Goal: Transaction & Acquisition: Purchase product/service

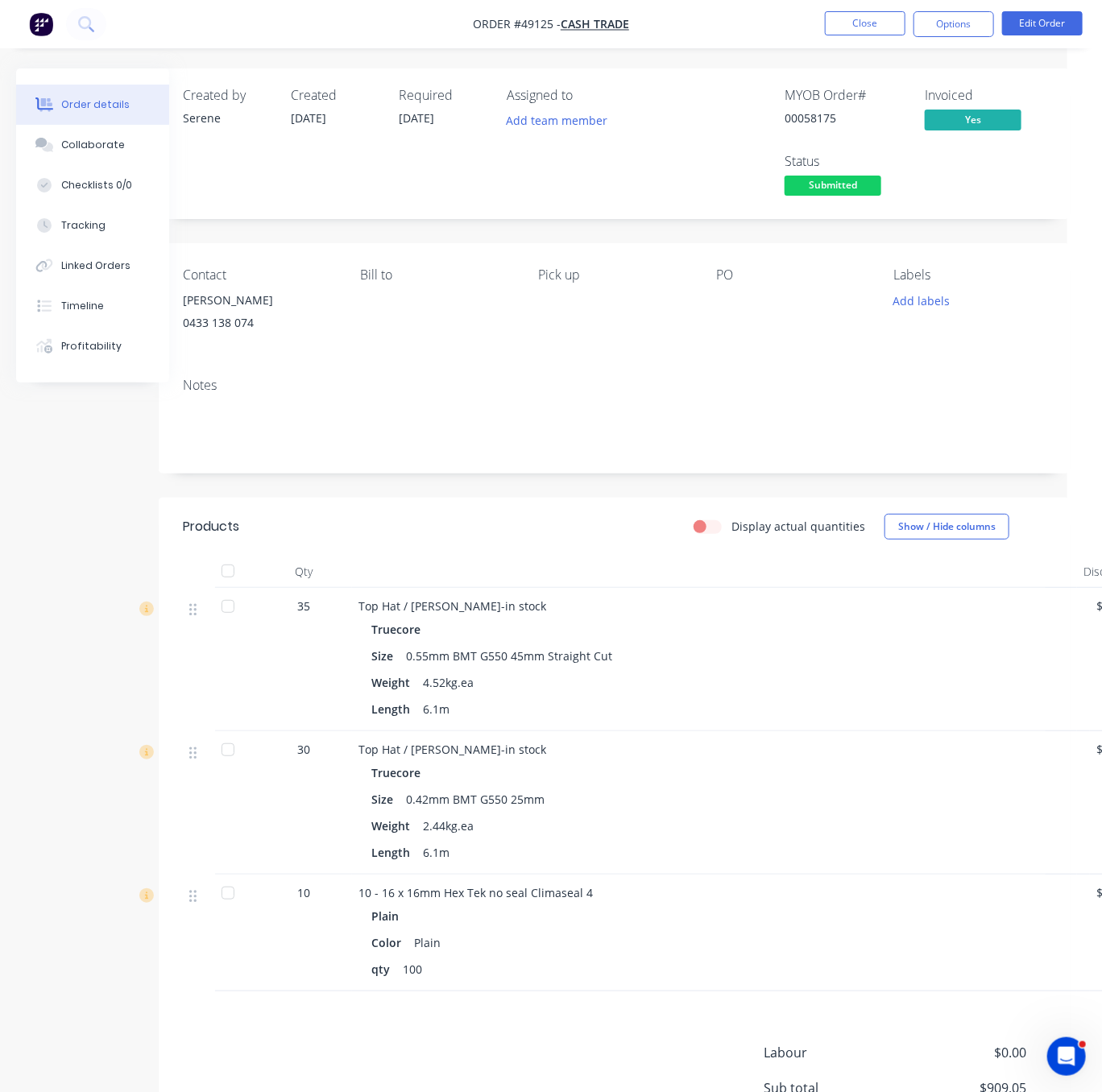
drag, startPoint x: 468, startPoint y: 562, endPoint x: 629, endPoint y: 519, distance: 166.6
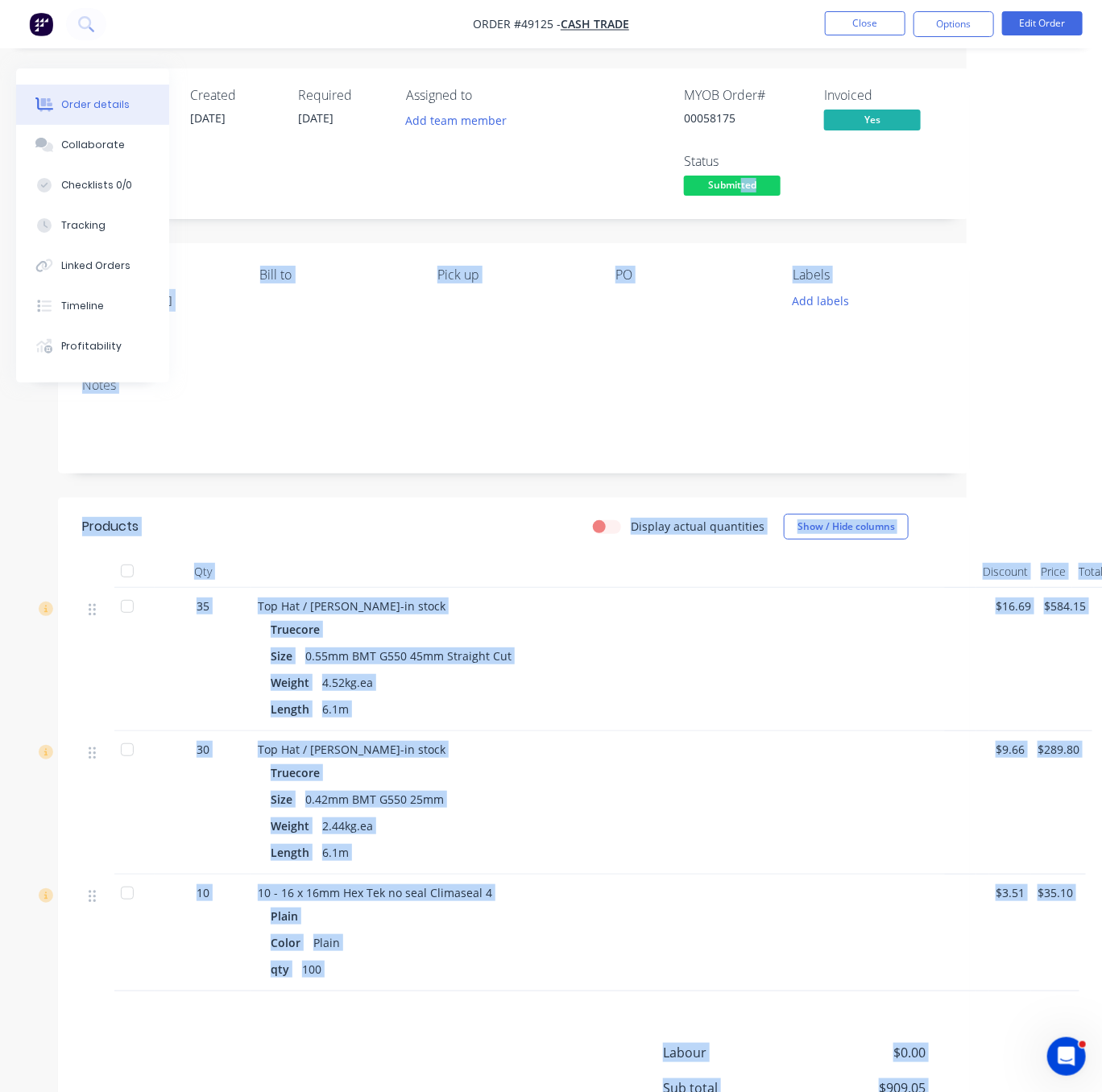
click at [739, 184] on body "Order #49125 - Cash Trade Close Options Edit Order Order details Collaborate Ch…" at bounding box center [416, 621] width 1102 height 1243
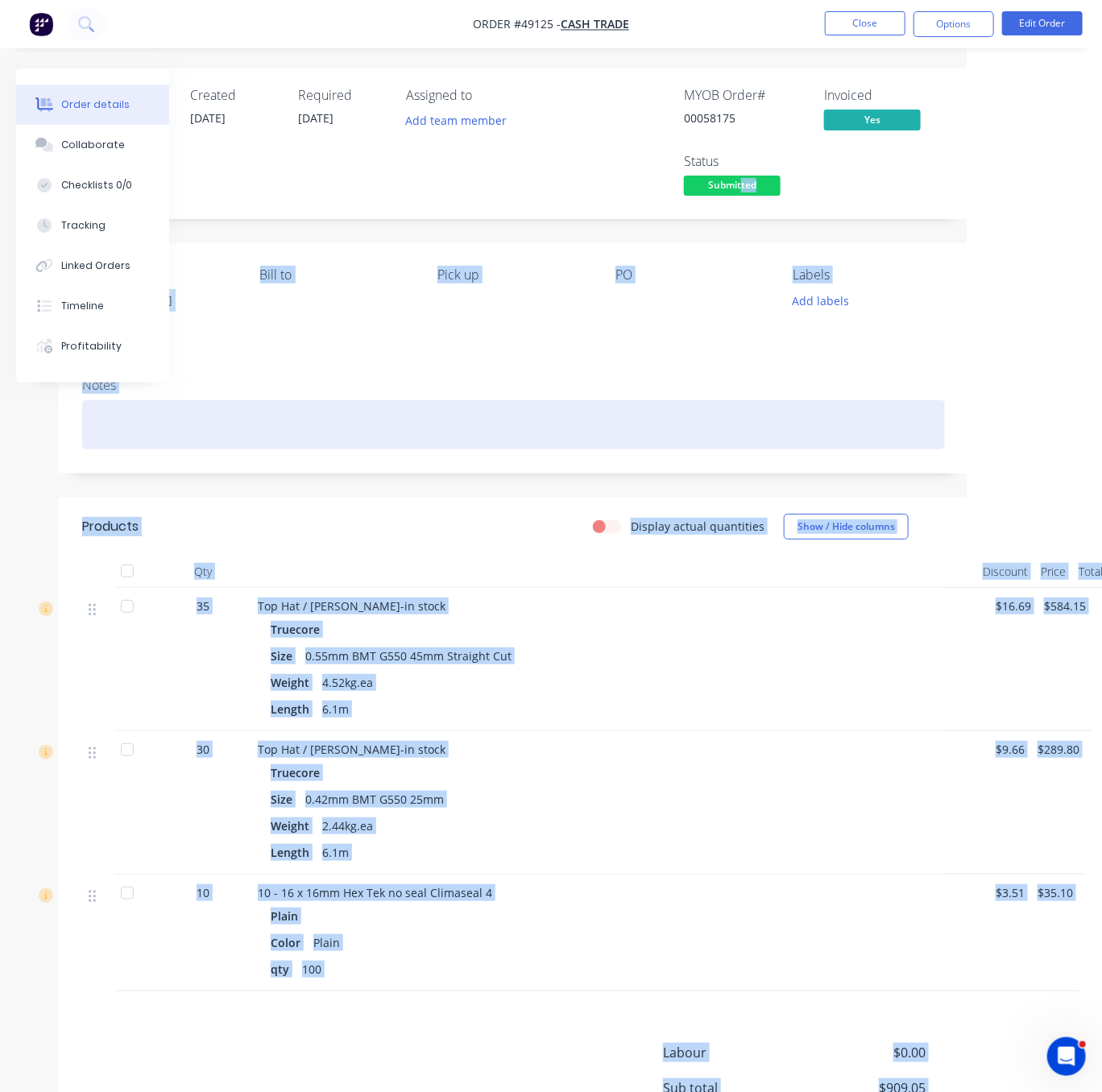
click at [655, 436] on div at bounding box center [514, 425] width 863 height 49
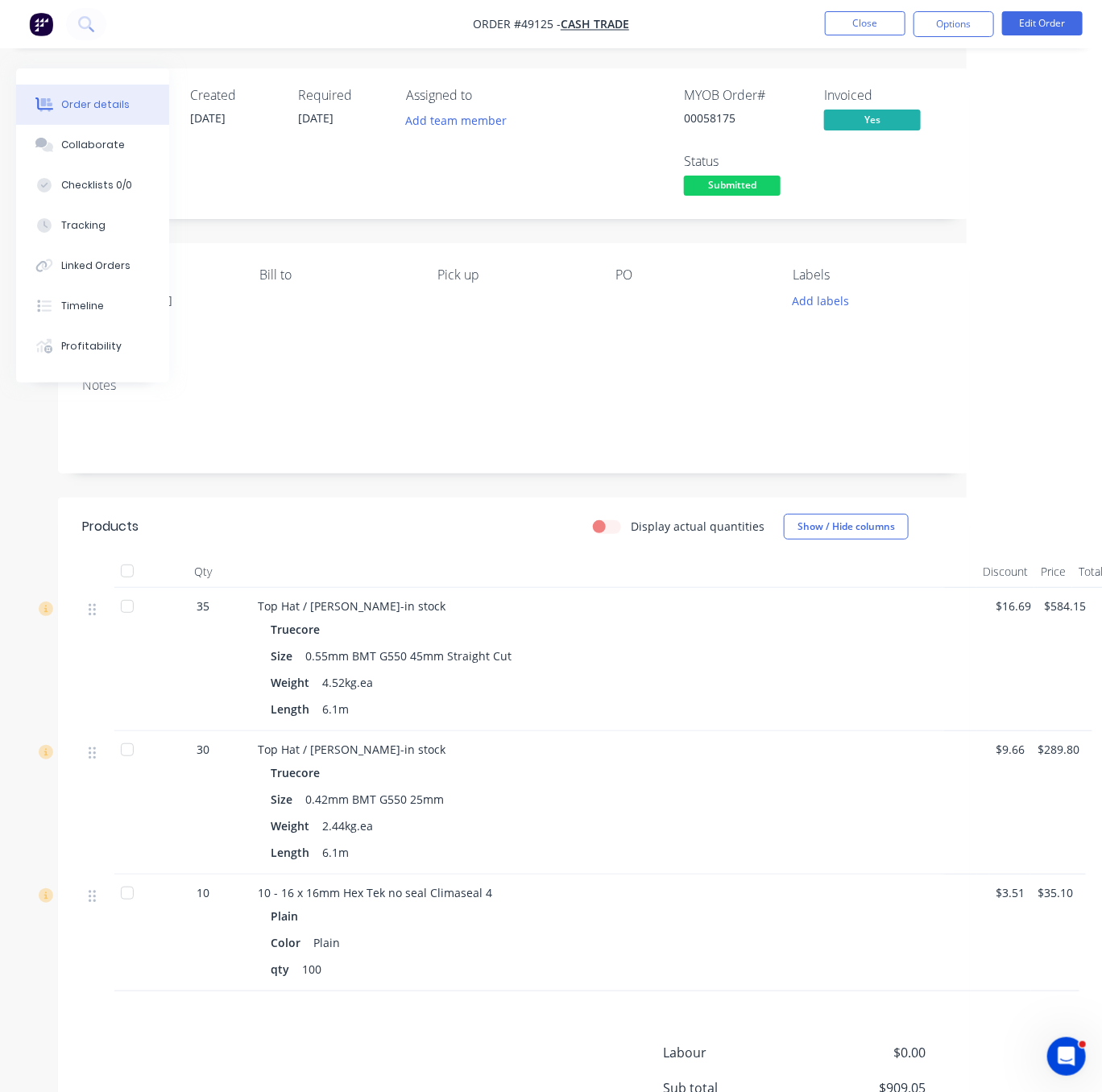
click at [741, 196] on span "Submitted" at bounding box center [733, 185] width 97 height 20
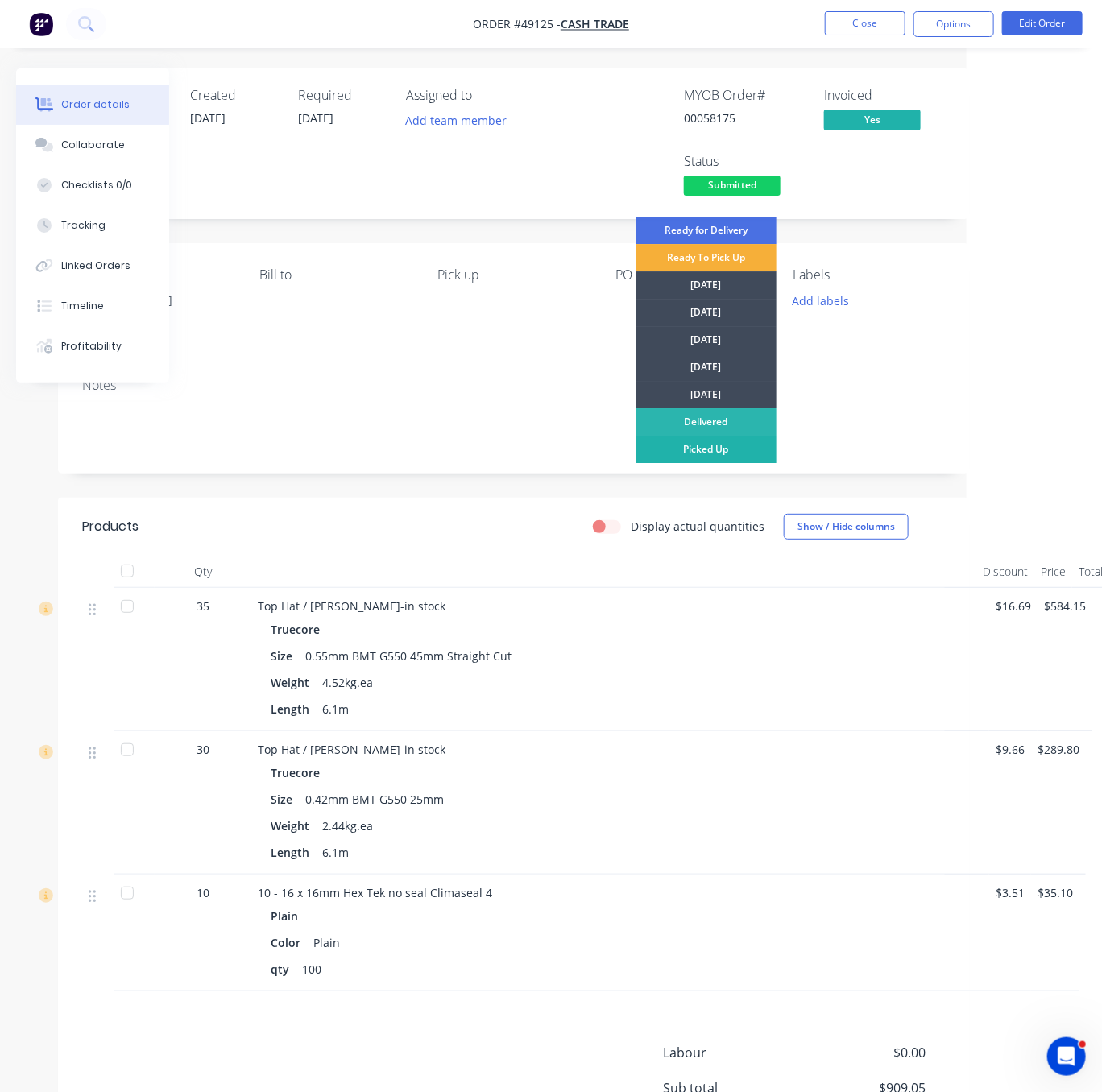
click at [714, 449] on div "Picked Up" at bounding box center [706, 450] width 140 height 27
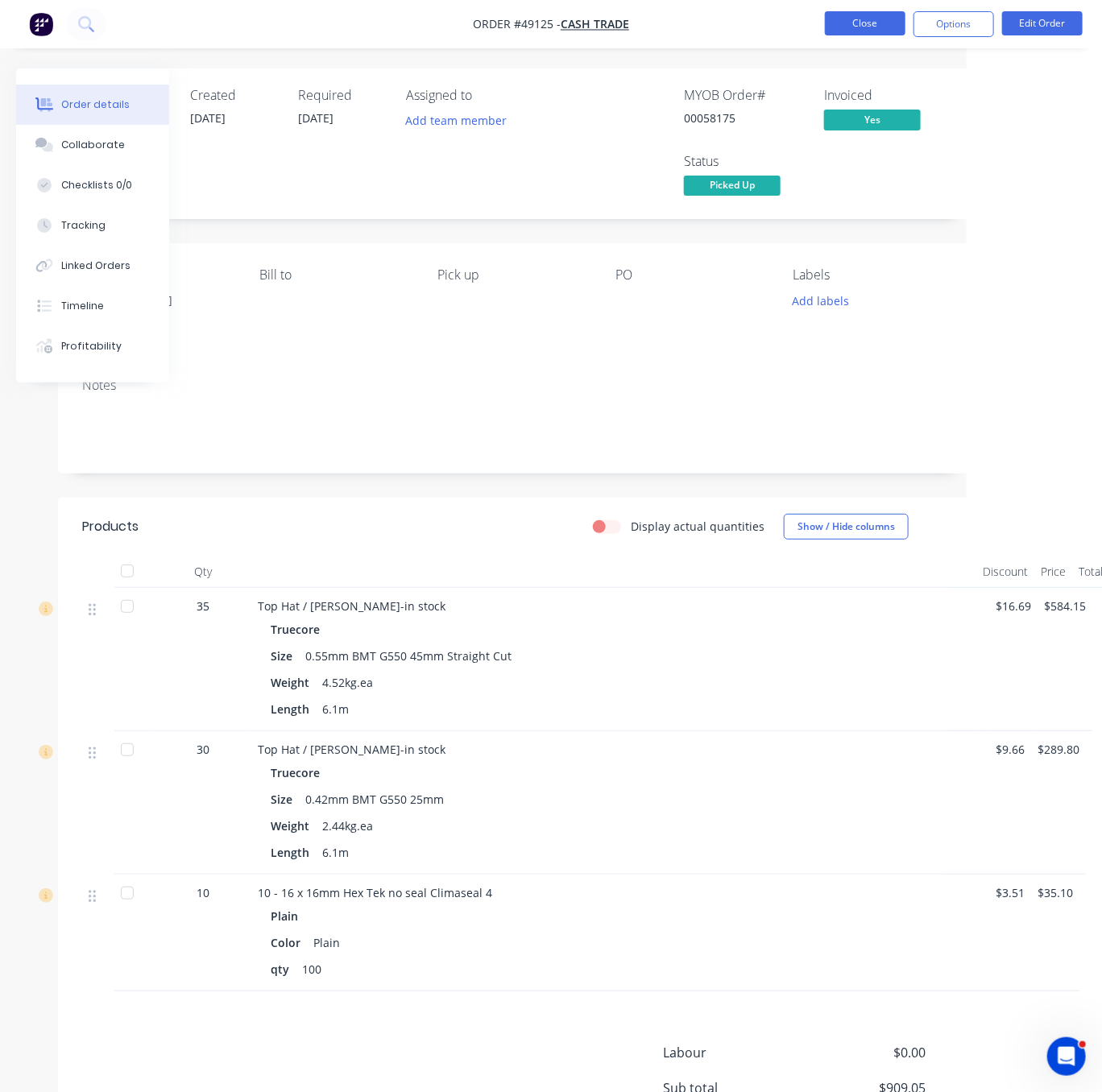
click at [863, 22] on button "Close" at bounding box center [865, 23] width 80 height 24
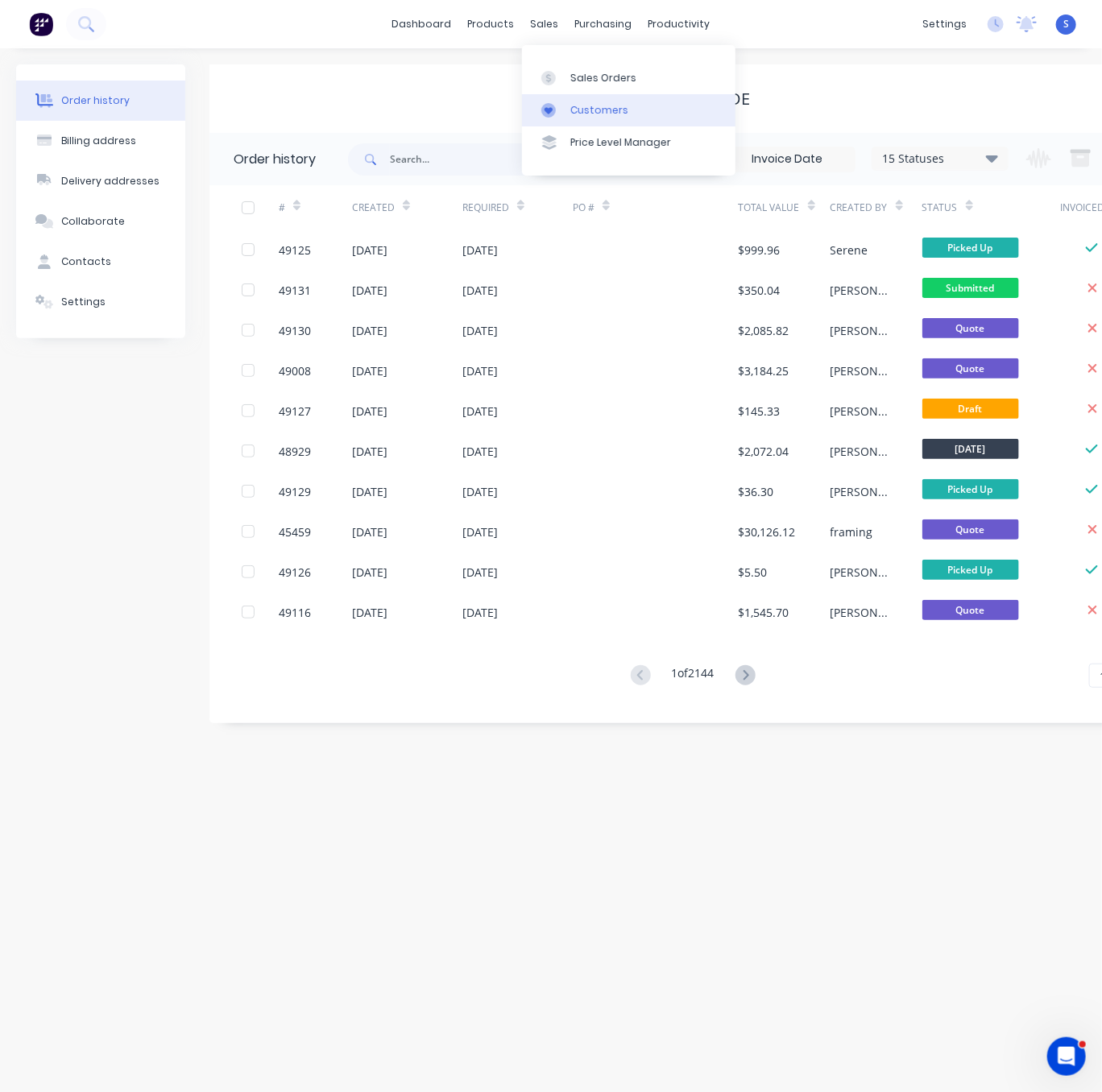
click at [590, 116] on div "Customers" at bounding box center [599, 110] width 58 height 15
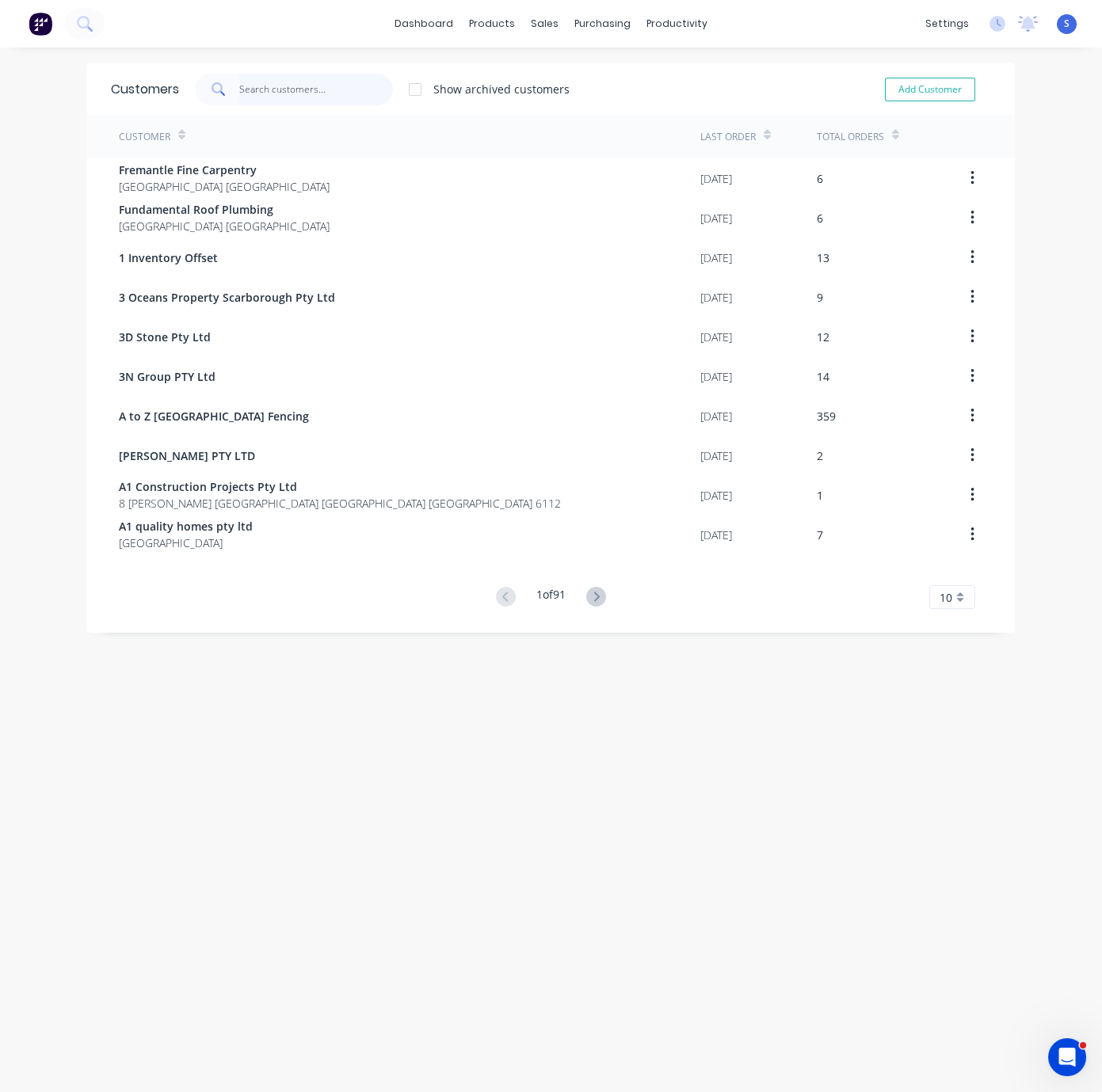
click at [304, 97] on input "text" at bounding box center [317, 89] width 154 height 31
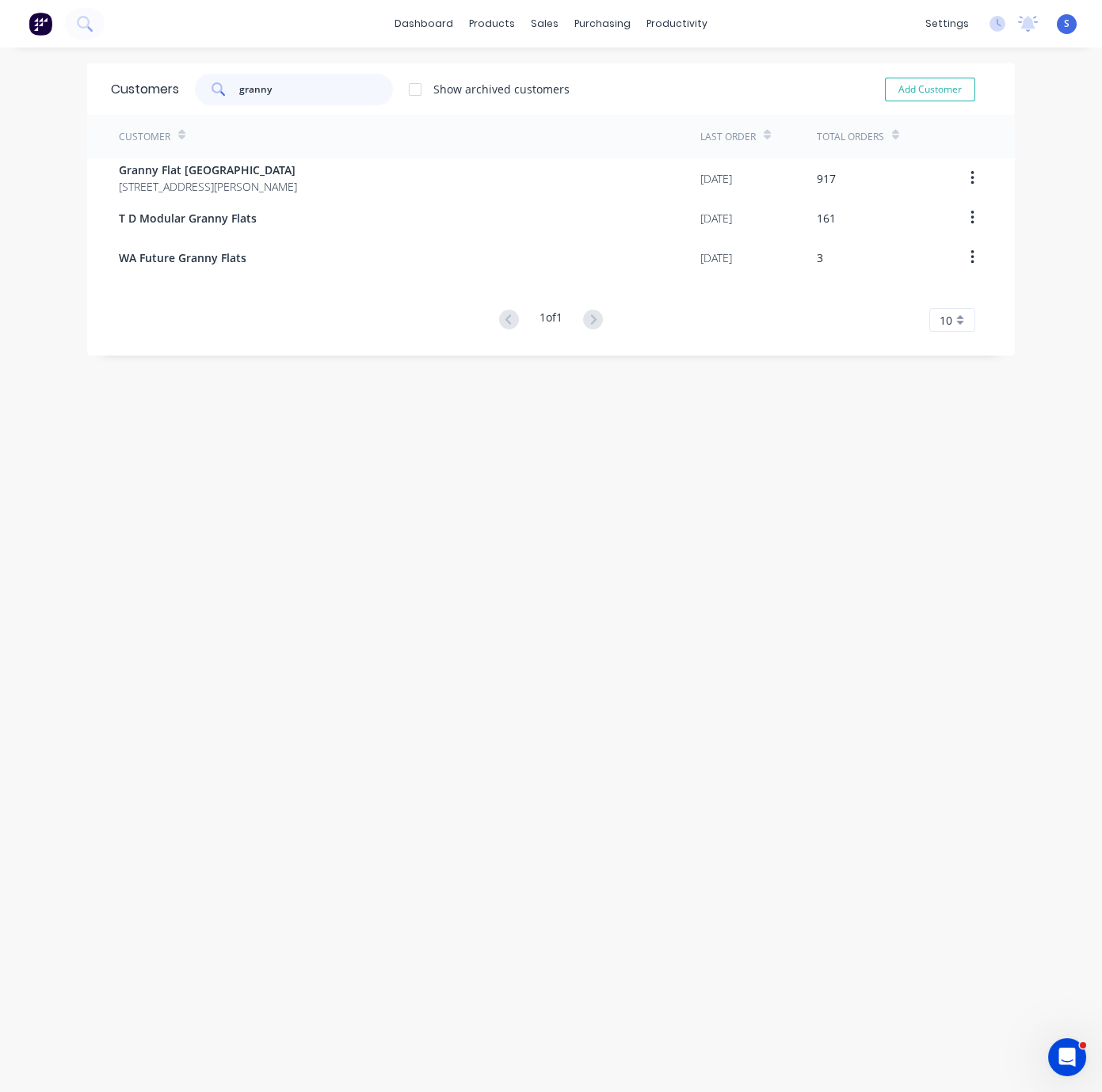
type input "granny"
click at [311, 158] on div "Customer" at bounding box center [409, 136] width 582 height 44
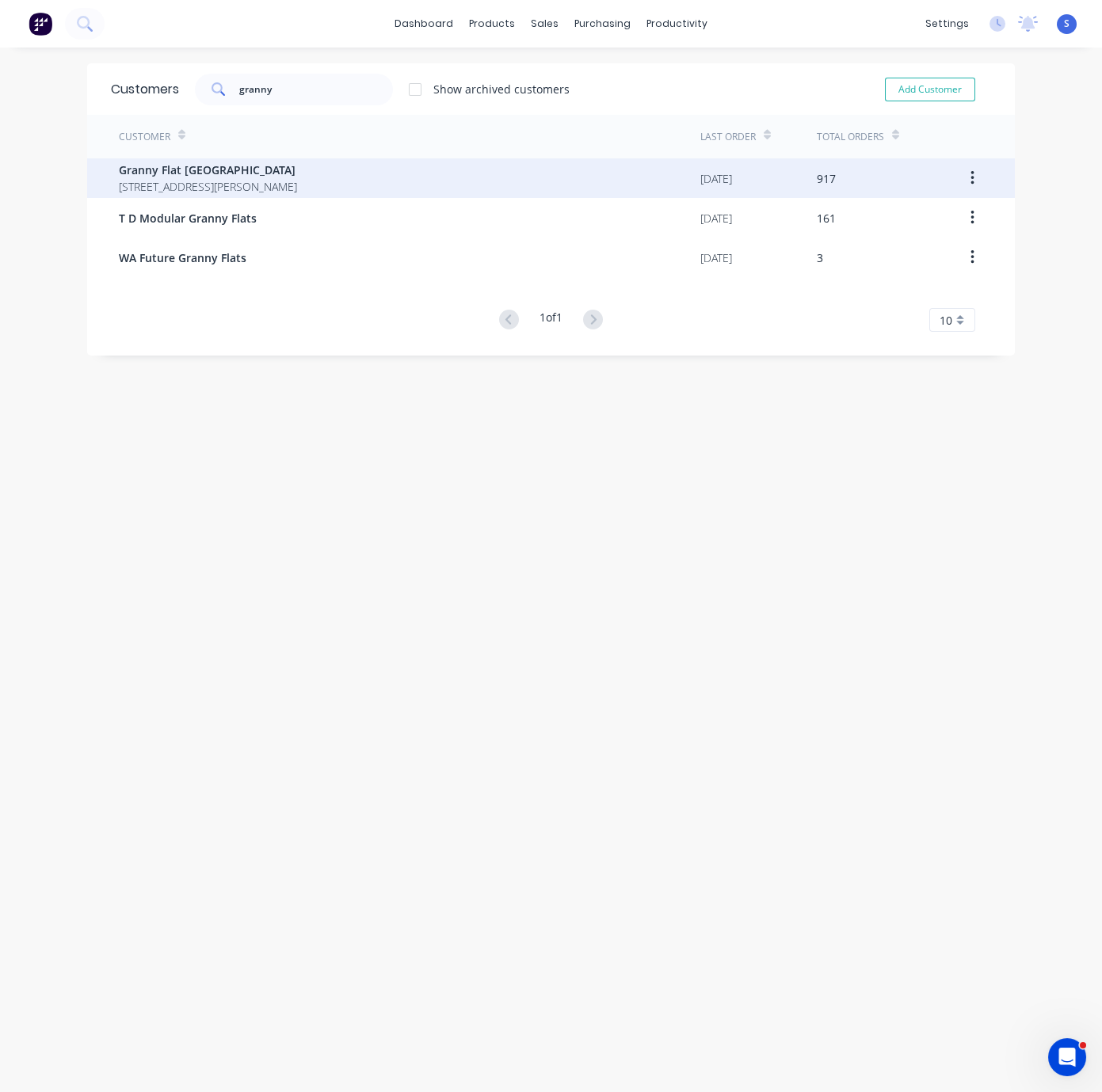
click at [297, 165] on span "Granny Flat [GEOGRAPHIC_DATA]" at bounding box center [207, 170] width 179 height 17
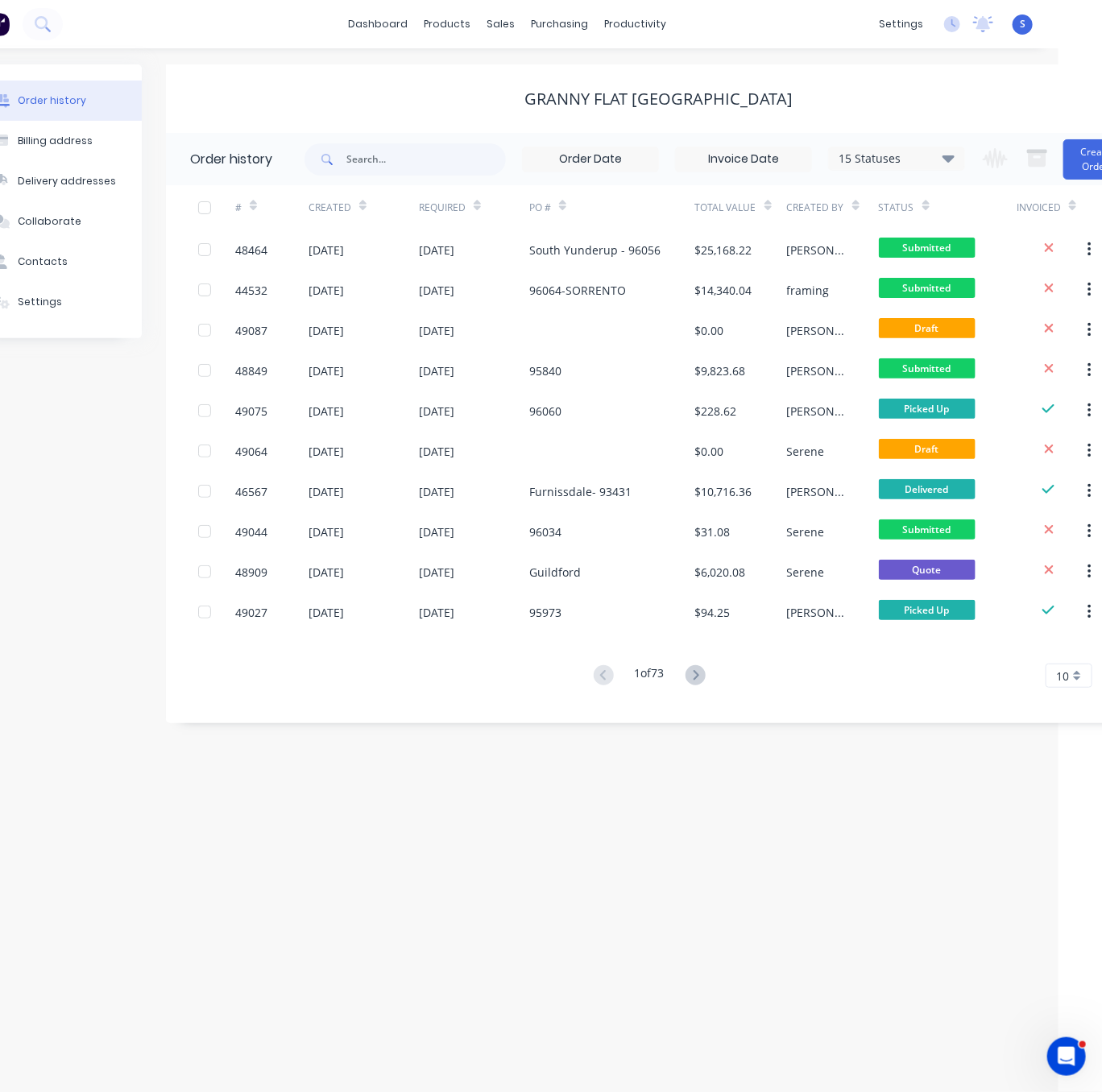
drag, startPoint x: 629, startPoint y: 113, endPoint x: 759, endPoint y: 135, distance: 131.8
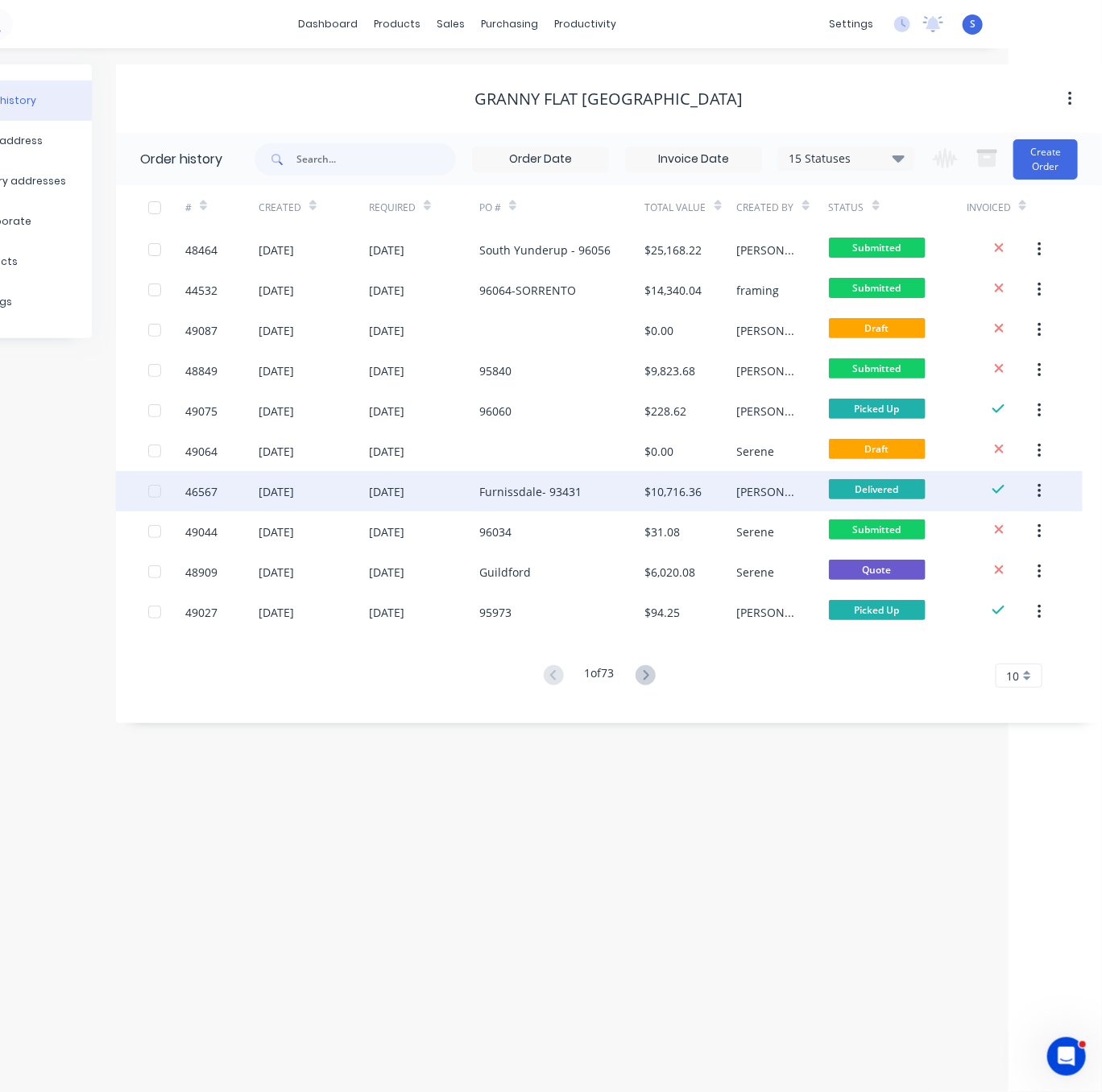
click at [586, 484] on div "Furnissdale- 93431" at bounding box center [562, 491] width 166 height 40
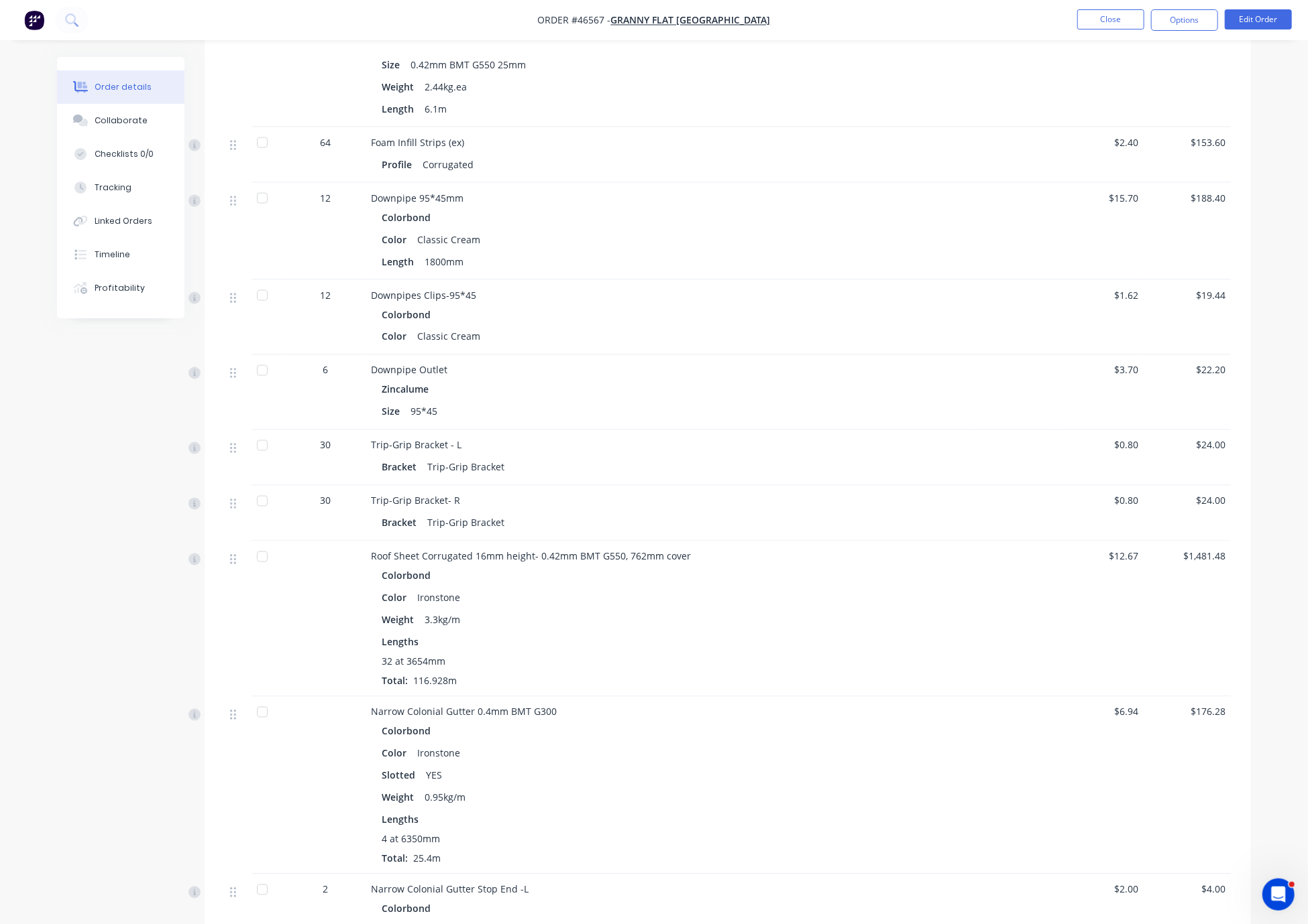
scroll to position [1877, 0]
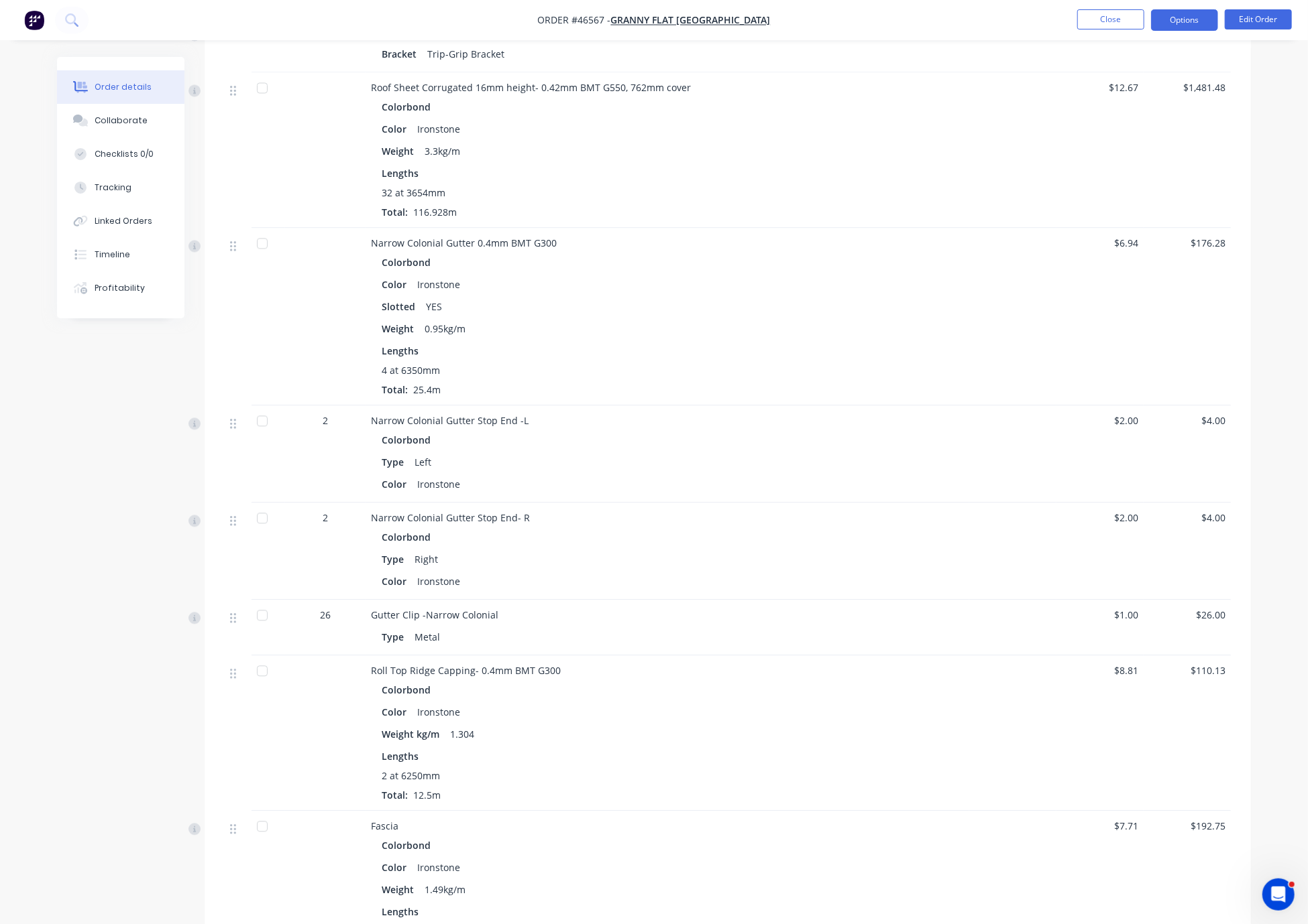
click at [917, 17] on button "Options" at bounding box center [1184, 20] width 67 height 21
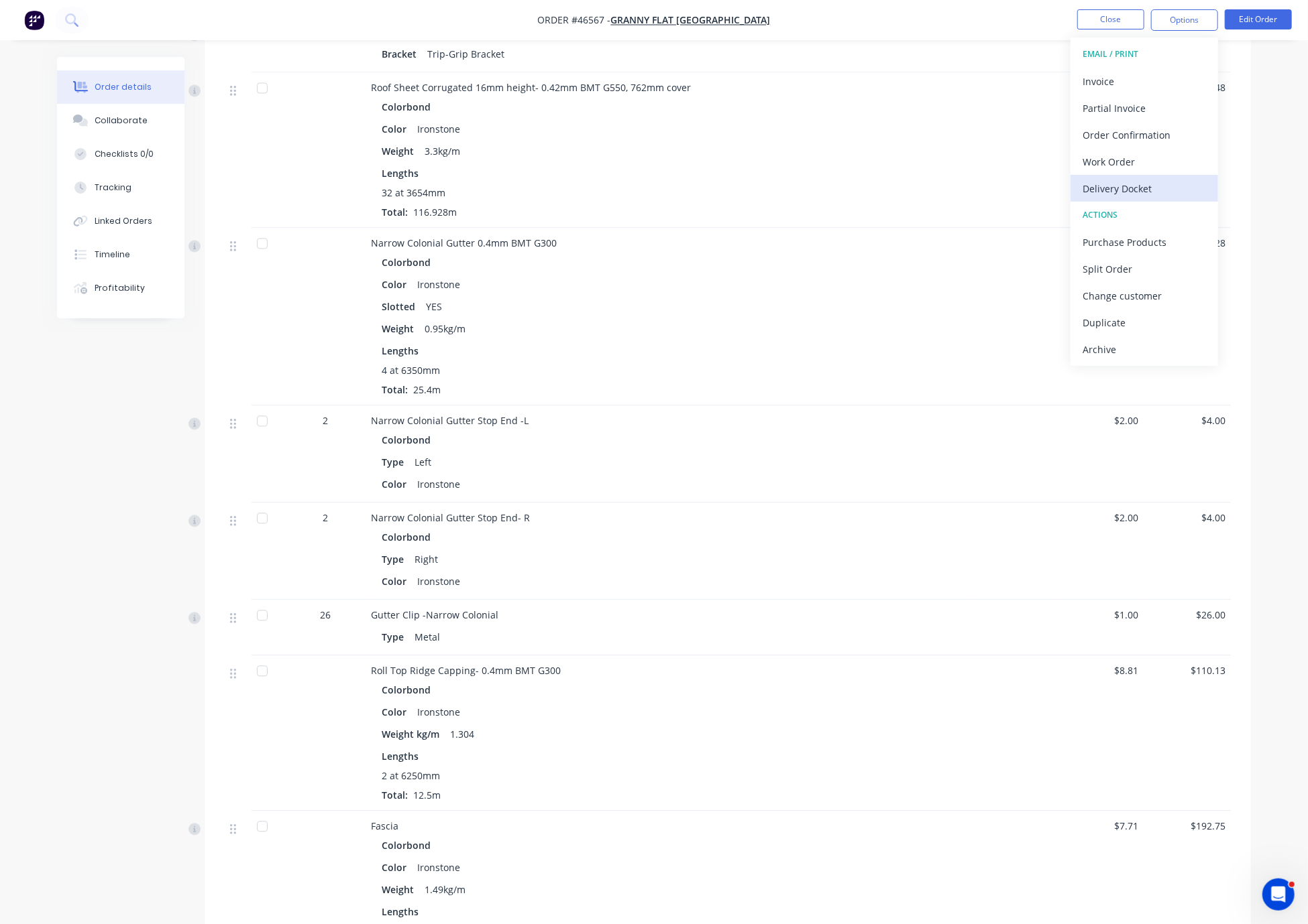
click at [917, 179] on div "Delivery Docket" at bounding box center [1144, 189] width 123 height 20
click at [917, 165] on div "Custom" at bounding box center [1144, 162] width 123 height 20
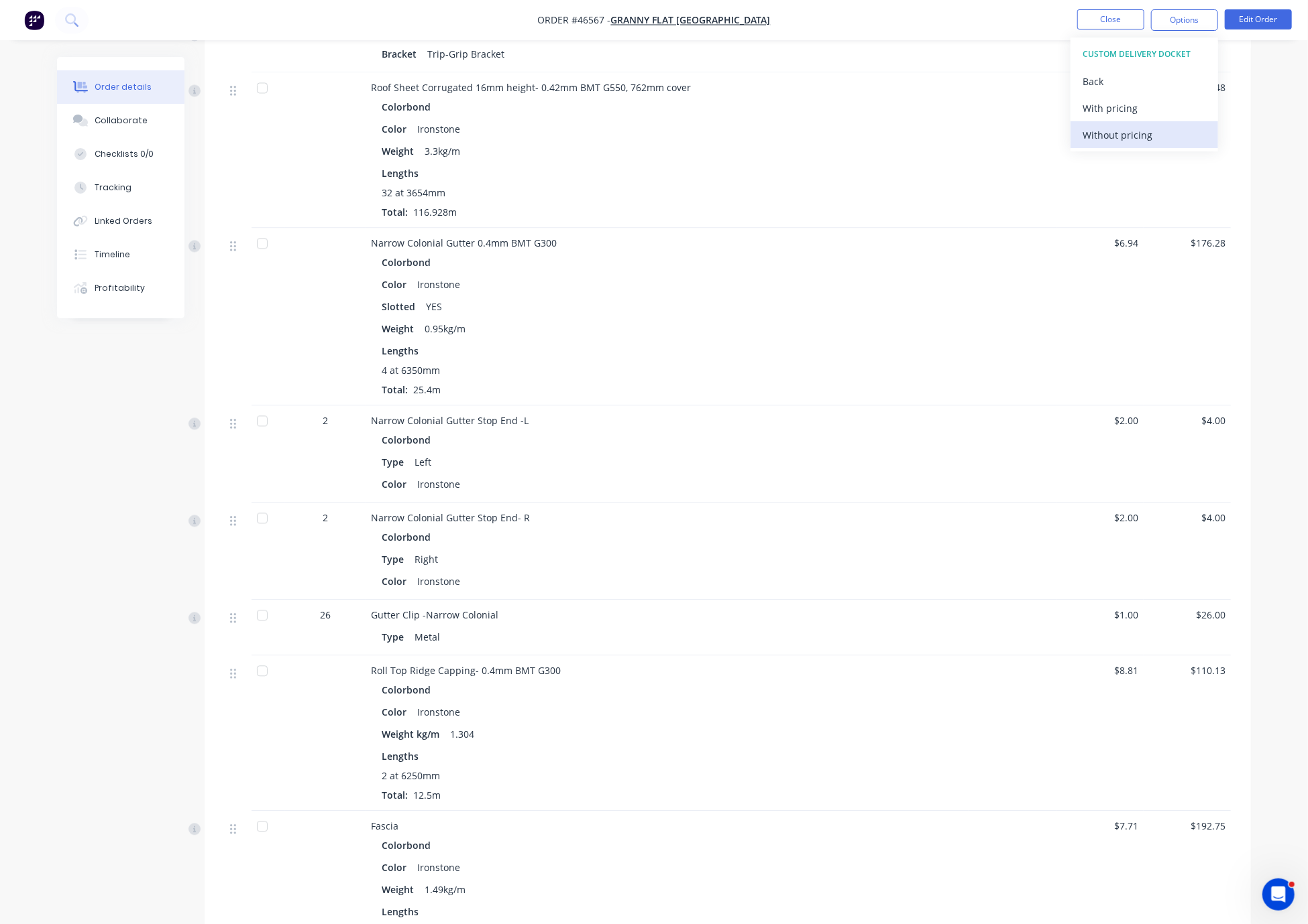
click at [917, 136] on div "Without pricing" at bounding box center [1144, 135] width 123 height 20
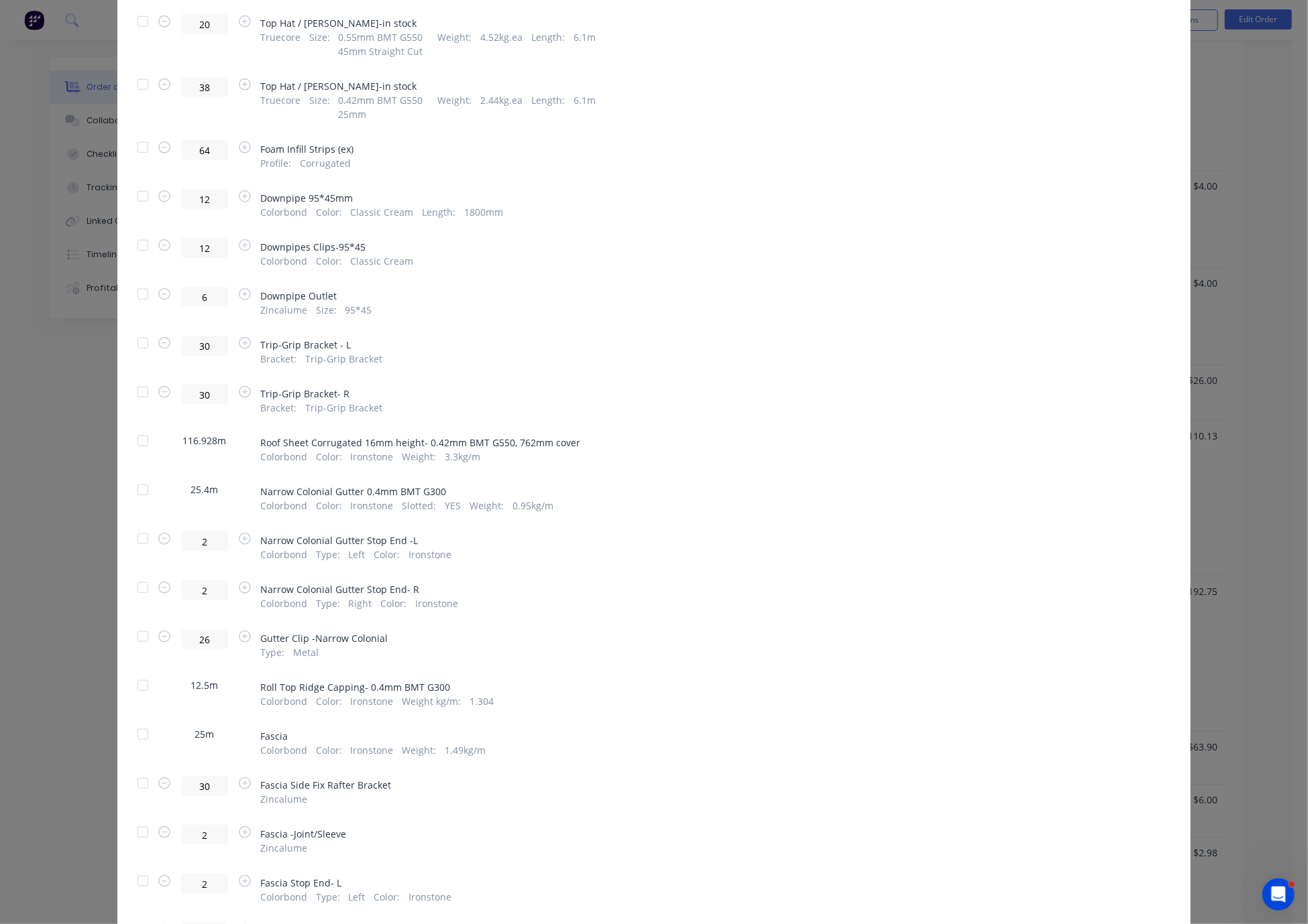
scroll to position [431, 0]
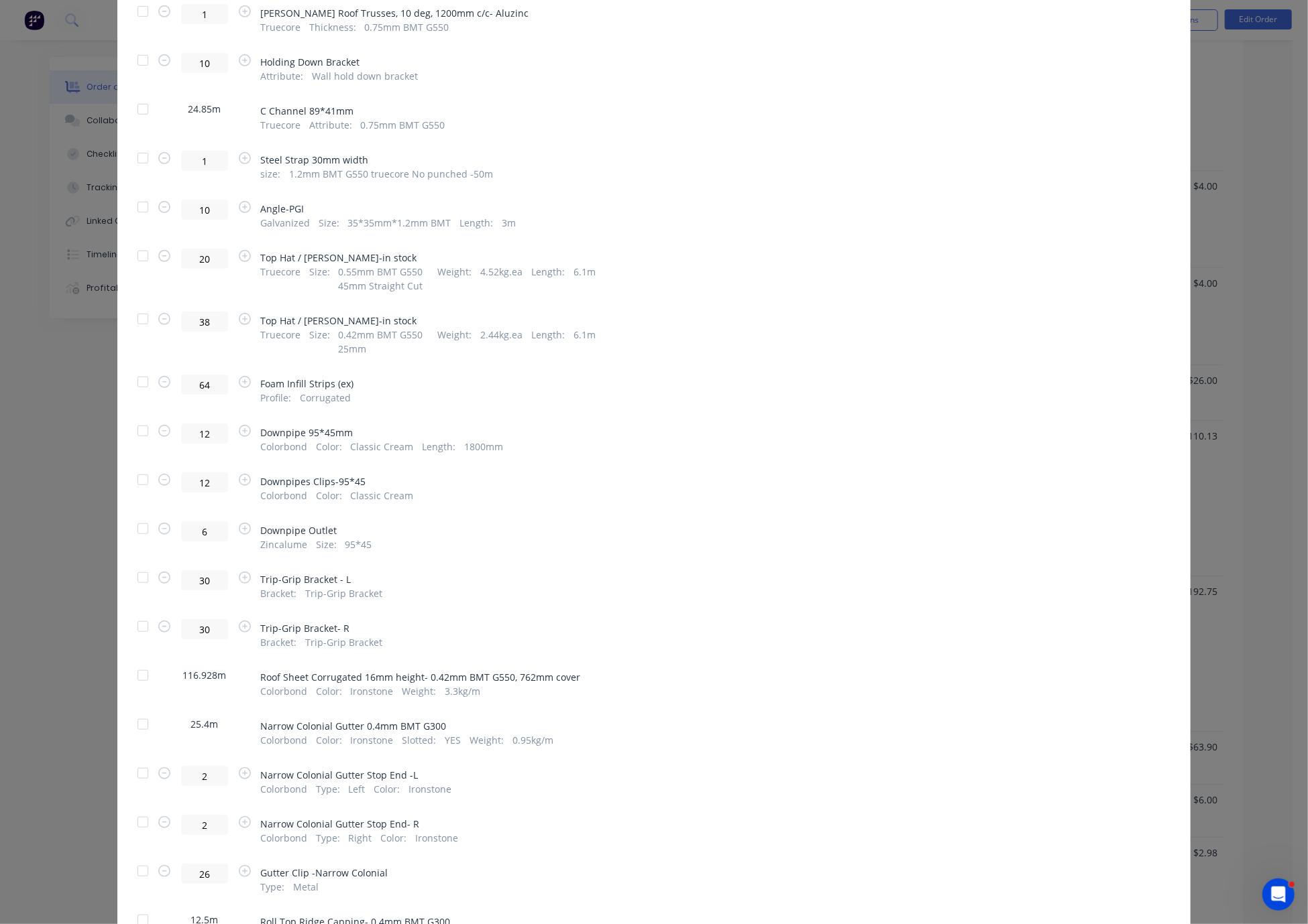
click at [141, 444] on div at bounding box center [142, 430] width 27 height 27
click at [139, 494] on div at bounding box center [142, 479] width 27 height 27
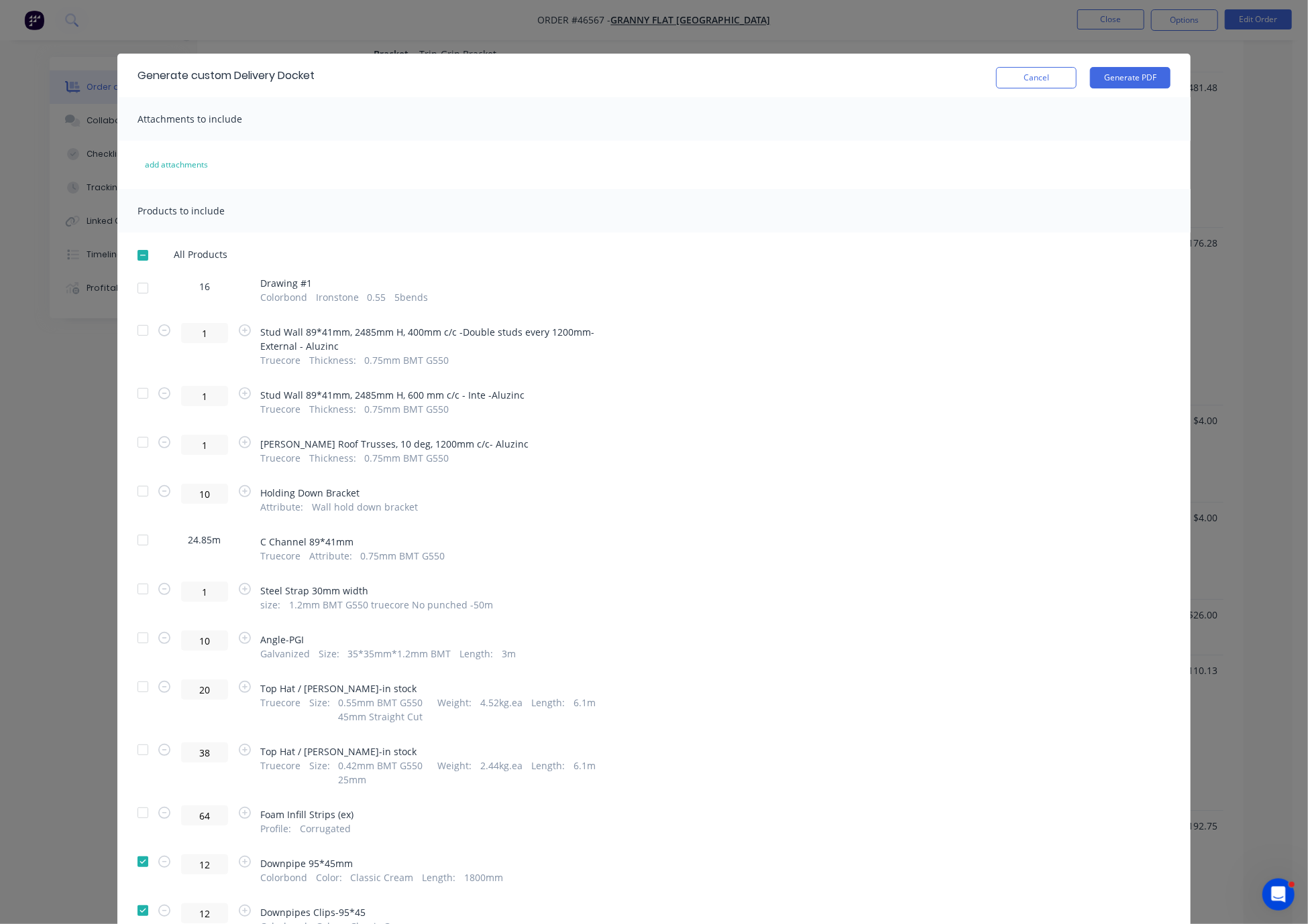
scroll to position [1877, 0]
click at [917, 82] on button "Generate PDF" at bounding box center [1130, 77] width 81 height 21
click at [917, 84] on button "Cancel" at bounding box center [1036, 77] width 81 height 21
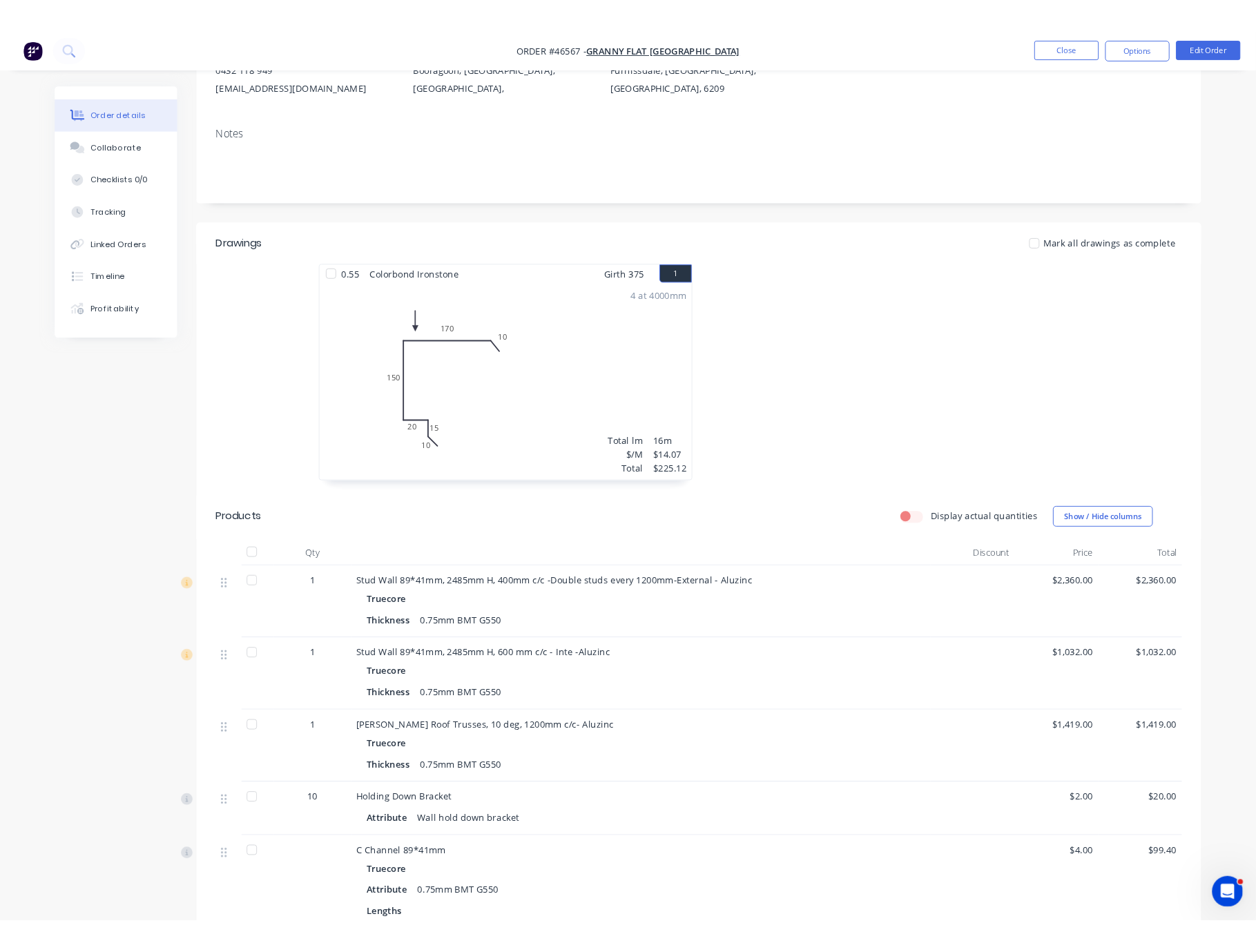
scroll to position [0, 0]
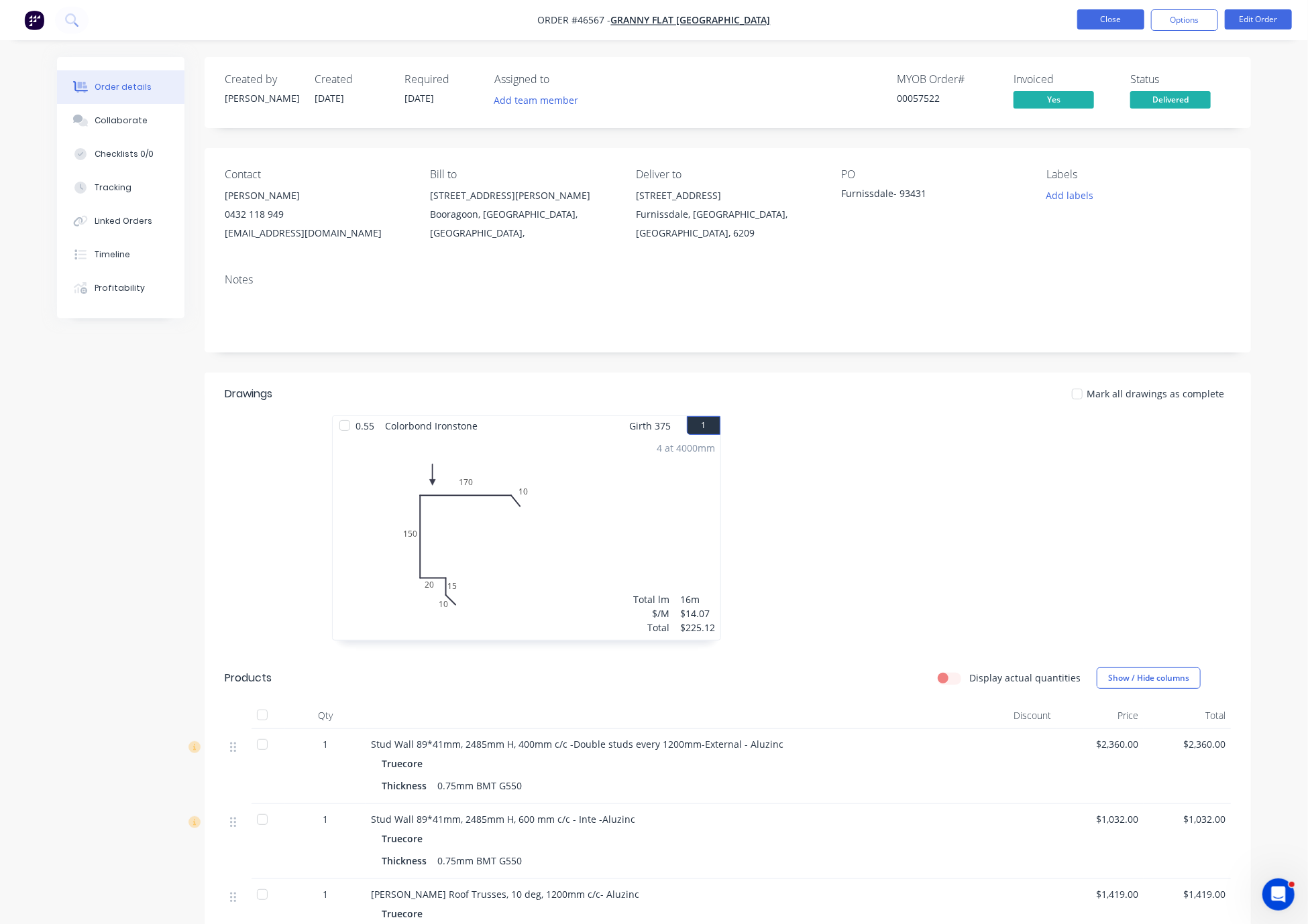
click at [917, 19] on button "Close" at bounding box center [1111, 19] width 67 height 20
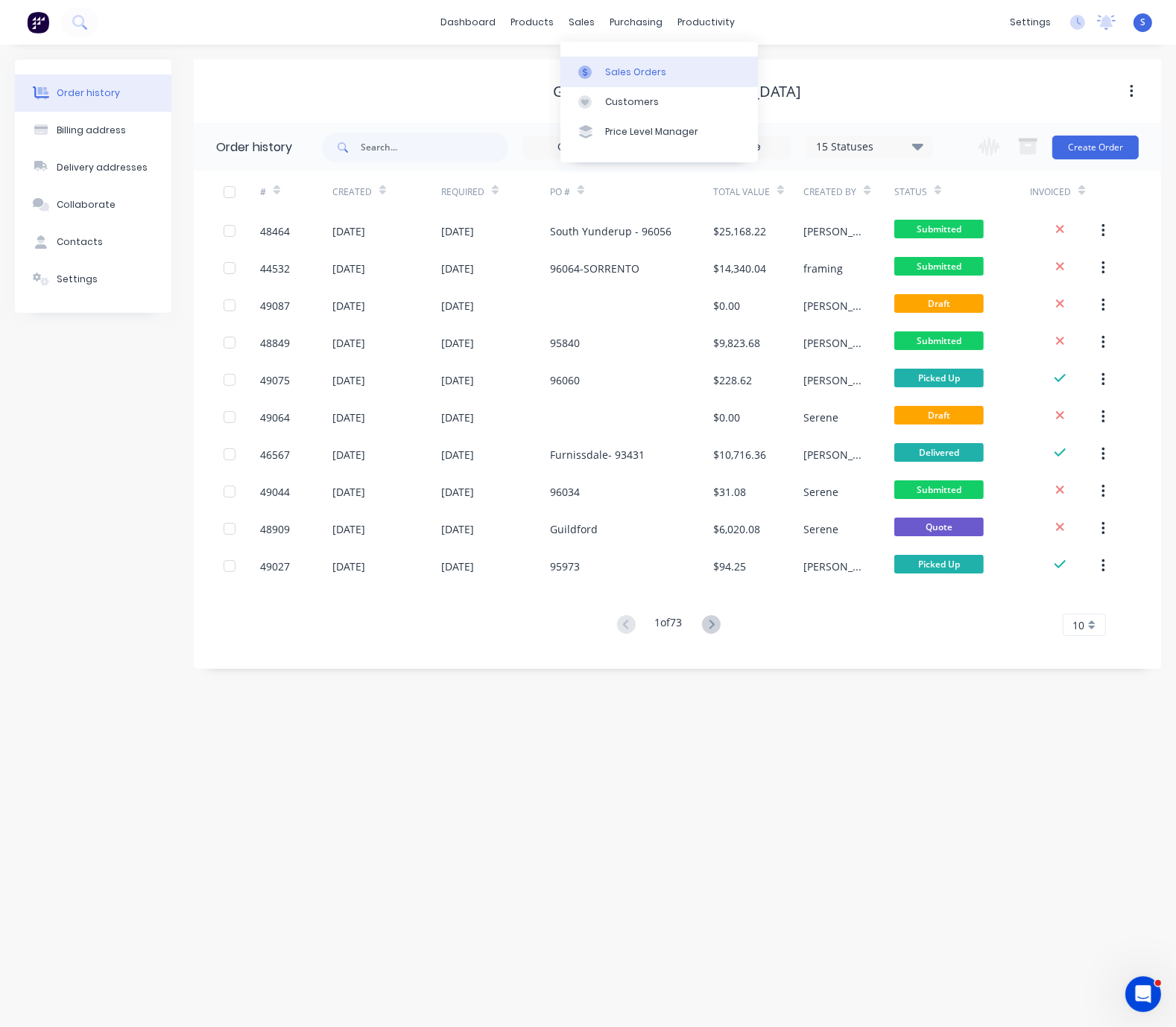
click at [615, 67] on div "Sales Orders" at bounding box center [636, 73] width 61 height 14
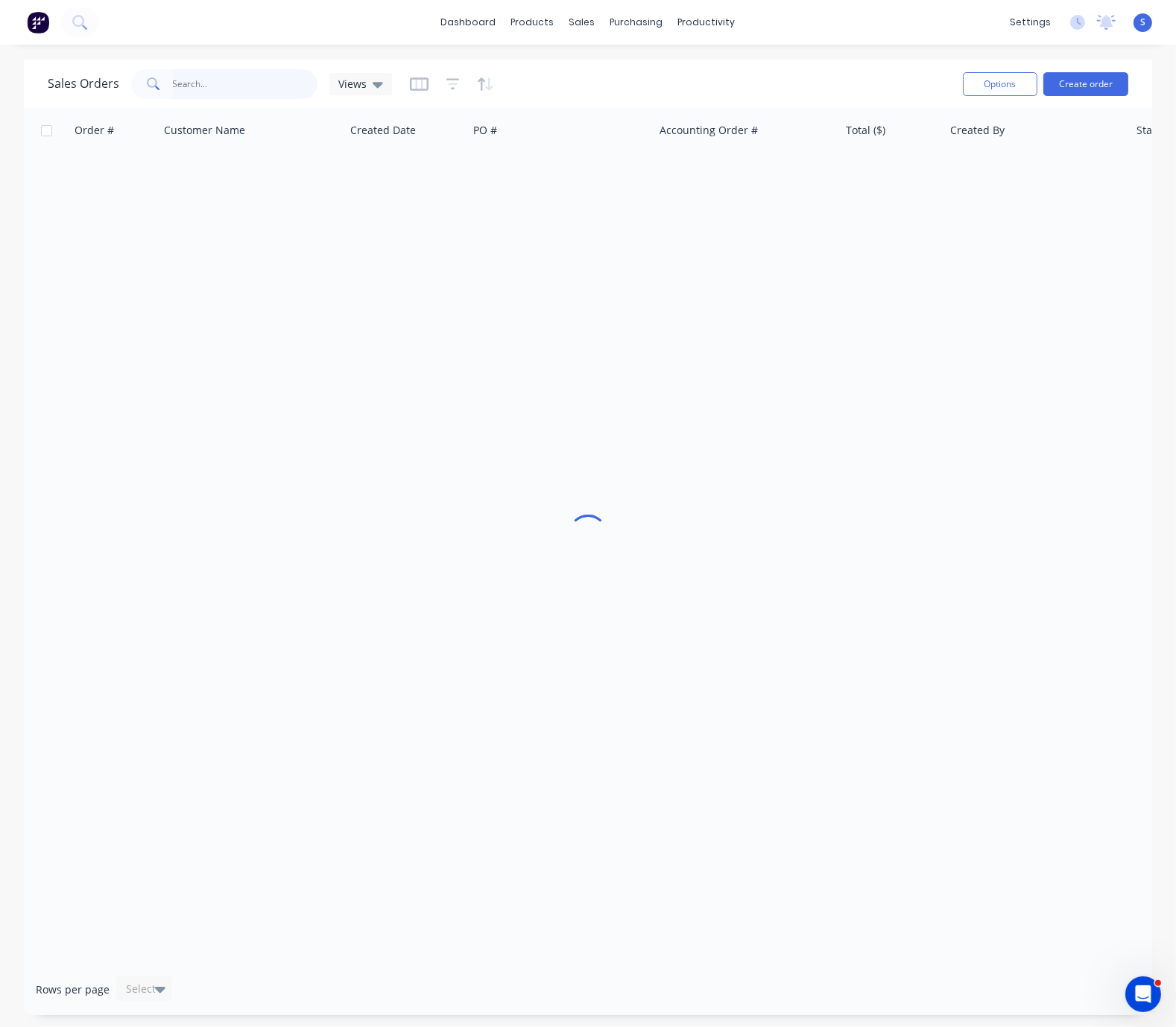
click at [235, 89] on input "text" at bounding box center [246, 84] width 145 height 30
type input "48730"
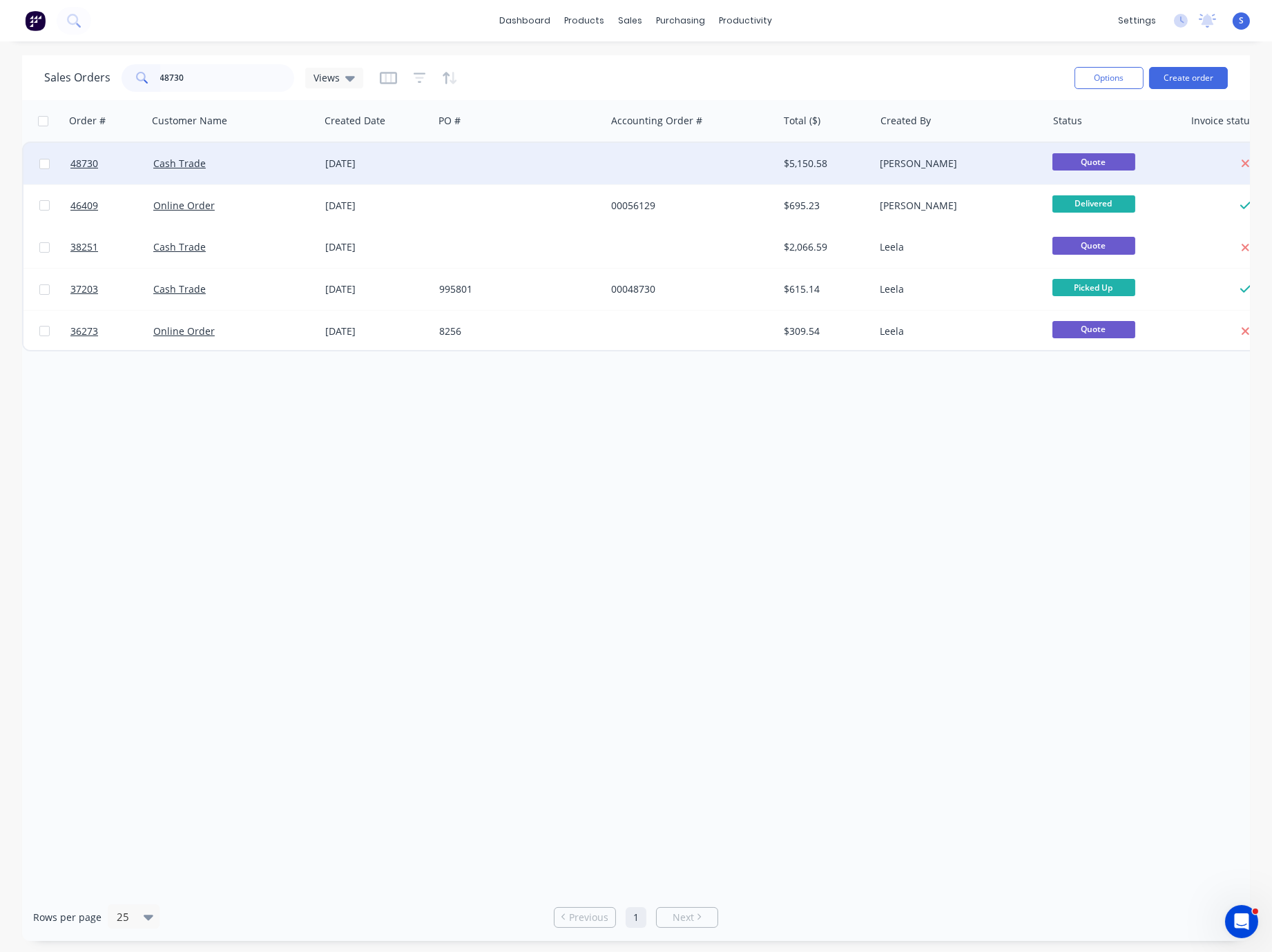
click at [235, 173] on div "Cash Trade" at bounding box center [234, 163] width 172 height 41
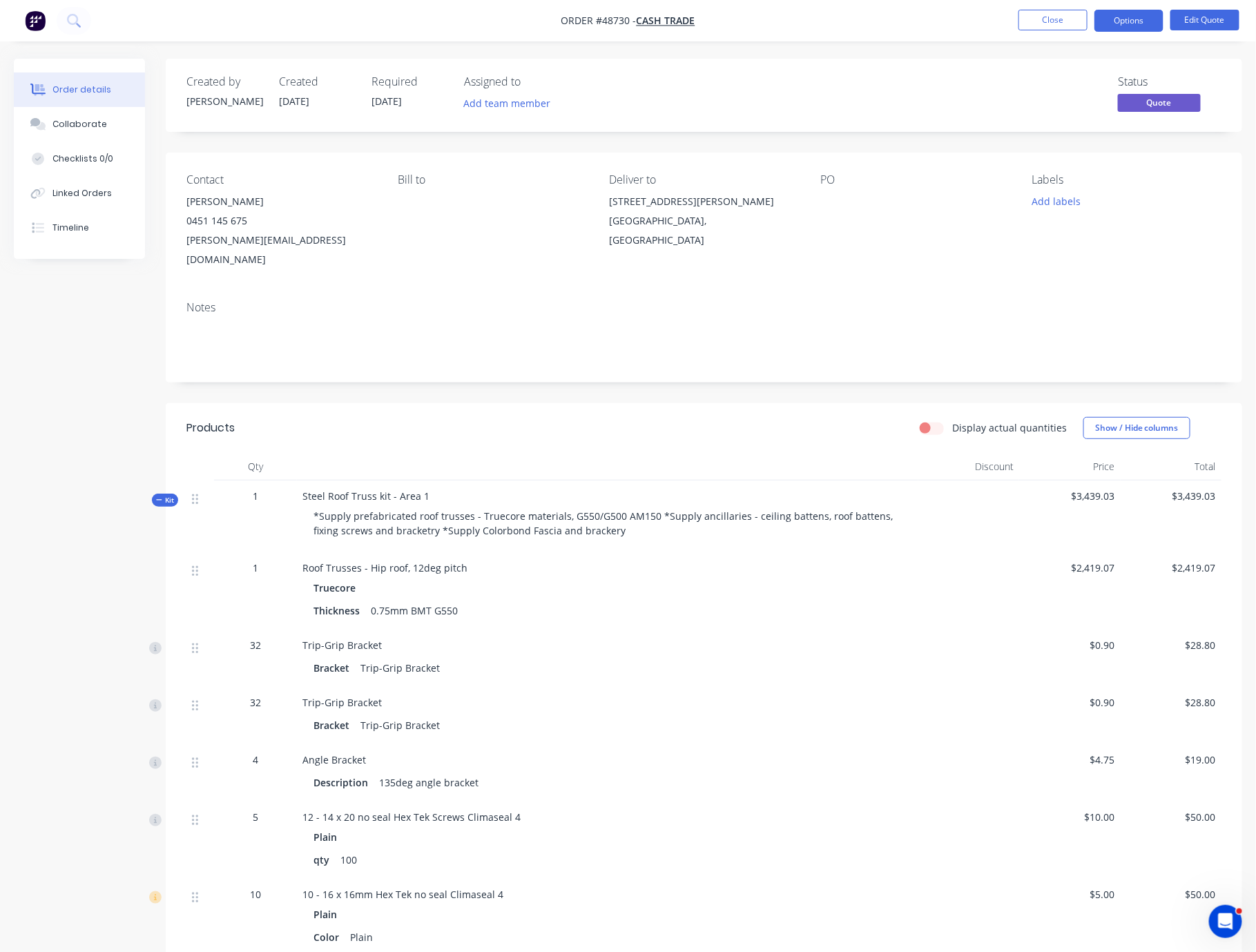
drag, startPoint x: 517, startPoint y: 440, endPoint x: 645, endPoint y: 438, distance: 128.0
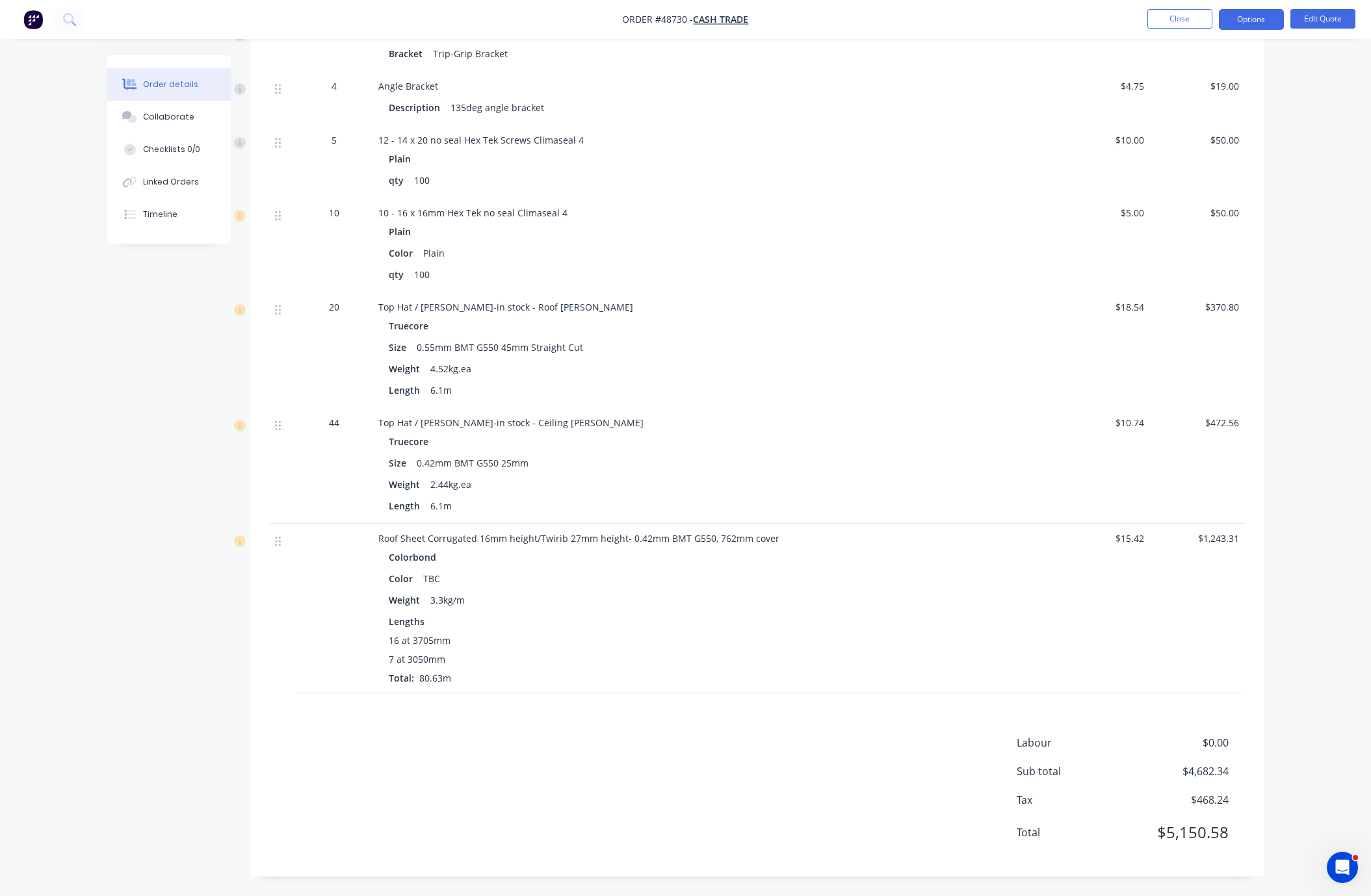
scroll to position [691, 0]
click at [528, 590] on div "Weight 3.3kg/m" at bounding box center [666, 600] width 554 height 19
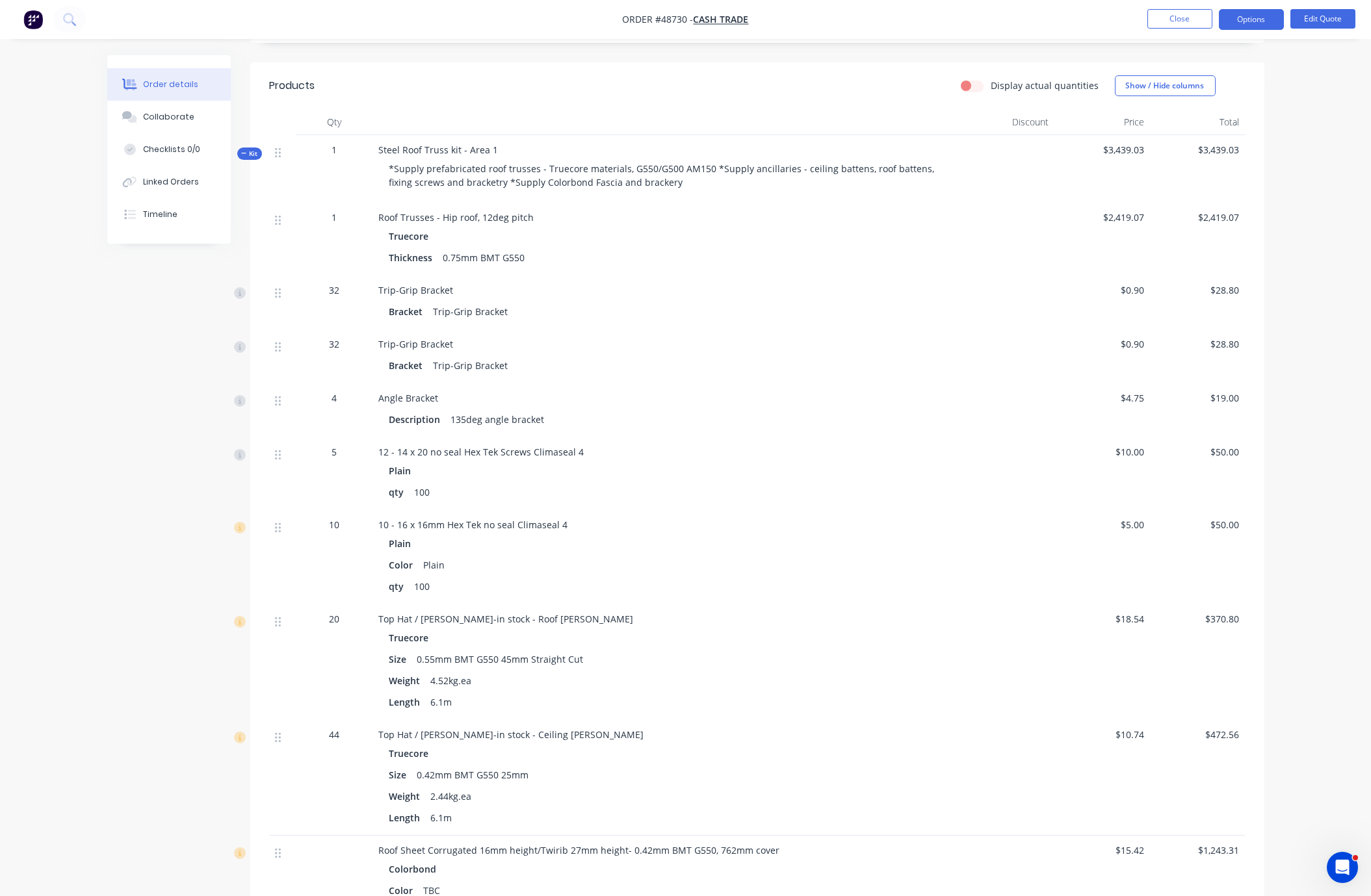
scroll to position [10, 0]
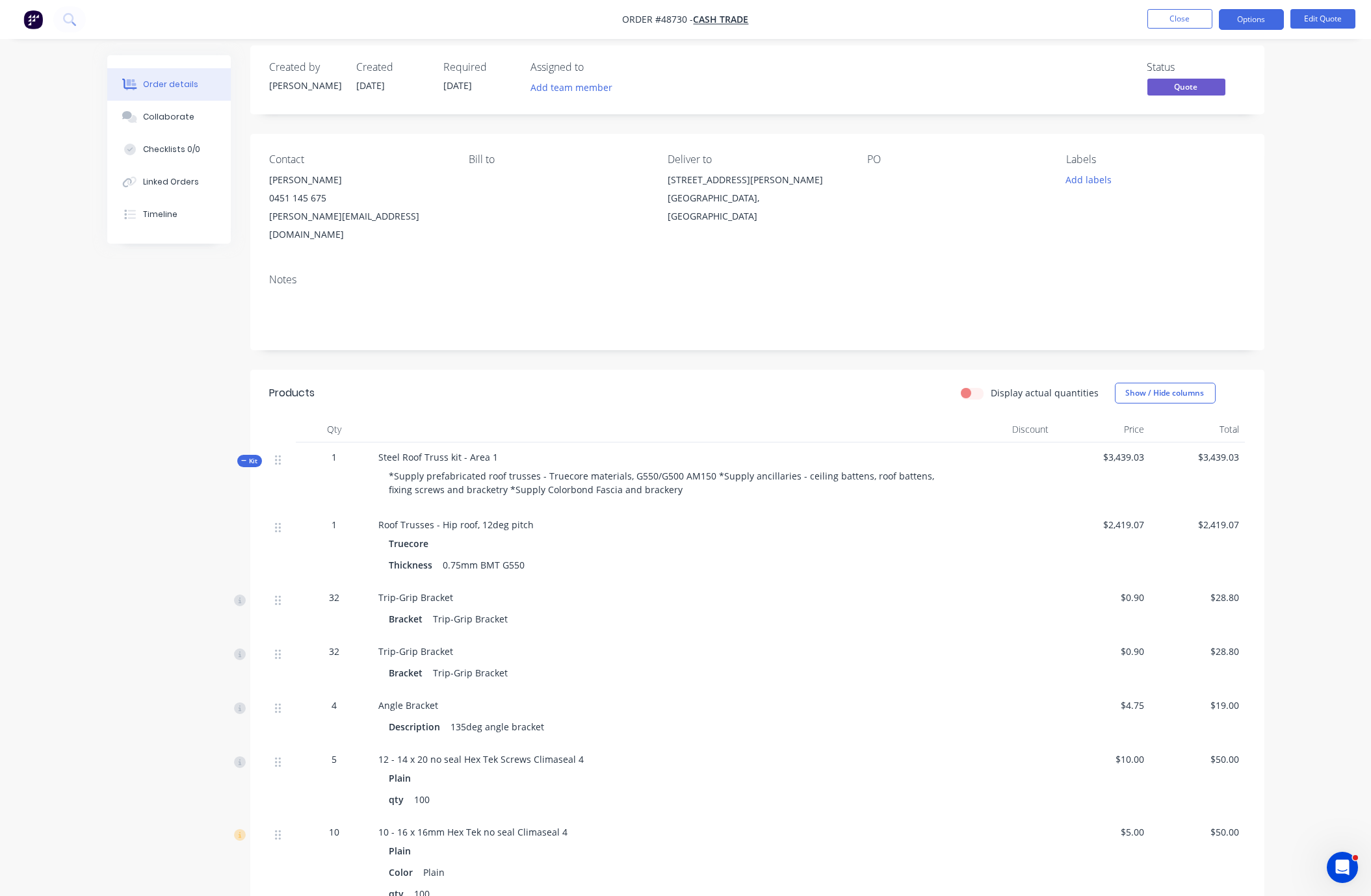
click at [247, 464] on icon at bounding box center [244, 461] width 6 height 7
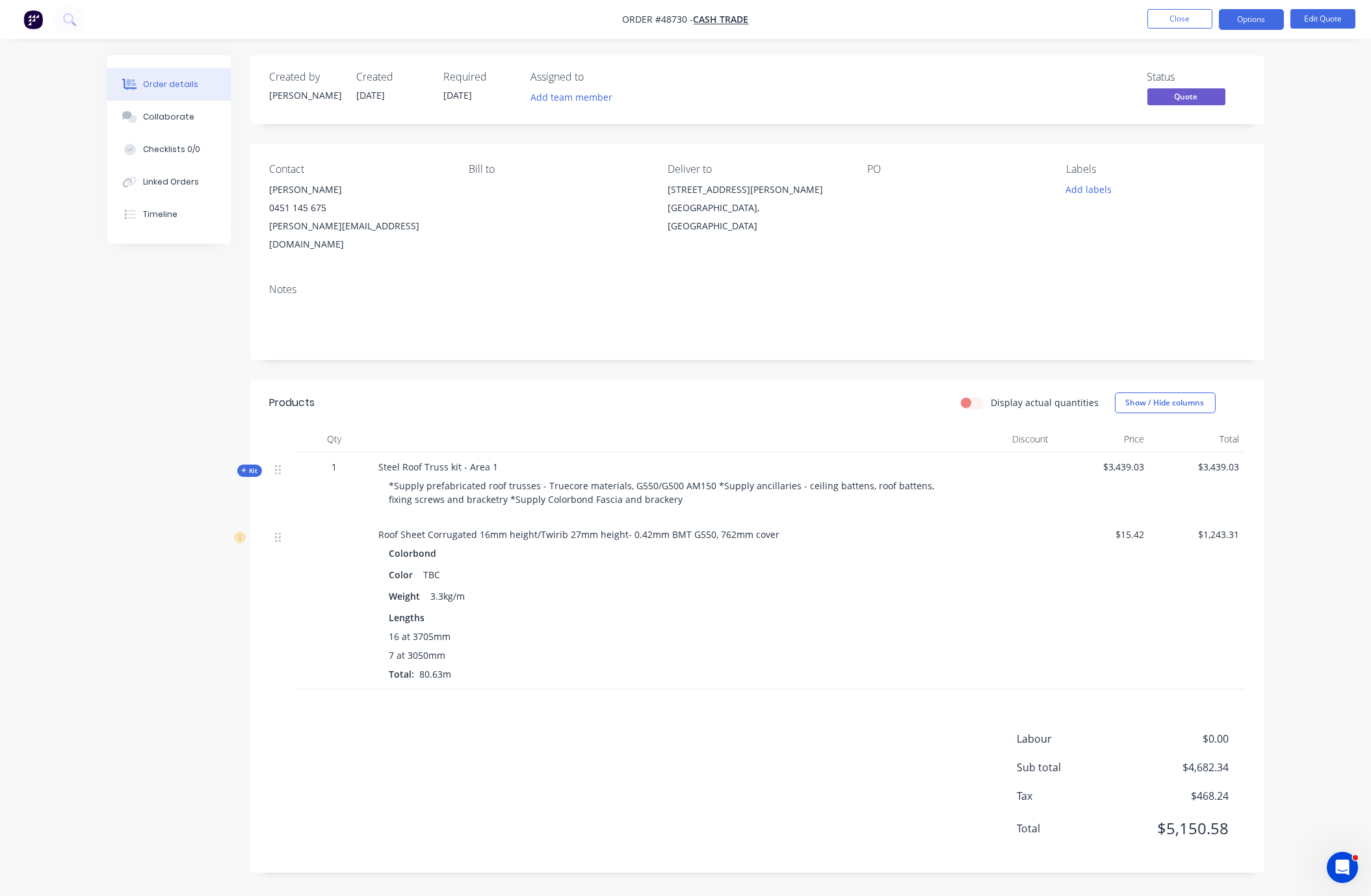
scroll to position [21, 0]
click at [246, 465] on div "Kit" at bounding box center [250, 470] width 25 height 13
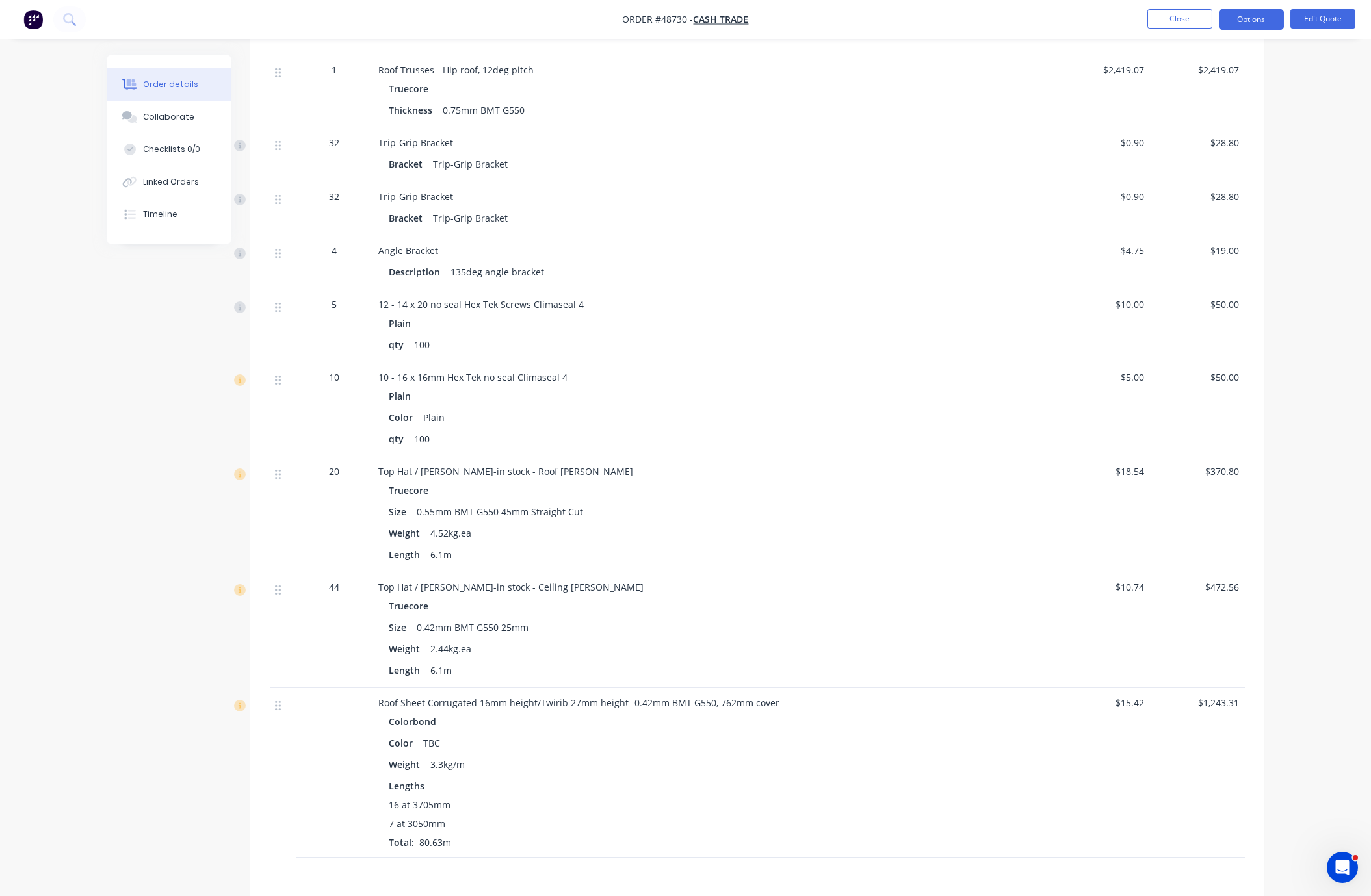
scroll to position [236, 0]
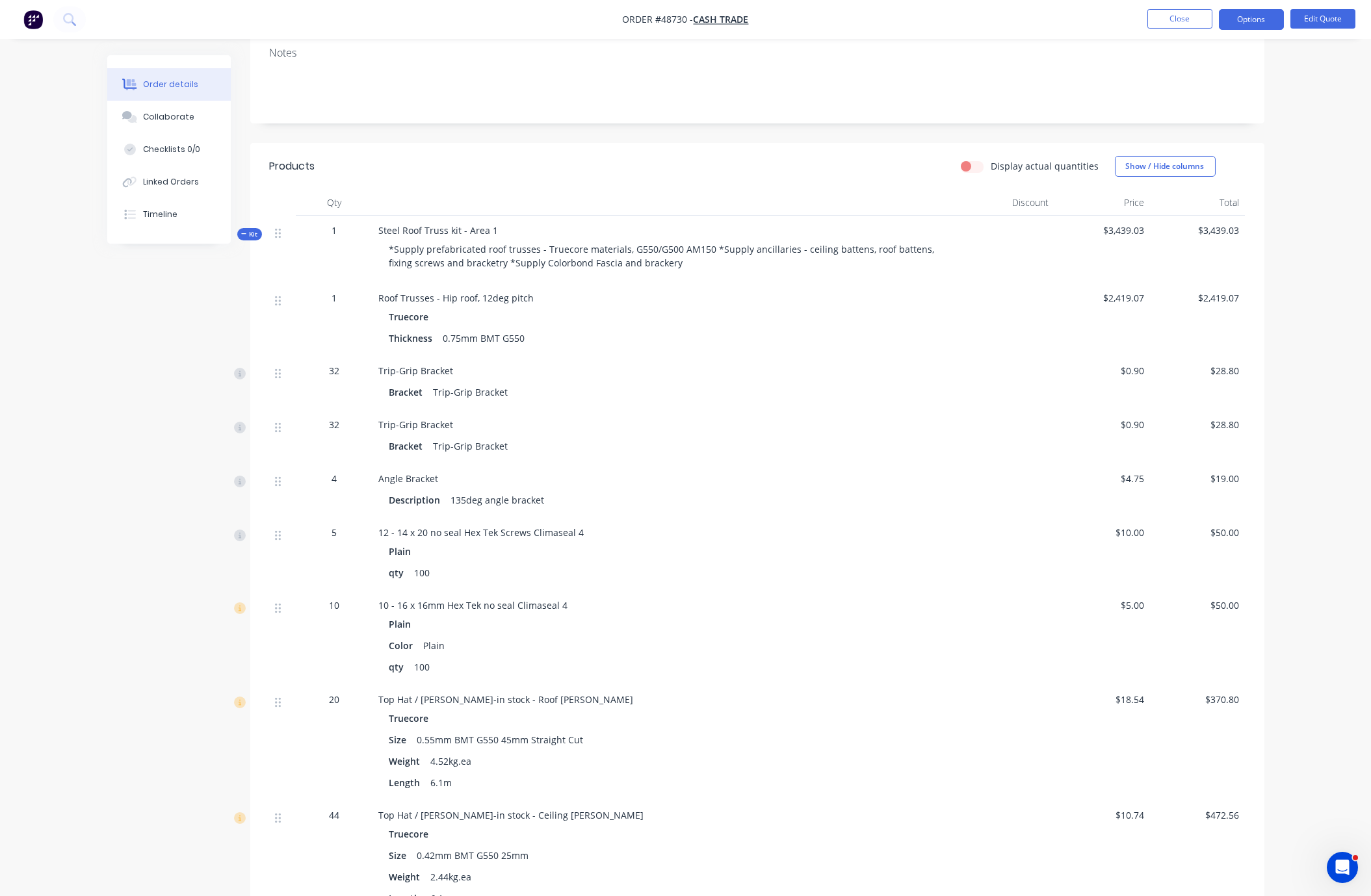
click at [607, 174] on div "Display actual quantities Show / Hide columns" at bounding box center [860, 166] width 768 height 21
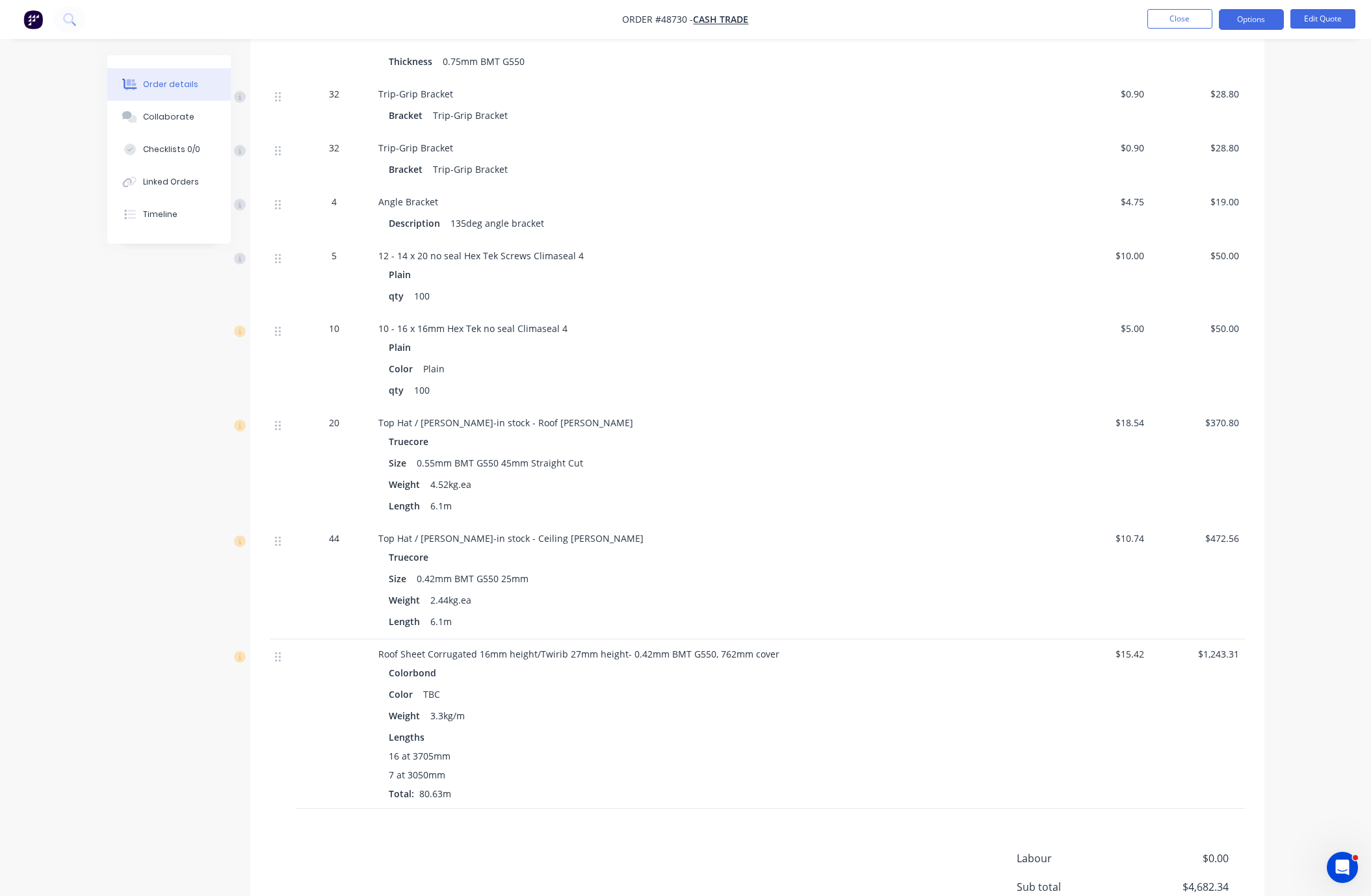
scroll to position [691, 0]
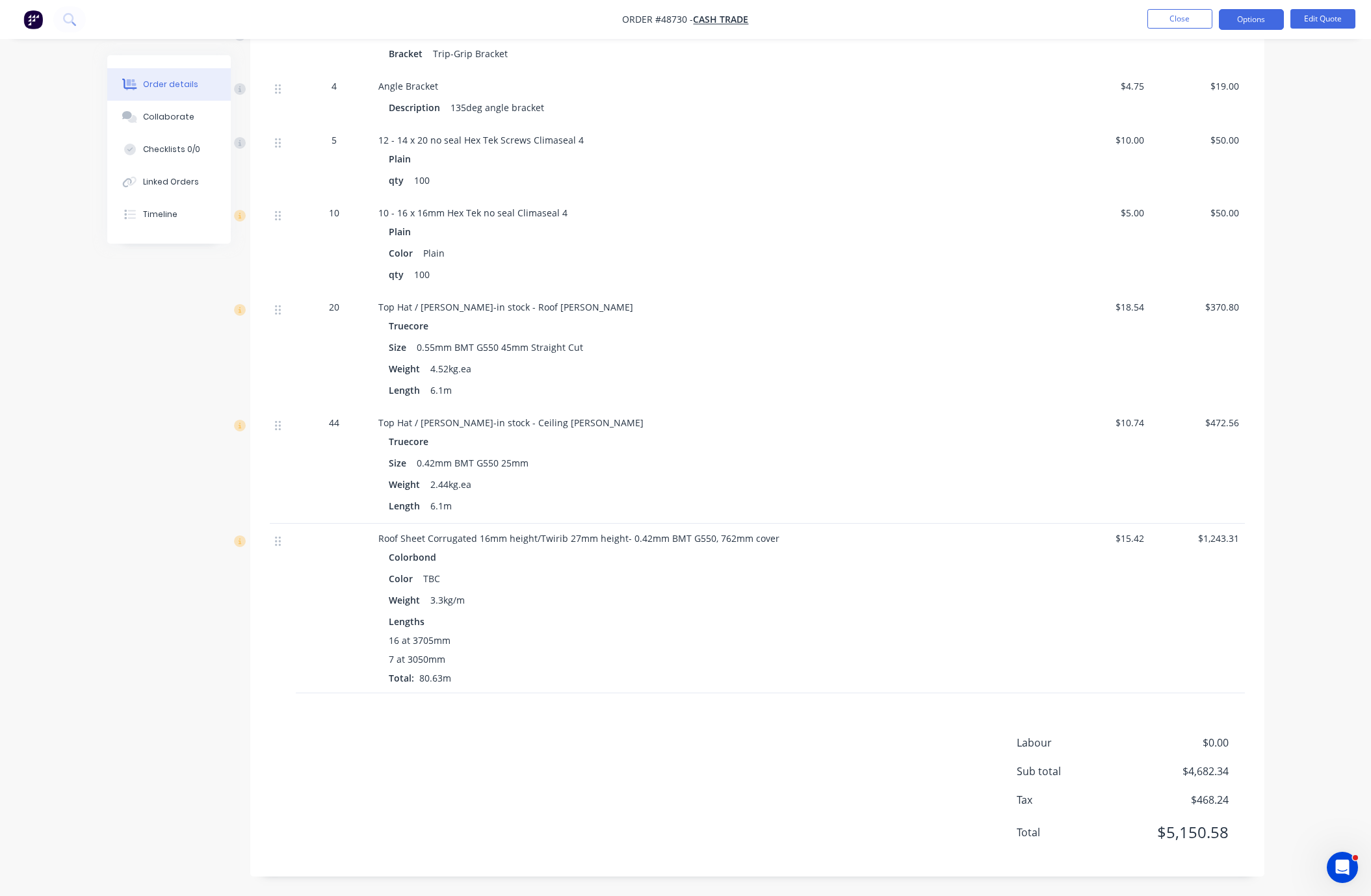
click at [658, 657] on div "16 at 3705mm 7 at 3050mm Total: 80.63m" at bounding box center [666, 660] width 554 height 52
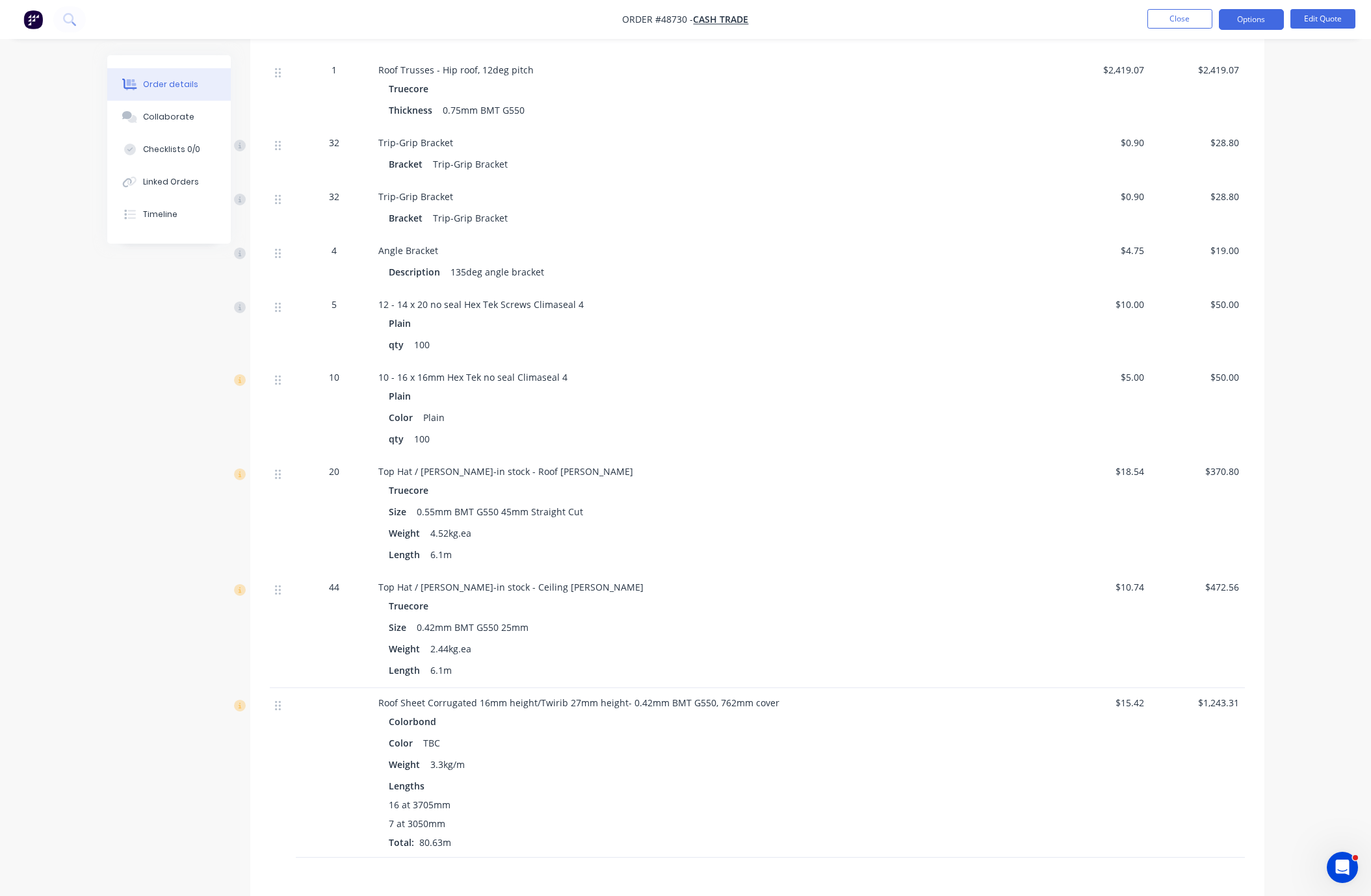
scroll to position [236, 0]
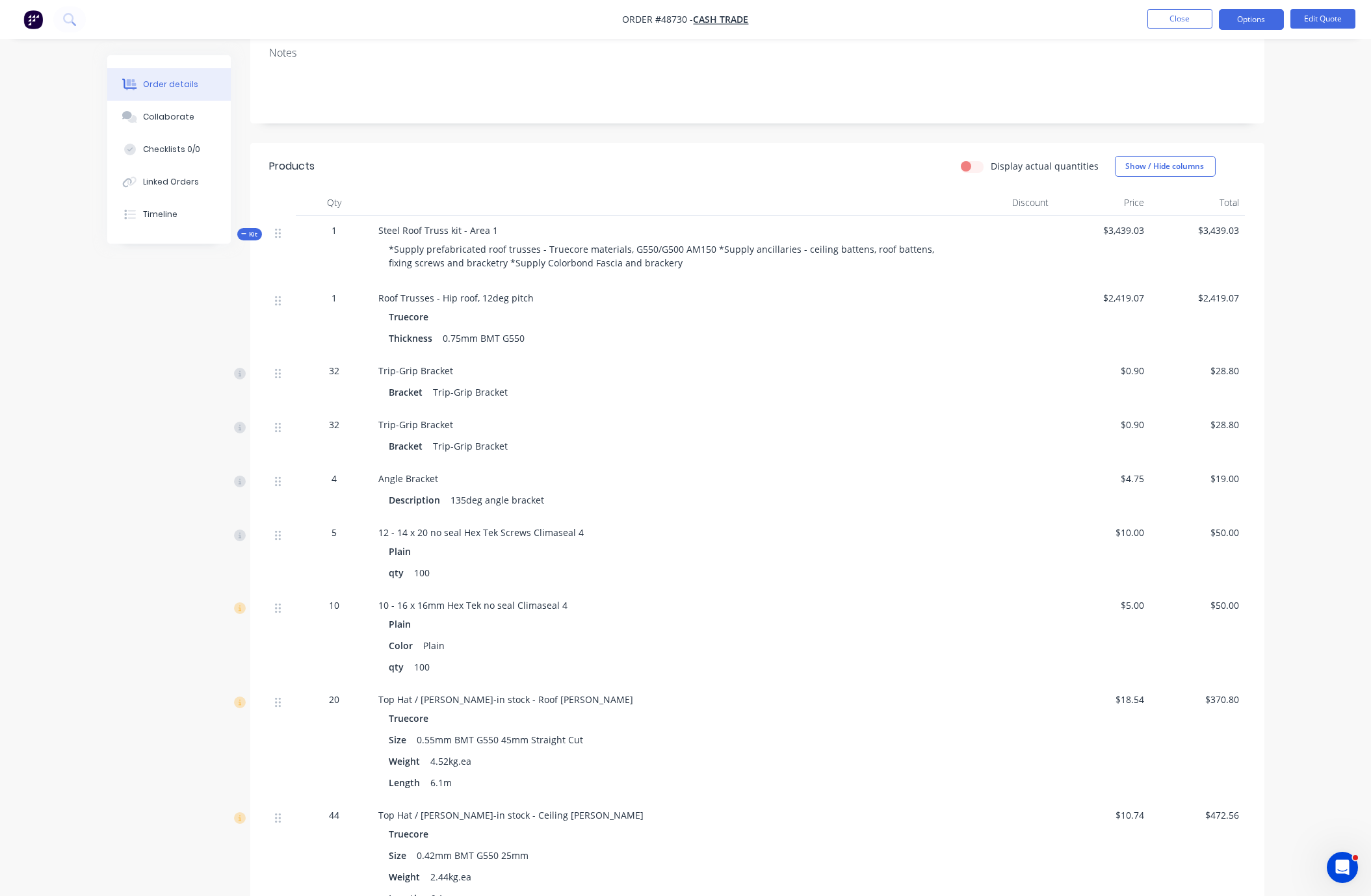
click at [551, 177] on header "Products Display actual quantities Show / Hide columns" at bounding box center [757, 166] width 1014 height 47
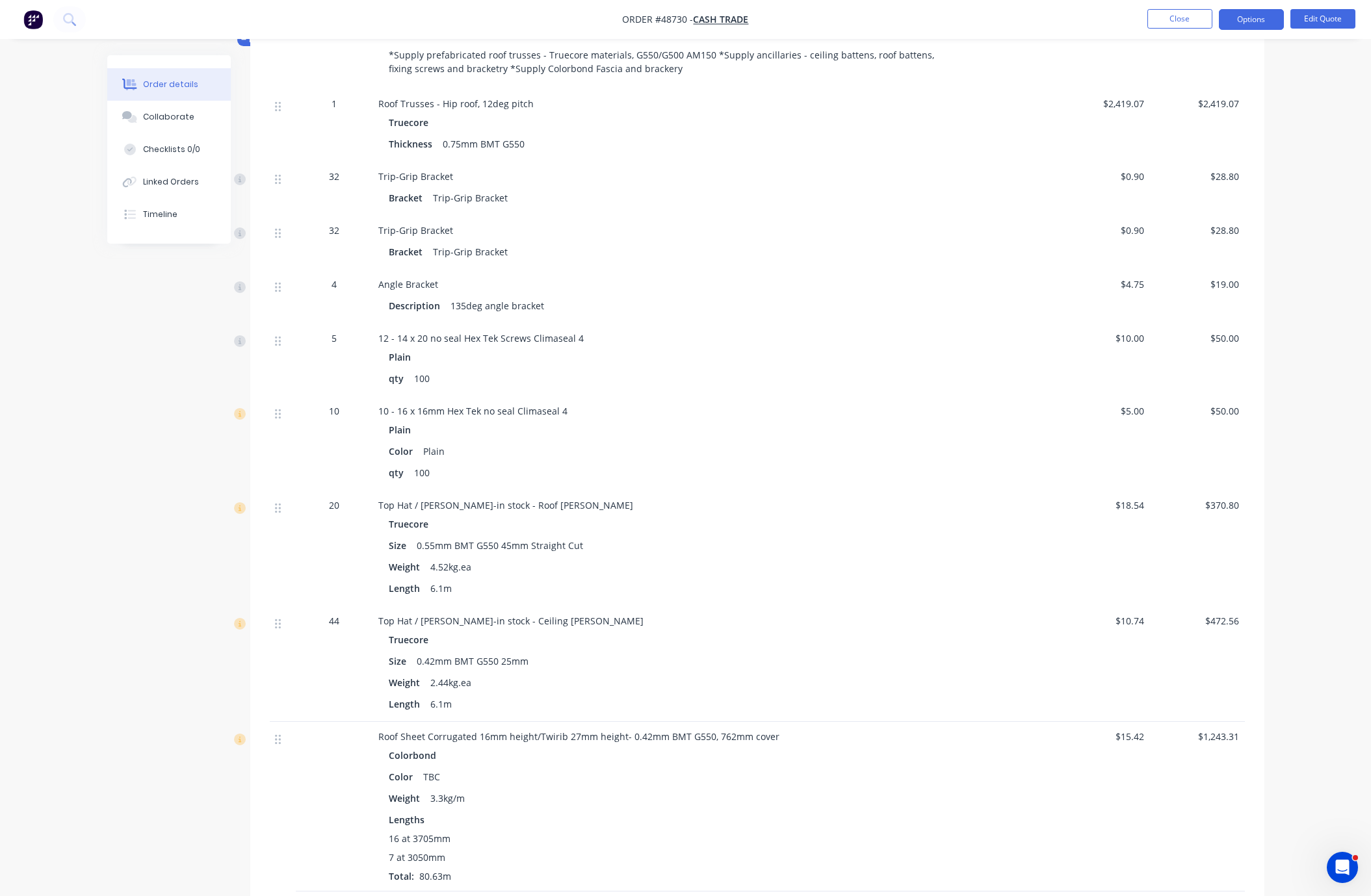
scroll to position [691, 0]
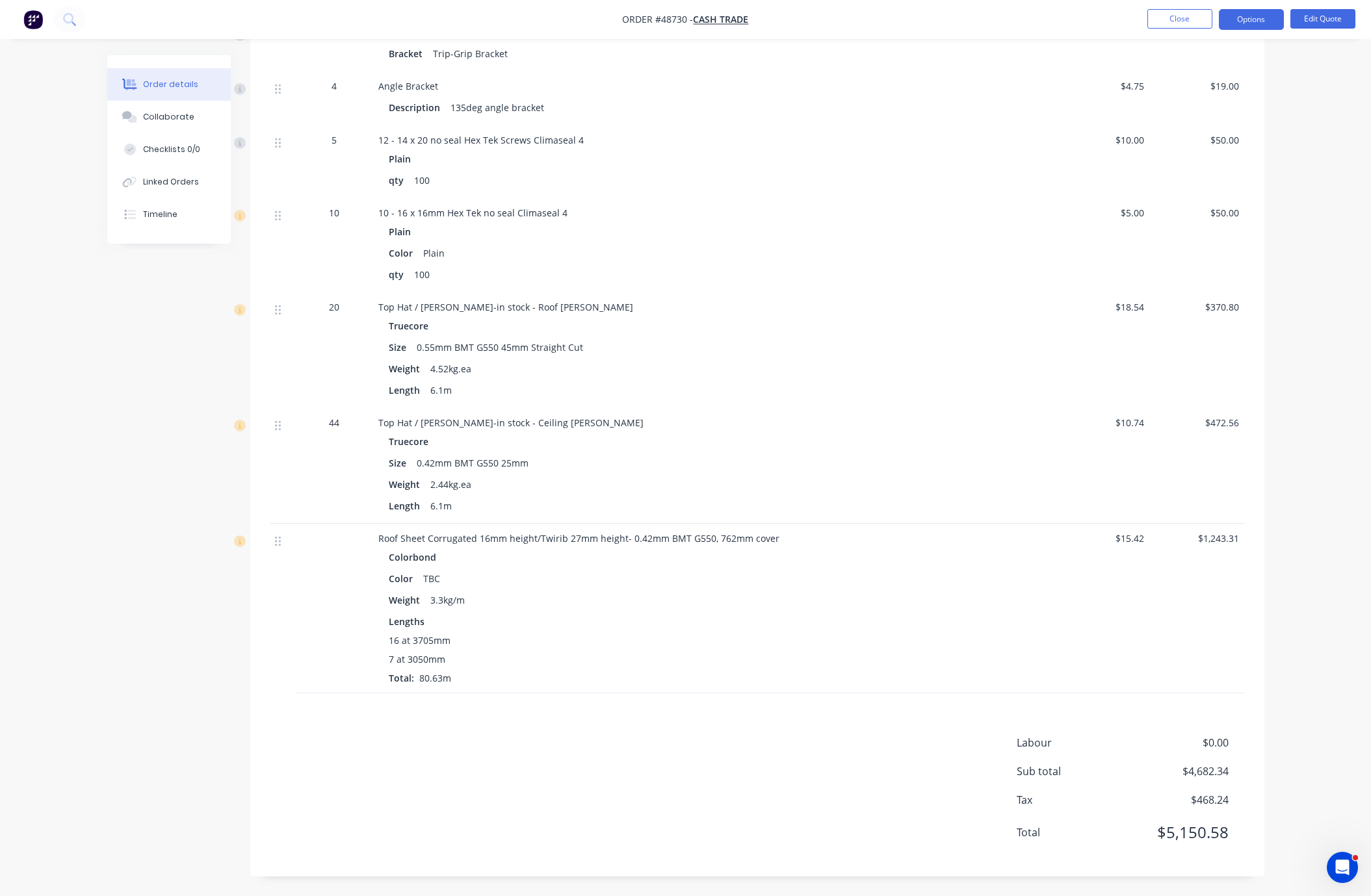
click at [136, 524] on div "Created by Bob Created 01/09/25 Required 01/09/25 Assigned to Add team member S…" at bounding box center [686, 160] width 1157 height 1470
click at [736, 706] on div "Products Display actual quantities Show / Hide columns Qty Discount Price Total…" at bounding box center [757, 314] width 1014 height 1126
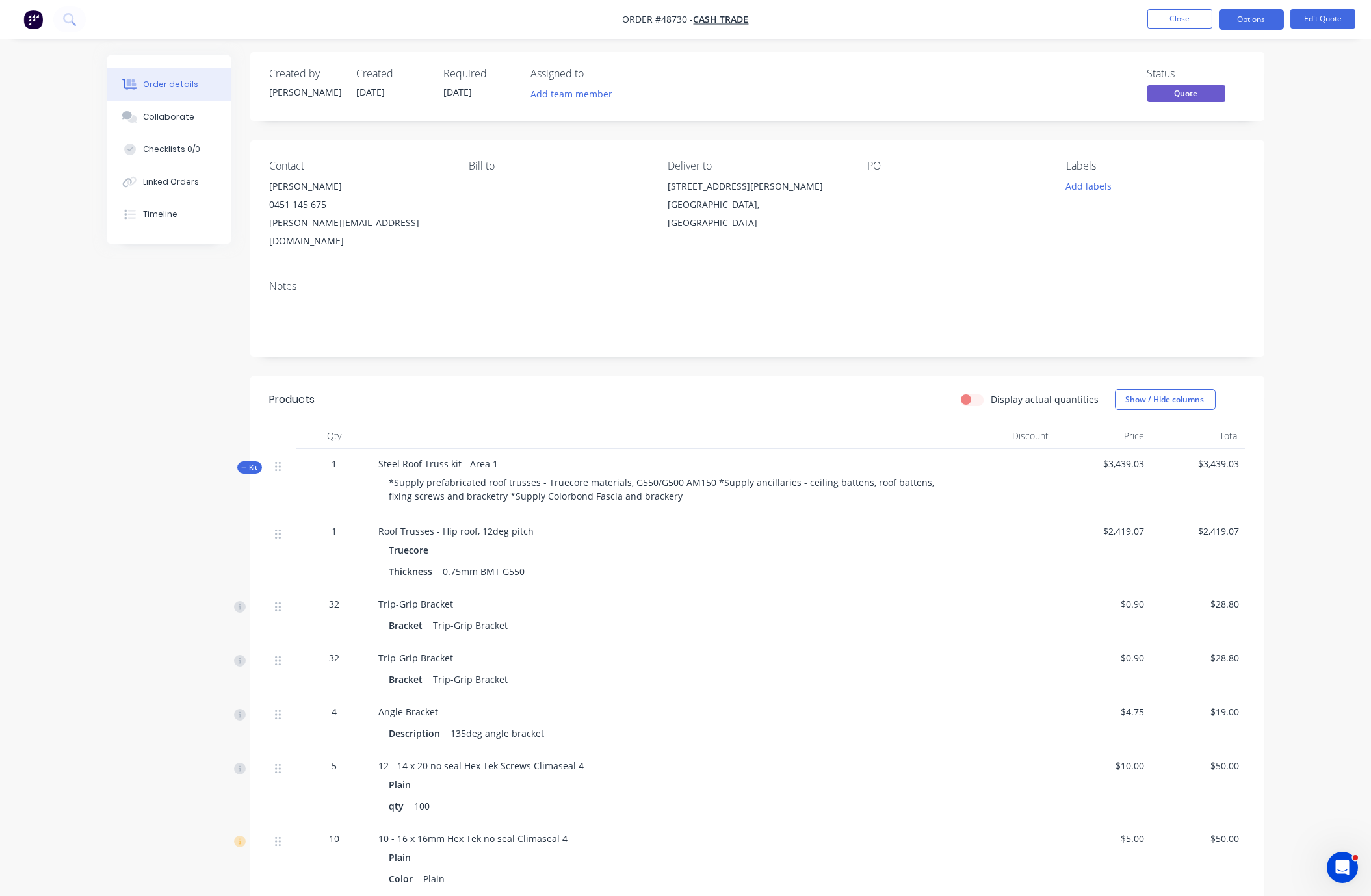
scroll to position [0, 0]
click at [889, 22] on button "Close" at bounding box center [1180, 18] width 65 height 19
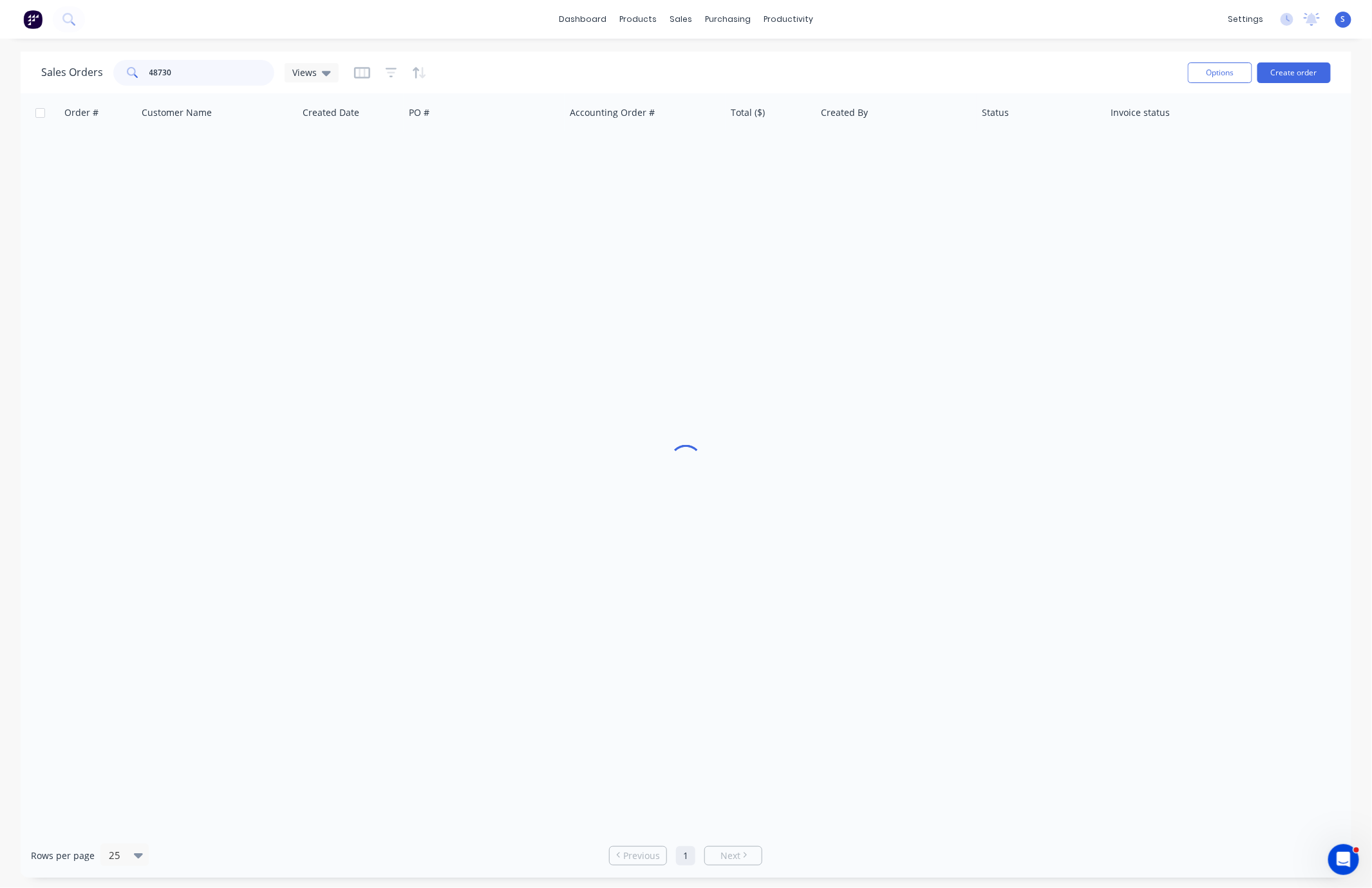
drag, startPoint x: 207, startPoint y: 74, endPoint x: 82, endPoint y: 66, distance: 125.3
click at [98, 67] on div "Sales Orders 48730 Views" at bounding box center [190, 72] width 298 height 26
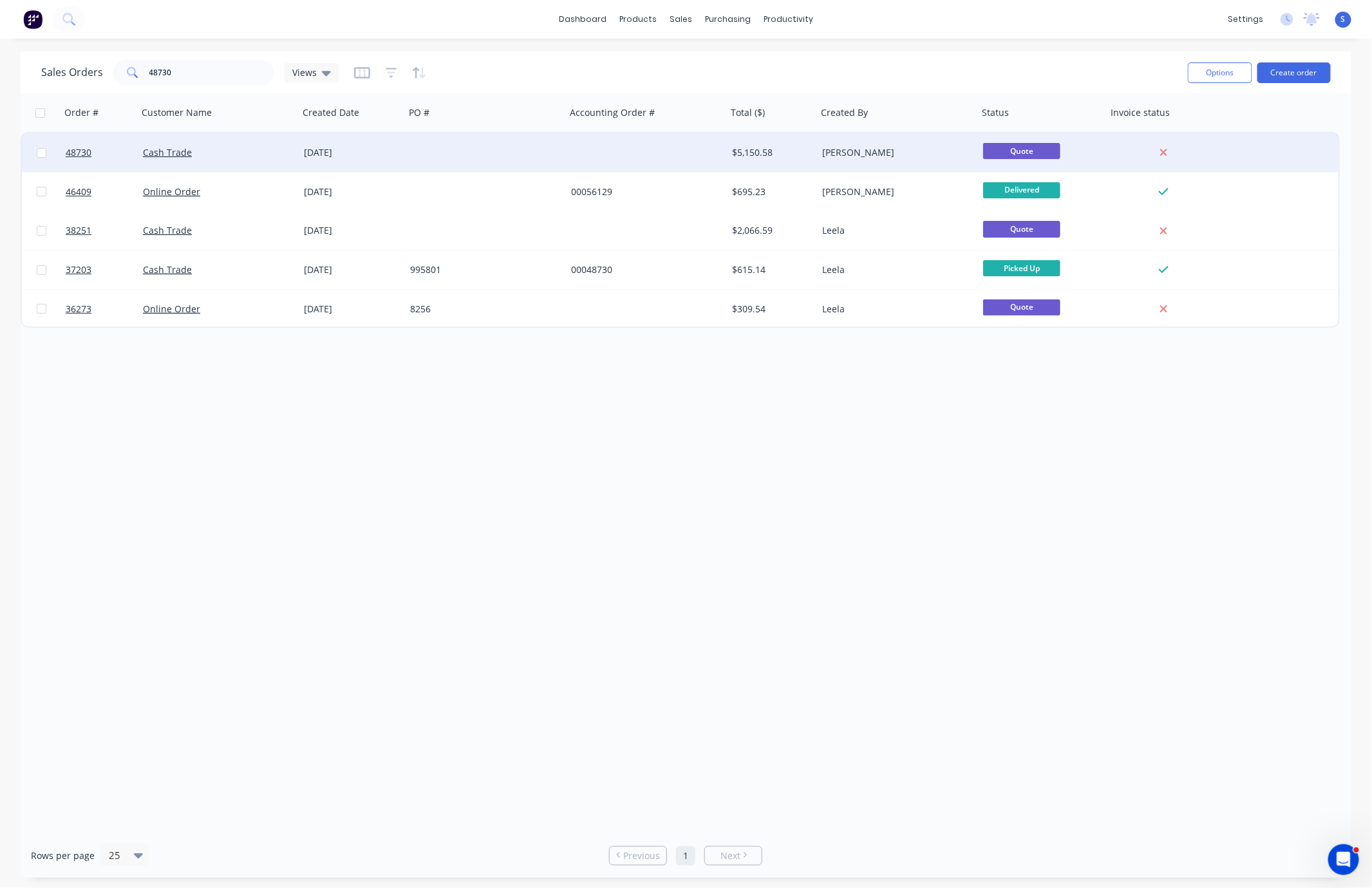
click at [387, 157] on div "[DATE]" at bounding box center [352, 152] width 96 height 13
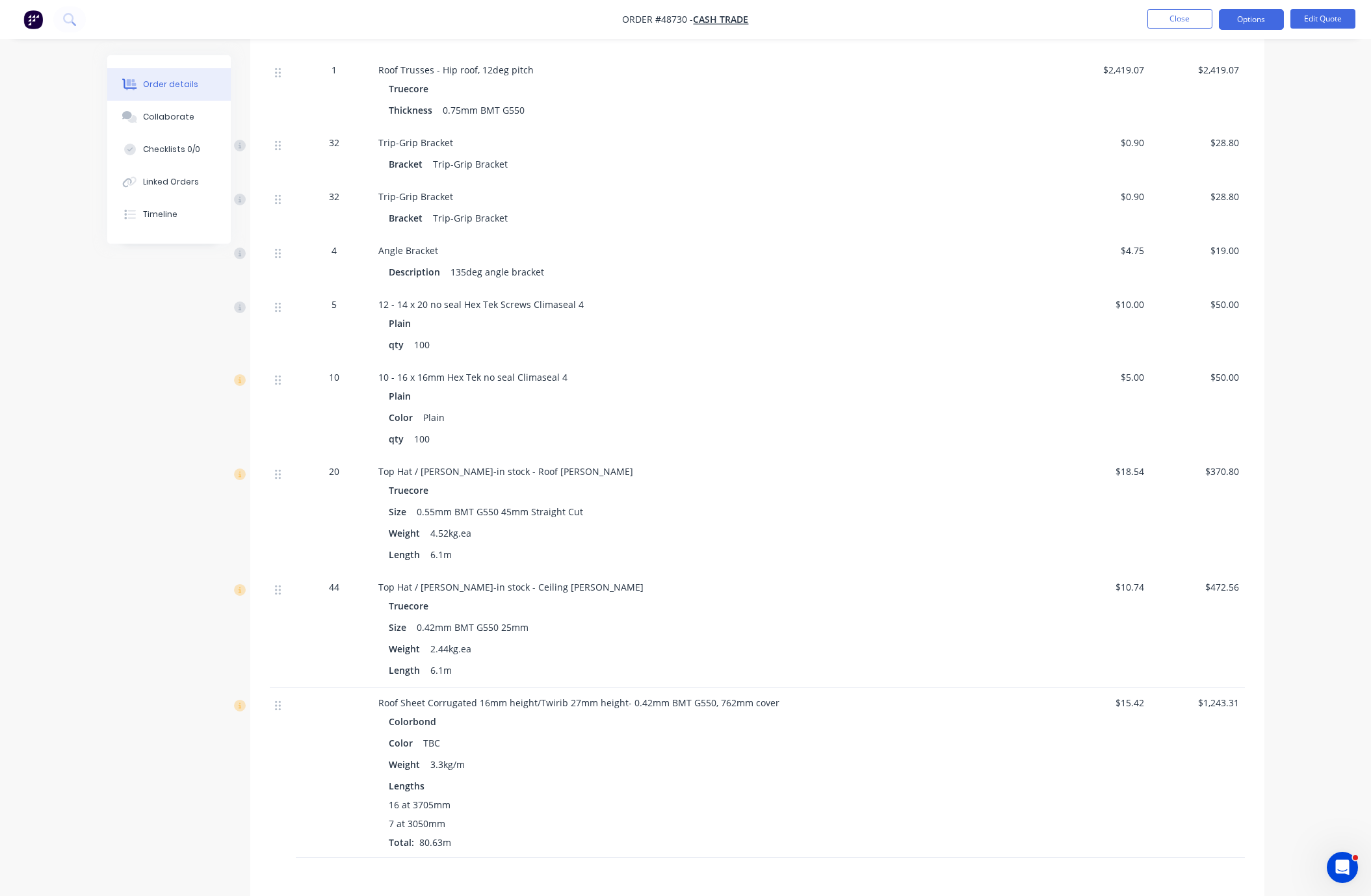
scroll to position [236, 0]
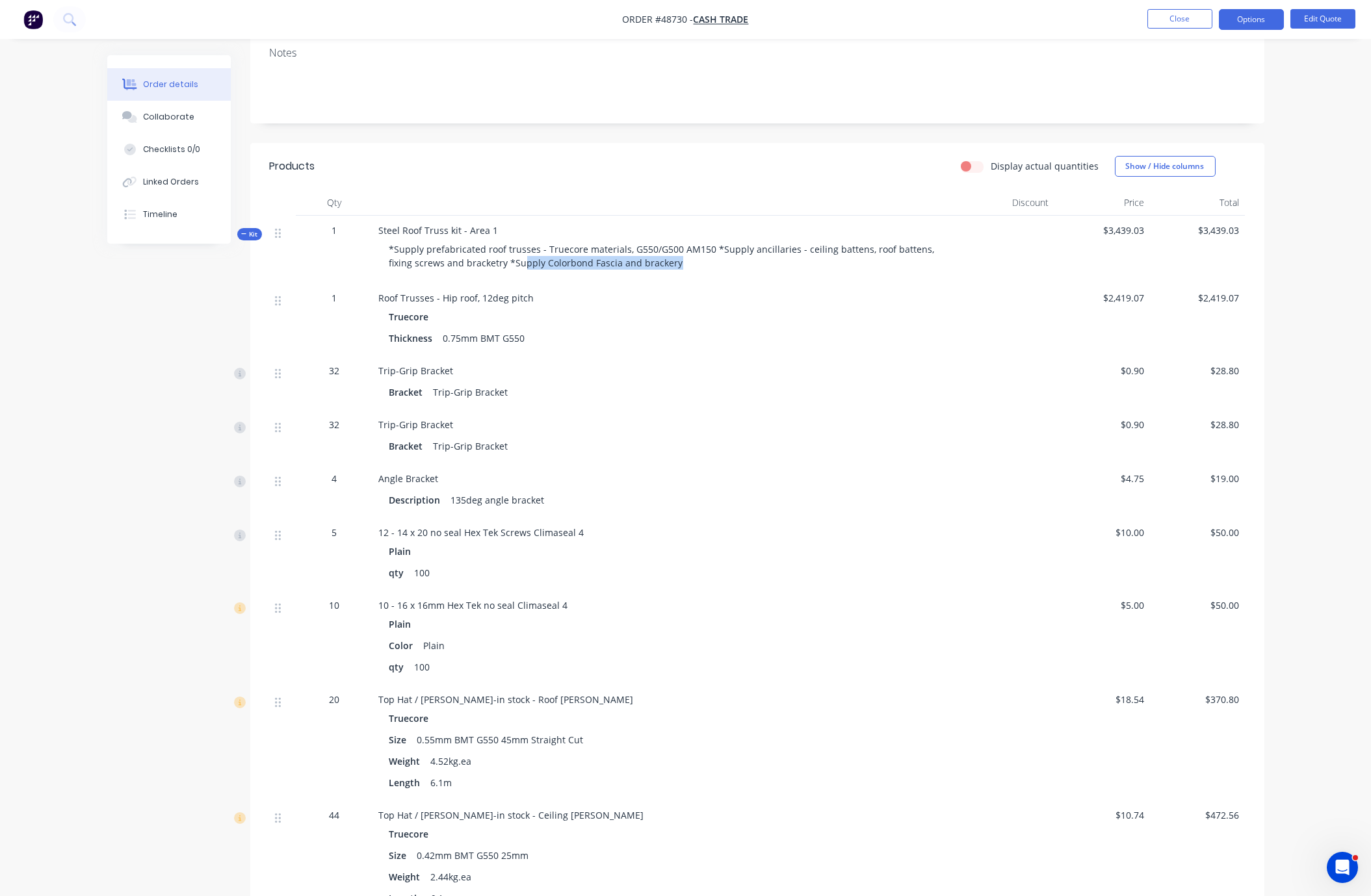
drag, startPoint x: 575, startPoint y: 271, endPoint x: 779, endPoint y: 273, distance: 204.0
click at [750, 272] on div "*Supply prefabricated roof trusses - Truecore materials, G550/G500 AM150 *Suppl…" at bounding box center [666, 255] width 574 height 38
click at [780, 273] on div "*Supply prefabricated roof trusses - Truecore materials, G550/G500 AM150 *Suppl…" at bounding box center [666, 255] width 574 height 38
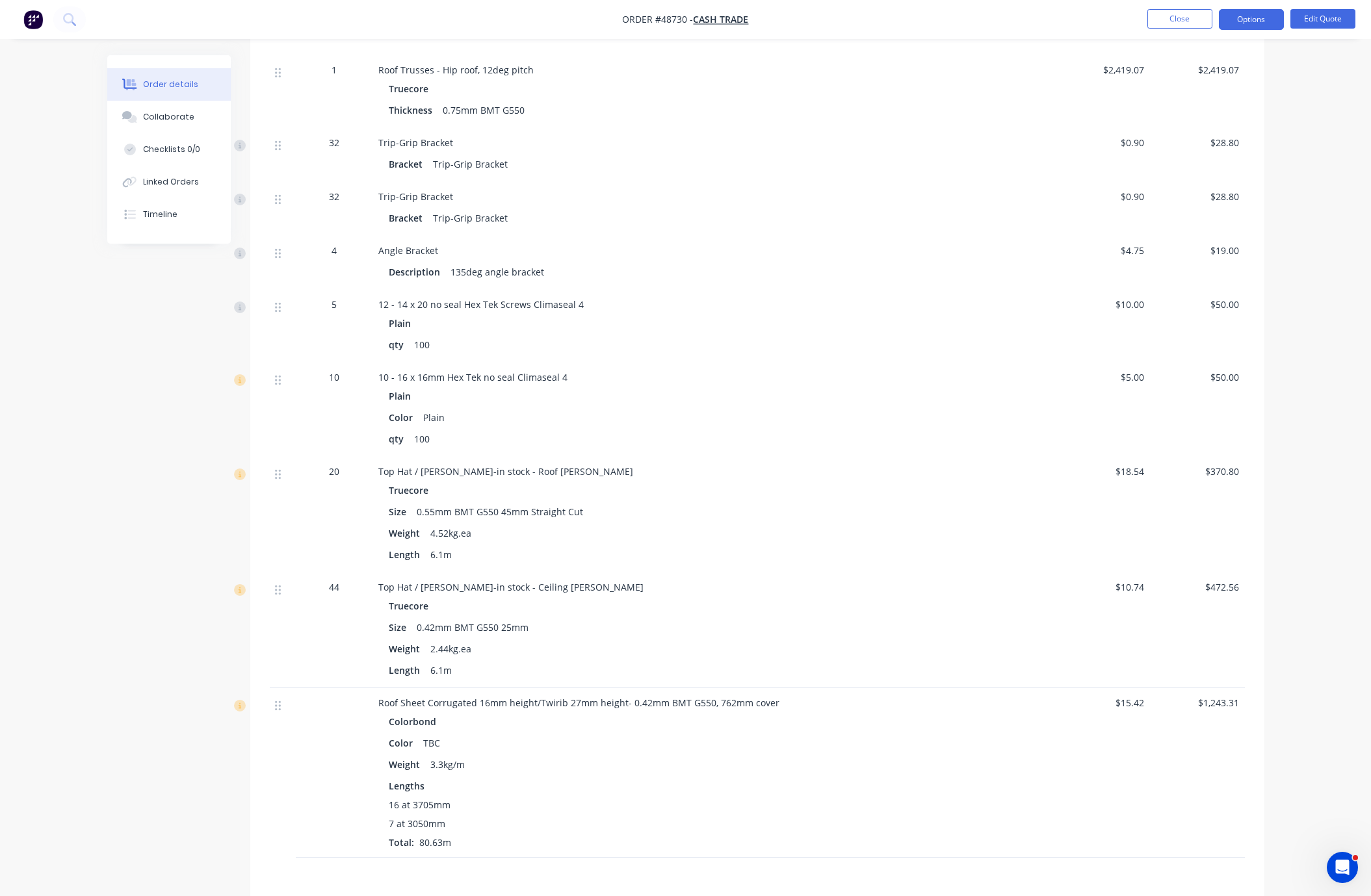
scroll to position [10, 0]
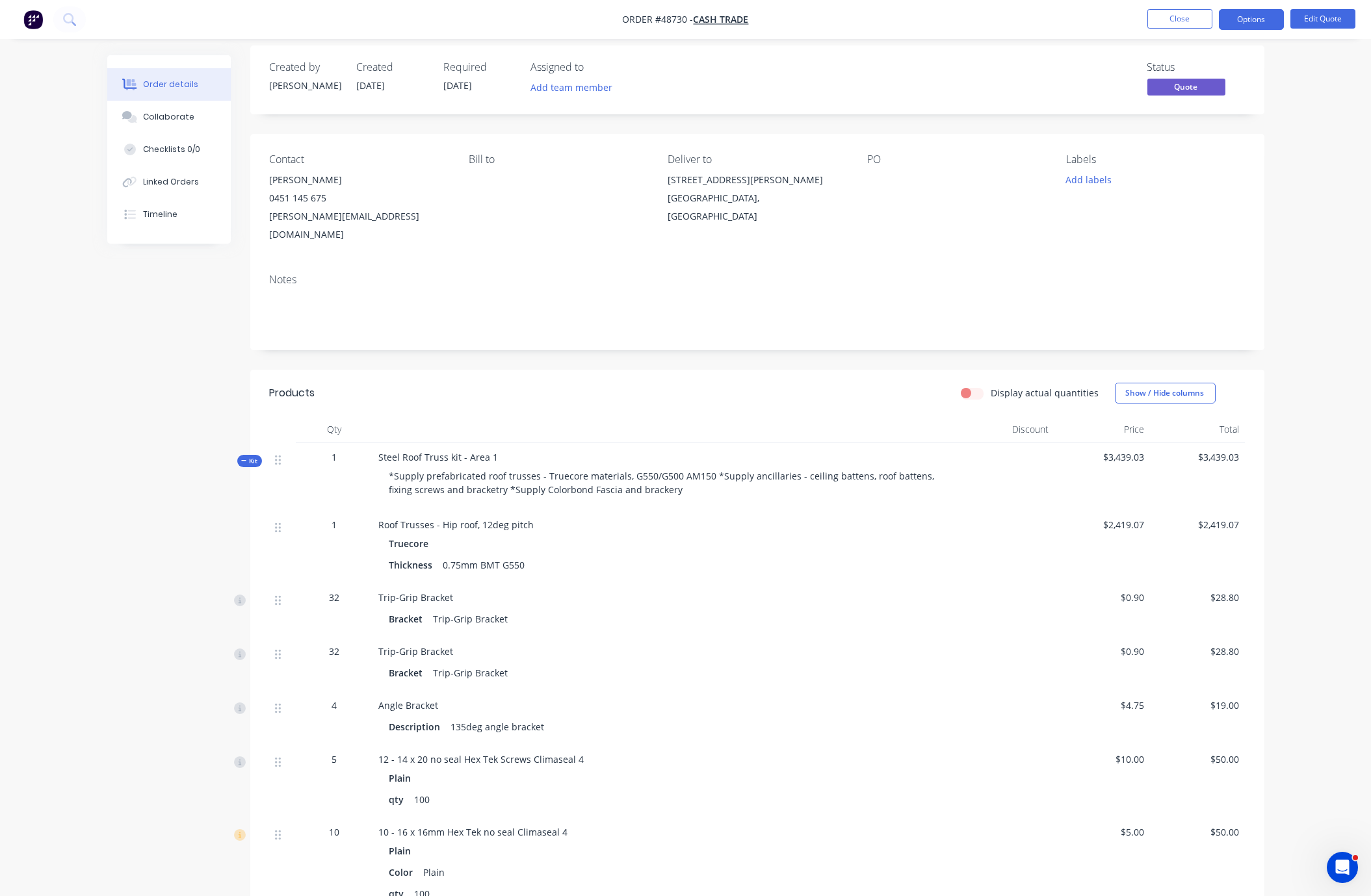
click at [247, 464] on icon at bounding box center [244, 461] width 6 height 7
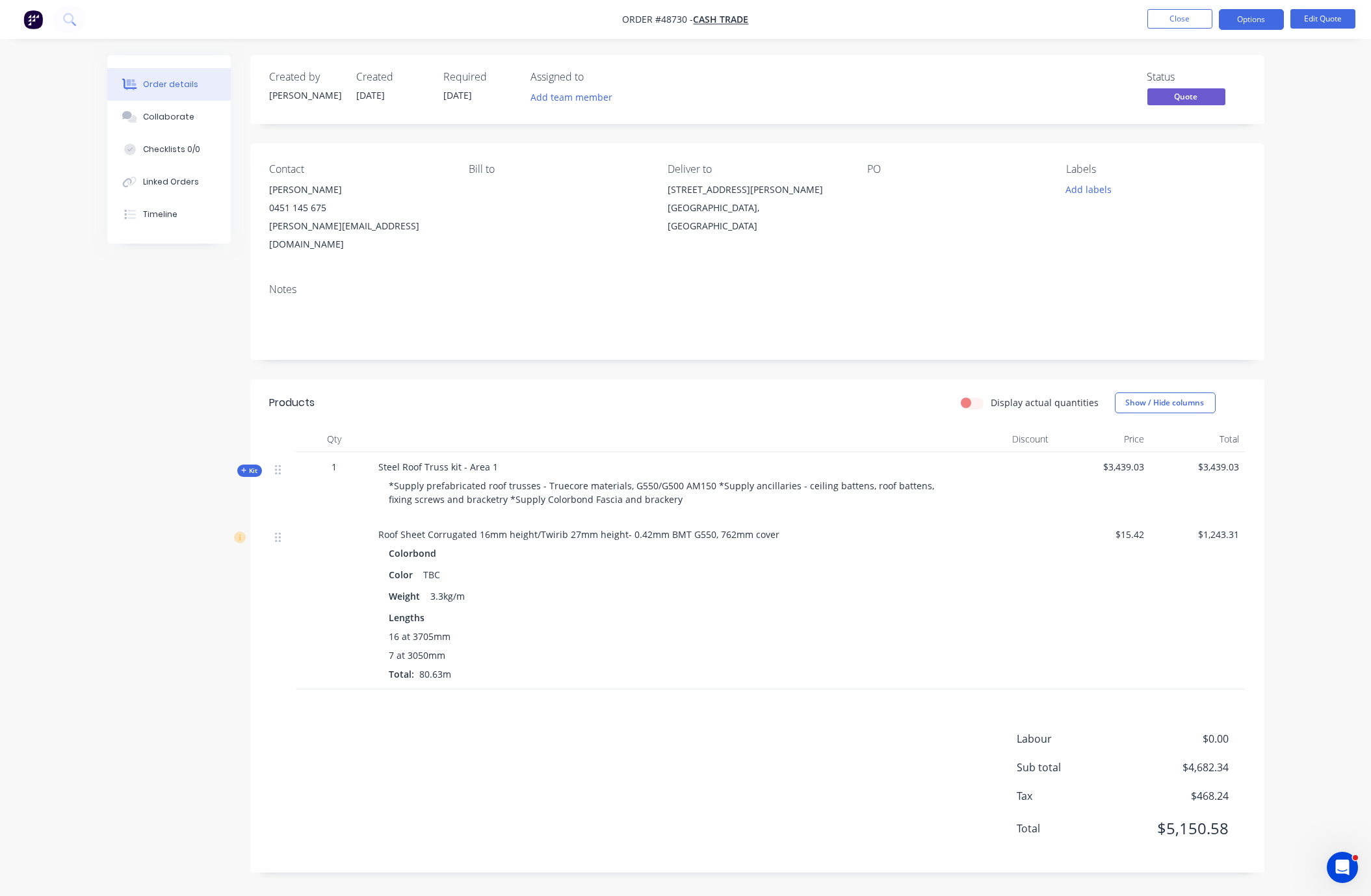
scroll to position [21, 0]
click at [252, 466] on span "Kit" at bounding box center [250, 470] width 17 height 10
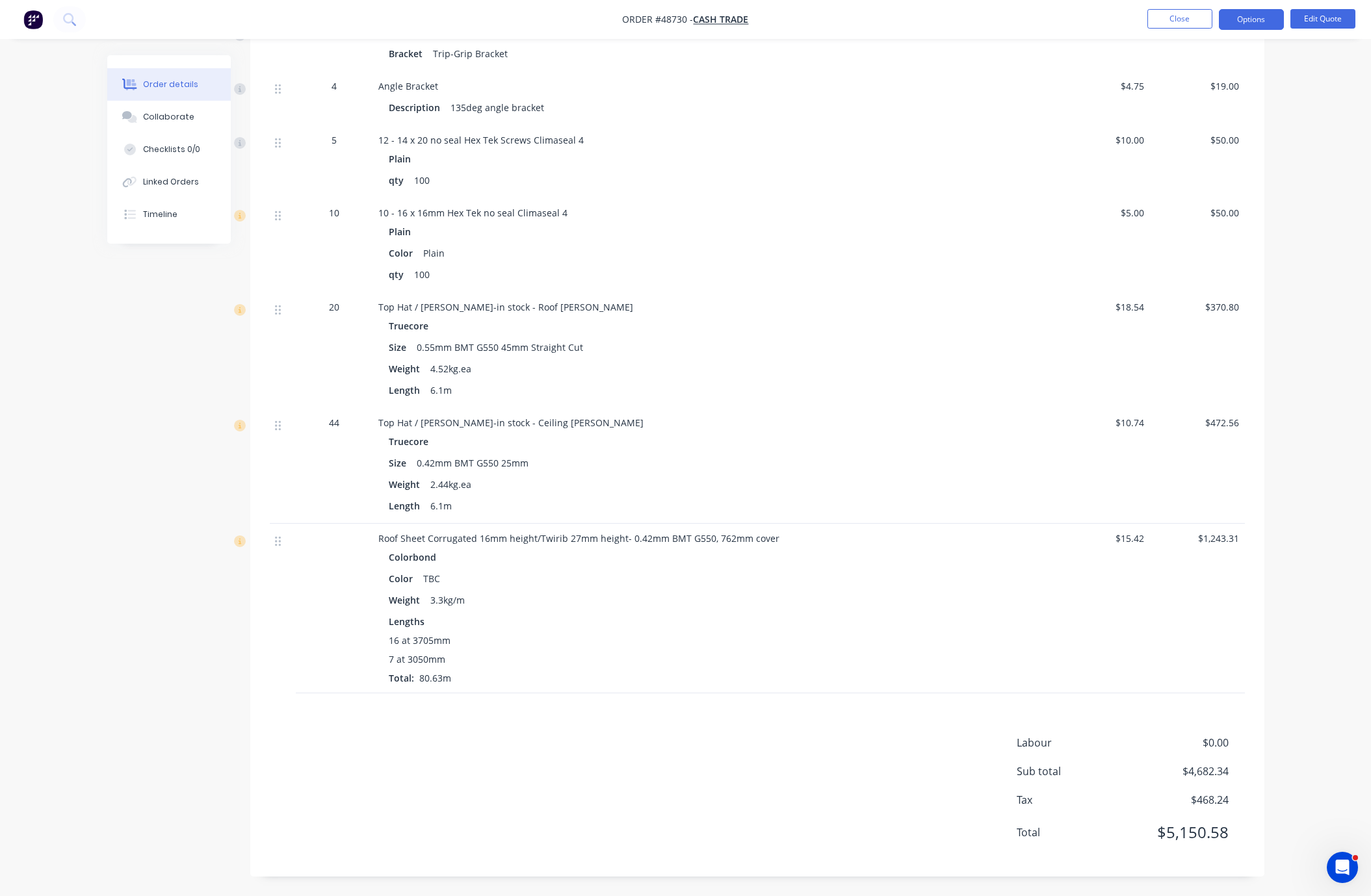
scroll to position [236, 0]
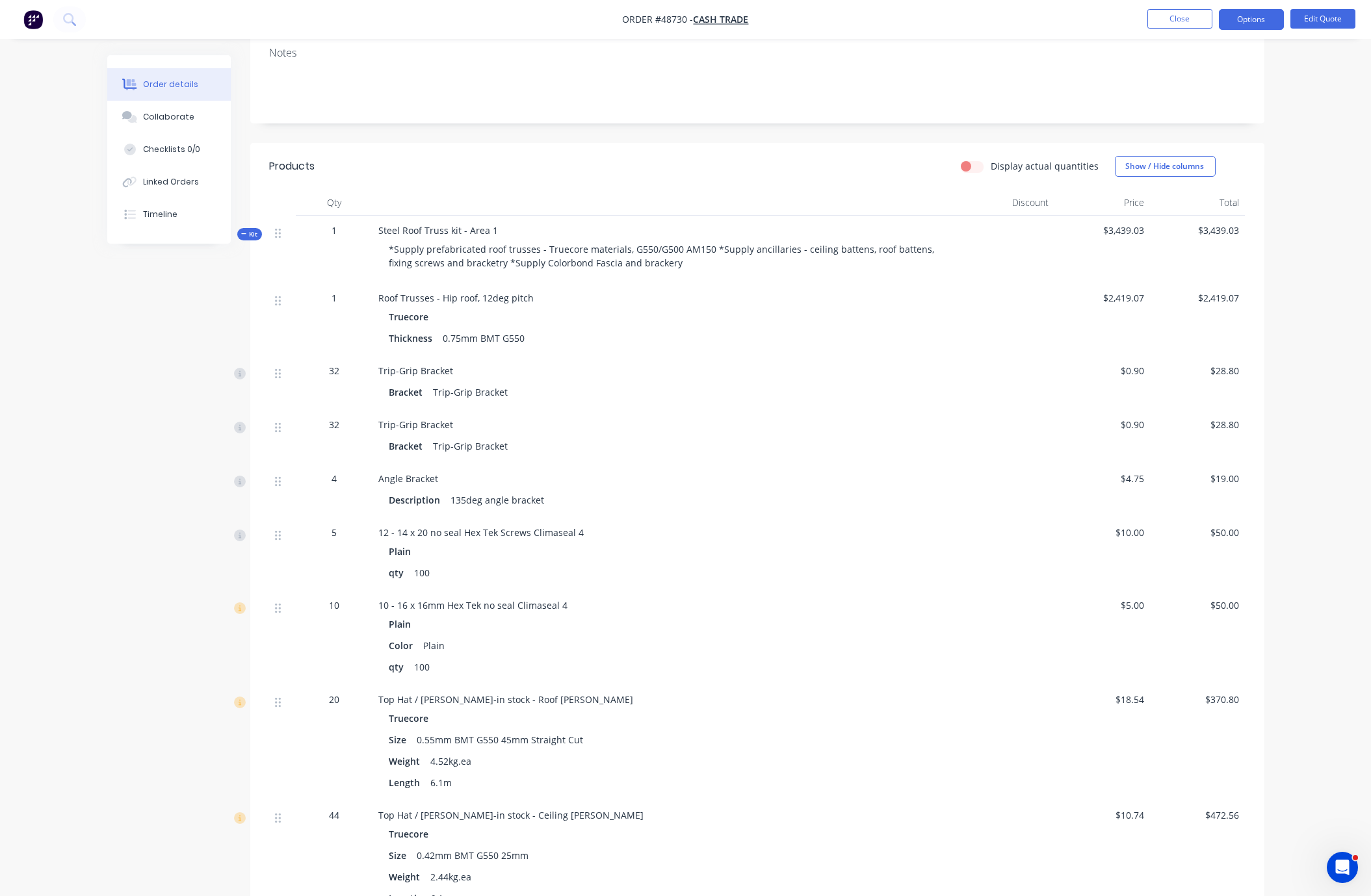
click at [253, 233] on span "Kit" at bounding box center [250, 234] width 17 height 10
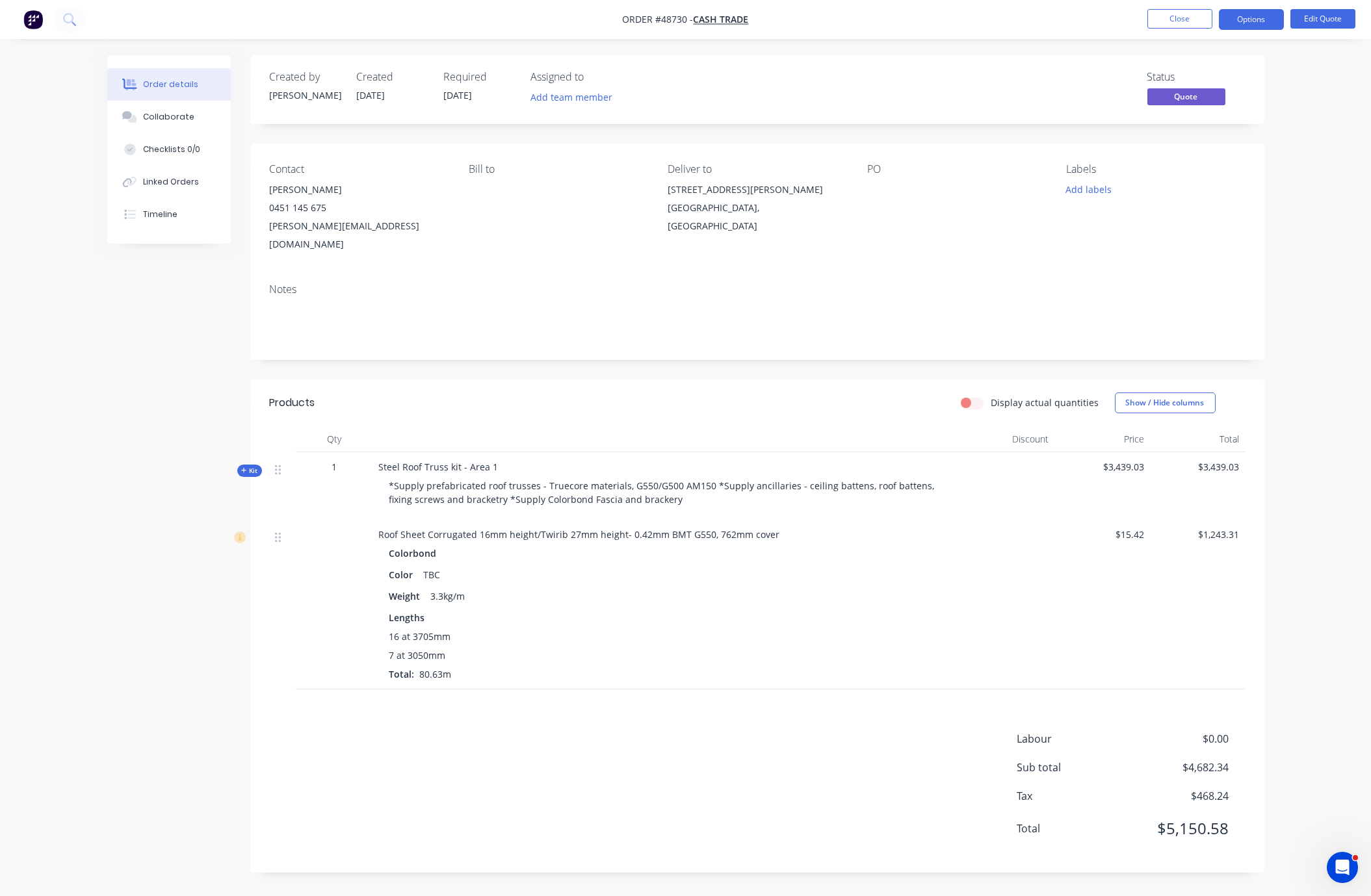
click at [681, 674] on div "16 at 3705mm 7 at 3050mm Total: 80.63m" at bounding box center [666, 655] width 554 height 52
drag, startPoint x: 630, startPoint y: 368, endPoint x: 756, endPoint y: 370, distance: 126.0
click at [244, 459] on div "Created by Bob Created 01/09/25 Required 01/09/25 Assigned to Add team member S…" at bounding box center [686, 473] width 1157 height 837
click at [246, 466] on span "Kit" at bounding box center [250, 470] width 17 height 10
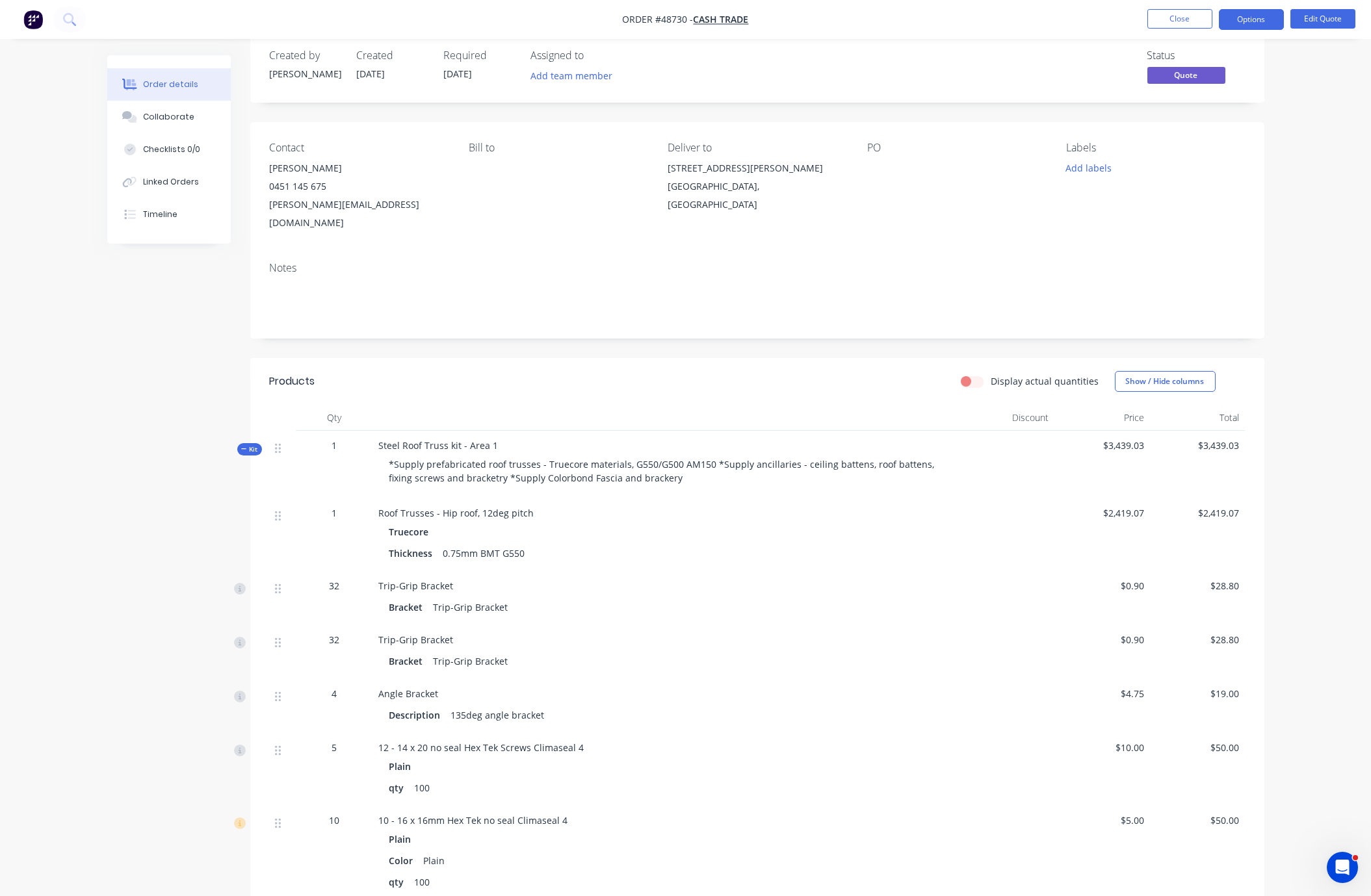
click at [253, 448] on span "Kit" at bounding box center [250, 449] width 17 height 10
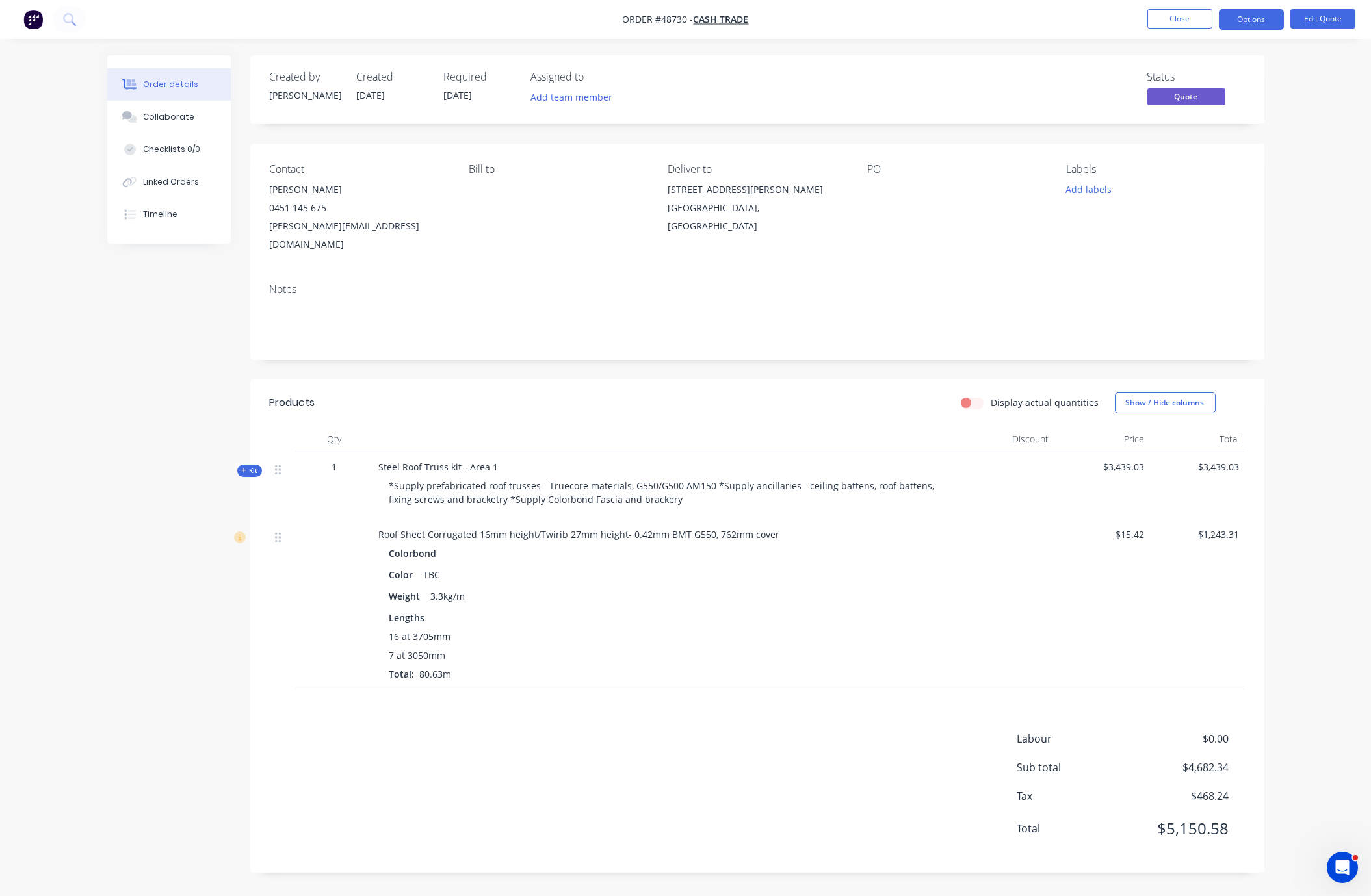
drag, startPoint x: 609, startPoint y: 720, endPoint x: 620, endPoint y: 731, distance: 15.6
click at [609, 719] on div "Products Display actual quantities Show / Hide columns Qty Discount Price Total…" at bounding box center [757, 627] width 1014 height 493
click at [624, 392] on div "Display actual quantities Show / Hide columns" at bounding box center [860, 403] width 768 height 21
drag, startPoint x: 626, startPoint y: 372, endPoint x: 700, endPoint y: 373, distance: 74.0
drag, startPoint x: 432, startPoint y: 356, endPoint x: 392, endPoint y: 361, distance: 40.3
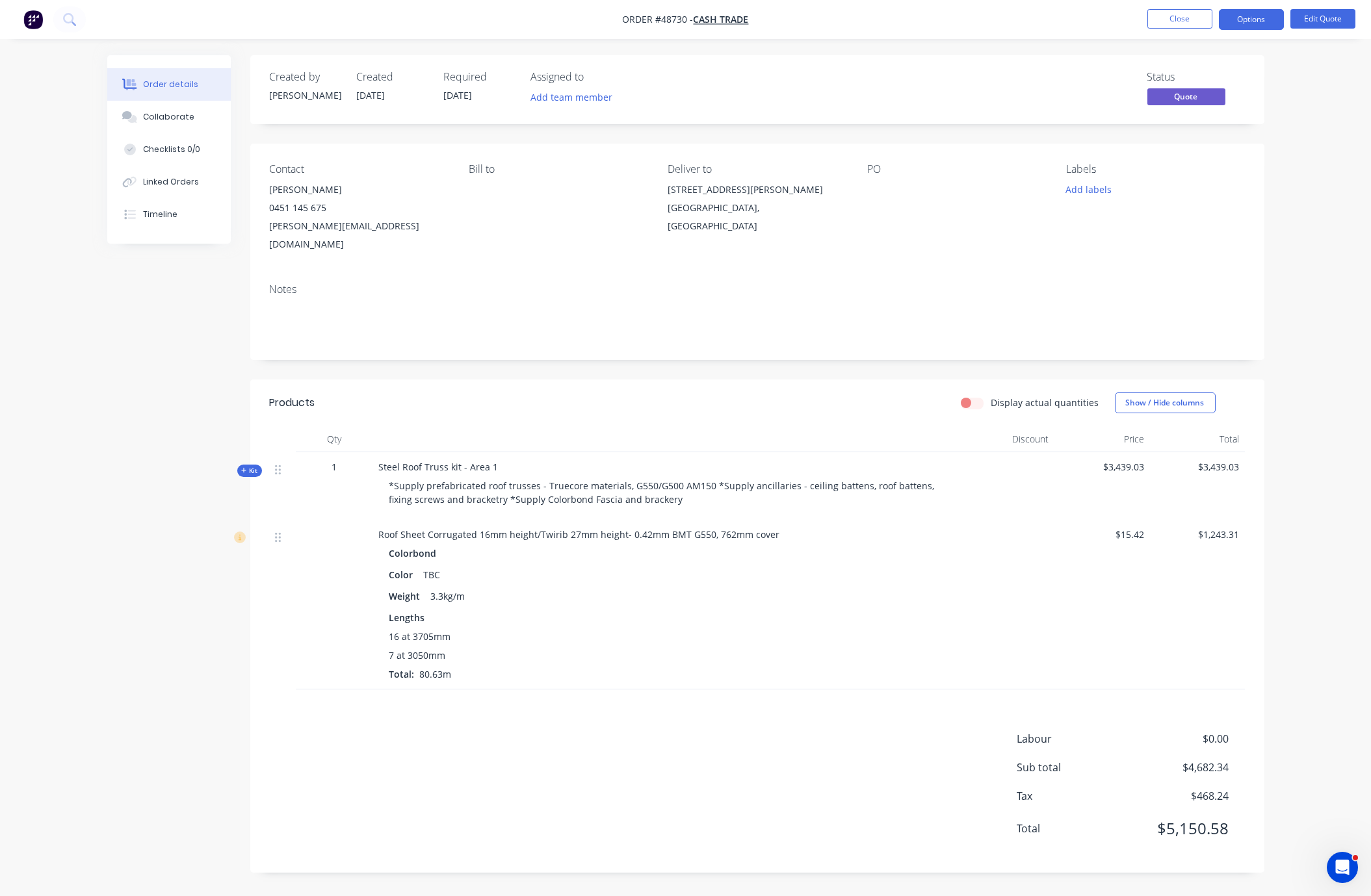
click at [432, 356] on div "Created by Bob Created 01/09/25 Required 01/09/25 Assigned to Add team member S…" at bounding box center [757, 464] width 1014 height 818
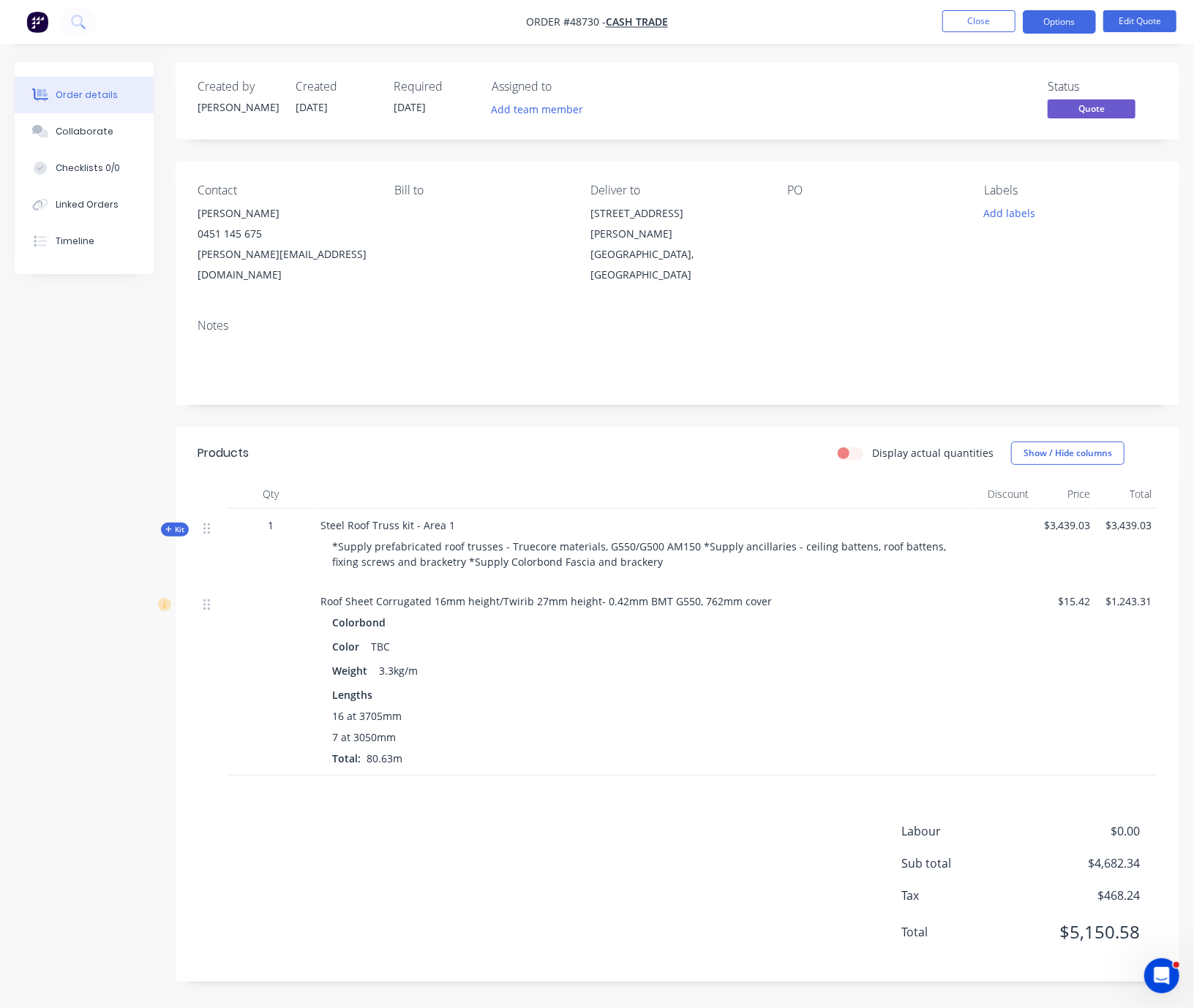
click at [90, 356] on div "Created by Bob Created 01/09/25 Required 01/09/25 Assigned to Add team member S…" at bounding box center [597, 533] width 1164 height 942
drag, startPoint x: 41, startPoint y: 369, endPoint x: 22, endPoint y: 365, distance: 19.4
click at [41, 369] on div "Created by Bob Created 01/09/25 Required 01/09/25 Assigned to Add team member S…" at bounding box center [597, 533] width 1164 height 942
drag, startPoint x: 48, startPoint y: 380, endPoint x: 58, endPoint y: 372, distance: 12.8
click at [48, 380] on div "Created by Bob Created 01/09/25 Required 01/09/25 Assigned to Add team member S…" at bounding box center [597, 533] width 1164 height 942
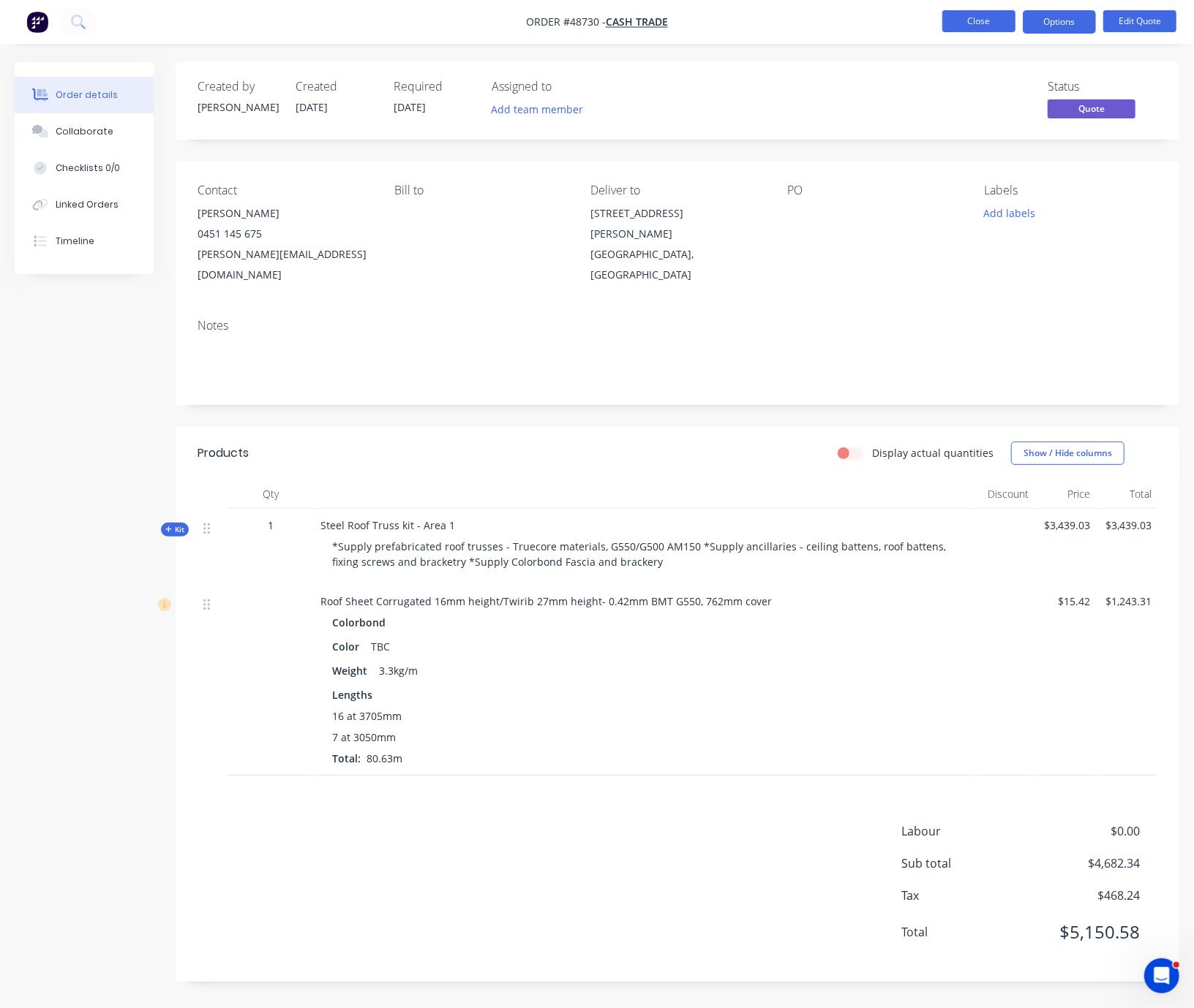
click at [985, 24] on button "Close" at bounding box center [979, 21] width 73 height 22
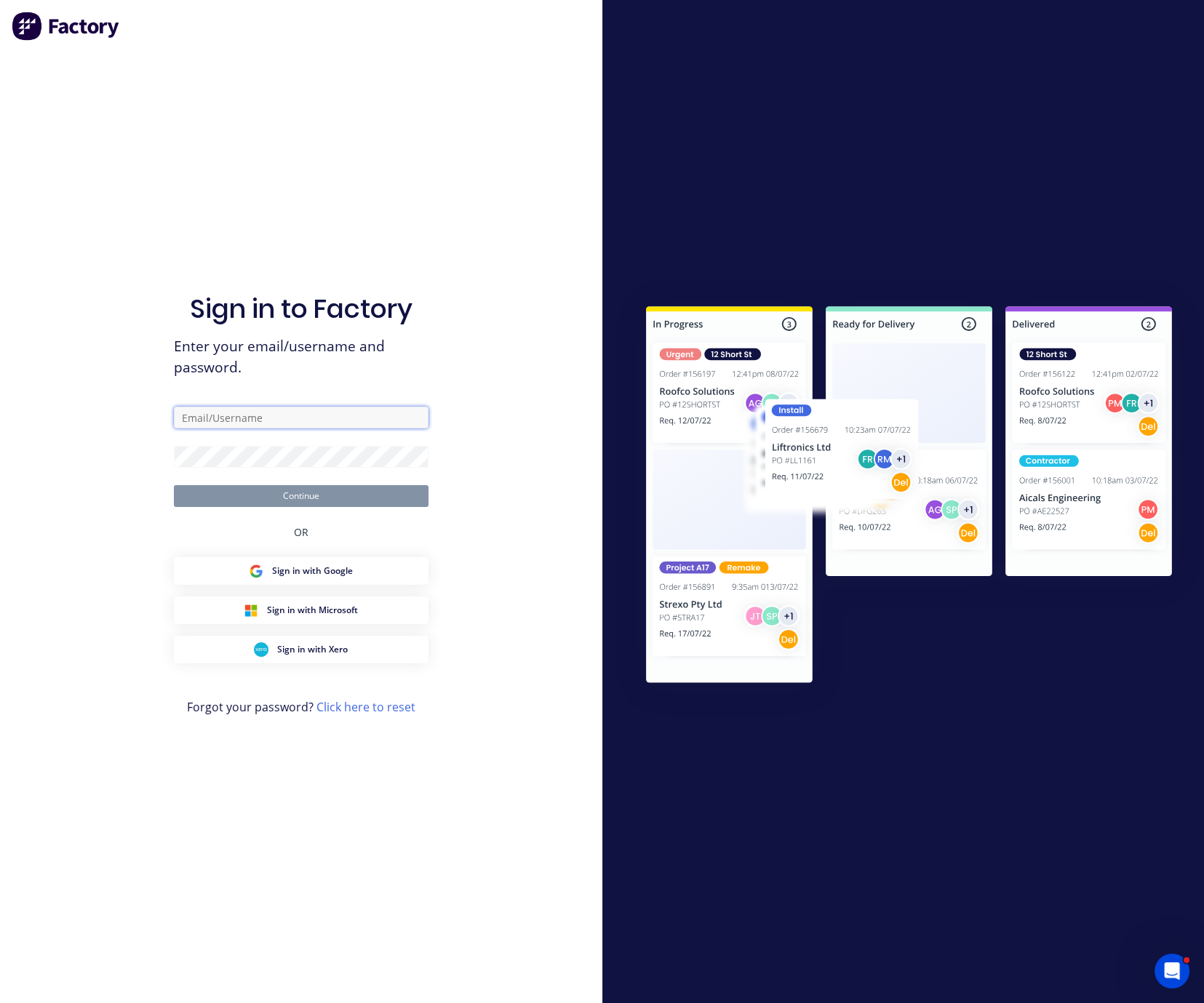
type input "serene@dynamicsteelform.com.au"
click at [293, 485] on button "Continue" at bounding box center [301, 496] width 255 height 21
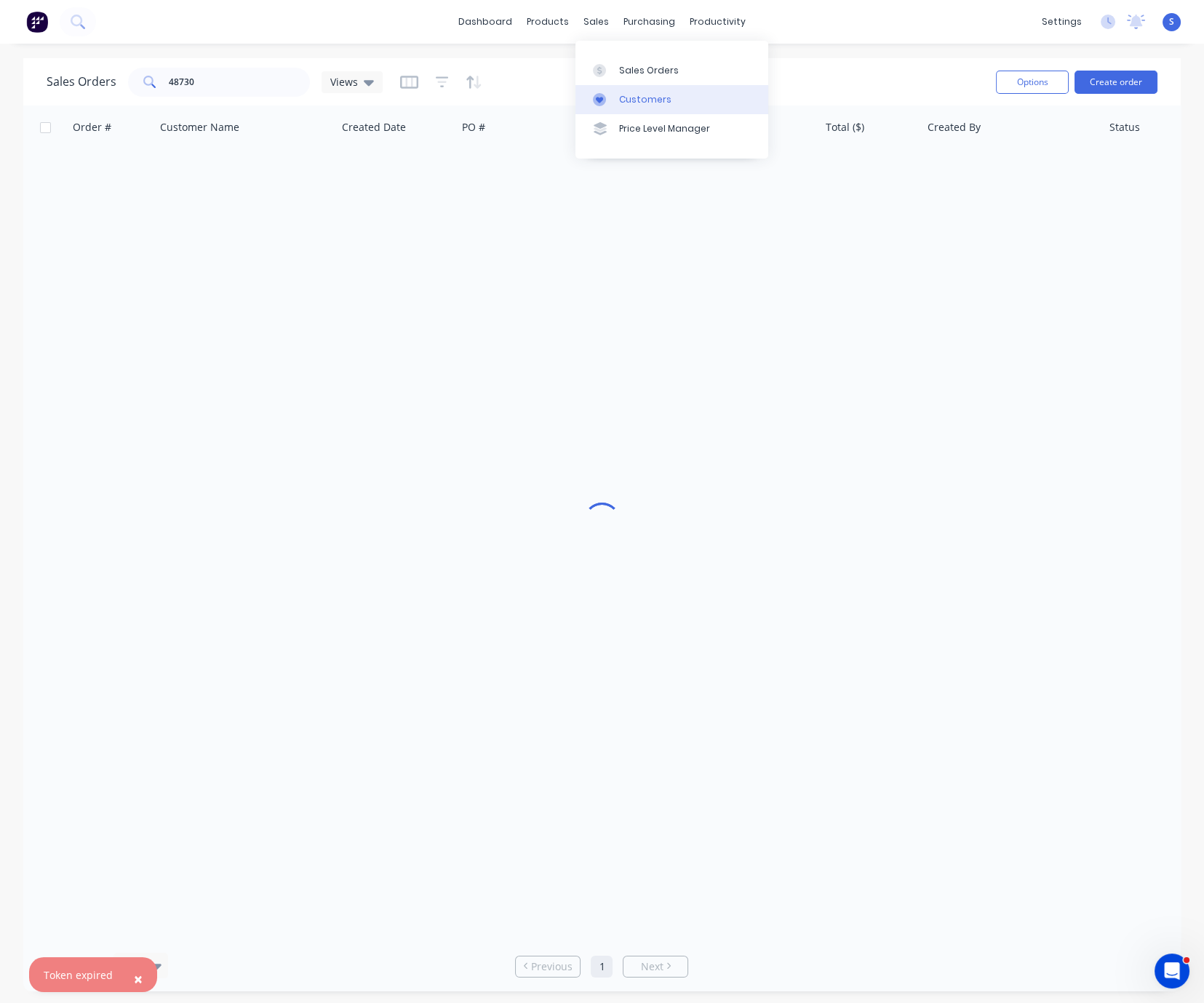
click at [648, 114] on link "Customers" at bounding box center [672, 99] width 193 height 29
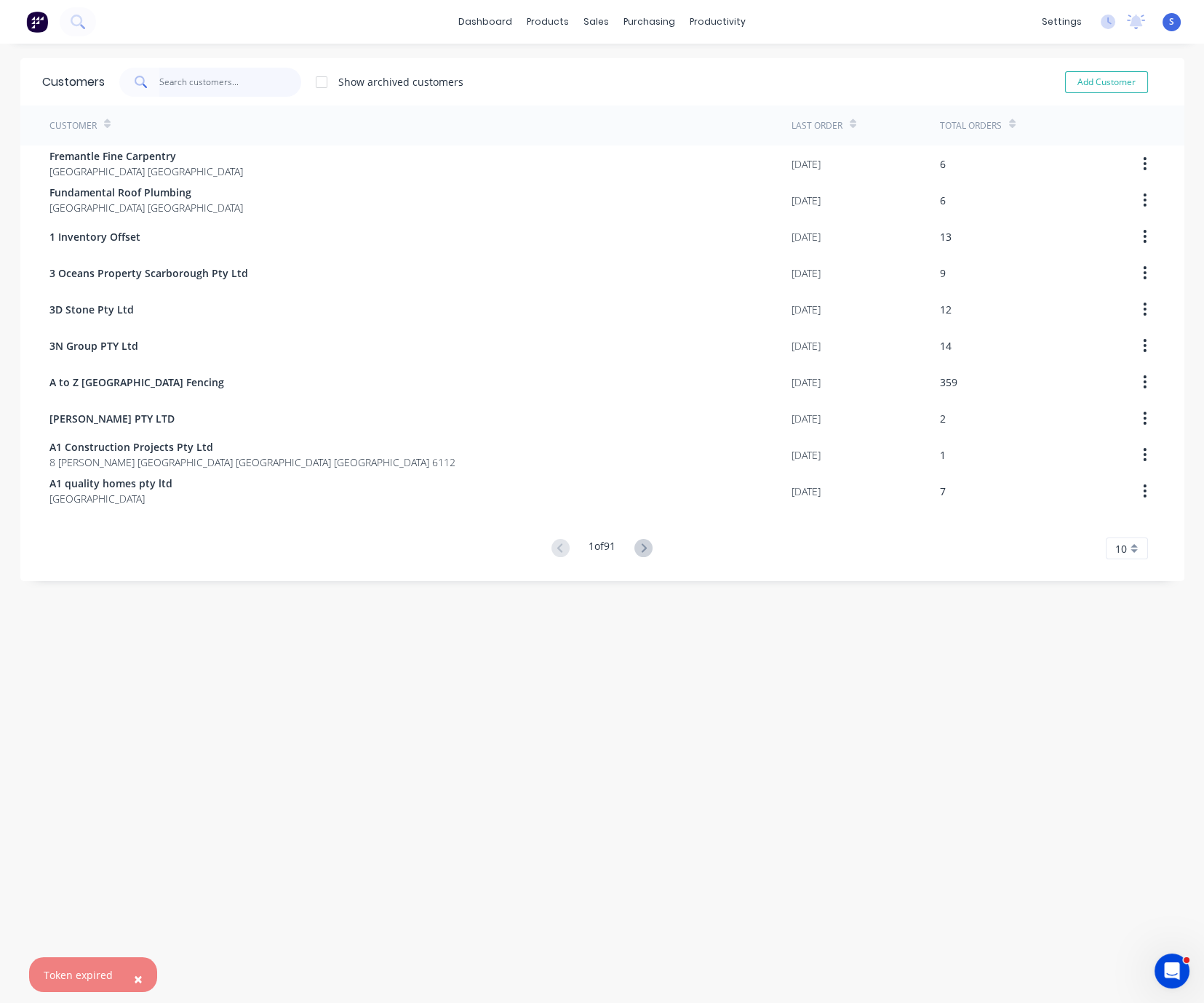
click at [224, 84] on input "text" at bounding box center [230, 82] width 142 height 29
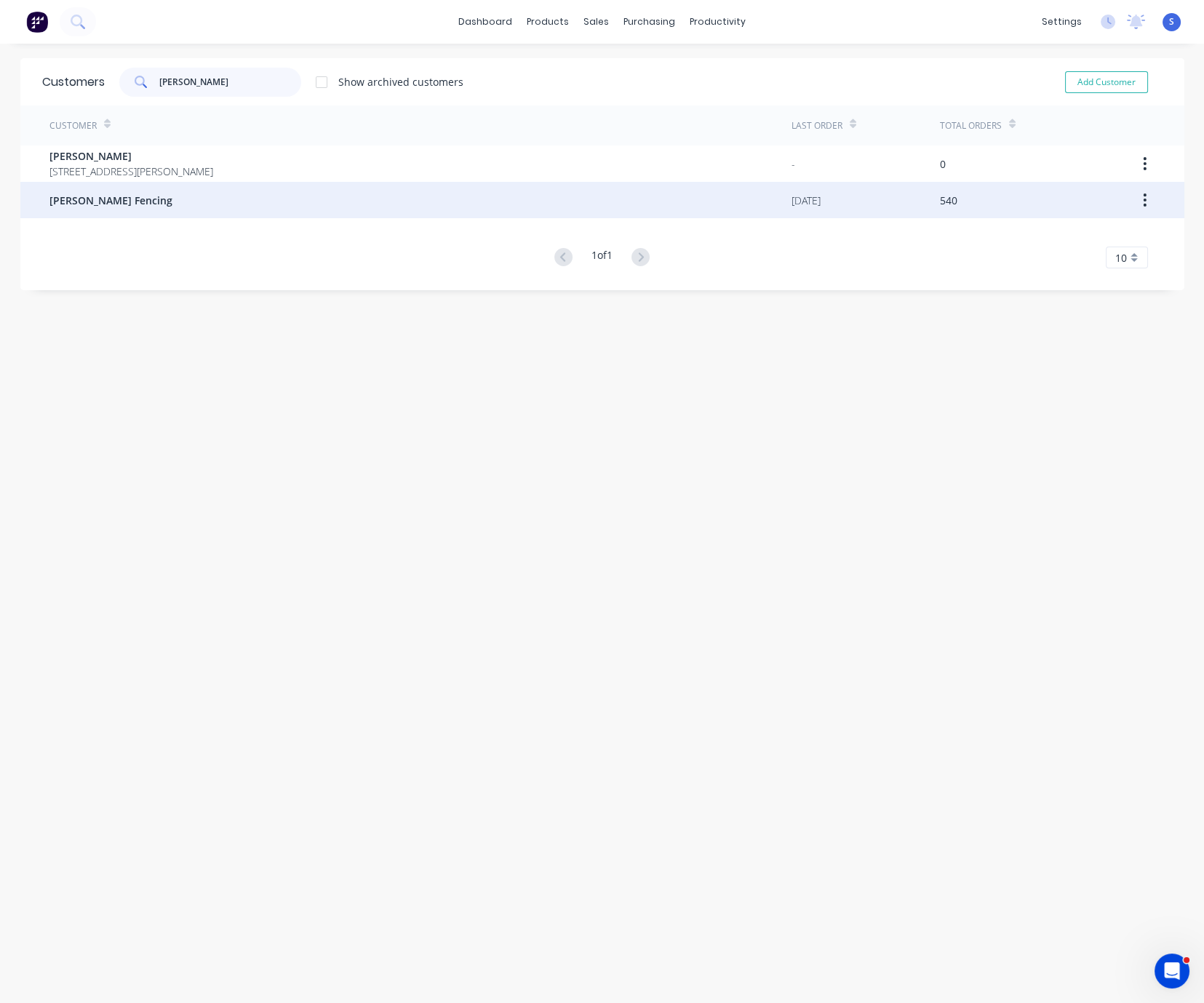
type input "tony"
click at [210, 202] on div "[PERSON_NAME] Fencing" at bounding box center [420, 200] width 742 height 36
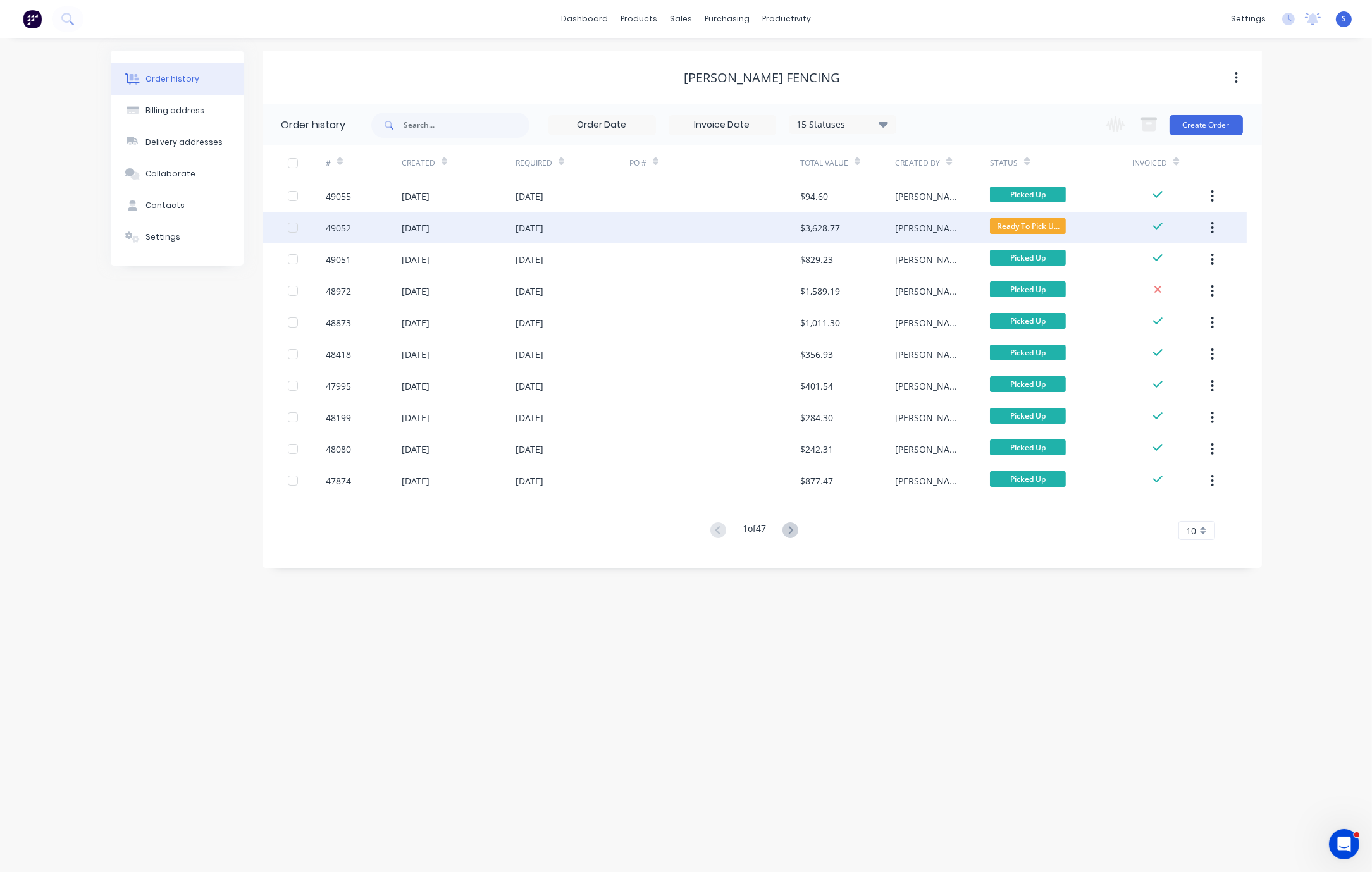
click at [616, 224] on div "[DATE]" at bounding box center [572, 228] width 114 height 32
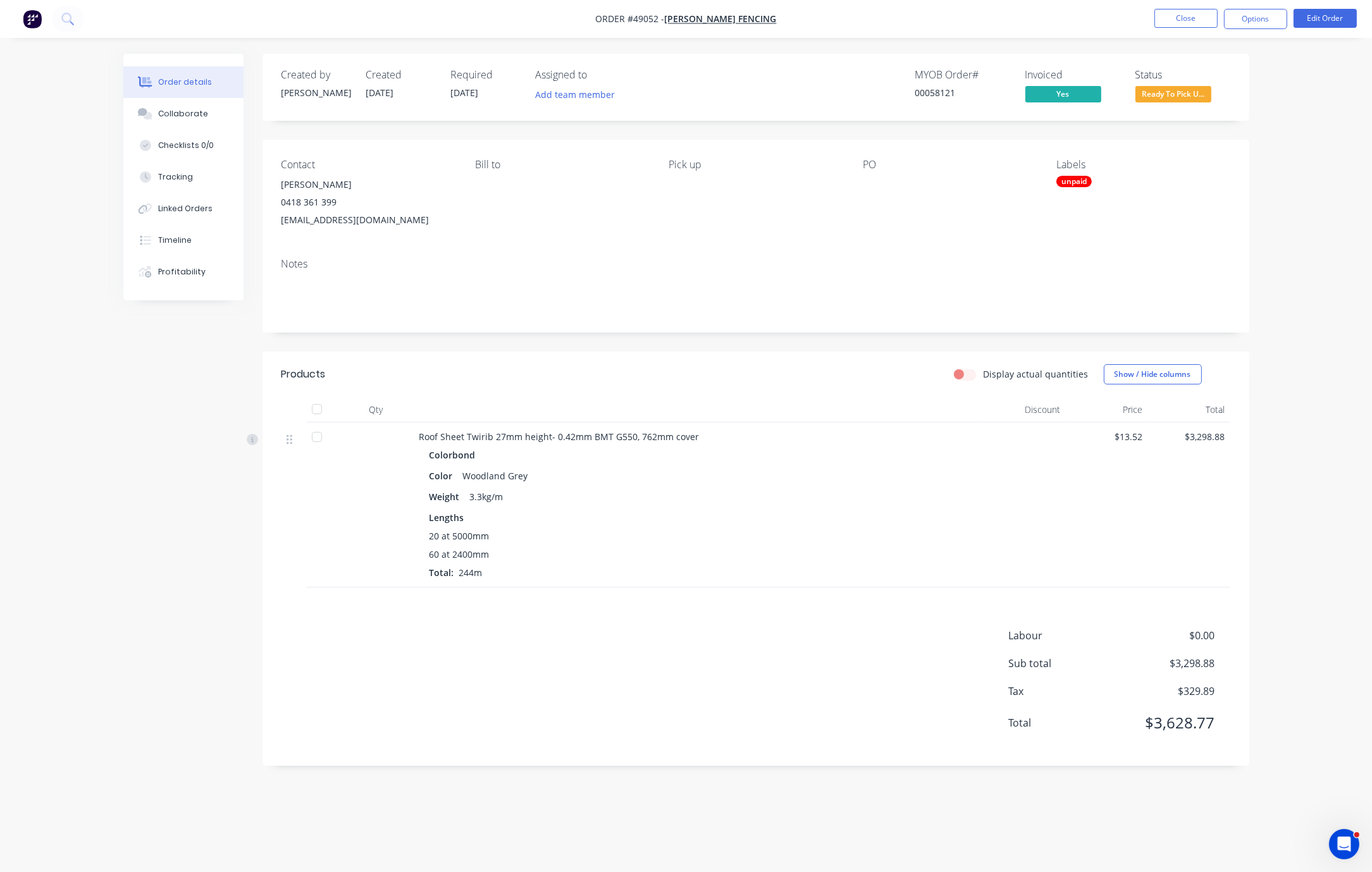
drag, startPoint x: 591, startPoint y: 406, endPoint x: 689, endPoint y: 423, distance: 99.5
click at [782, 447] on div "Roof Sheet Twirib 27mm height- 0.42mm BMT G550, 762mm cover Colorbond Color Woo…" at bounding box center [699, 505] width 570 height 165
click at [865, 218] on div "Order details Collaborate Checklists 0/0 Tracking Linked Orders Timeline Profit…" at bounding box center [686, 436] width 1372 height 872
click at [865, 208] on div "Order details Collaborate Checklists 0/0 Tracking Linked Orders Timeline Profit…" at bounding box center [686, 436] width 1372 height 872
click at [865, 27] on button "Close" at bounding box center [1186, 18] width 63 height 19
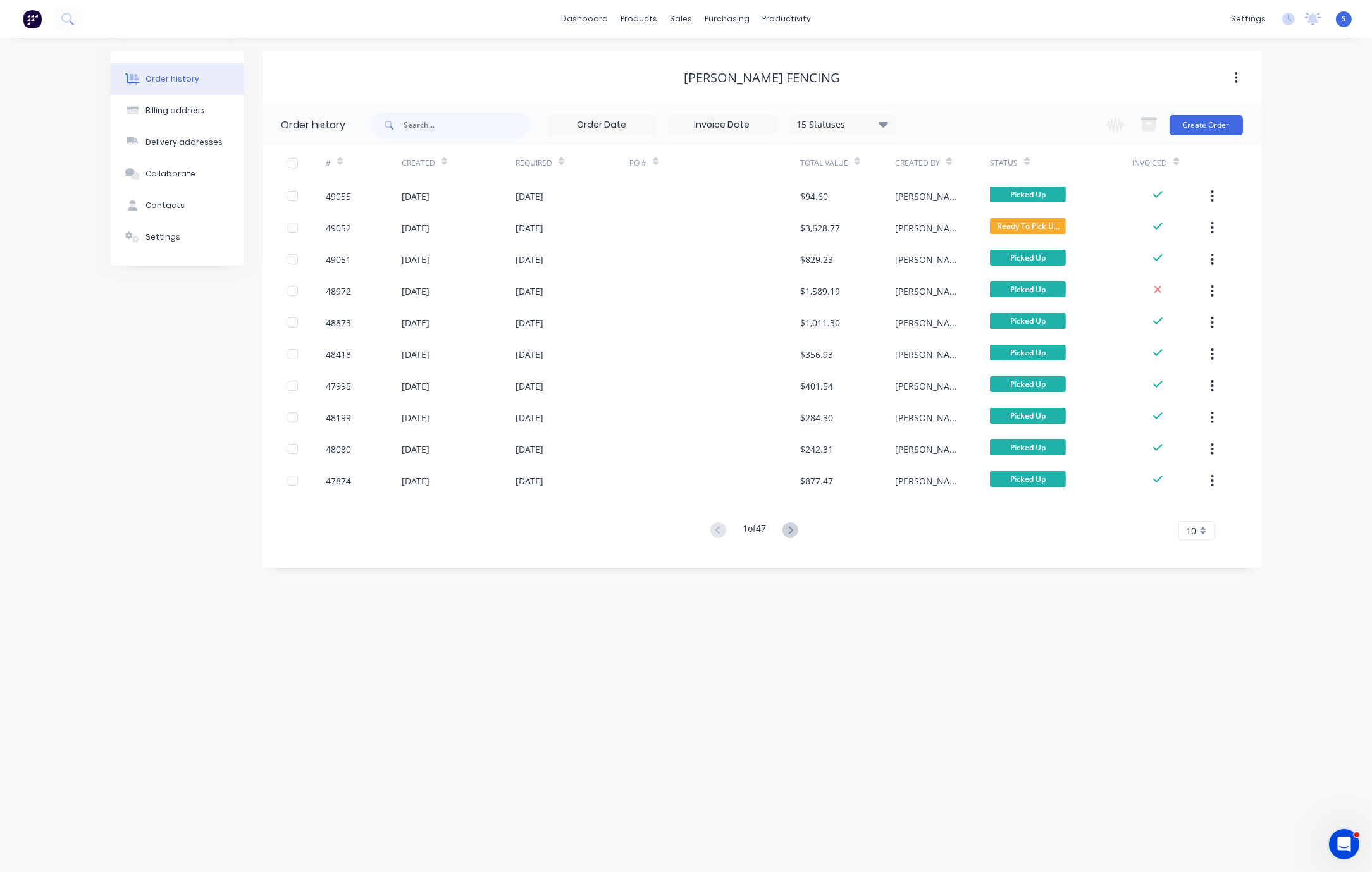
click at [865, 222] on div "Order history 15 Statuses Invoice Status Invoiced Not Invoiced Partial Order St…" at bounding box center [762, 330] width 999 height 451
click at [865, 130] on button "Create Order" at bounding box center [1206, 125] width 73 height 20
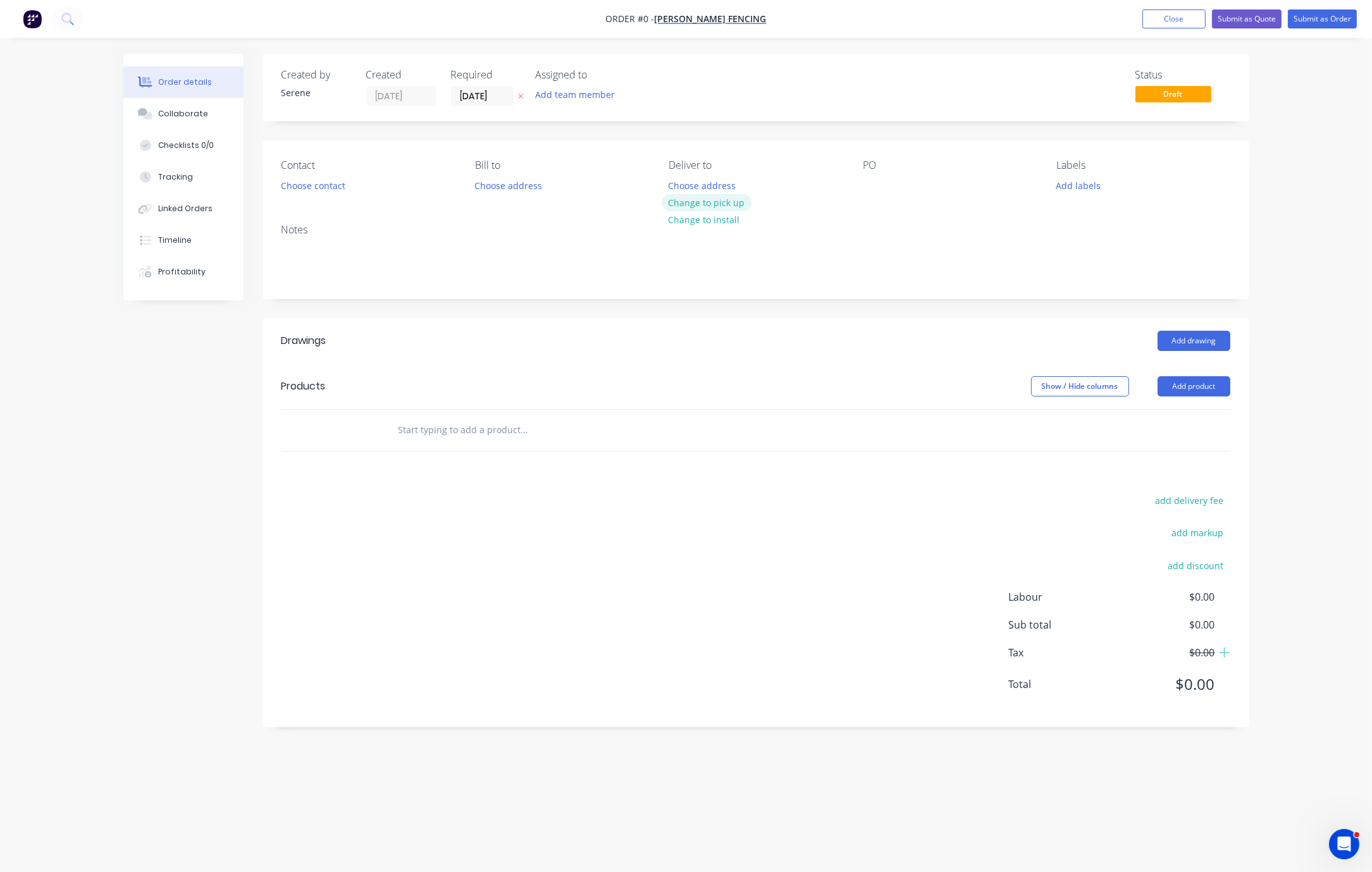
click at [704, 211] on button "Change to pick up" at bounding box center [706, 203] width 90 height 17
click at [320, 193] on button "Choose contact" at bounding box center [312, 185] width 78 height 17
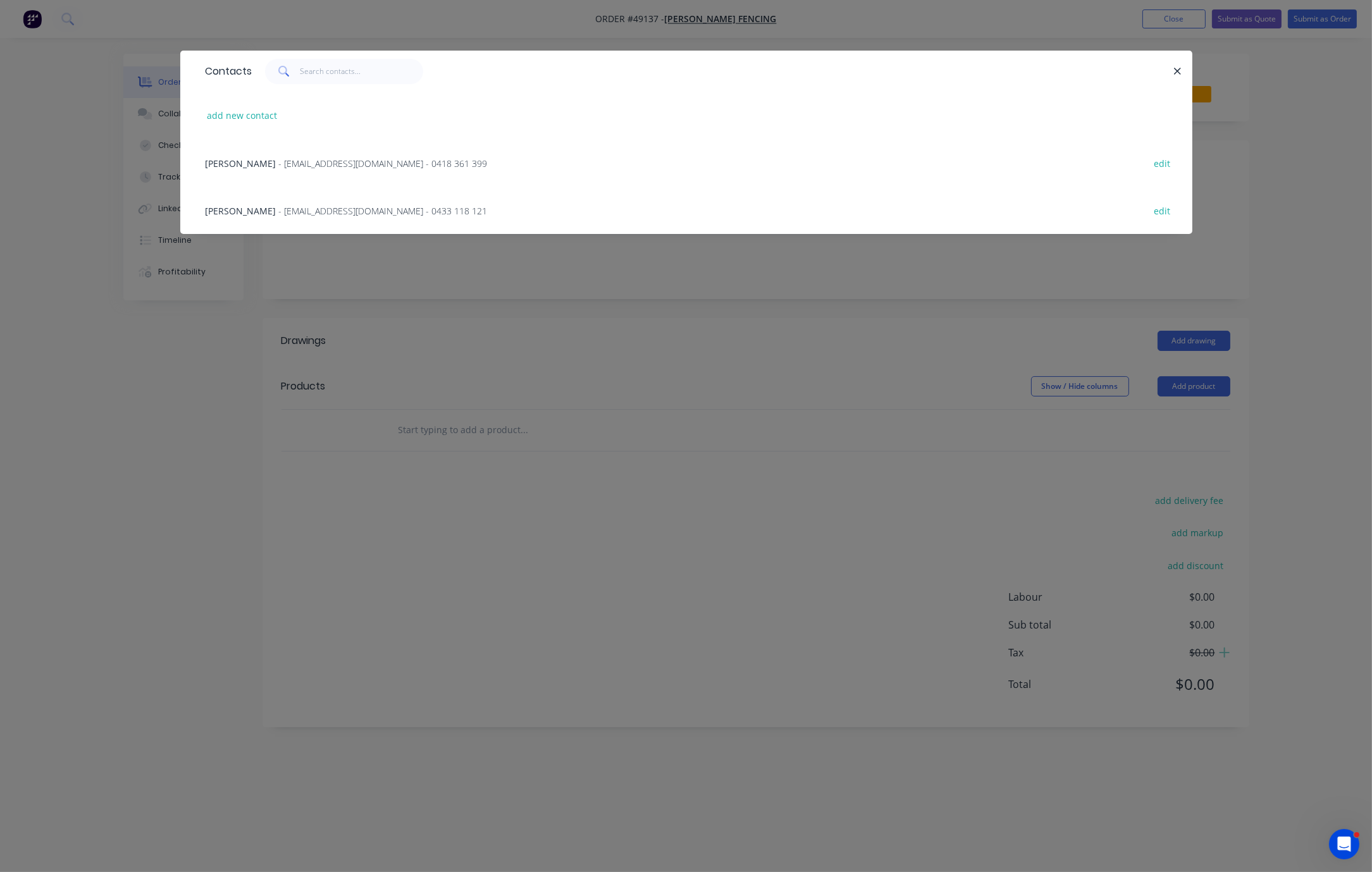
click at [279, 170] on span "- tonyjcase@gmail.com - 0418 361 399" at bounding box center [383, 163] width 208 height 12
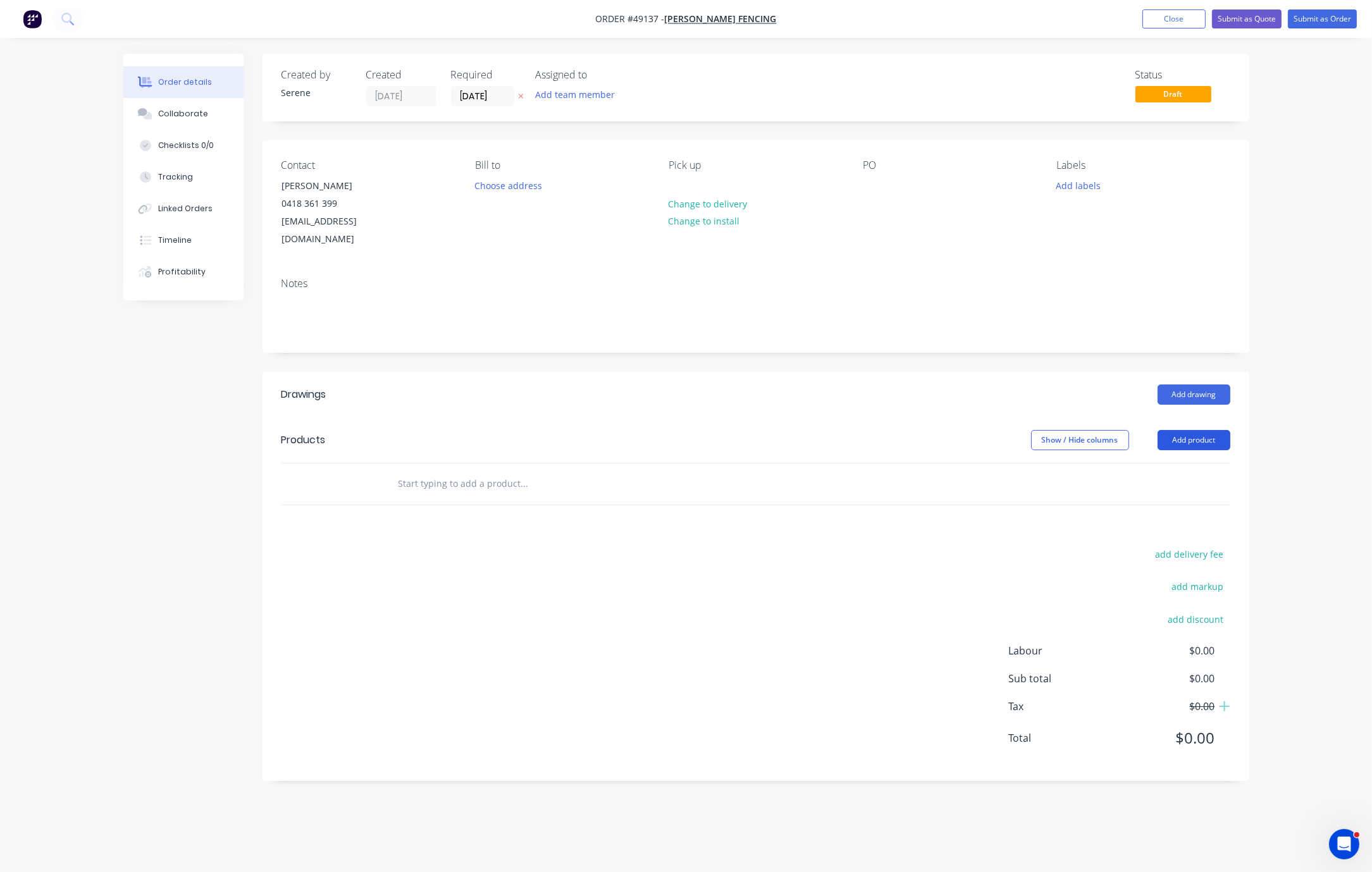
click at [865, 440] on button "Add product" at bounding box center [1194, 440] width 73 height 20
click at [865, 472] on div "Product catalogue" at bounding box center [1170, 472] width 97 height 19
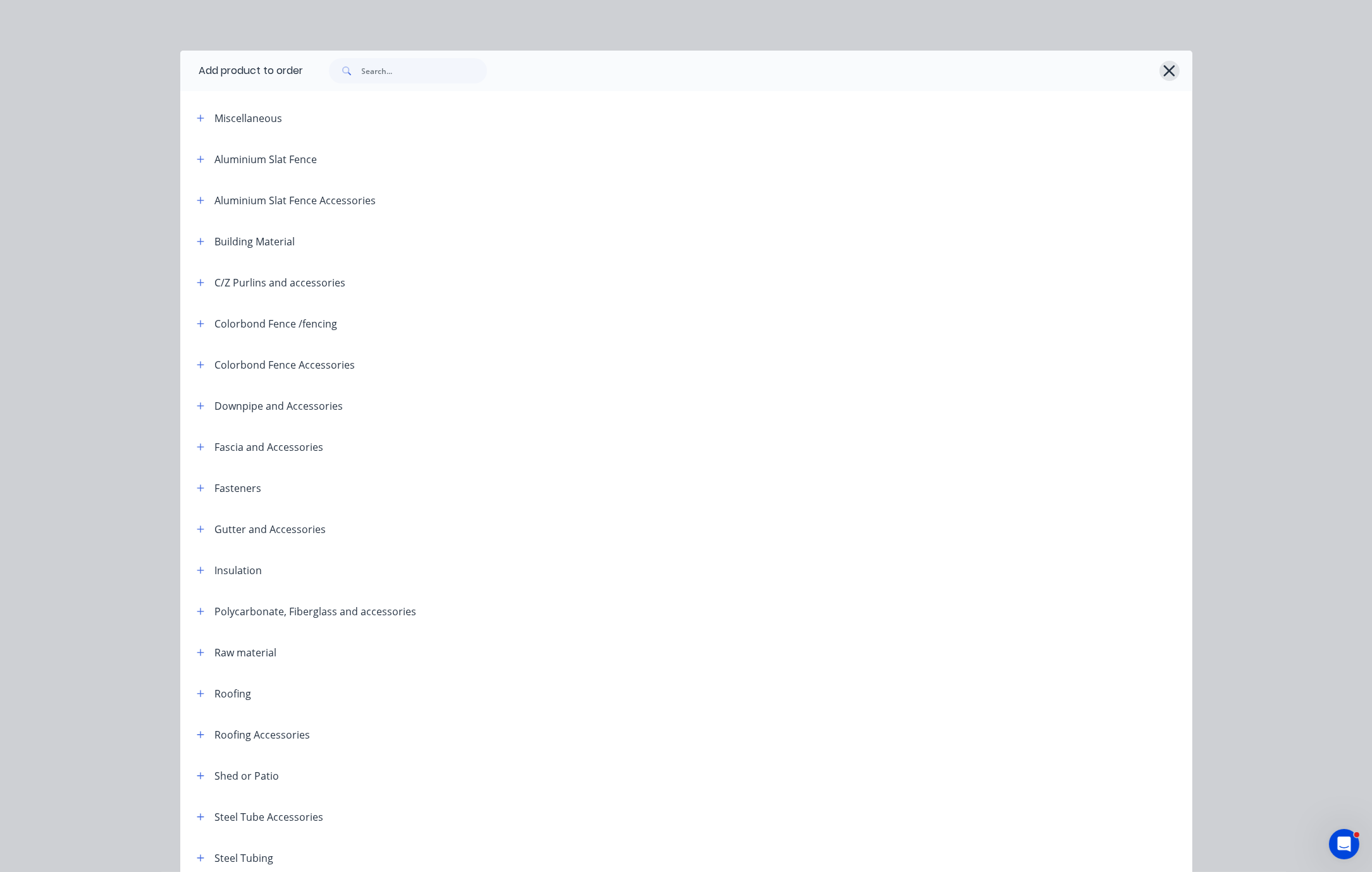
click at [865, 78] on icon "button" at bounding box center [1169, 71] width 14 height 18
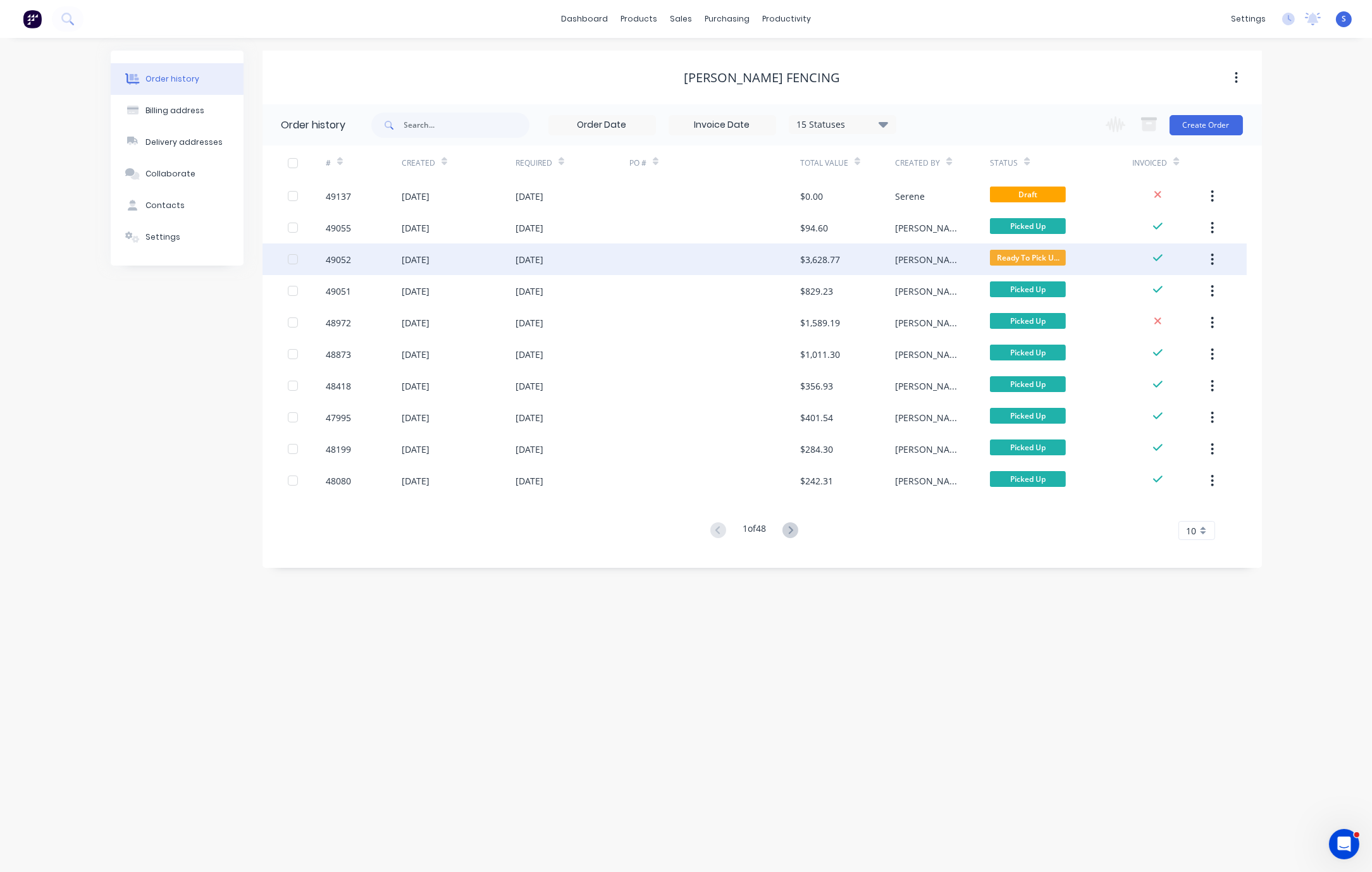
click at [603, 255] on div "[DATE]" at bounding box center [572, 259] width 114 height 32
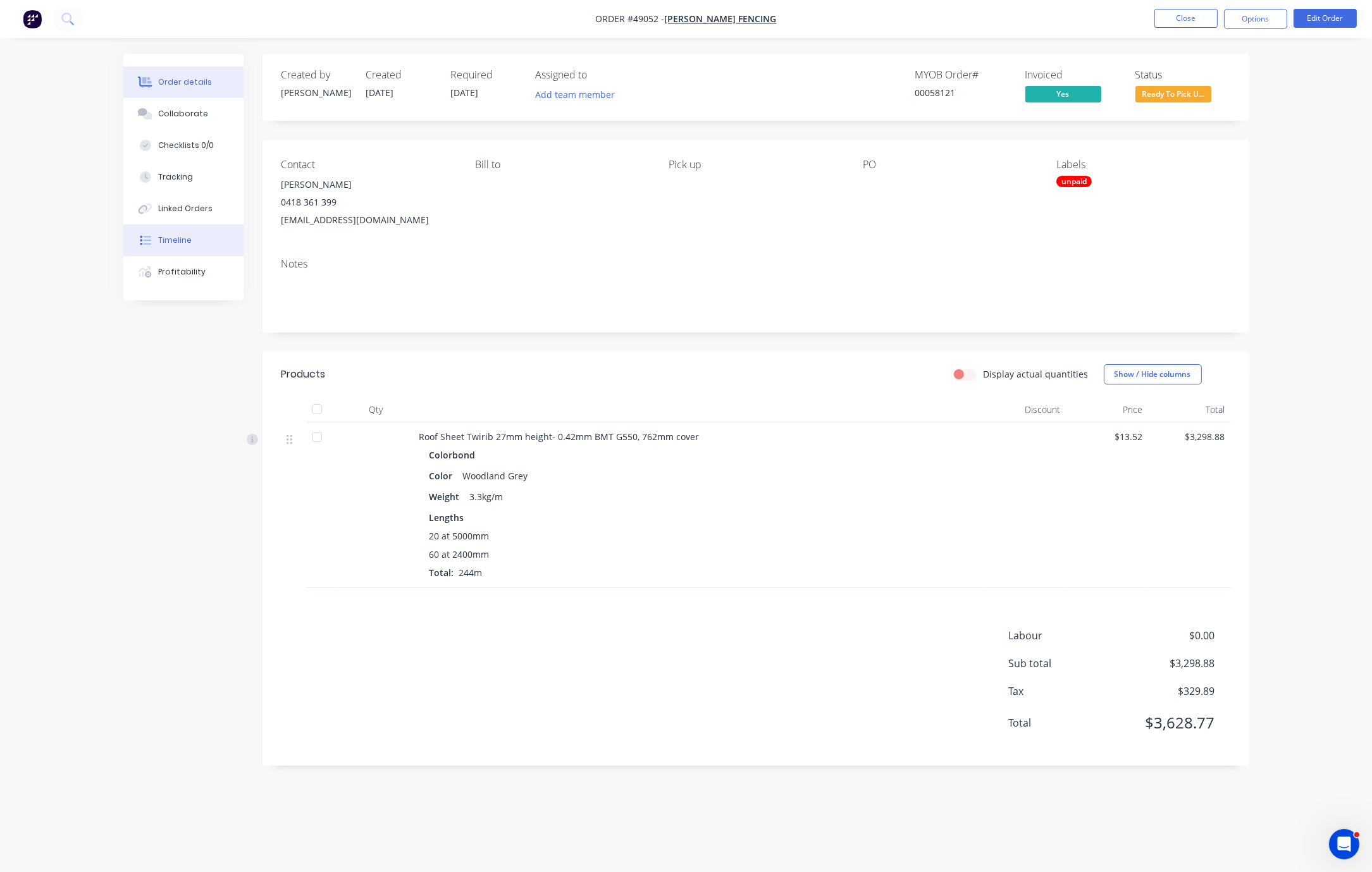
click at [185, 246] on div "Timeline" at bounding box center [175, 241] width 34 height 11
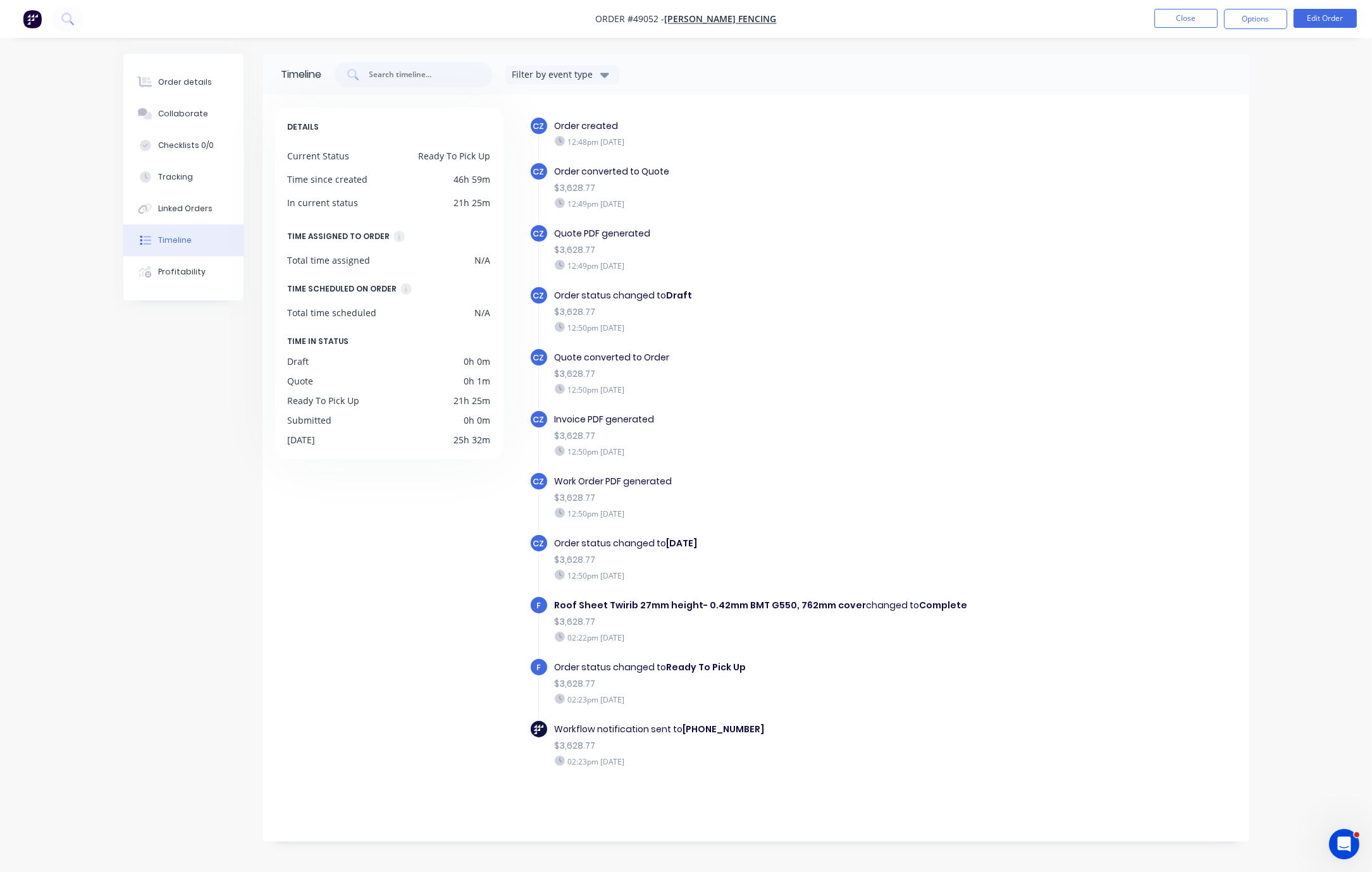
drag, startPoint x: 671, startPoint y: 643, endPoint x: 724, endPoint y: 647, distance: 53.2
click at [701, 643] on div "02:22pm Wednesday 10/09/25" at bounding box center [773, 638] width 438 height 11
drag, startPoint x: 759, startPoint y: 658, endPoint x: 768, endPoint y: 666, distance: 12.0
click at [759, 658] on div "F Roof Sheet Twirib 27mm height- 0.42mm BMT G550, 762mm cover changed to Comple…" at bounding box center [779, 627] width 500 height 62
click at [701, 652] on div "F Roof Sheet Twirib 27mm height- 0.42mm BMT G550, 762mm cover changed to Comple…" at bounding box center [779, 627] width 500 height 62
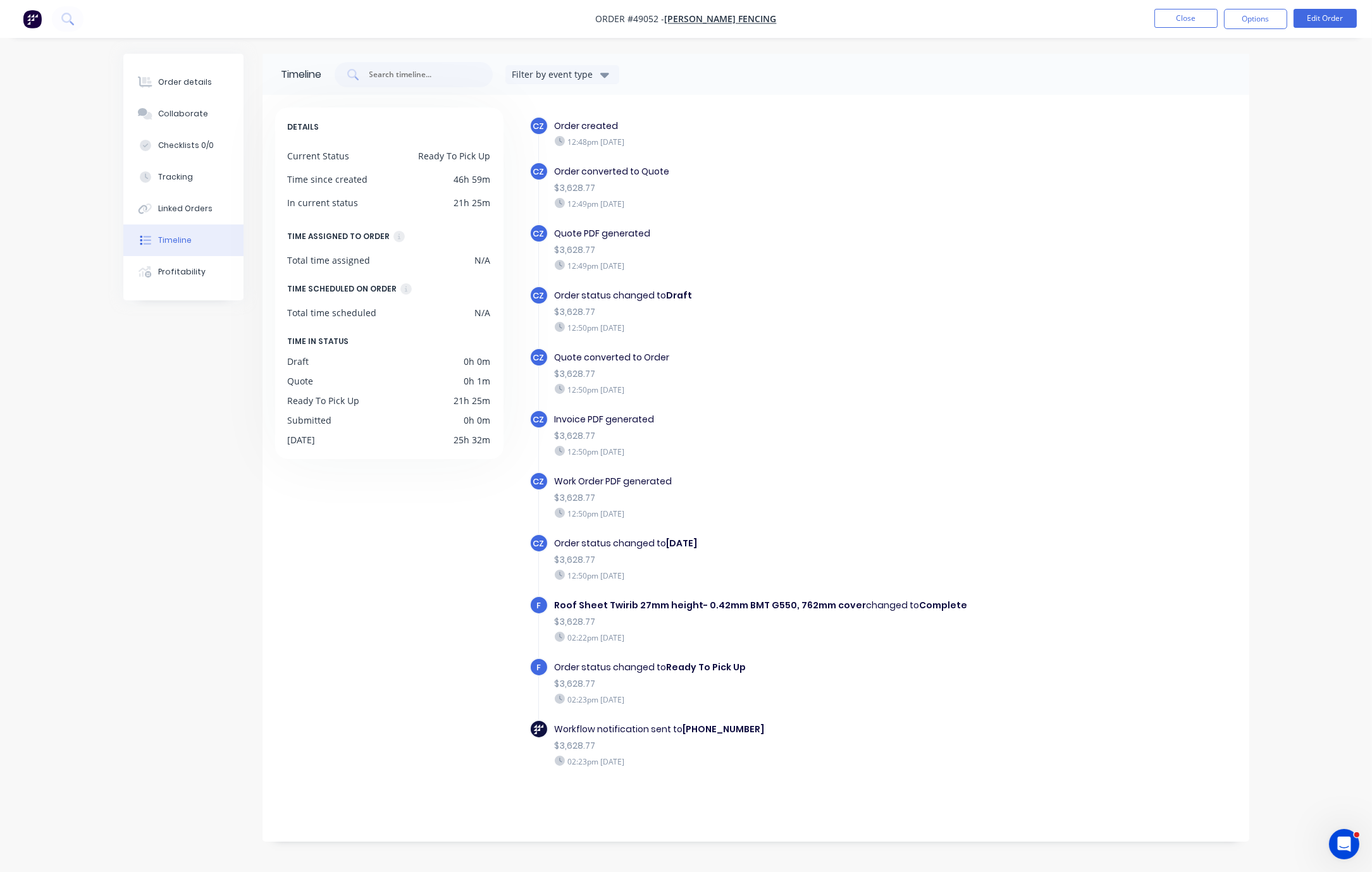
click at [865, 714] on div "F Order status changed to Ready To Pick Up $3,628.77 02:23pm Wednesday 10/09/25" at bounding box center [779, 689] width 500 height 62
click at [189, 93] on button "Order details" at bounding box center [183, 82] width 120 height 32
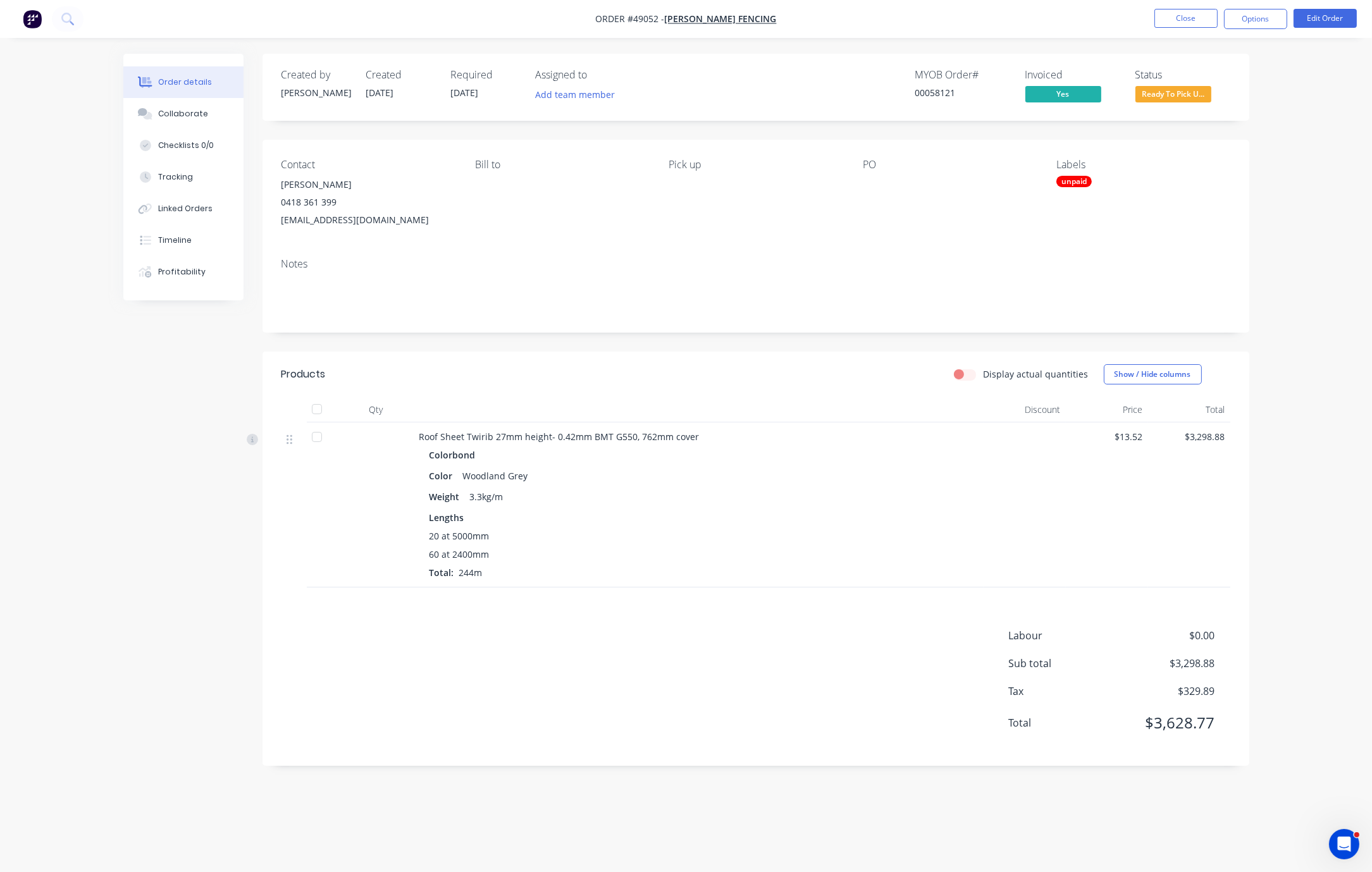
click at [752, 397] on header "Products Display actual quantities Show / Hide columns" at bounding box center [755, 375] width 987 height 46
click at [865, 20] on button "Close" at bounding box center [1186, 18] width 63 height 19
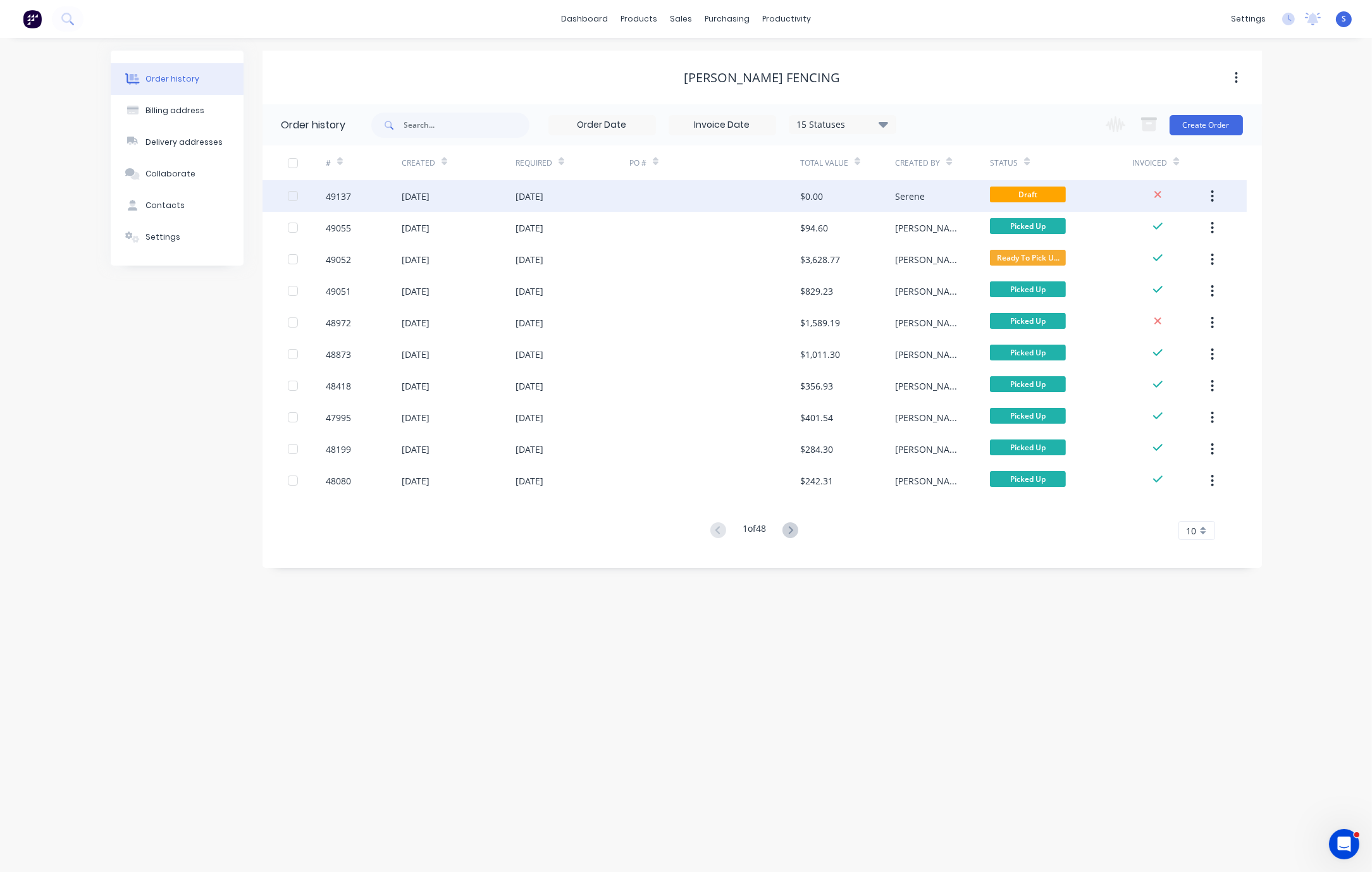
click at [678, 191] on div at bounding box center [714, 196] width 171 height 32
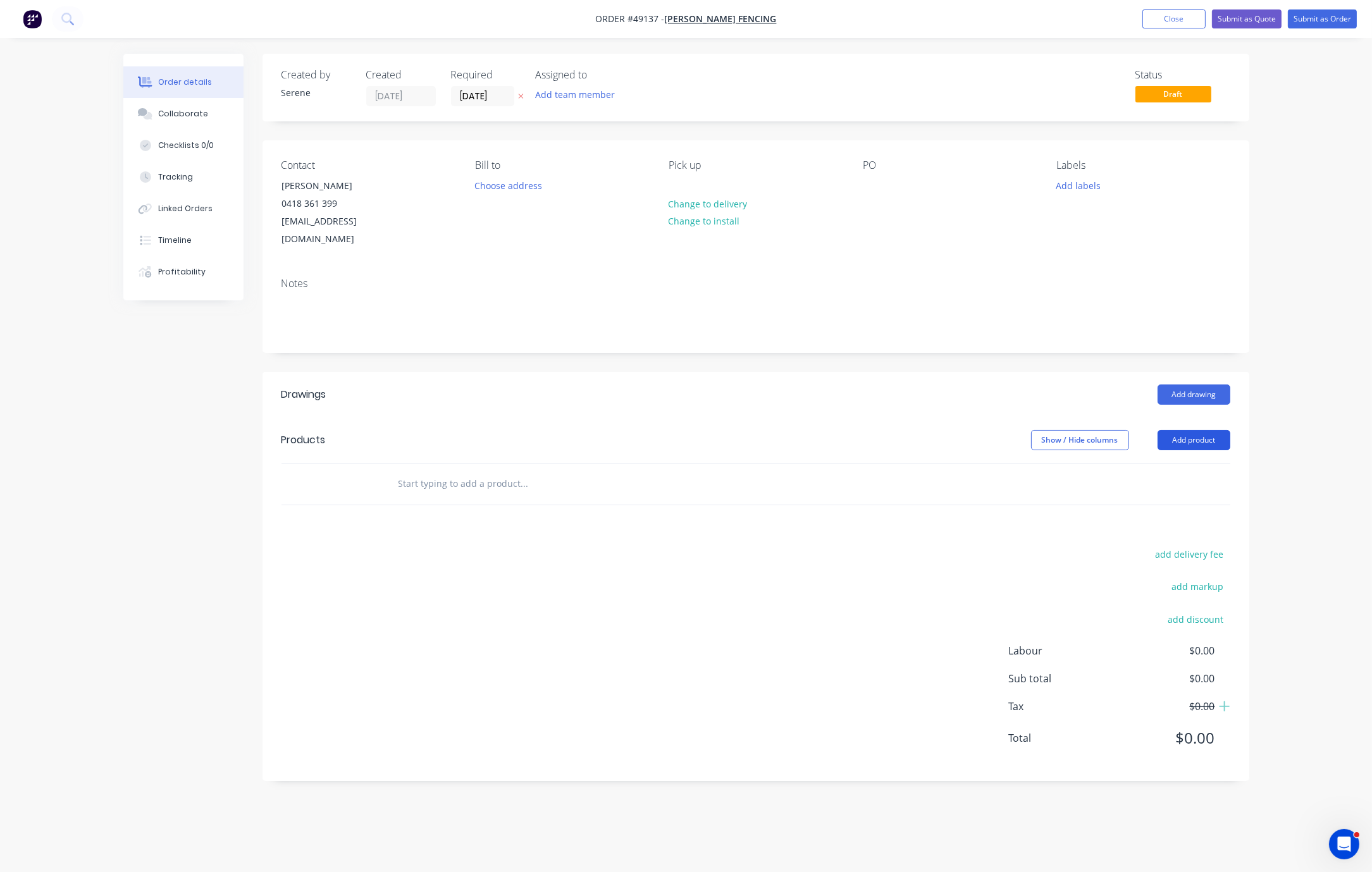
click at [865, 446] on button "Add product" at bounding box center [1194, 440] width 73 height 20
click at [865, 470] on div "Product catalogue" at bounding box center [1170, 472] width 97 height 19
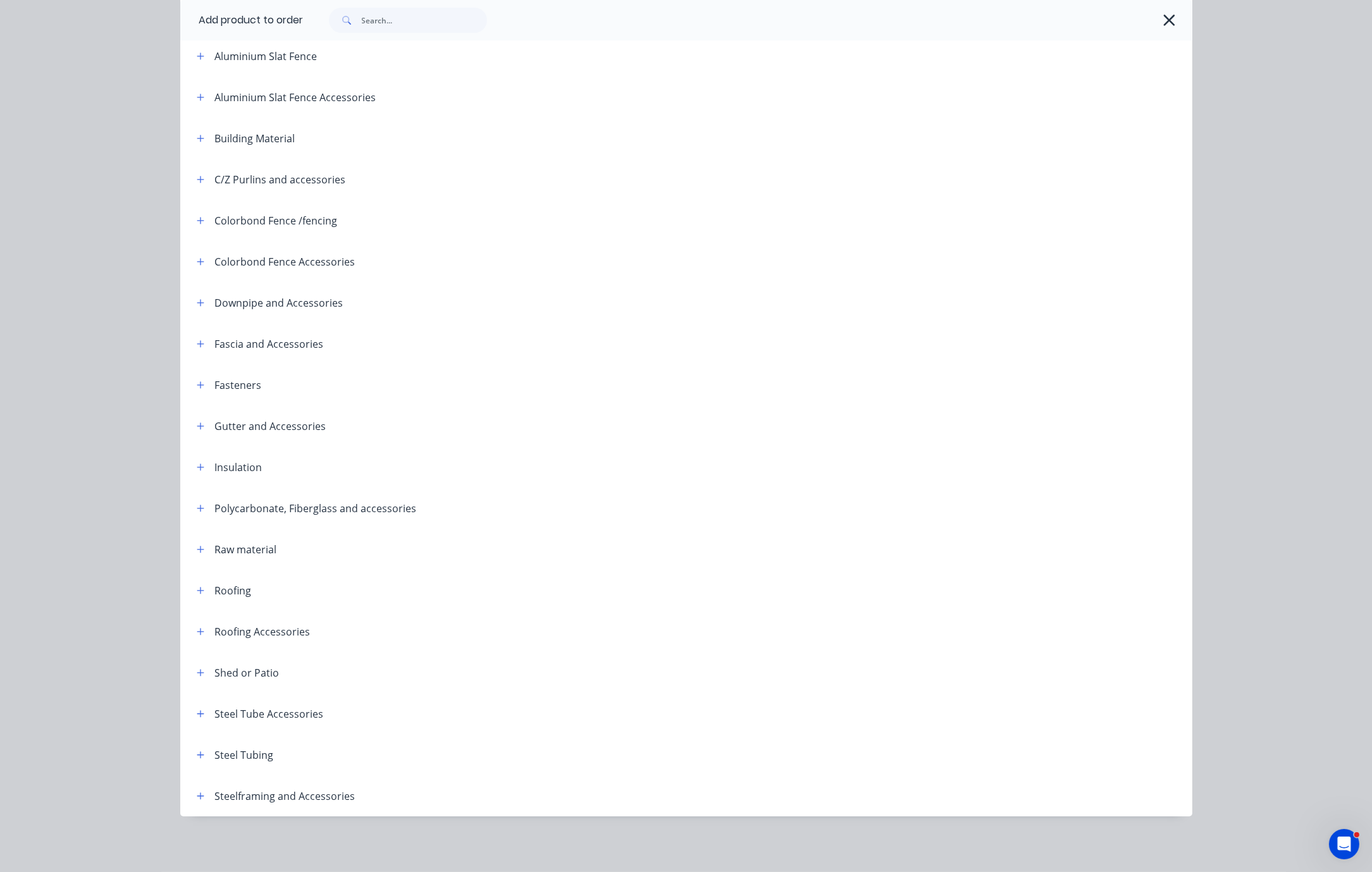
scroll to position [163, 0]
click at [197, 586] on icon "button" at bounding box center [201, 590] width 8 height 9
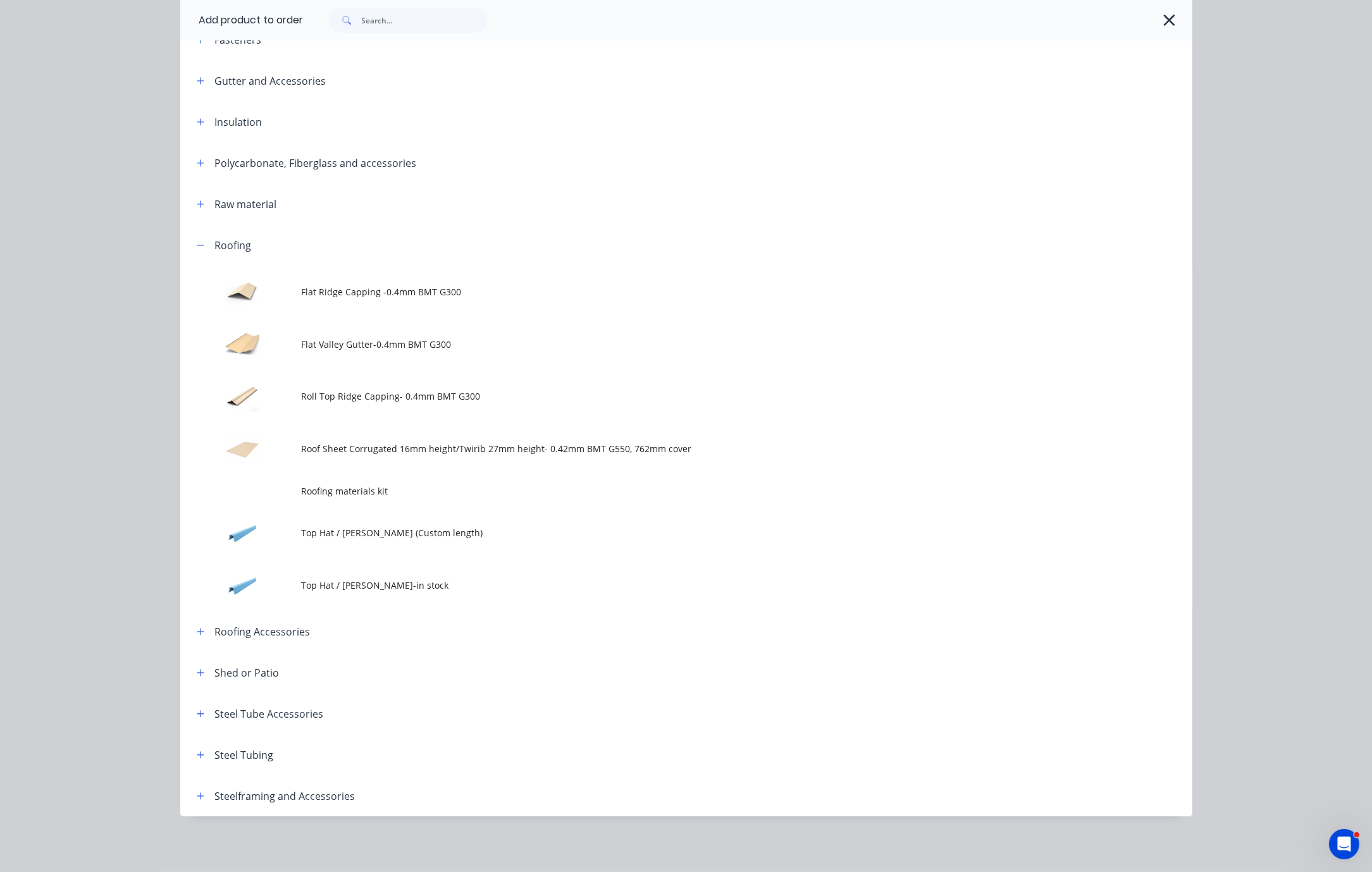
scroll to position [518, 0]
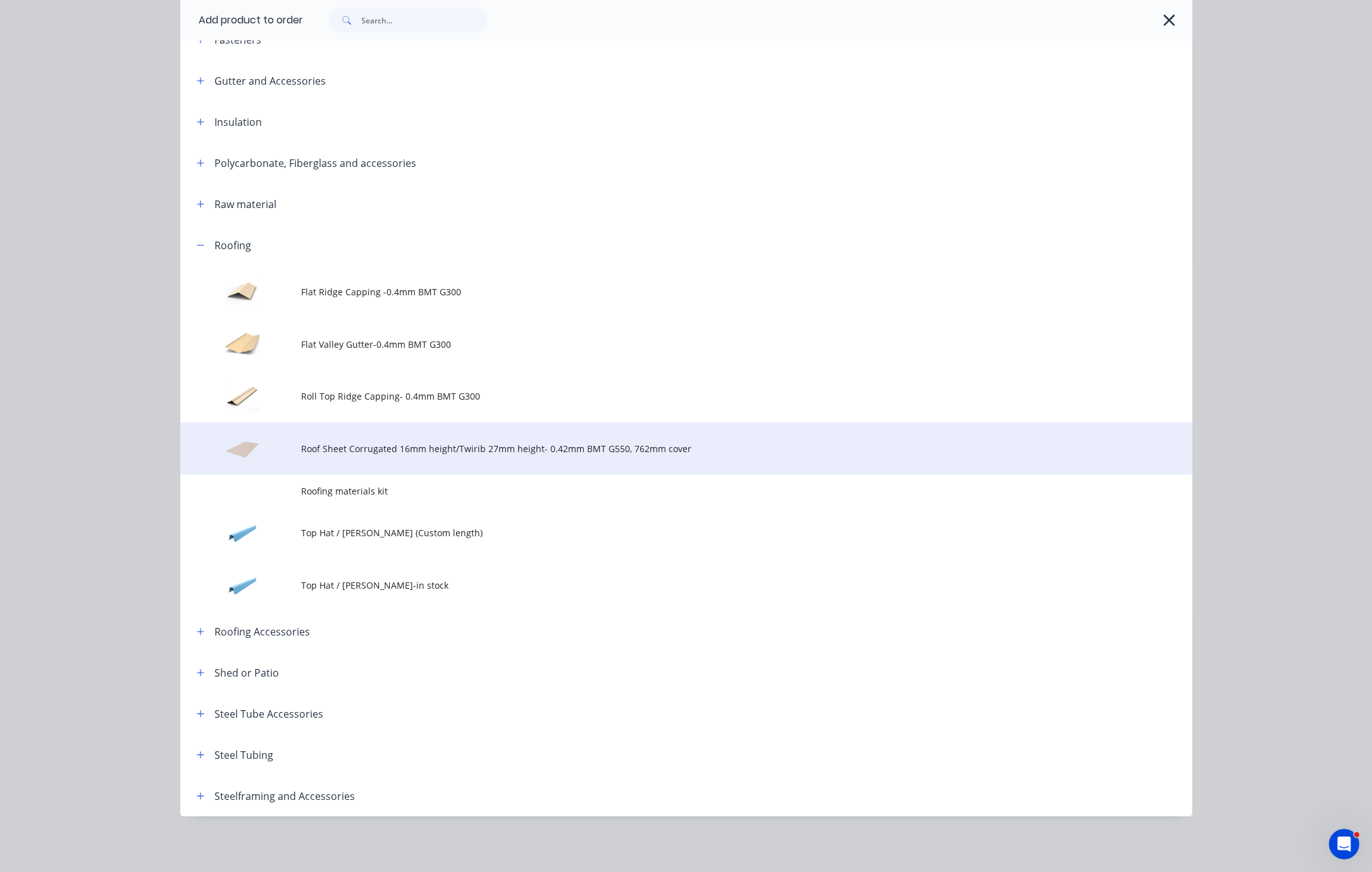
click at [527, 442] on span "Roof Sheet Corrugated 16mm height/Twirib 27mm height- 0.42mm BMT G550, 762mm co…" at bounding box center [658, 449] width 712 height 14
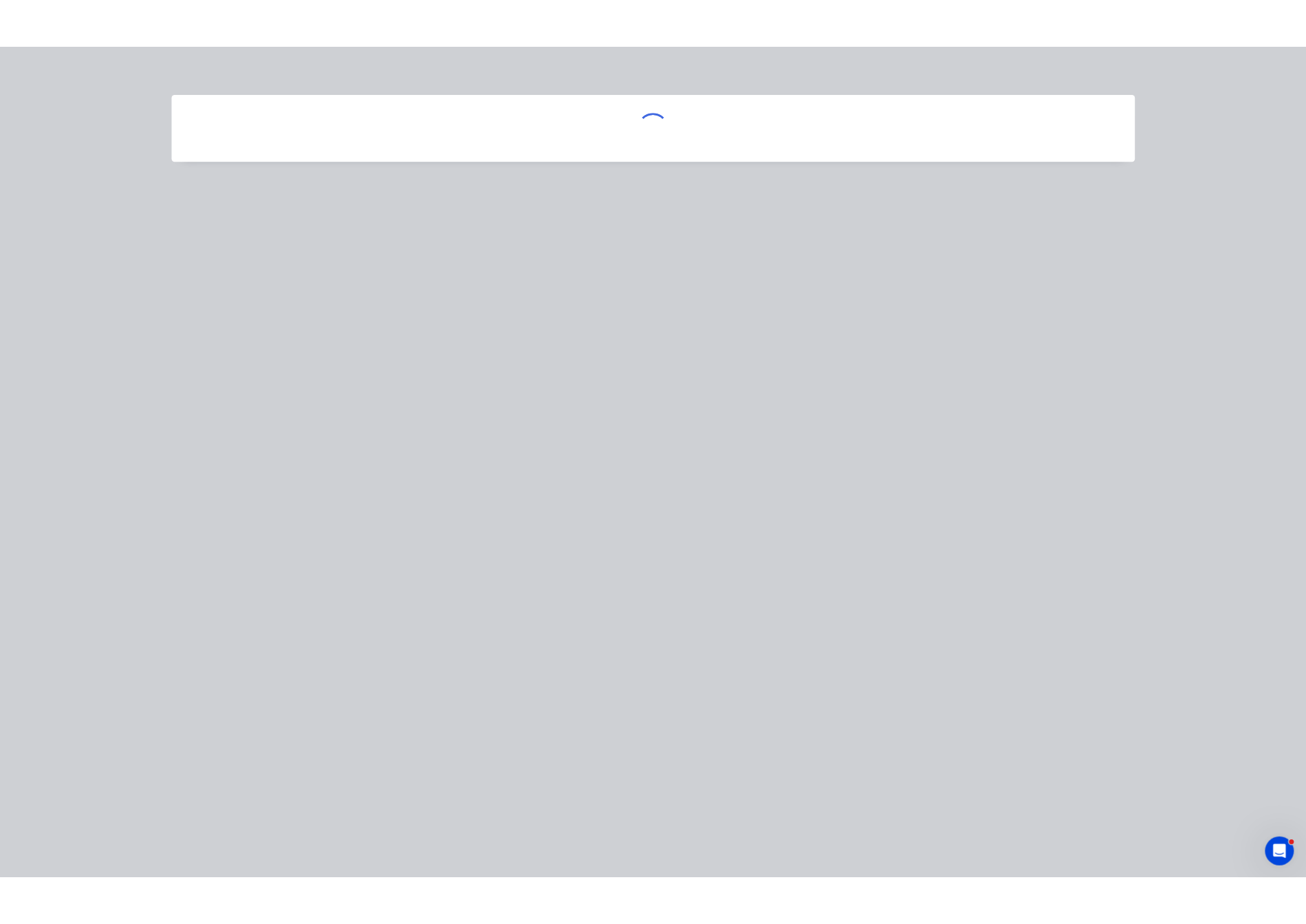
scroll to position [0, 0]
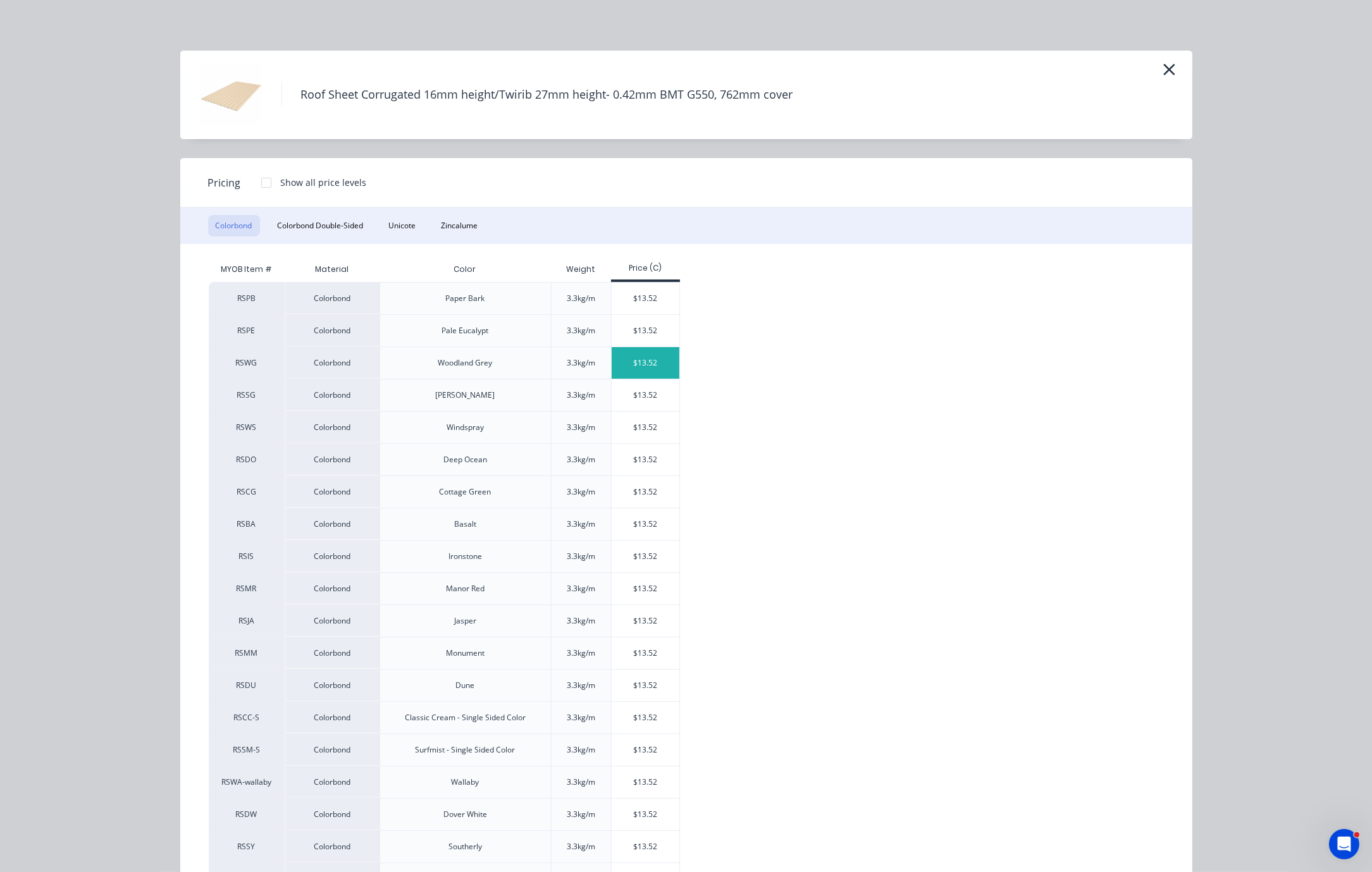
click at [640, 376] on div "$13.52" at bounding box center [646, 363] width 67 height 32
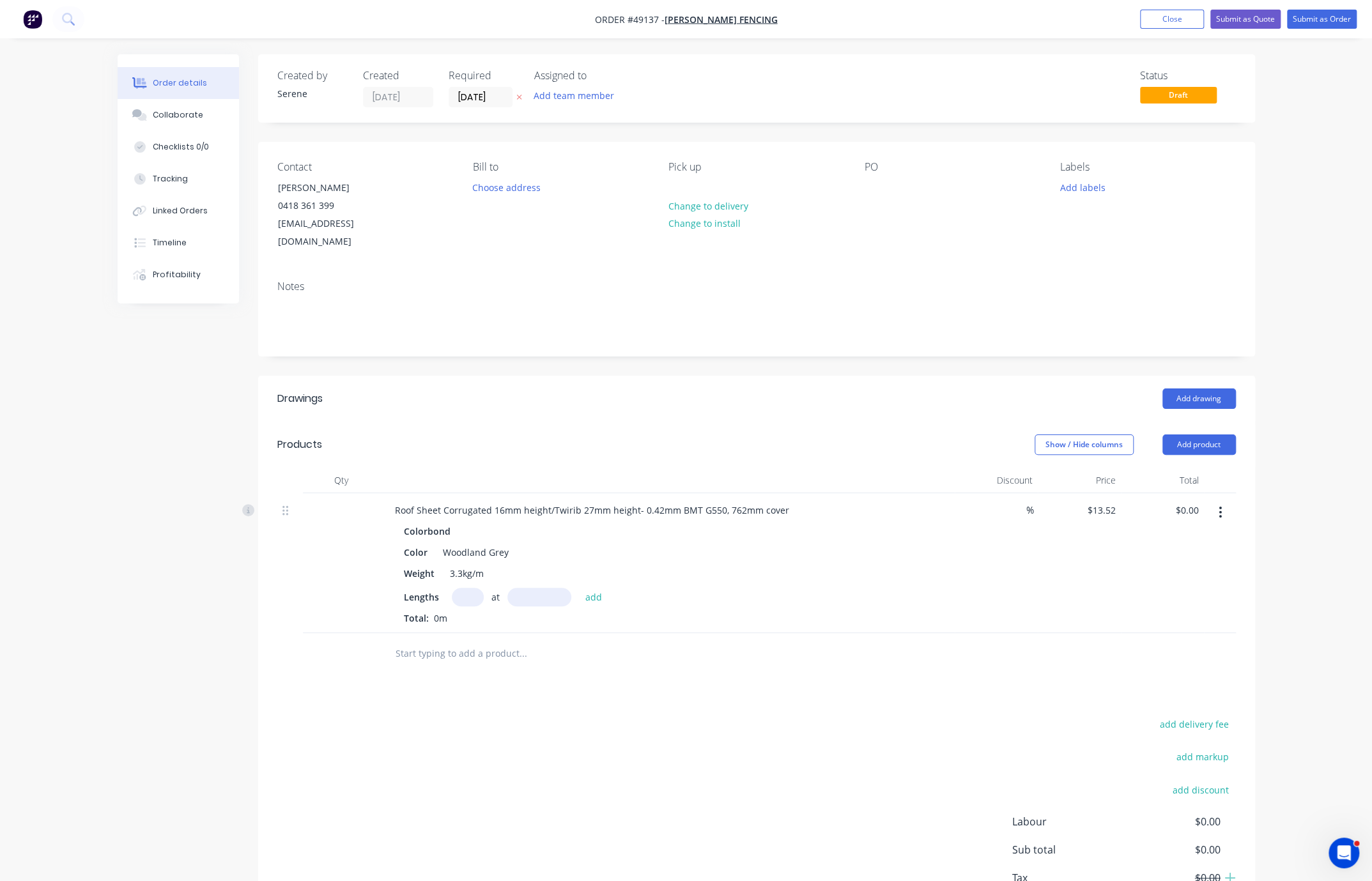
click at [467, 603] on input "text" at bounding box center [468, 597] width 32 height 19
type input "3"
type input "5000"
click at [579, 588] on button "add" at bounding box center [594, 597] width 30 height 17
type input "$202.80"
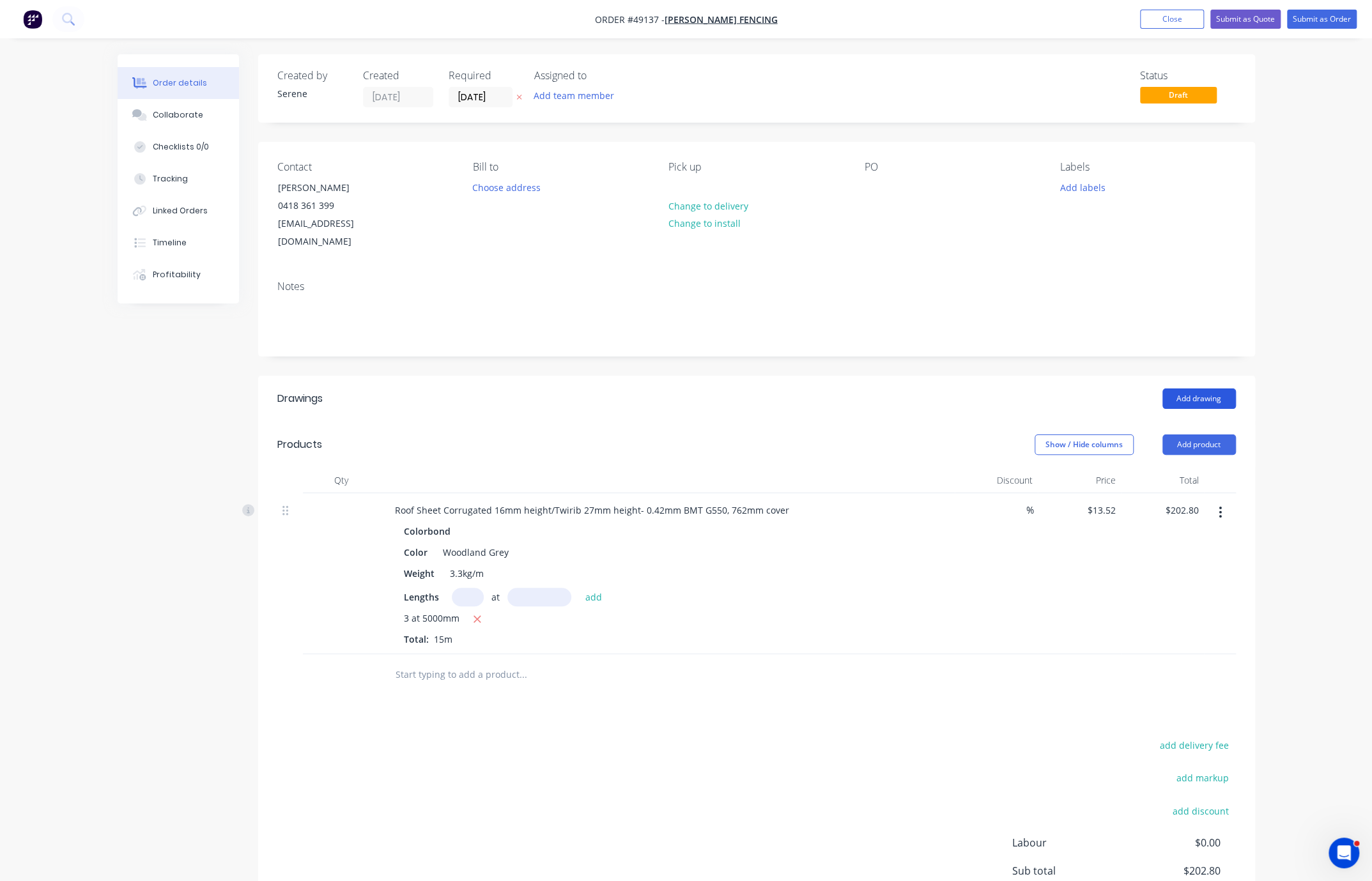
click at [874, 402] on button "Add drawing" at bounding box center [1200, 399] width 74 height 20
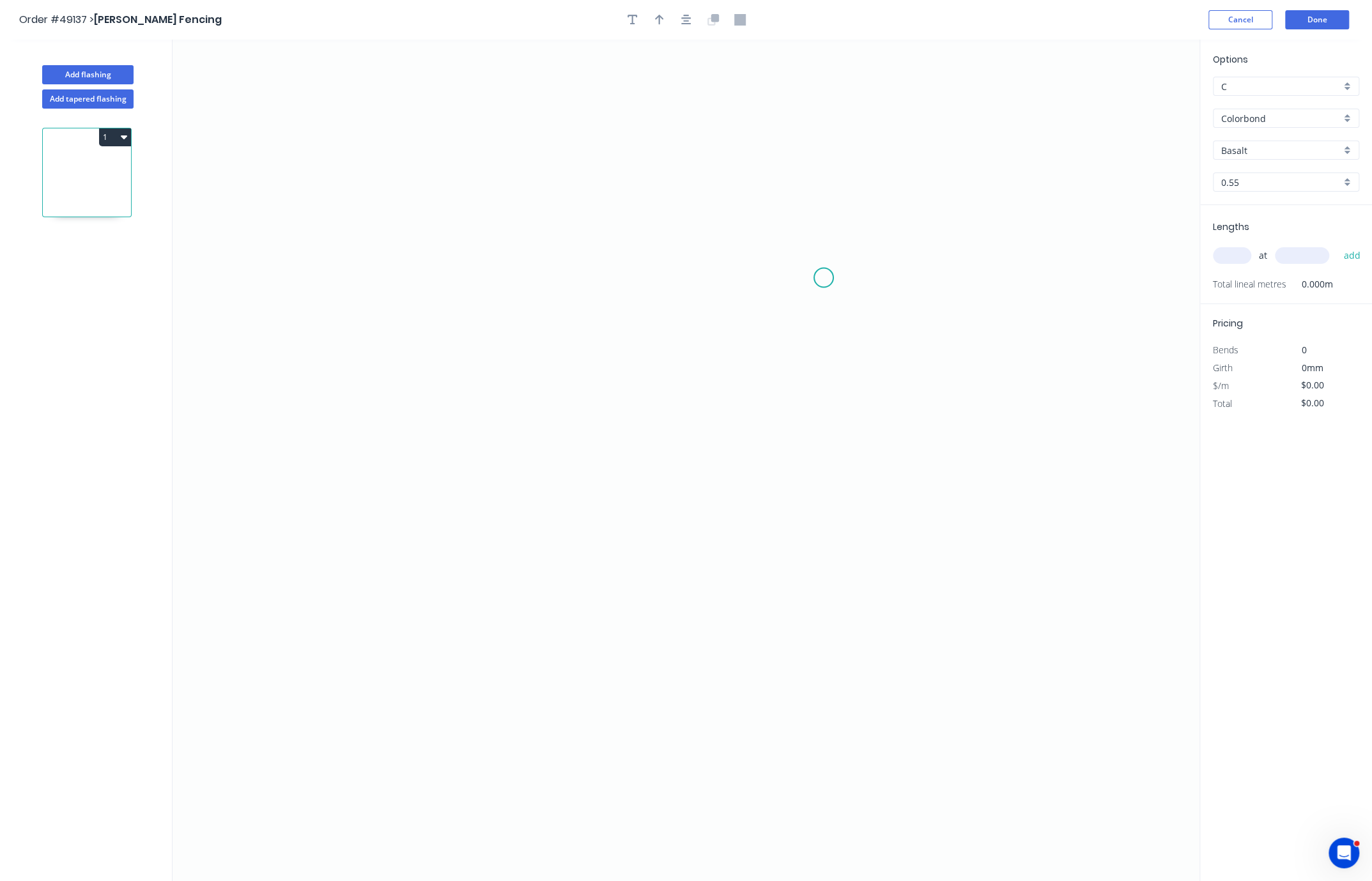
click at [823, 279] on icon "0" at bounding box center [686, 460] width 1027 height 842
click at [804, 270] on icon "0" at bounding box center [686, 460] width 1027 height 842
click at [471, 284] on icon "0 ?" at bounding box center [686, 460] width 1027 height 842
click at [486, 603] on icon "0 ? ? ? º" at bounding box center [686, 460] width 1027 height 842
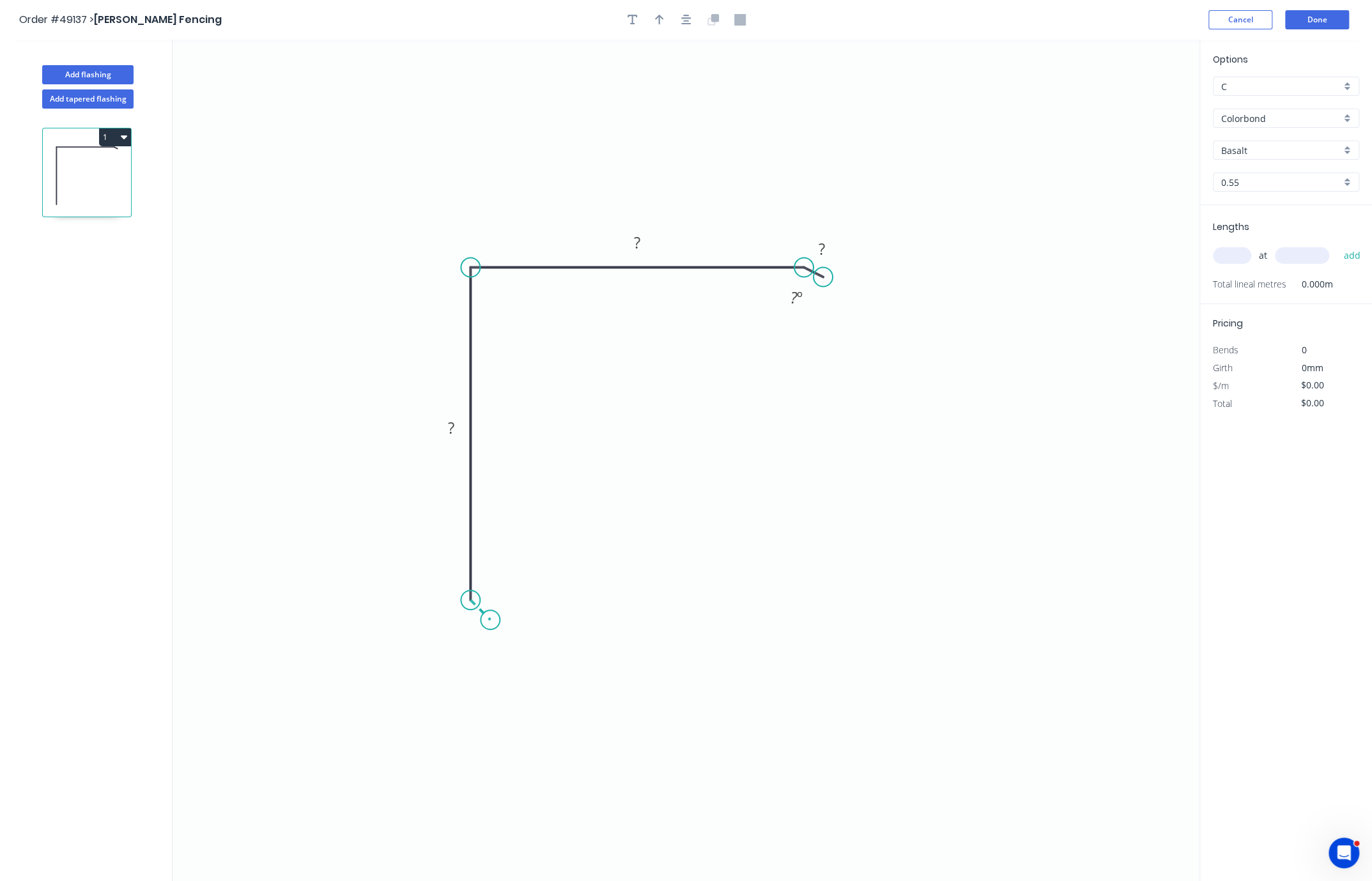
click at [490, 623] on icon "0 ? ? ? ? º" at bounding box center [686, 460] width 1027 height 842
click at [874, 264] on input "text" at bounding box center [1232, 256] width 38 height 17
click at [874, 264] on input "text" at bounding box center [1302, 256] width 54 height 17
click at [874, 264] on input "text" at bounding box center [1232, 256] width 38 height 17
type input "8"
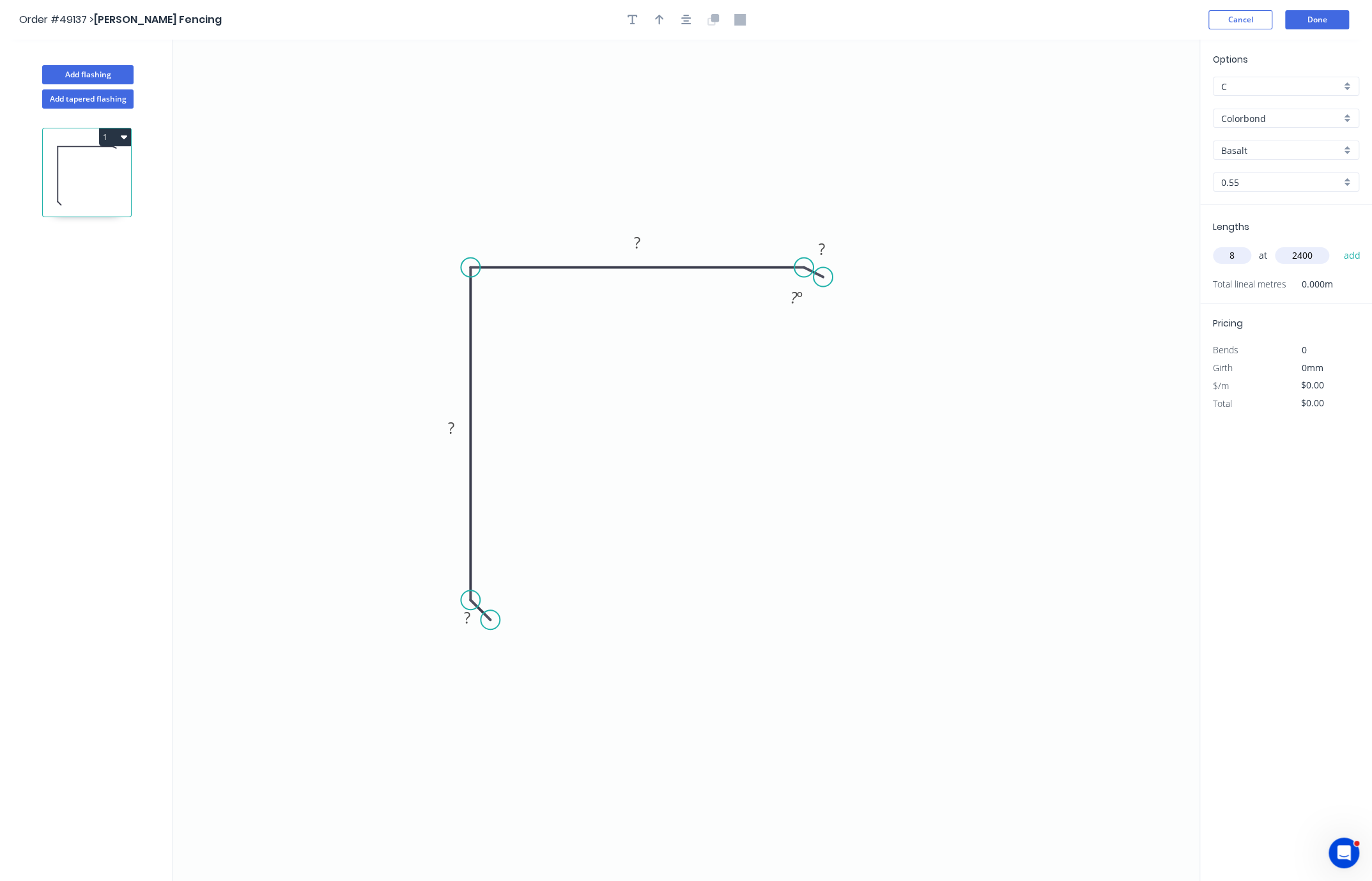
type input "2400"
click at [874, 245] on button "add" at bounding box center [1352, 256] width 30 height 22
click at [631, 251] on rect at bounding box center [637, 243] width 25 height 18
click at [678, 336] on icon "0 ? ? ? ? ? º" at bounding box center [686, 460] width 1027 height 842
click at [639, 243] on tspan "?" at bounding box center [637, 242] width 7 height 21
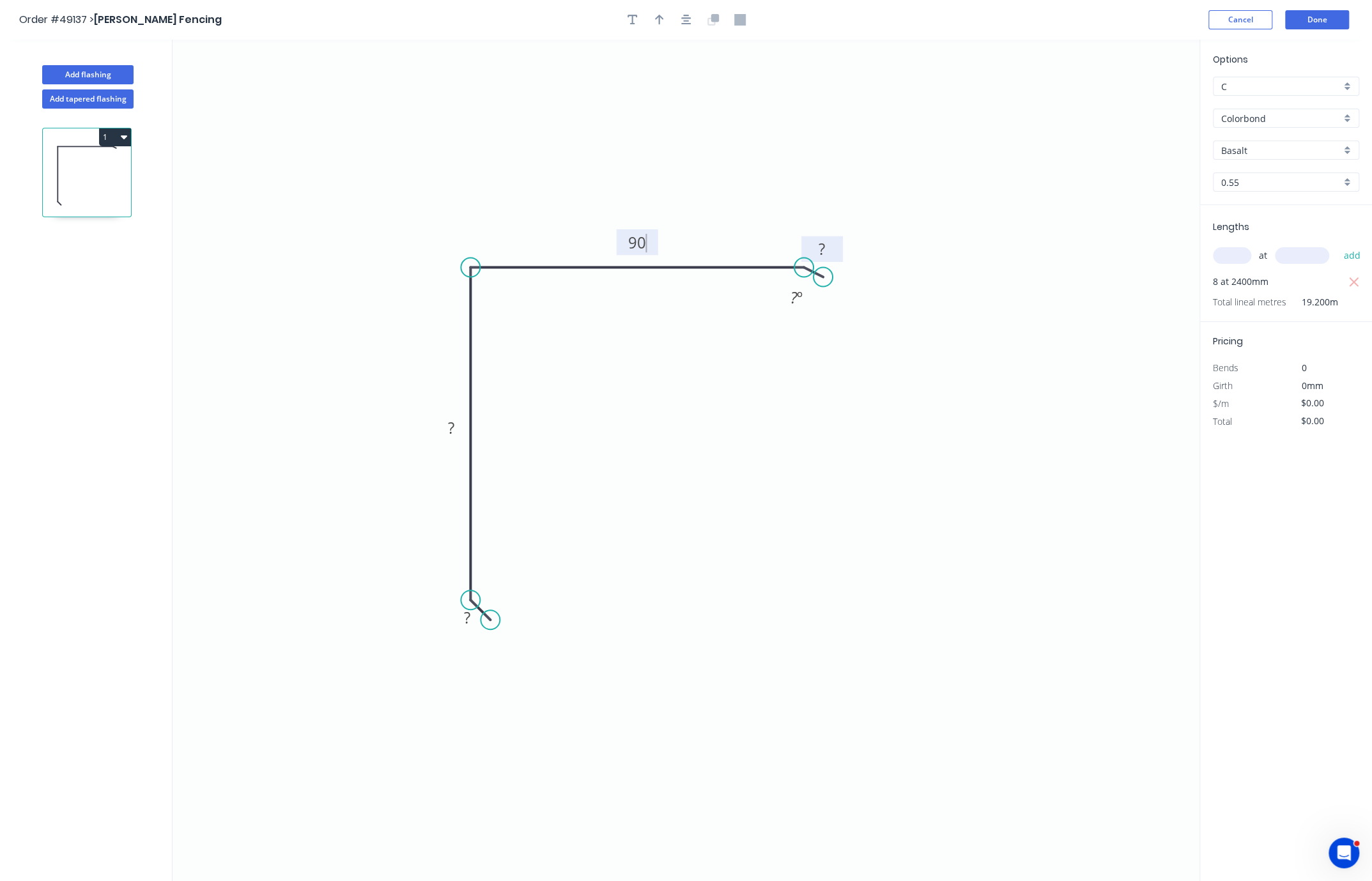
click at [828, 255] on rect at bounding box center [822, 250] width 25 height 18
click at [455, 423] on tspan "?" at bounding box center [451, 427] width 7 height 21
click at [466, 625] on tspan "?" at bounding box center [467, 617] width 7 height 21
click at [765, 401] on icon "0 10 90 90 10 ? º" at bounding box center [686, 460] width 1027 height 842
type input "$9.63"
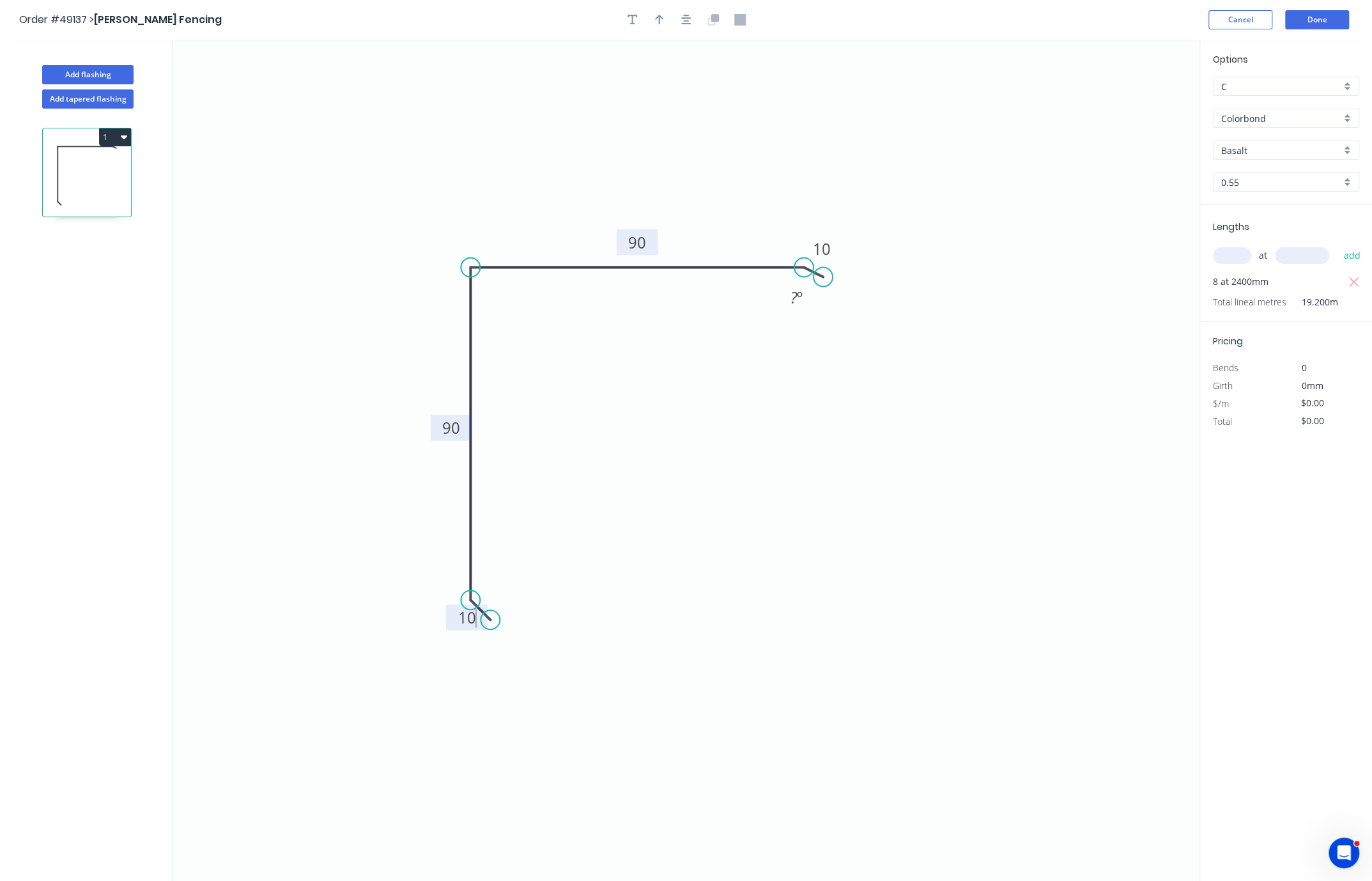
type input "$184.90"
click at [659, 21] on icon "button" at bounding box center [660, 20] width 9 height 10
drag, startPoint x: 1135, startPoint y: 106, endPoint x: 576, endPoint y: 205, distance: 567.7
click at [668, 172] on icon at bounding box center [674, 152] width 12 height 41
click at [874, 157] on input "Basalt" at bounding box center [1281, 151] width 119 height 14
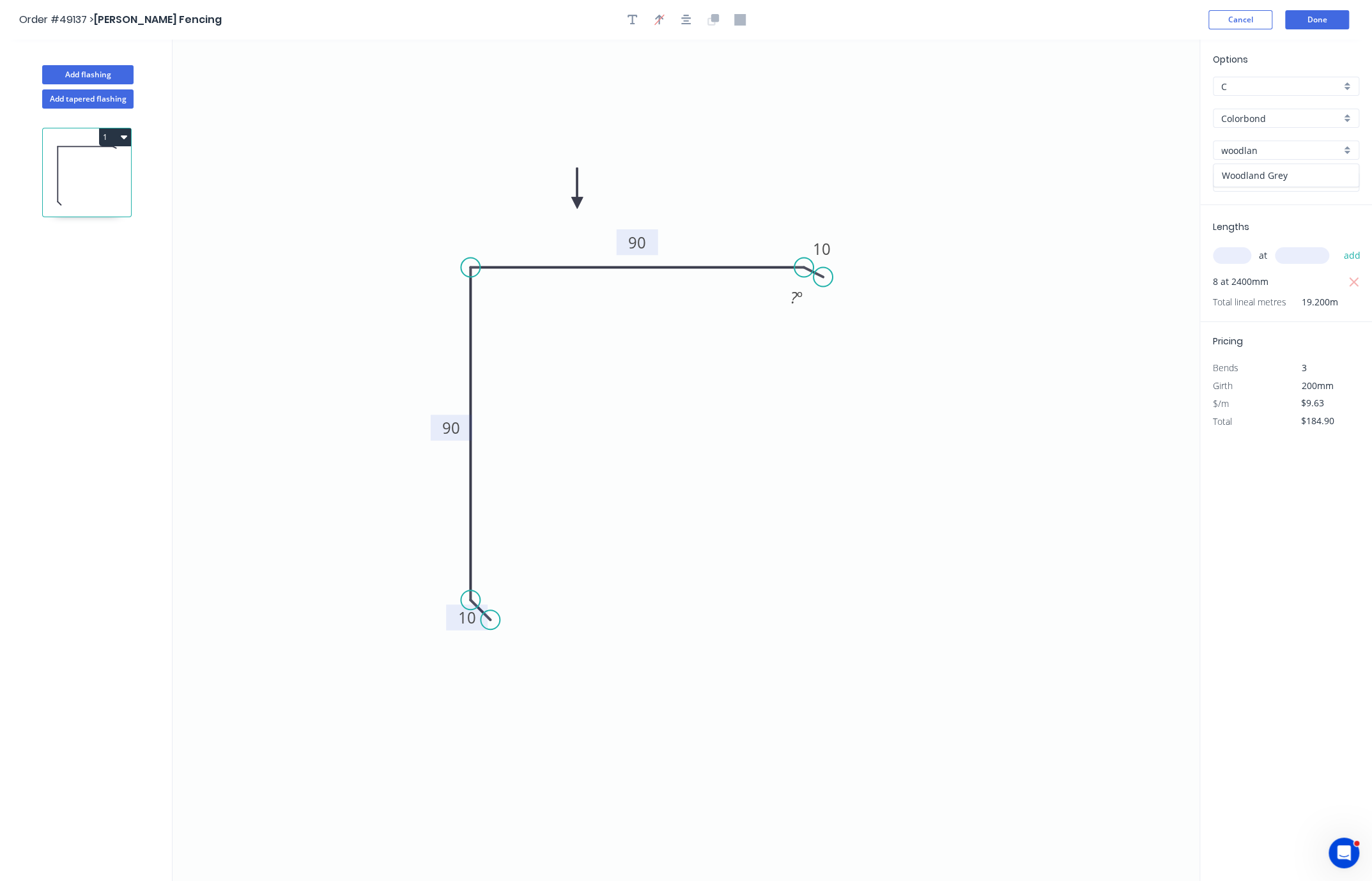
click at [874, 181] on div "Woodland Grey" at bounding box center [1286, 175] width 145 height 22
type input "Woodland Grey"
click at [874, 602] on div "Options C C Colorbond Colorbond Woodland Grey Woodland Grey 0.55 0.55 Lengths a…" at bounding box center [1286, 461] width 172 height 843
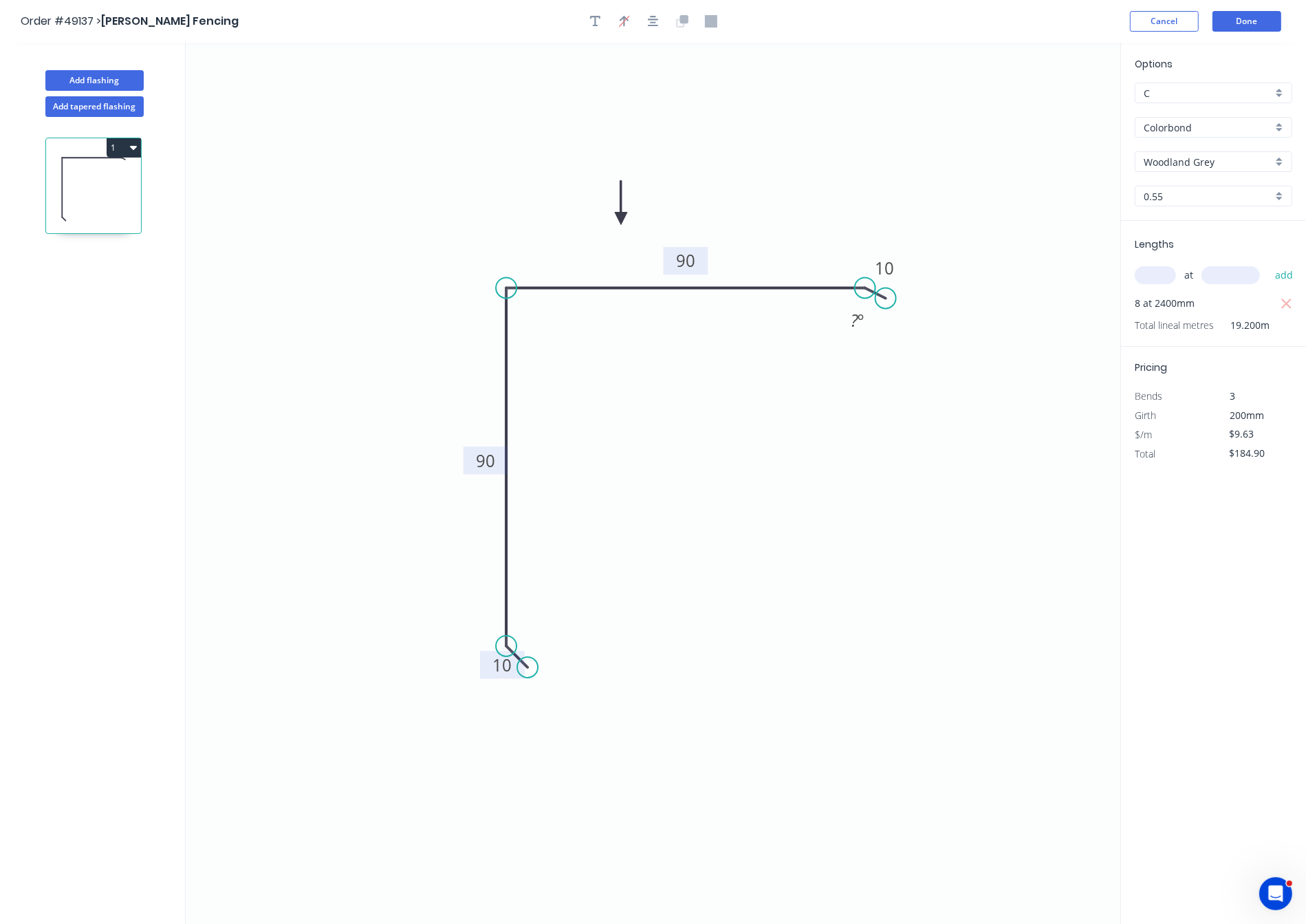
click at [885, 507] on icon "0 10 90 90 10 ? º" at bounding box center [653, 483] width 935 height 881
click at [941, 428] on icon "0 10 90 90 10 ? º" at bounding box center [653, 483] width 935 height 881
click at [941, 407] on icon "0 10 90 90 10 ? º" at bounding box center [653, 483] width 935 height 881
click at [941, 16] on button "Done" at bounding box center [1247, 21] width 69 height 20
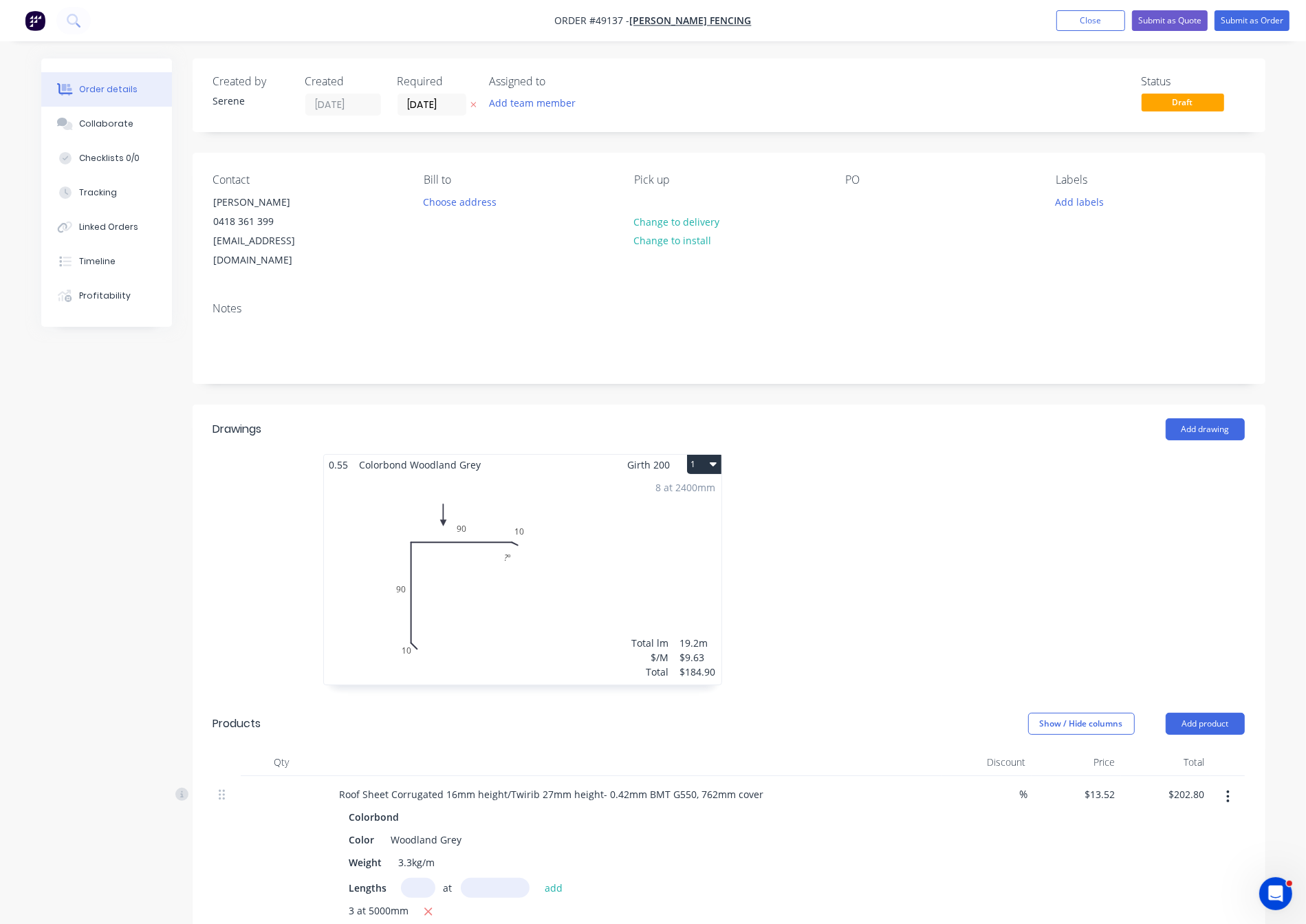
drag, startPoint x: 854, startPoint y: 514, endPoint x: 913, endPoint y: 513, distance: 59.0
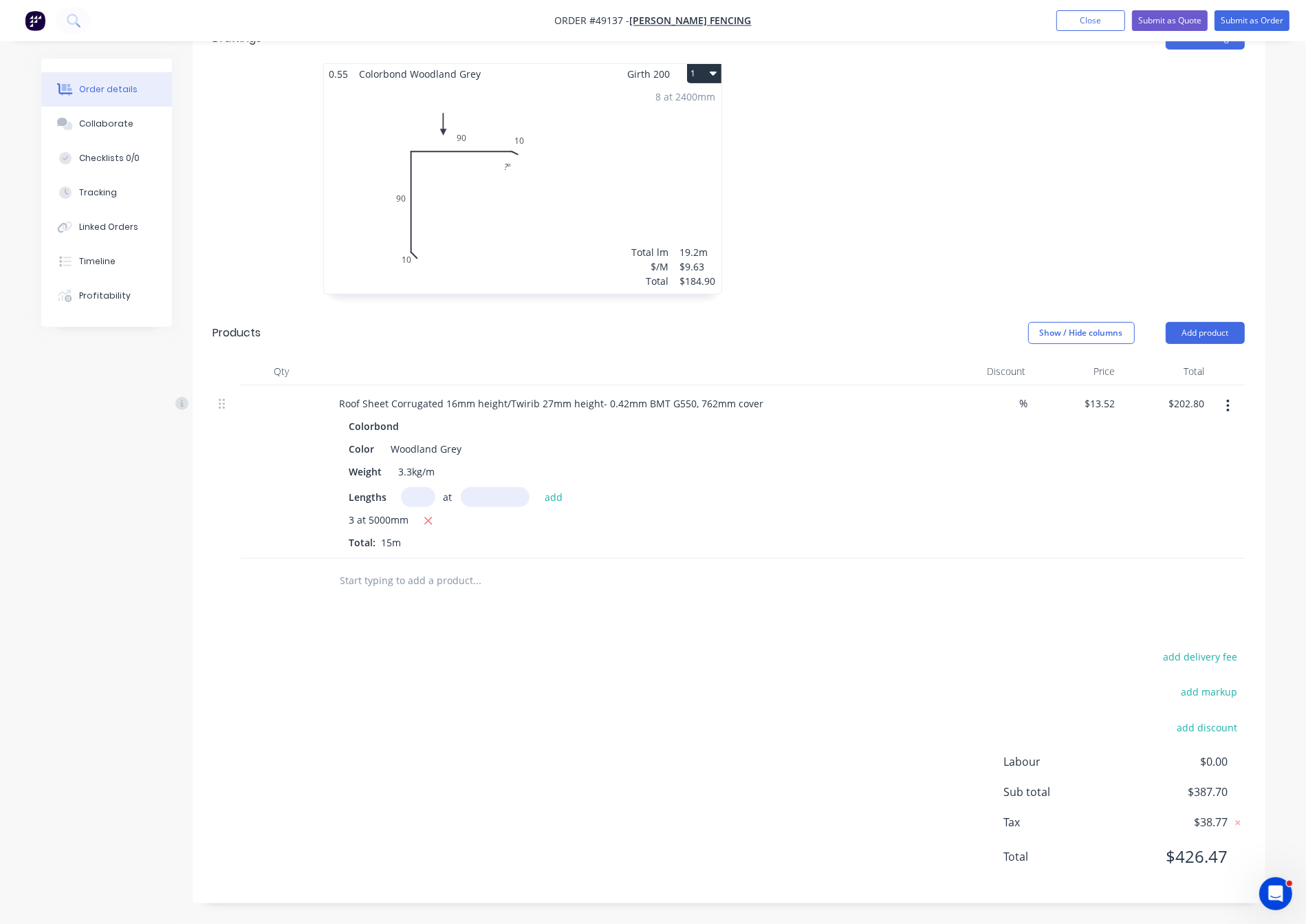
scroll to position [179, 0]
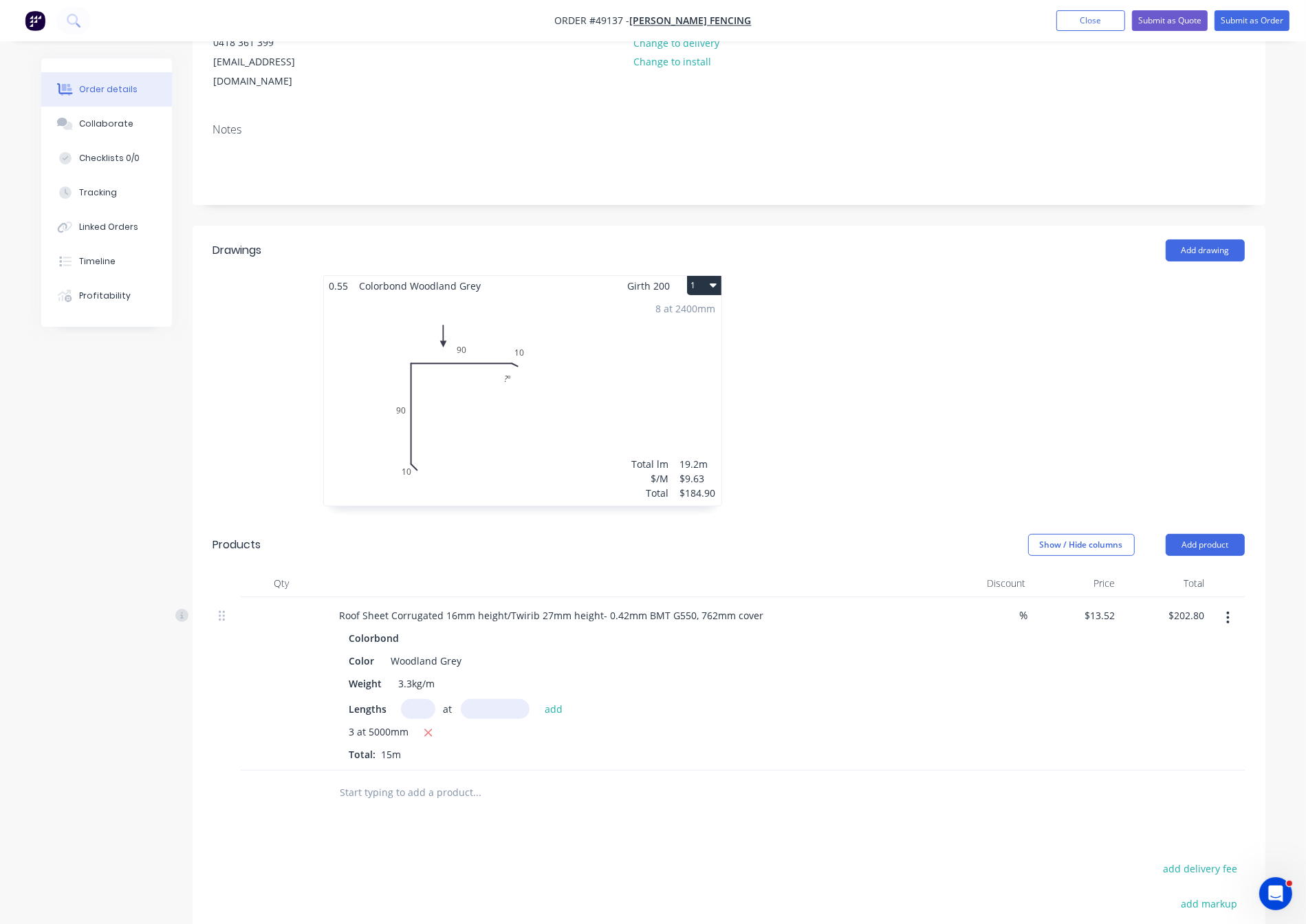
click at [824, 386] on div at bounding box center [936, 397] width 413 height 245
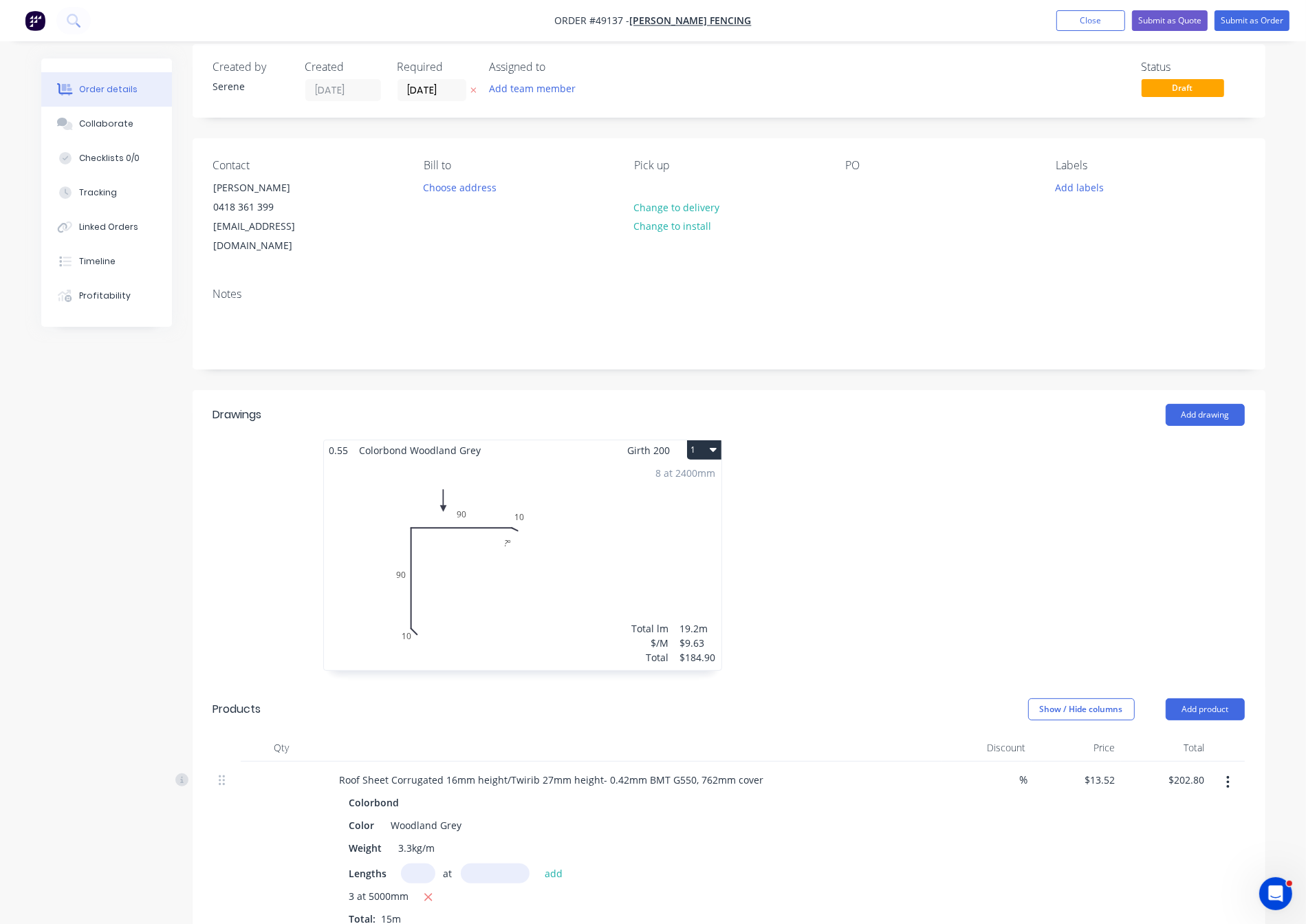
scroll to position [0, 0]
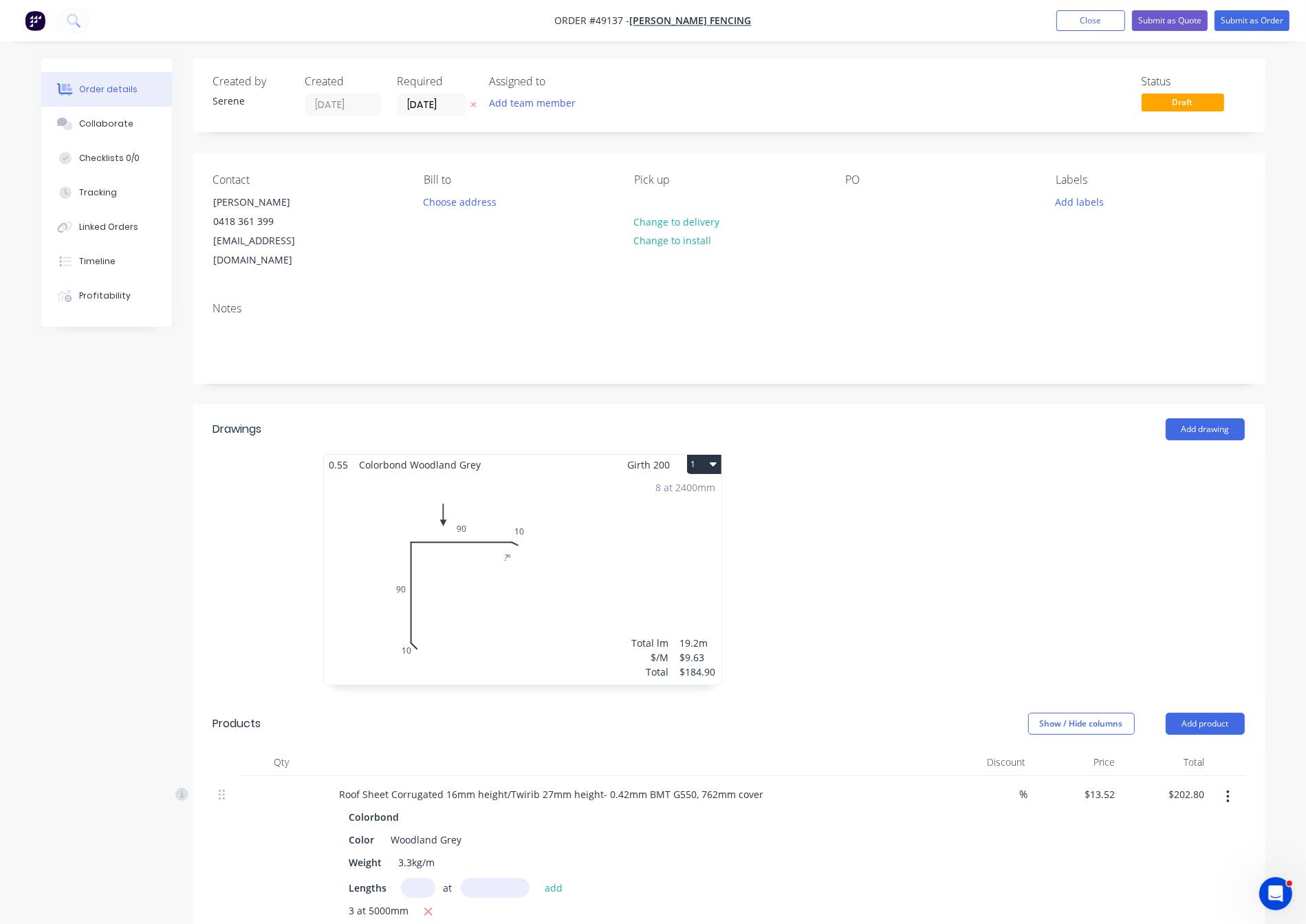
click at [854, 558] on div at bounding box center [936, 577] width 413 height 245
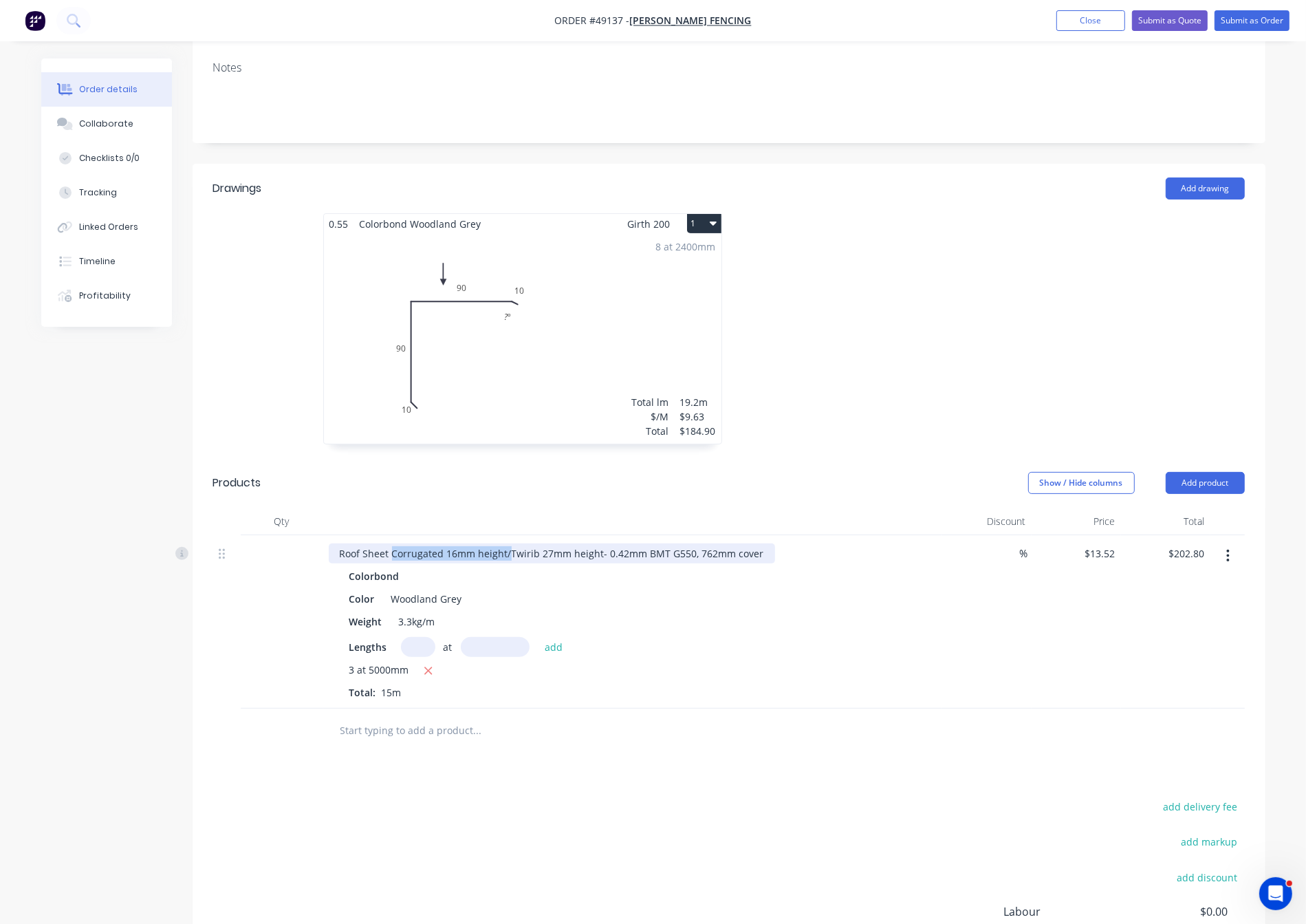
drag, startPoint x: 521, startPoint y: 561, endPoint x: 400, endPoint y: 566, distance: 121.1
click at [400, 563] on div "Roof Sheet Corrugated 16mm height/Twirib 27mm height- 0.42mm BMT G550, 762mm co…" at bounding box center [552, 553] width 447 height 20
click at [941, 327] on div at bounding box center [936, 336] width 413 height 245
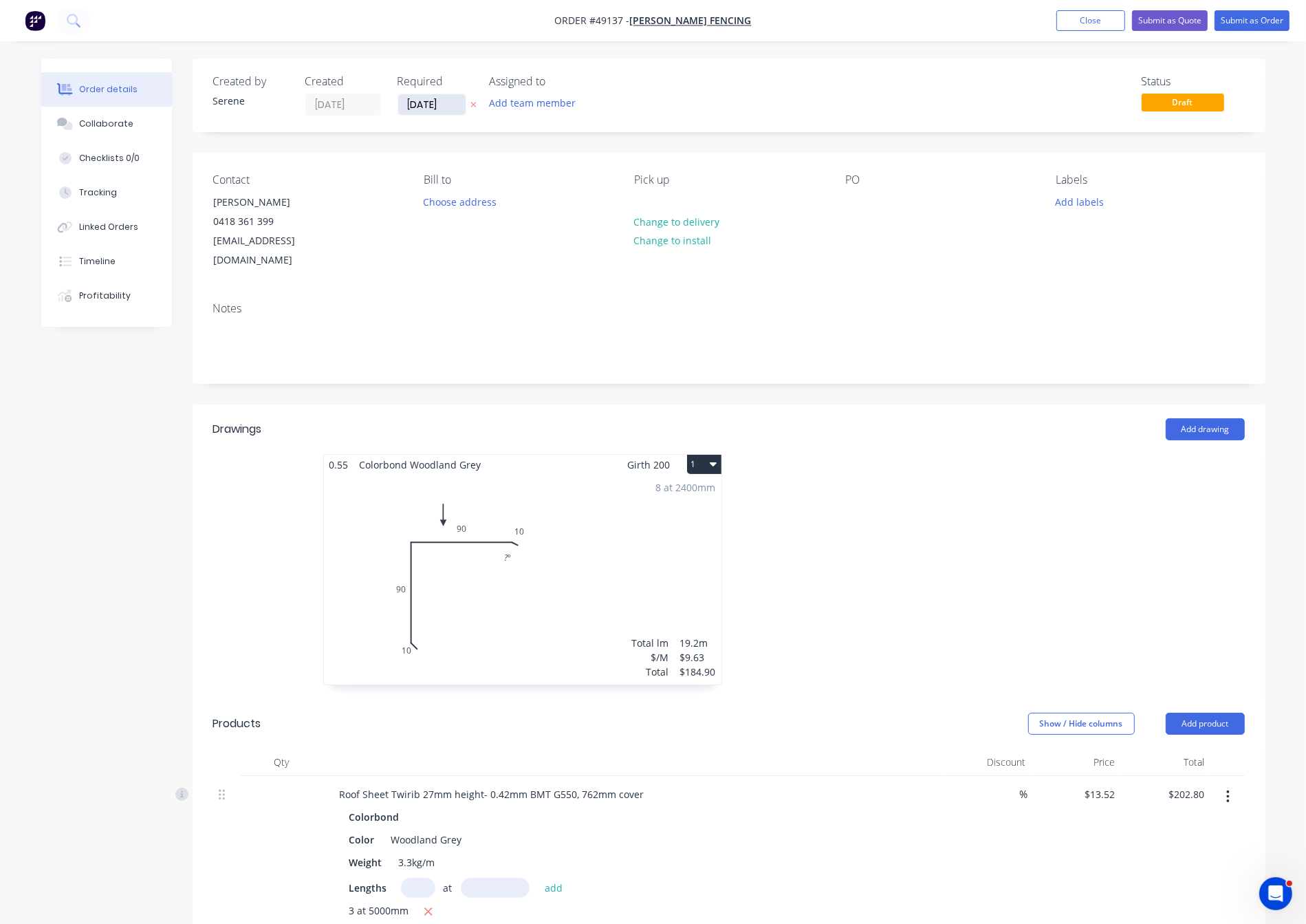
click at [439, 111] on input "[DATE]" at bounding box center [432, 104] width 68 height 20
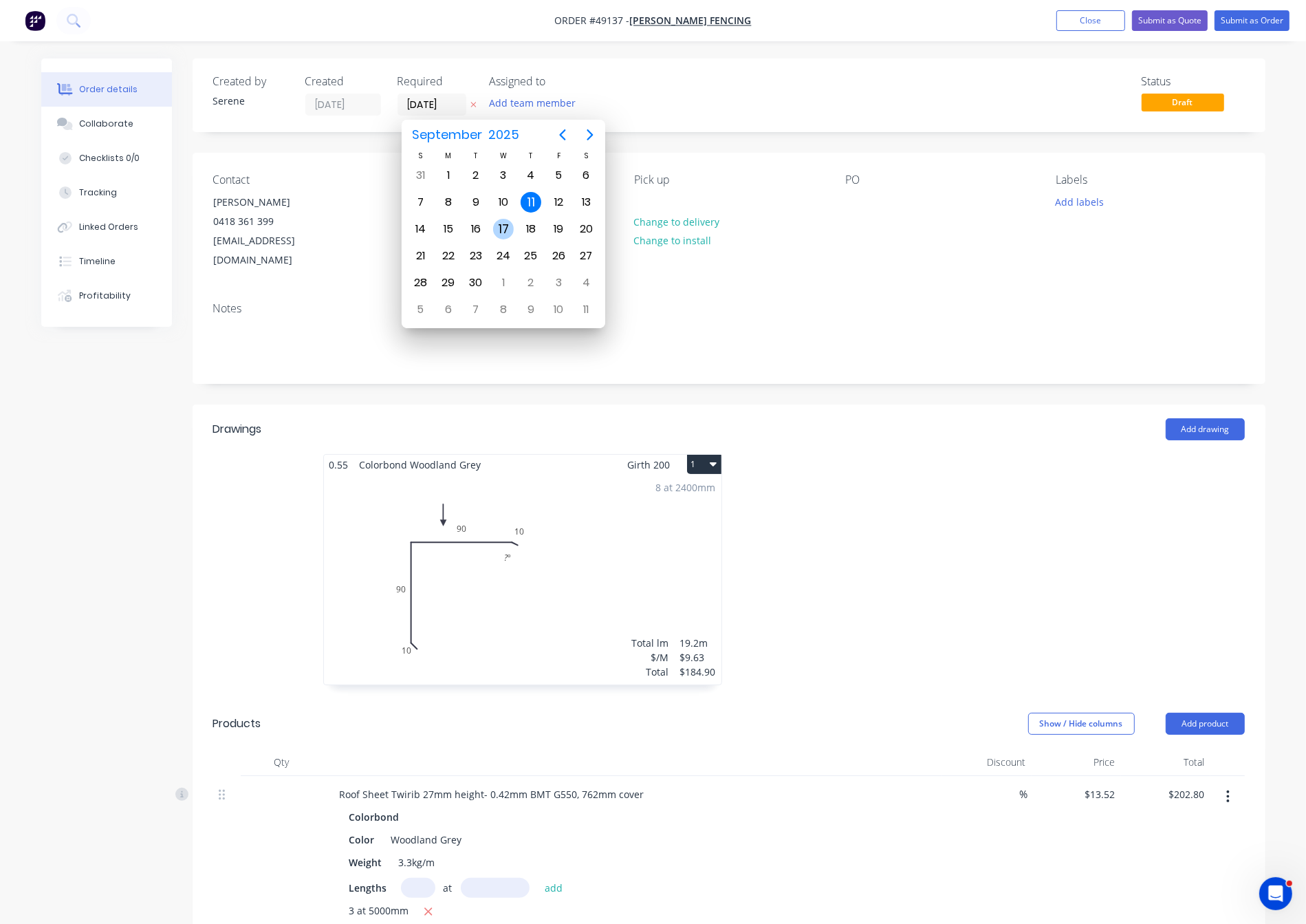
click at [499, 228] on div "17" at bounding box center [503, 229] width 20 height 20
type input "[DATE]"
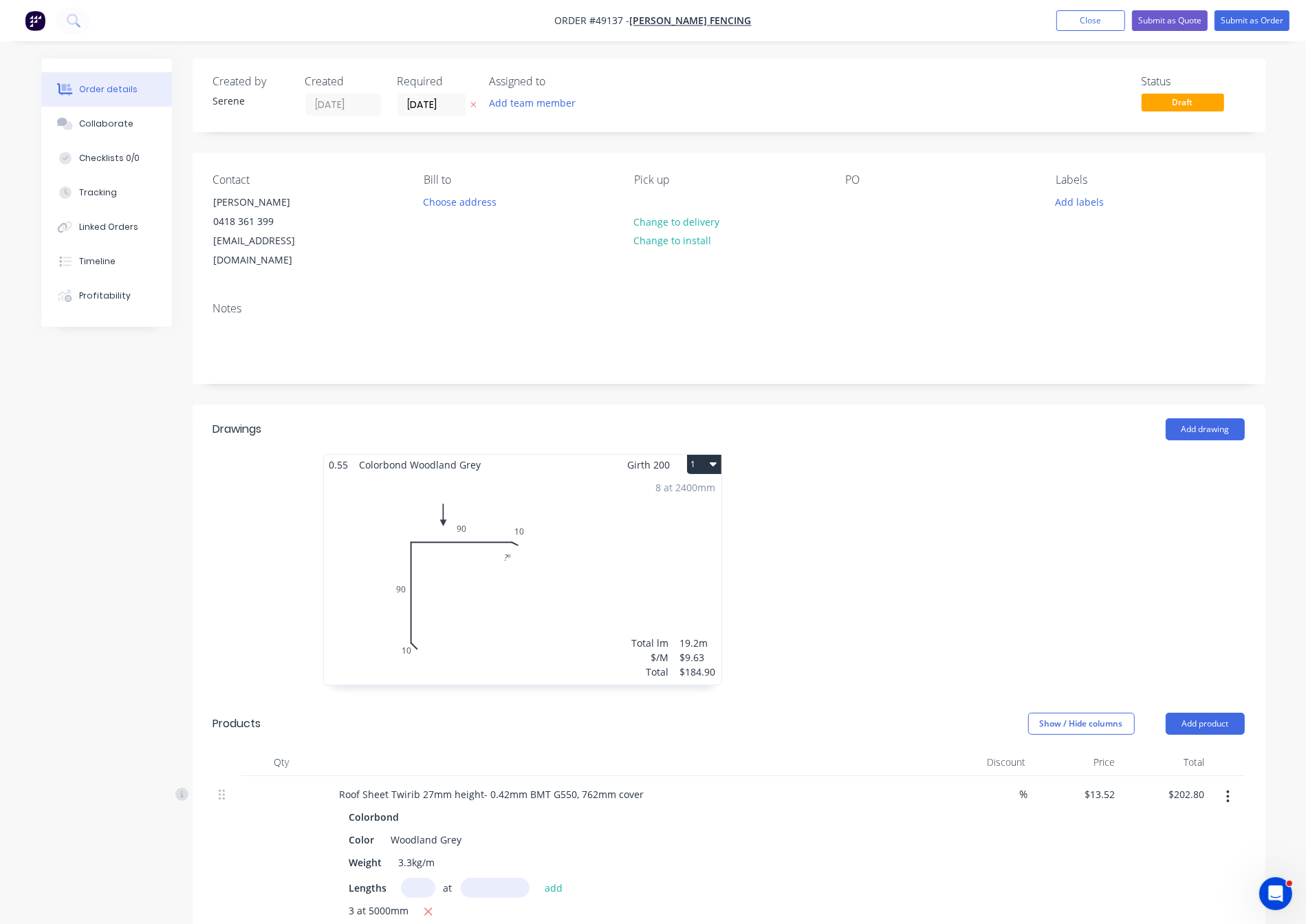
click at [881, 481] on div at bounding box center [936, 577] width 413 height 245
click at [941, 22] on button "Submit as Order" at bounding box center [1252, 20] width 75 height 20
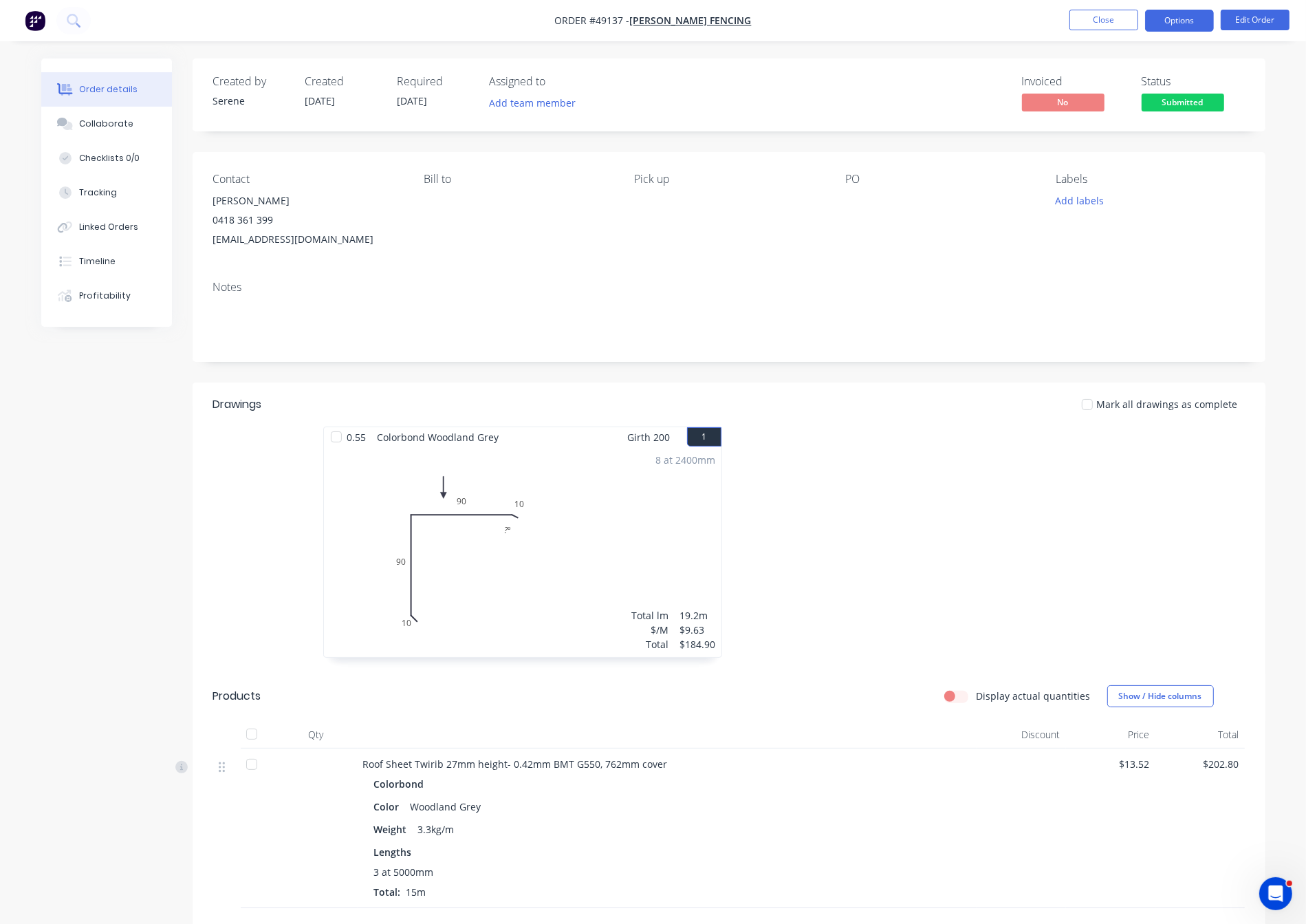
click at [941, 24] on button "Options" at bounding box center [1180, 20] width 69 height 22
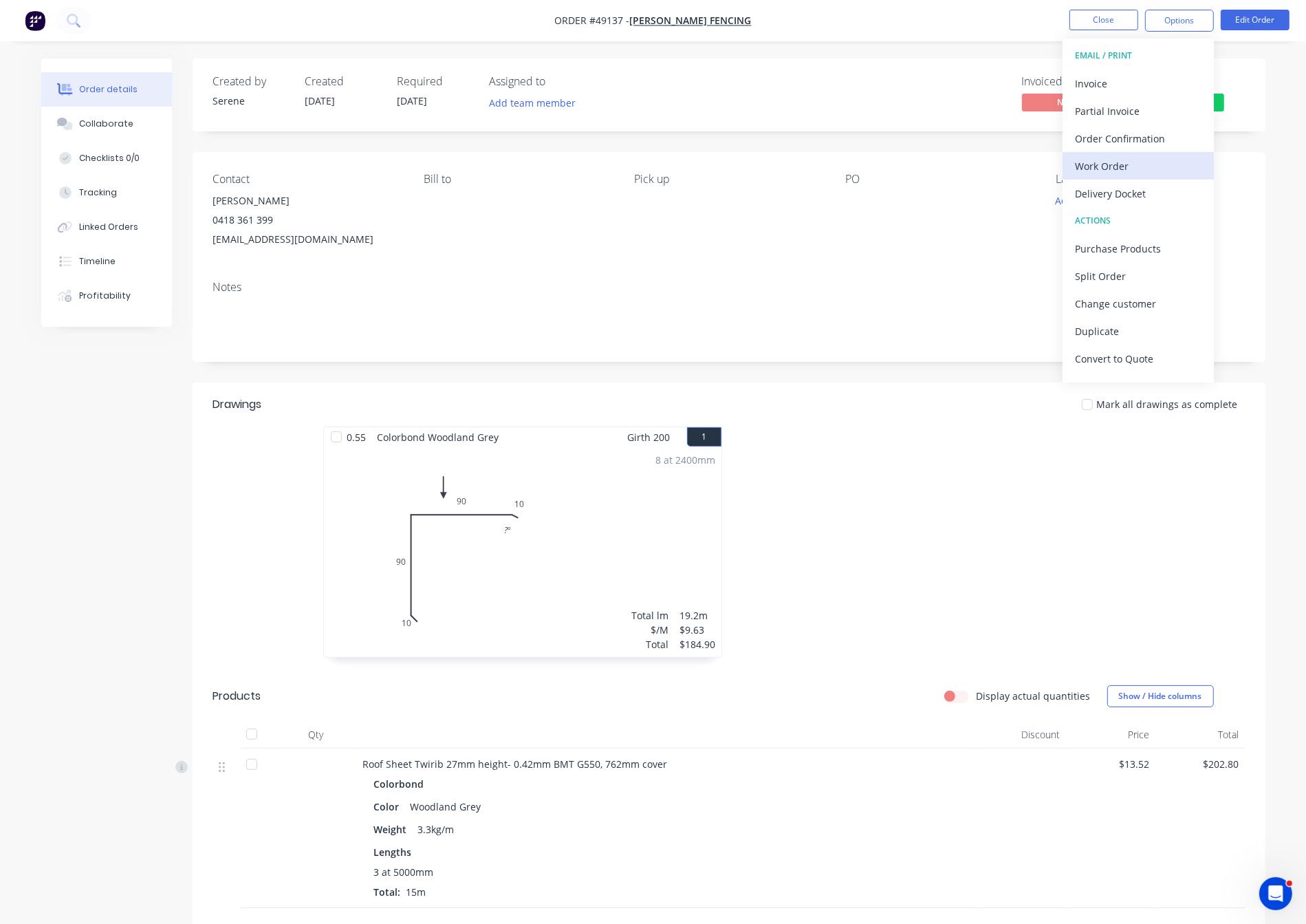
click at [941, 172] on div "Work Order" at bounding box center [1138, 166] width 126 height 20
click at [941, 164] on div "Custom" at bounding box center [1138, 166] width 126 height 20
click at [941, 138] on div "Without pricing" at bounding box center [1138, 139] width 126 height 20
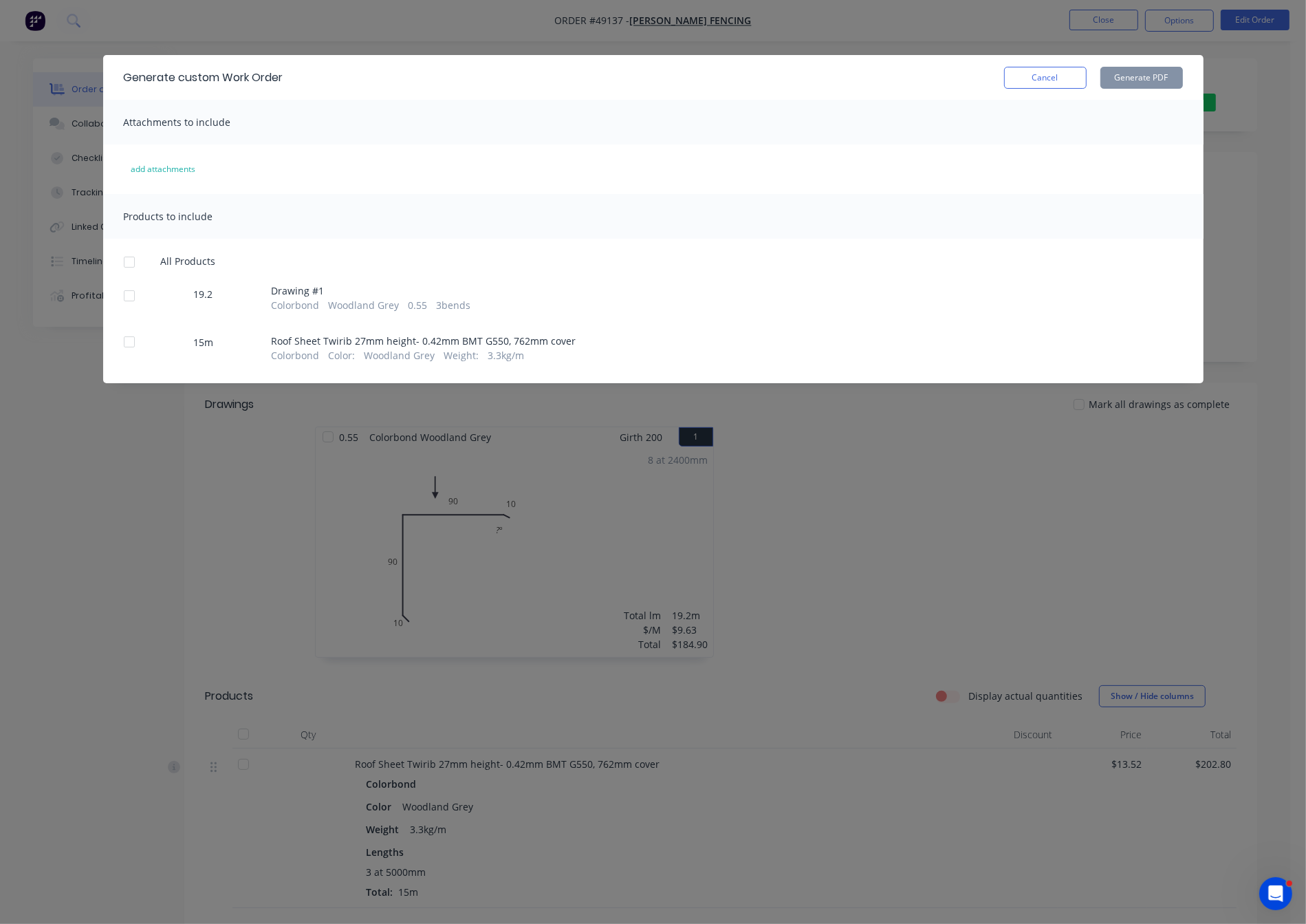
click at [119, 307] on div at bounding box center [129, 295] width 27 height 27
click at [941, 75] on button "Generate PDF" at bounding box center [1142, 78] width 83 height 22
click at [132, 353] on div at bounding box center [129, 341] width 27 height 27
click at [941, 72] on button "Generate PDF" at bounding box center [1142, 78] width 83 height 22
click at [941, 83] on button "Cancel" at bounding box center [1046, 78] width 83 height 22
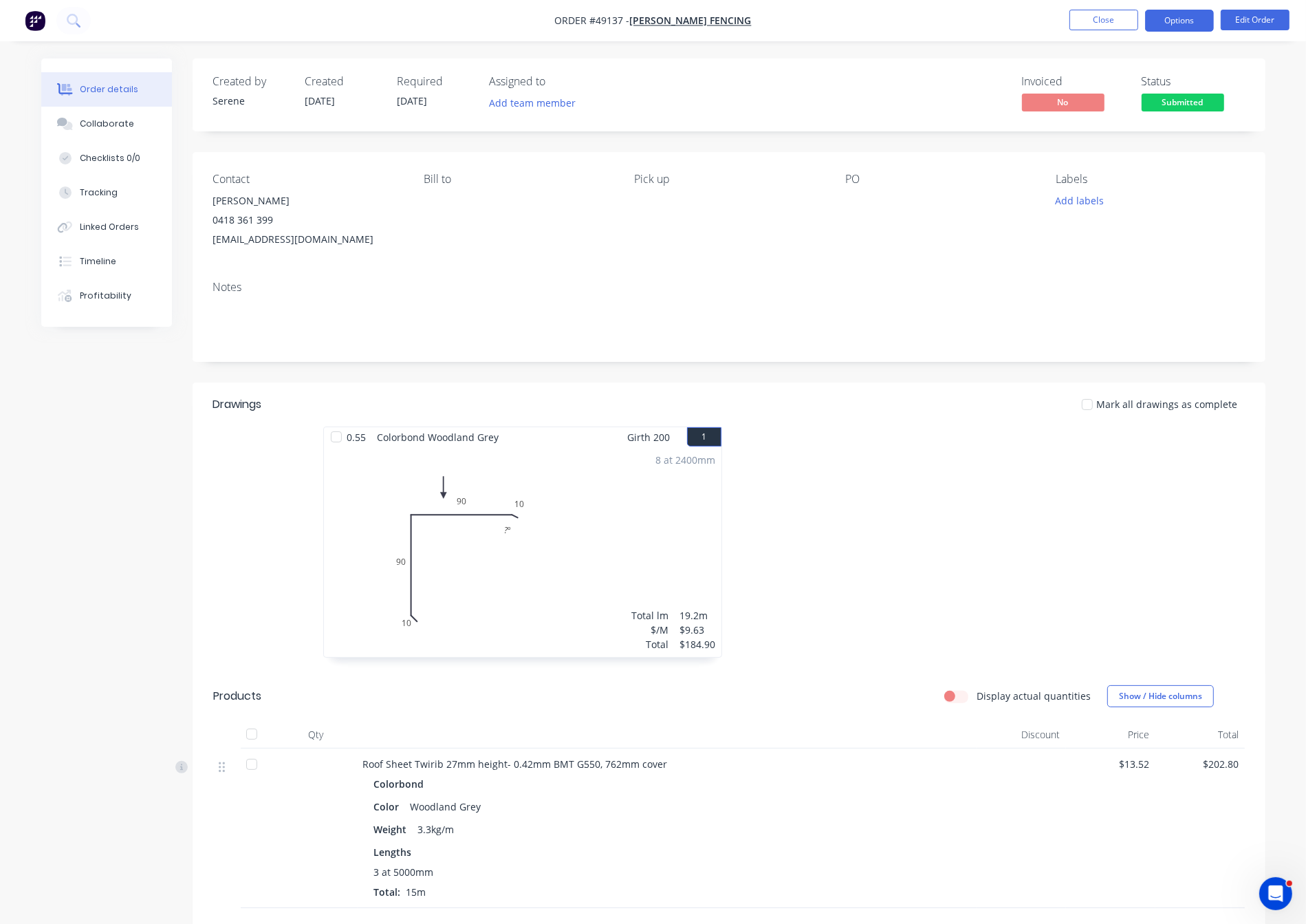
click at [941, 23] on button "Options" at bounding box center [1180, 20] width 69 height 22
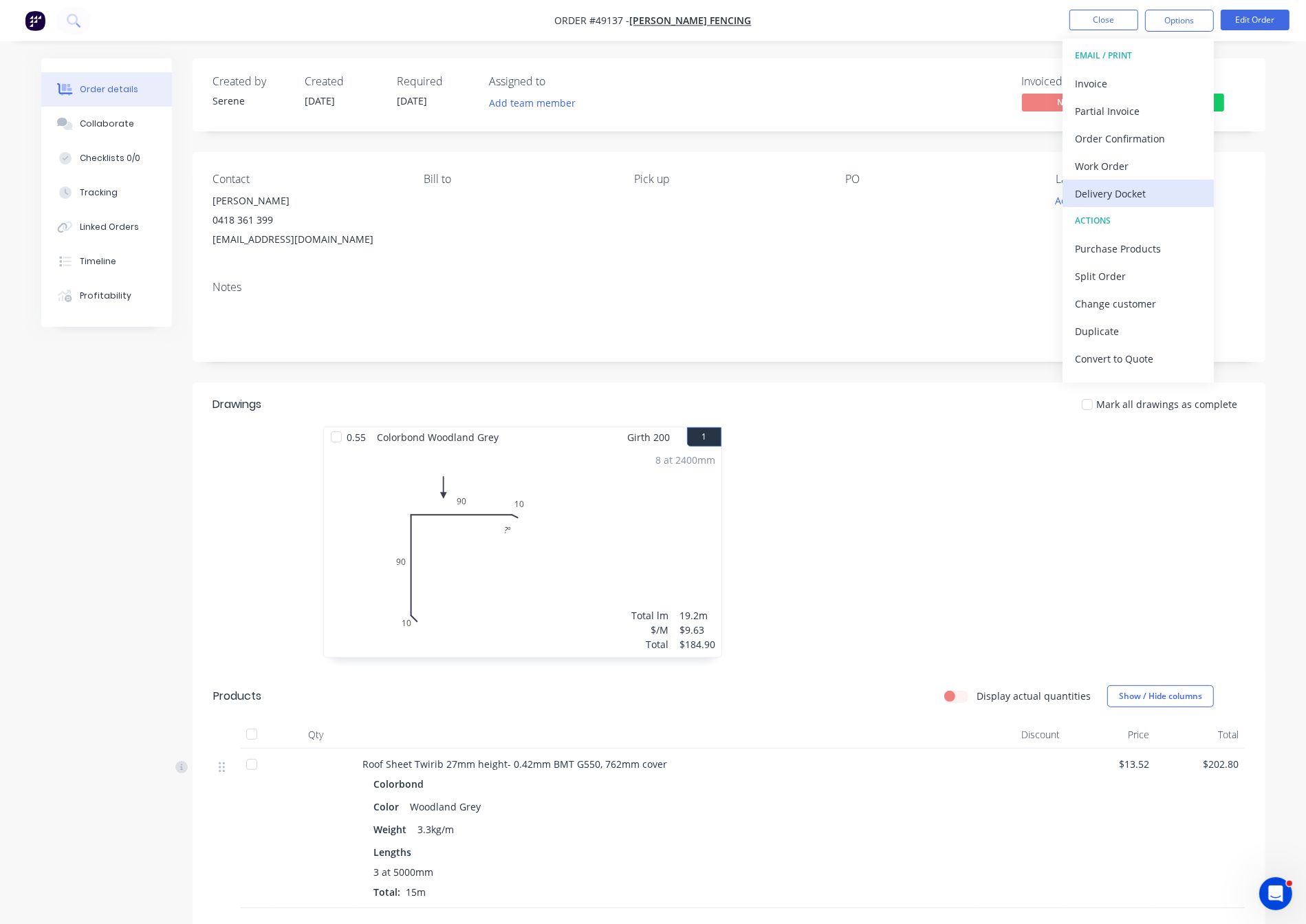
click at [941, 191] on div "Delivery Docket" at bounding box center [1138, 194] width 126 height 20
click at [941, 136] on div "Without pricing" at bounding box center [1138, 139] width 126 height 20
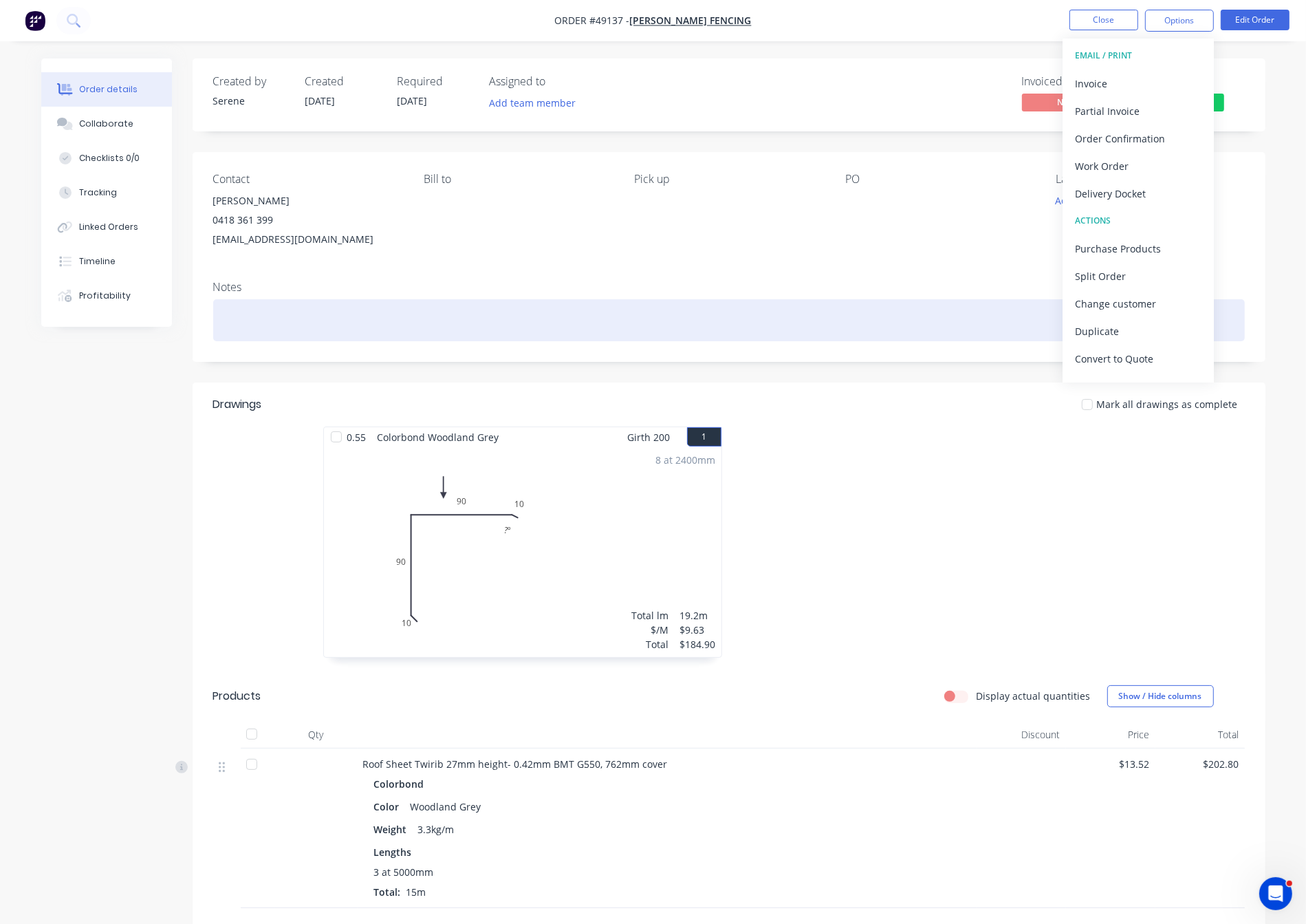
click at [941, 320] on div at bounding box center [729, 320] width 1032 height 42
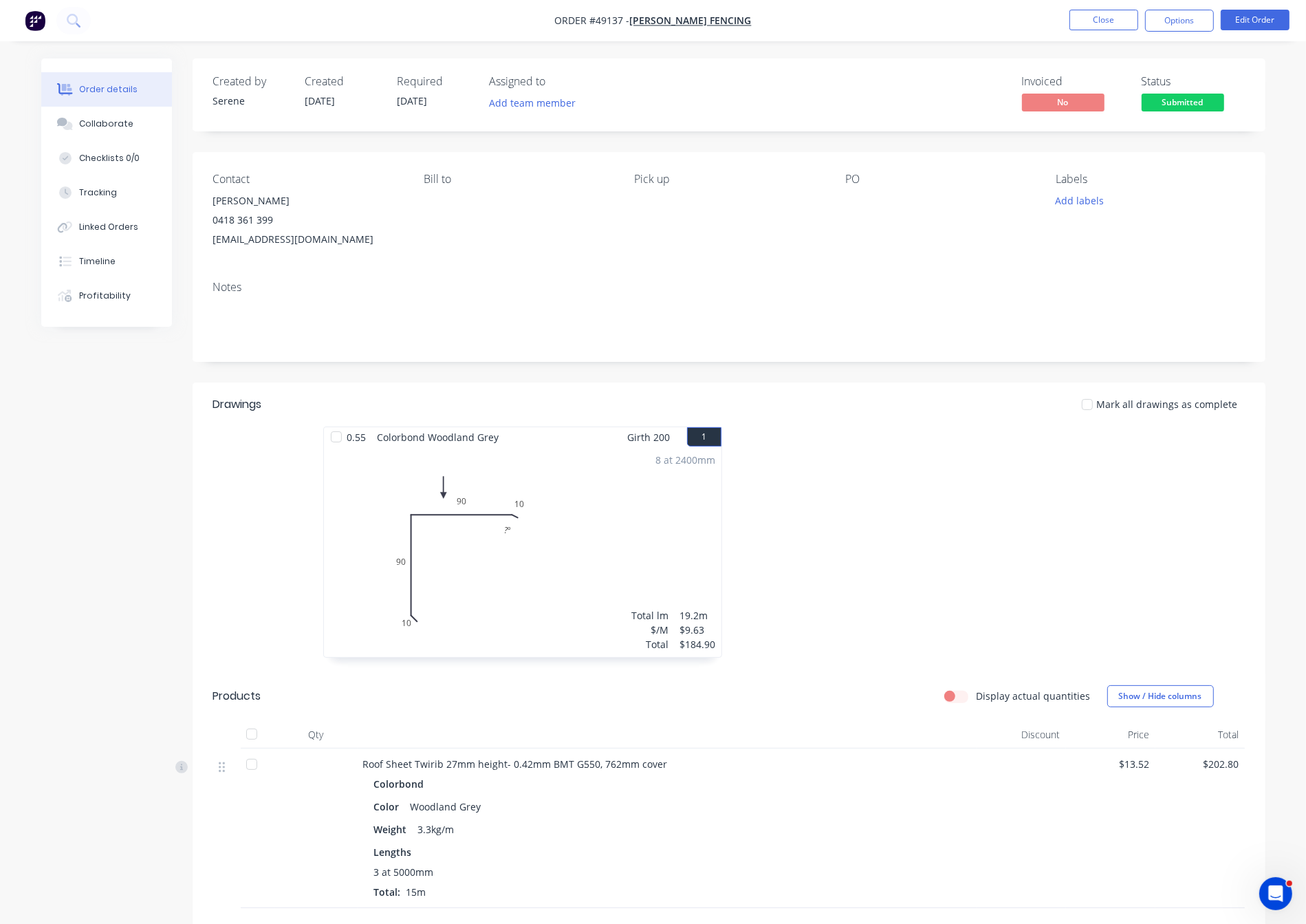
click at [941, 196] on div "Labels Add labels" at bounding box center [1150, 211] width 189 height 76
click at [941, 210] on button "Add labels" at bounding box center [1079, 200] width 63 height 19
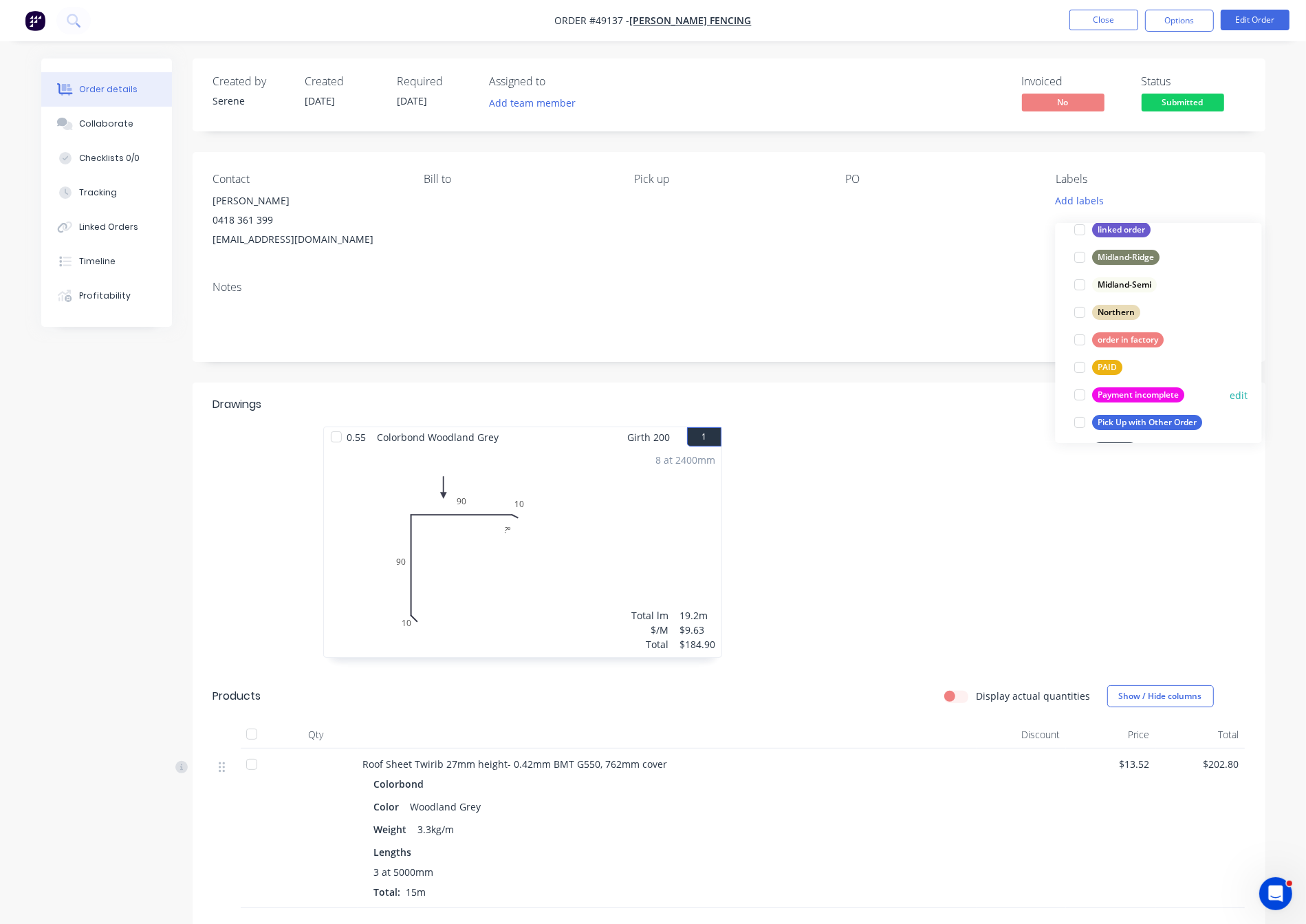
scroll to position [385, 0]
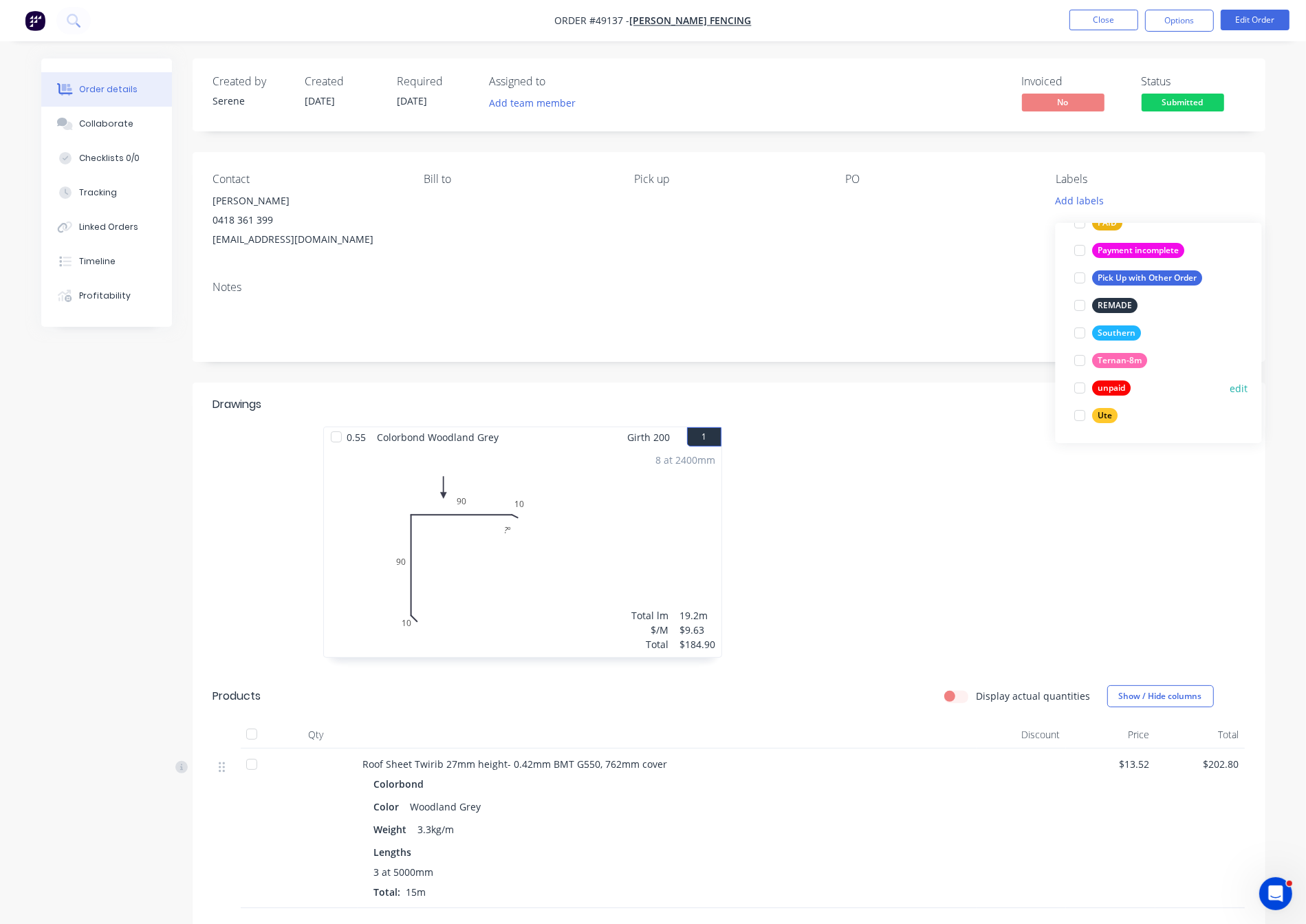
click at [941, 389] on div at bounding box center [1080, 387] width 27 height 27
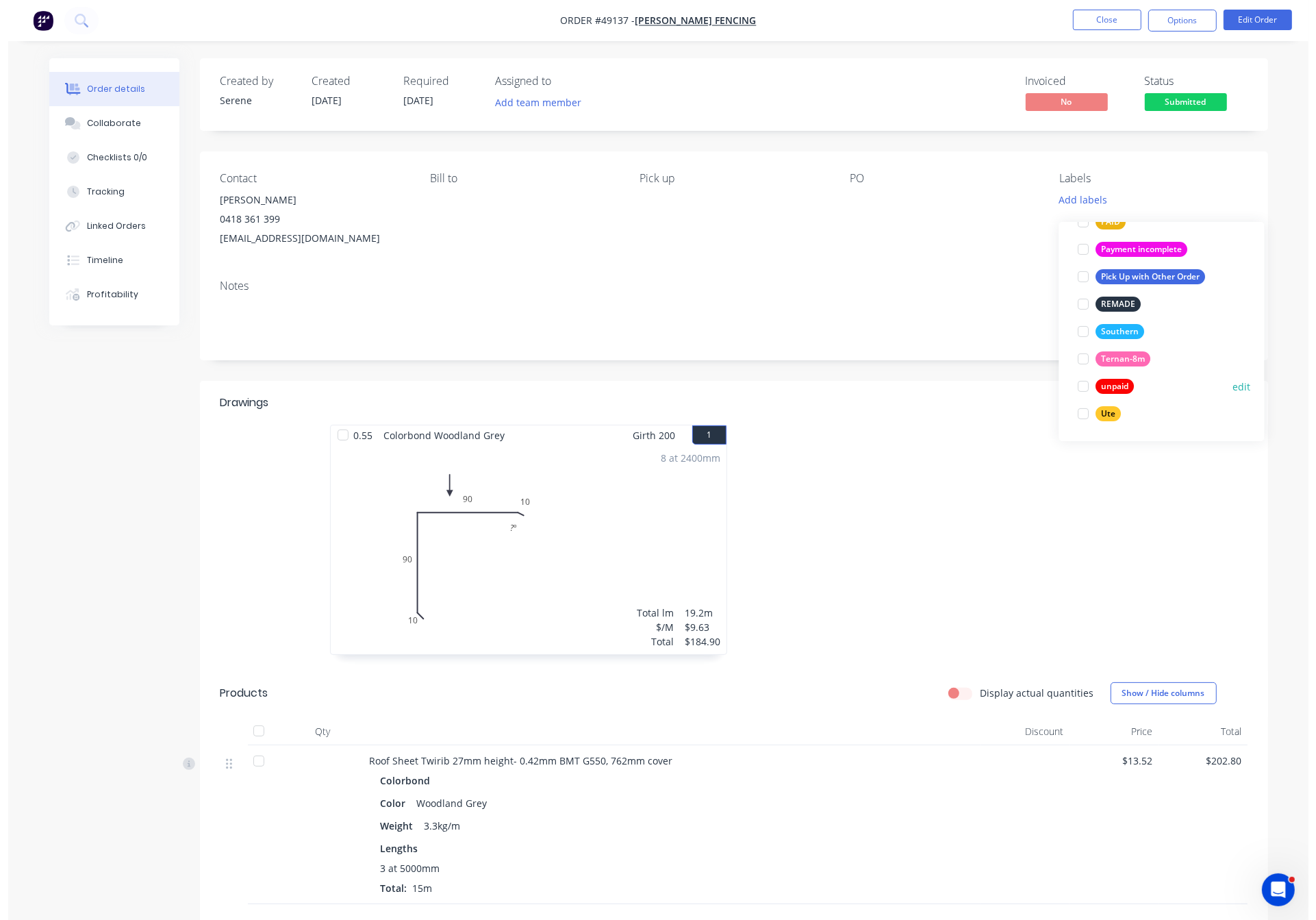
scroll to position [0, 0]
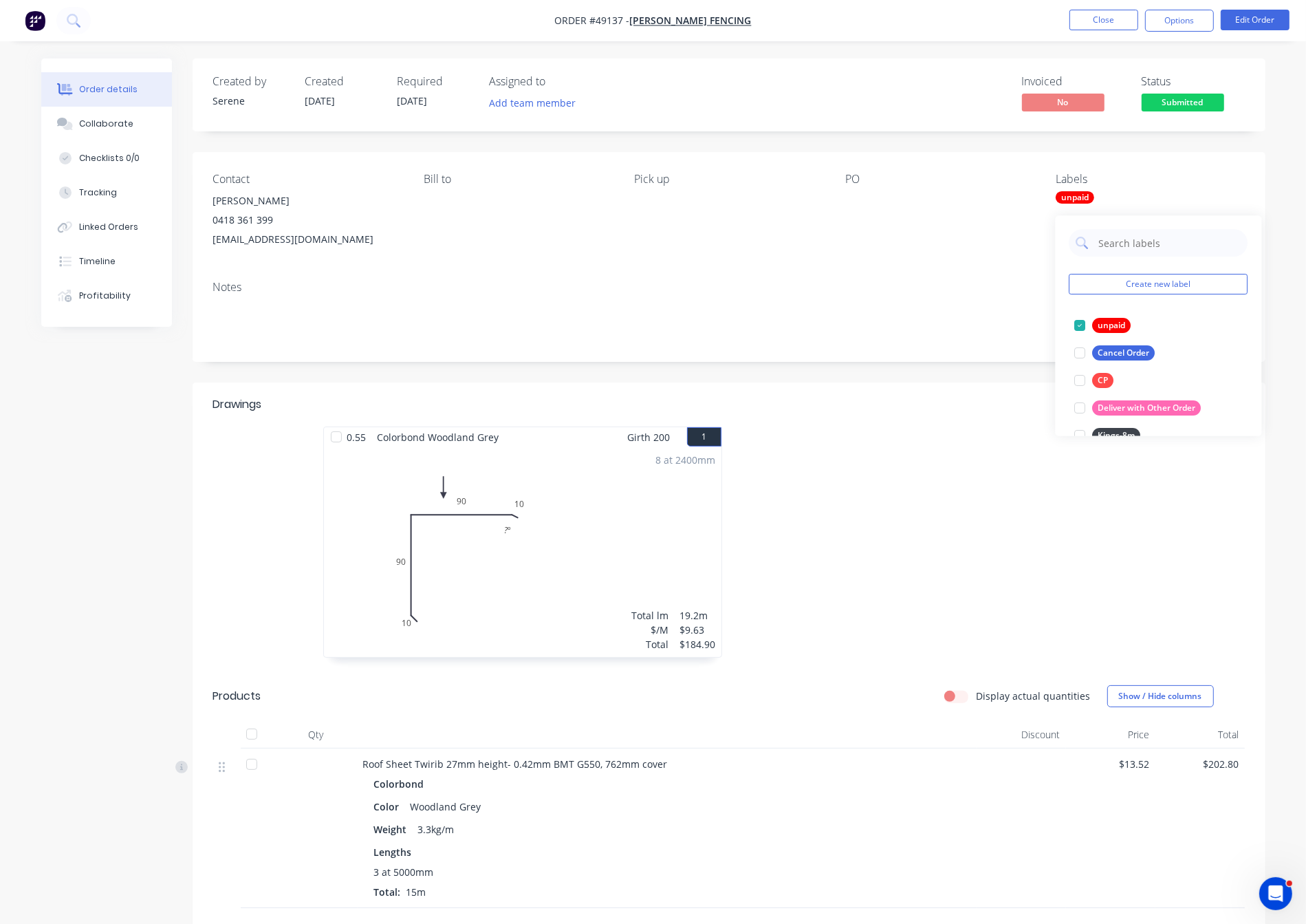
click at [941, 540] on div at bounding box center [936, 548] width 413 height 245
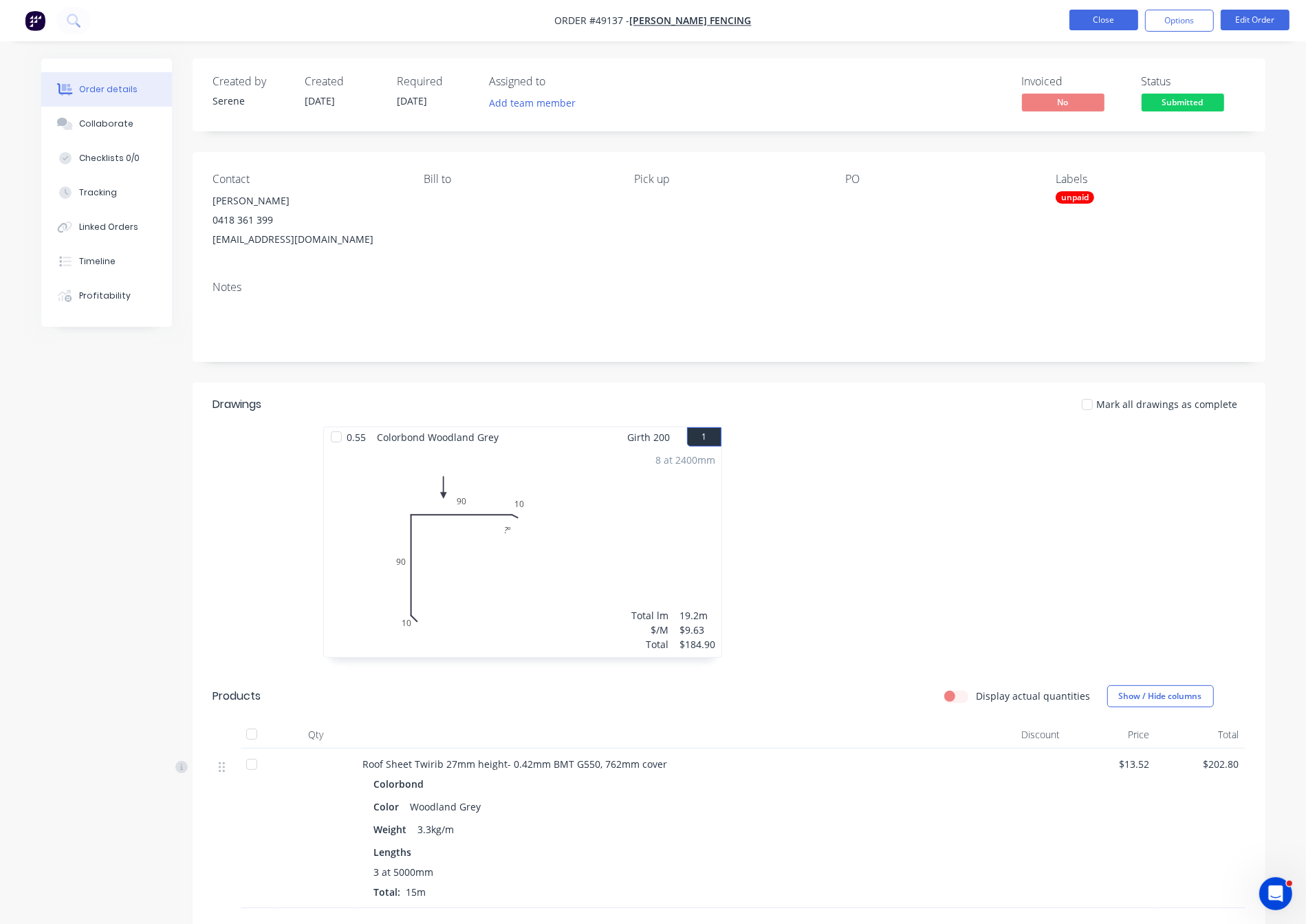
click at [941, 18] on button "Close" at bounding box center [1104, 19] width 69 height 20
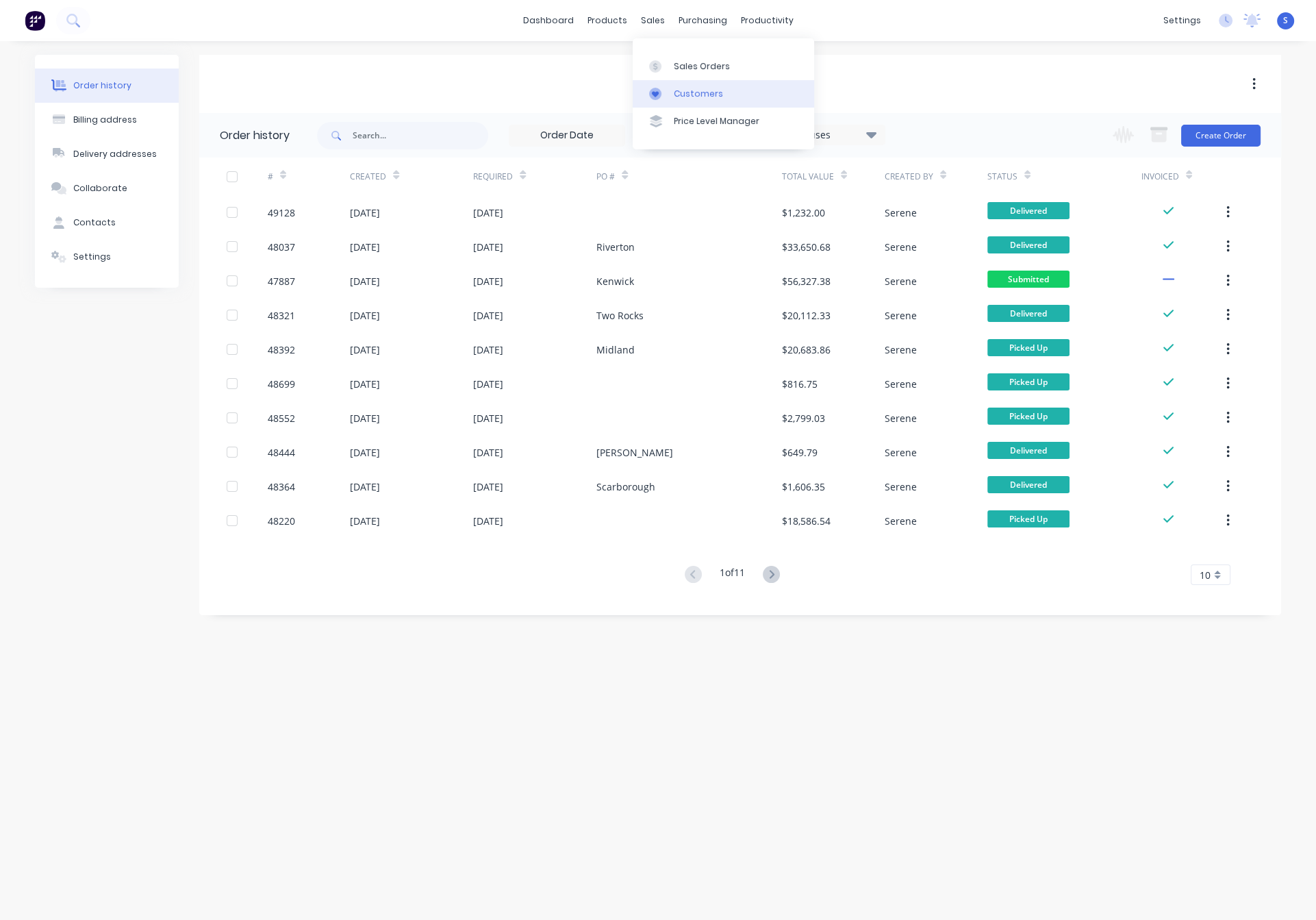
click at [701, 95] on div "Customers" at bounding box center [699, 94] width 50 height 12
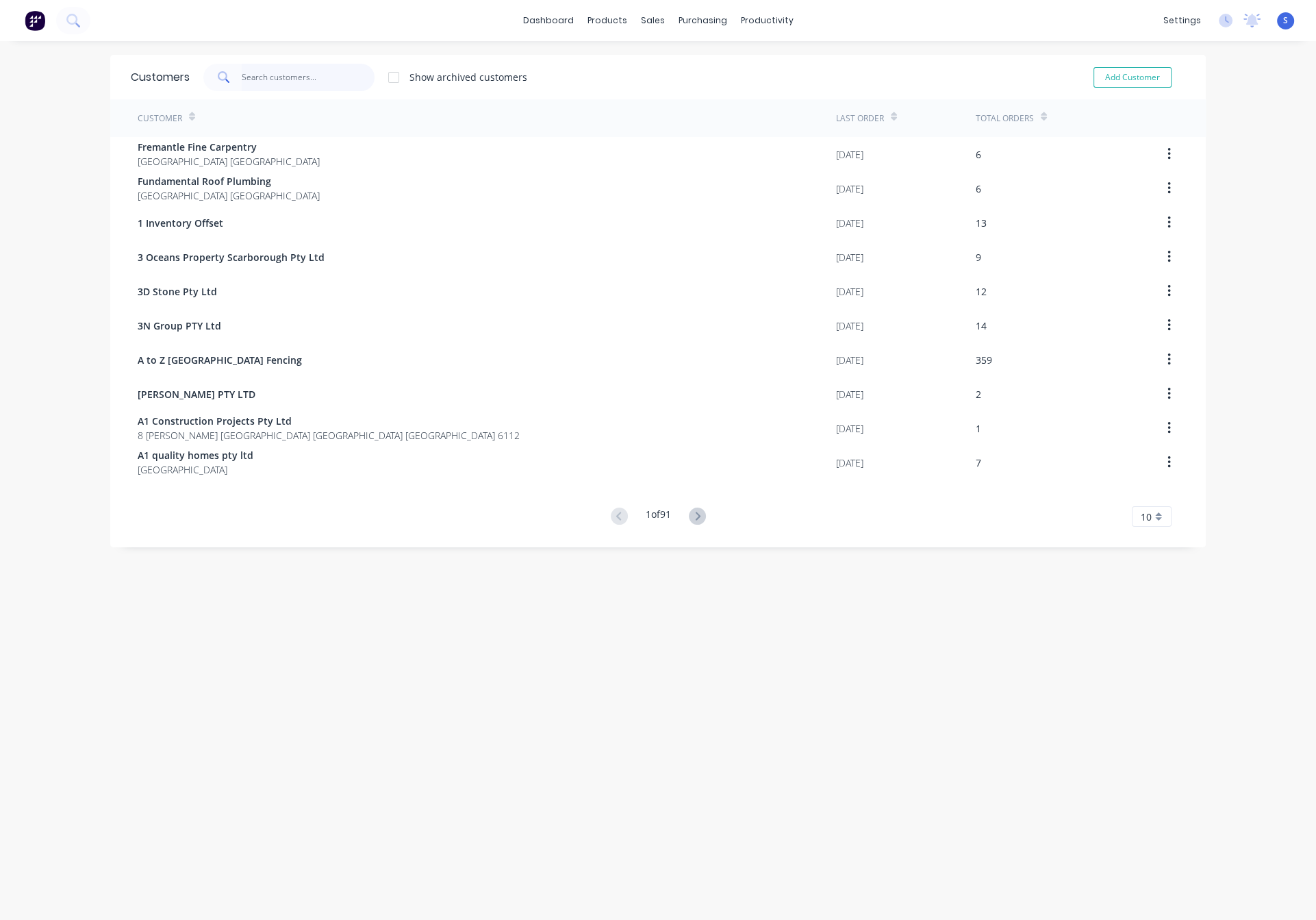
click at [308, 88] on input "text" at bounding box center [309, 77] width 133 height 27
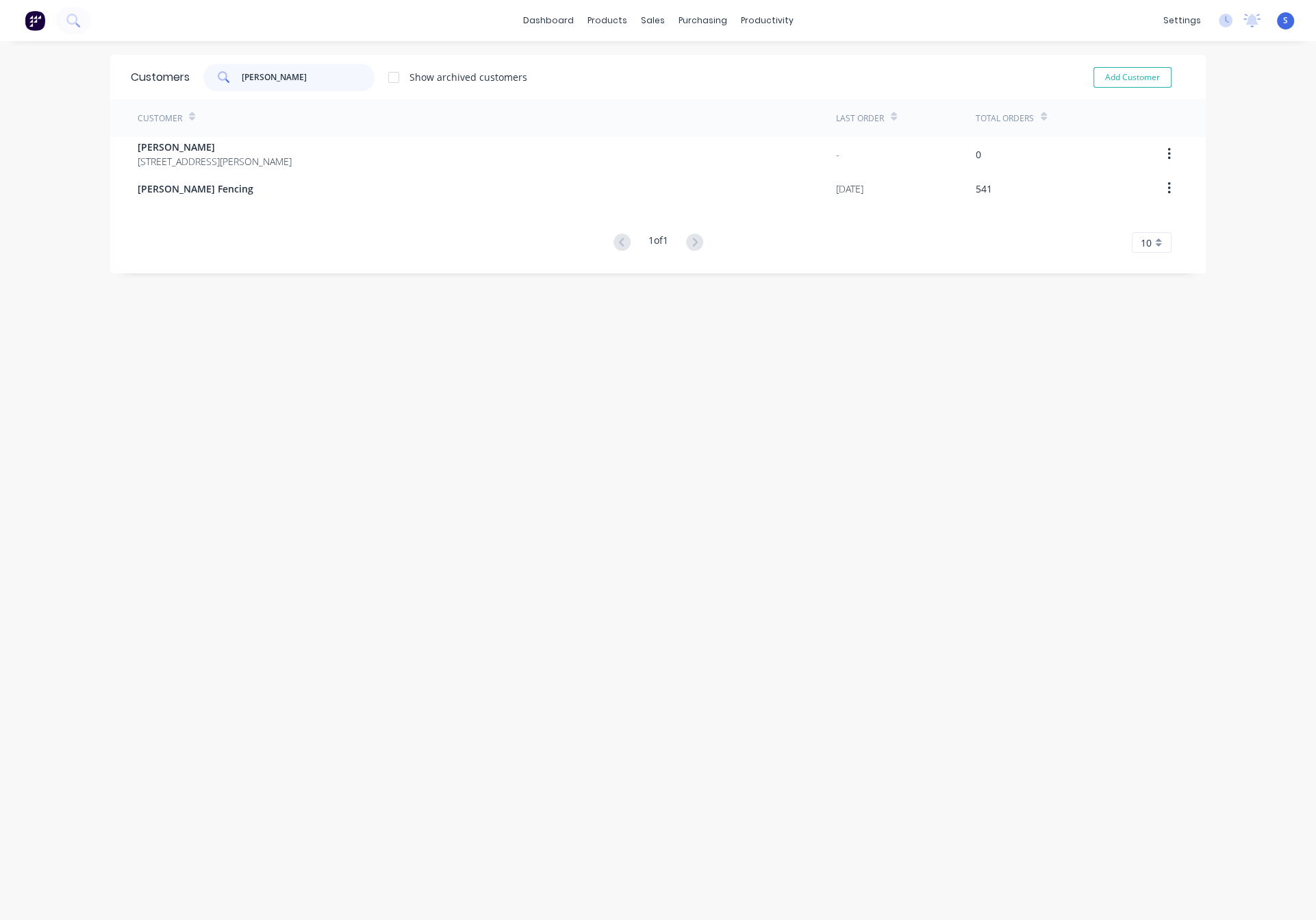
type input "[PERSON_NAME]"
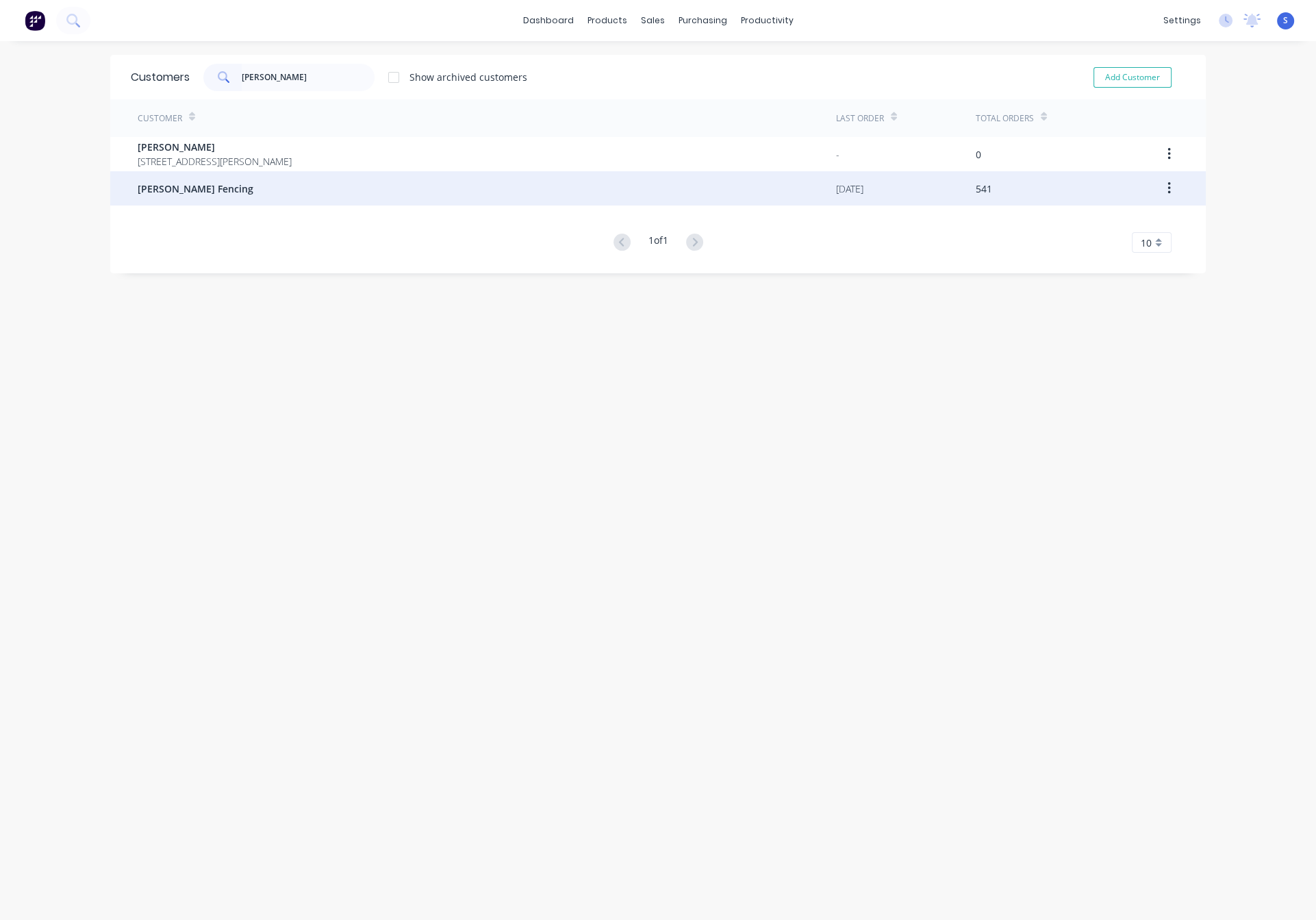
click at [316, 195] on div "[PERSON_NAME] Fencing" at bounding box center [486, 188] width 698 height 34
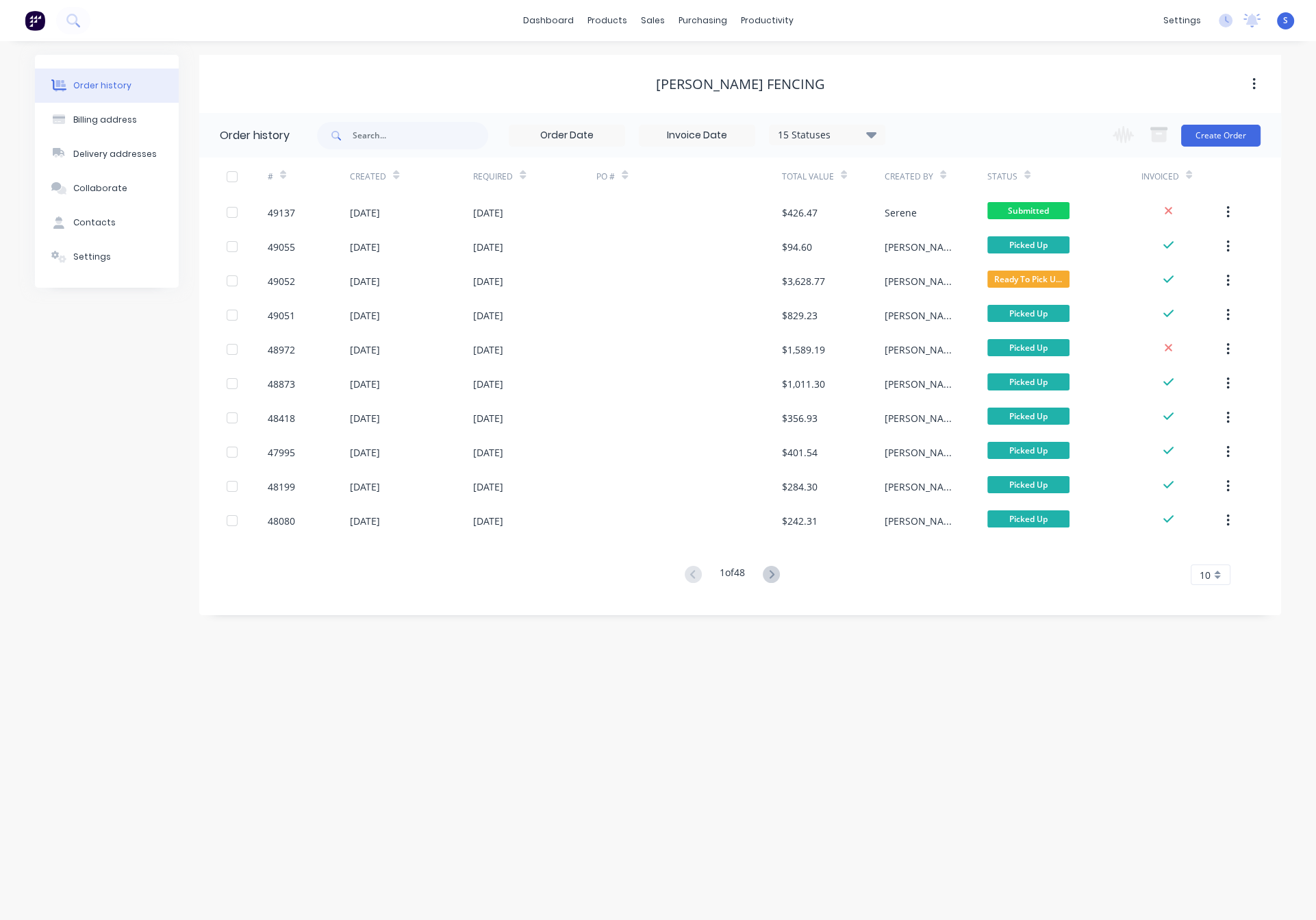
click at [620, 659] on div "Order history Billing address Delivery addresses Collaborate Contacts Settings …" at bounding box center [658, 480] width 1316 height 879
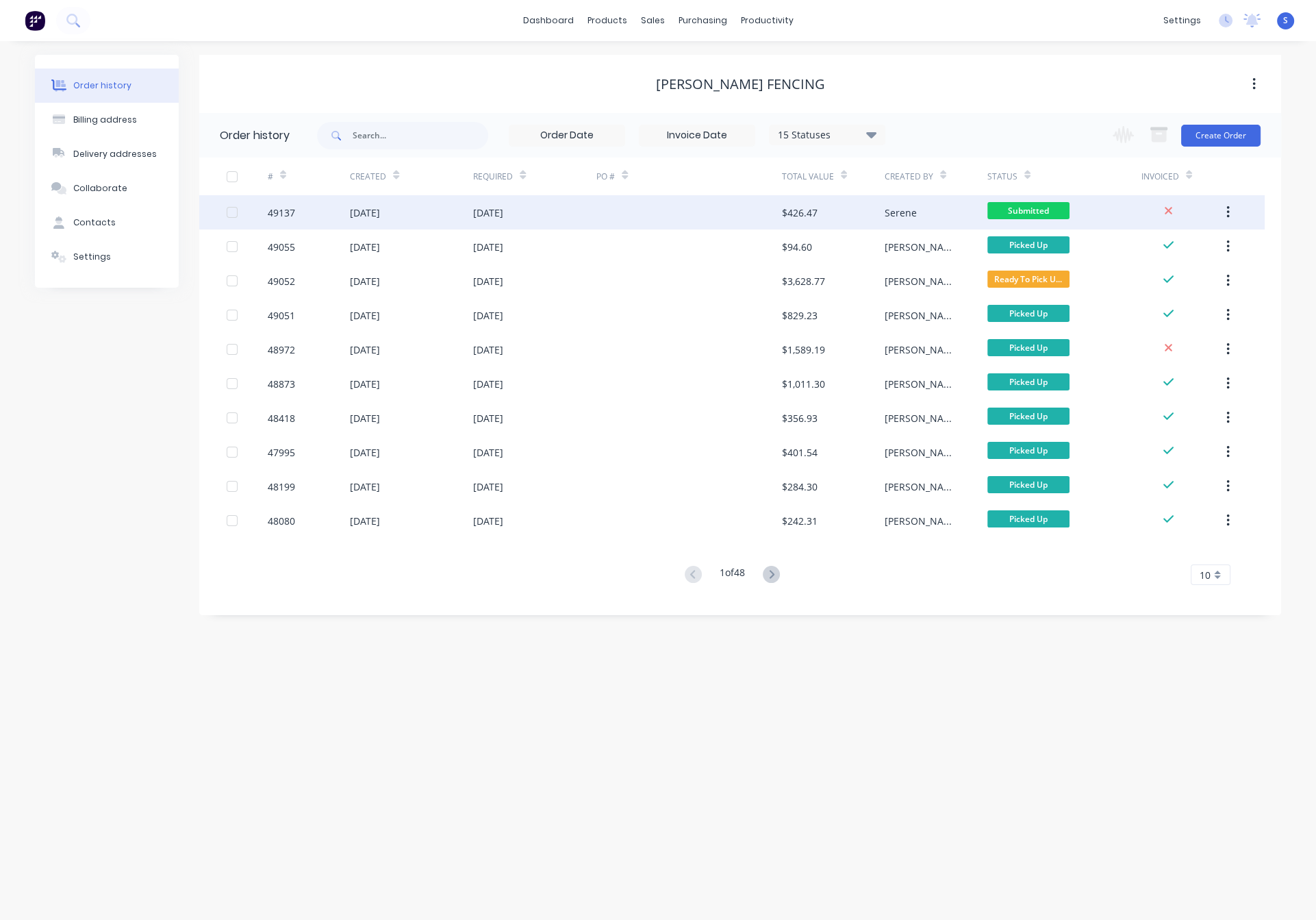
click at [603, 219] on div at bounding box center [689, 213] width 185 height 34
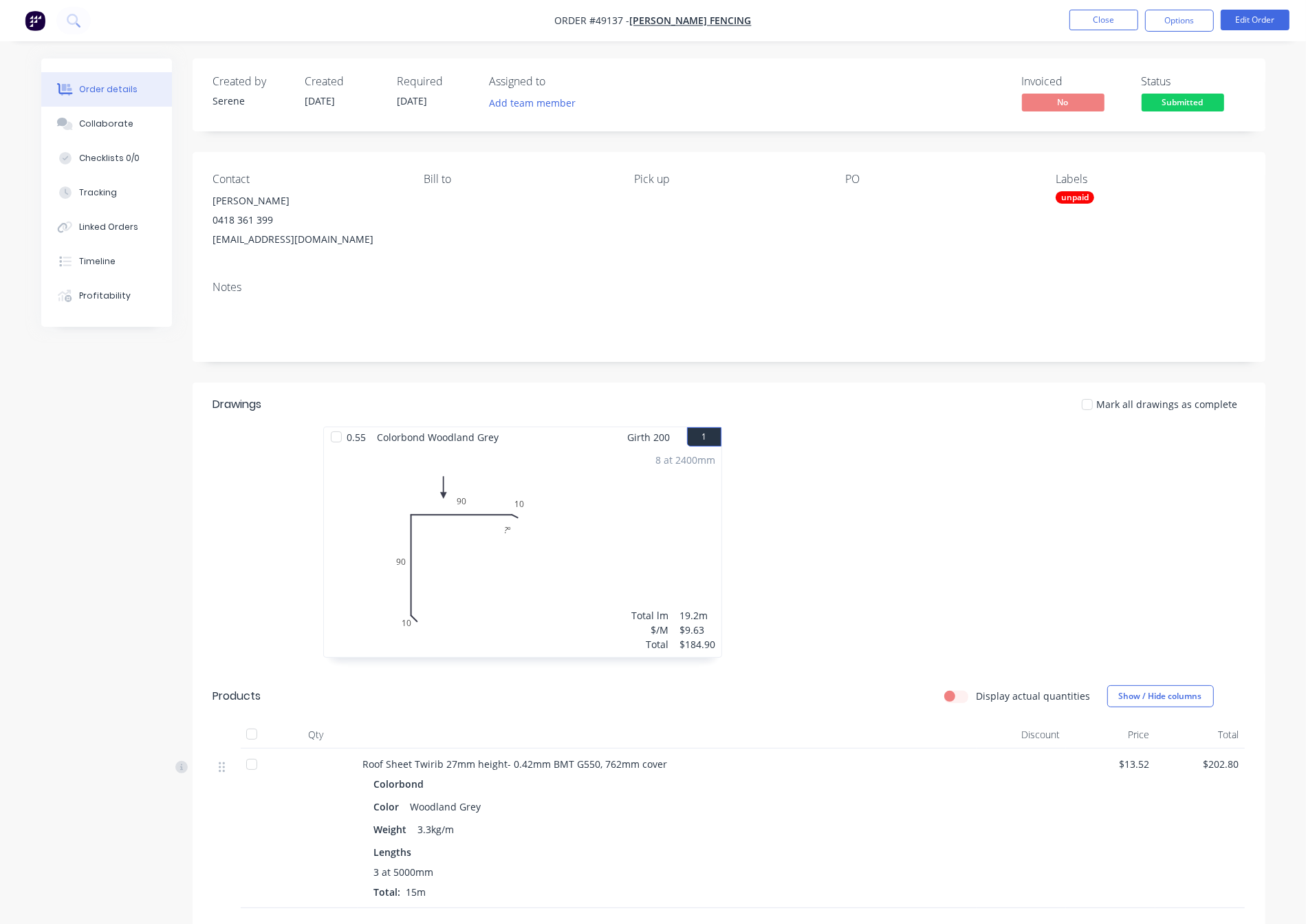
scroll to position [244, 0]
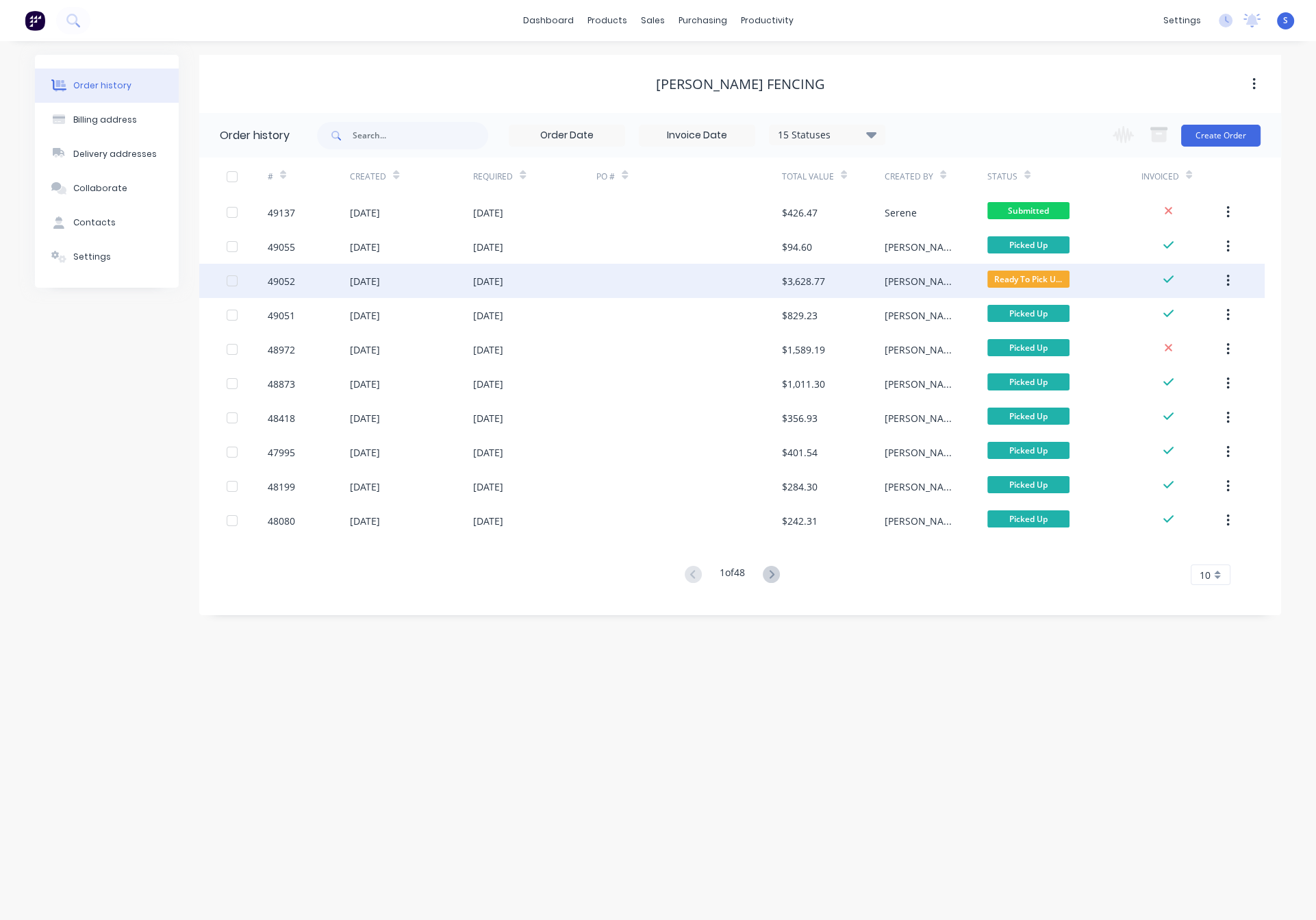
click at [613, 269] on div at bounding box center [689, 281] width 185 height 34
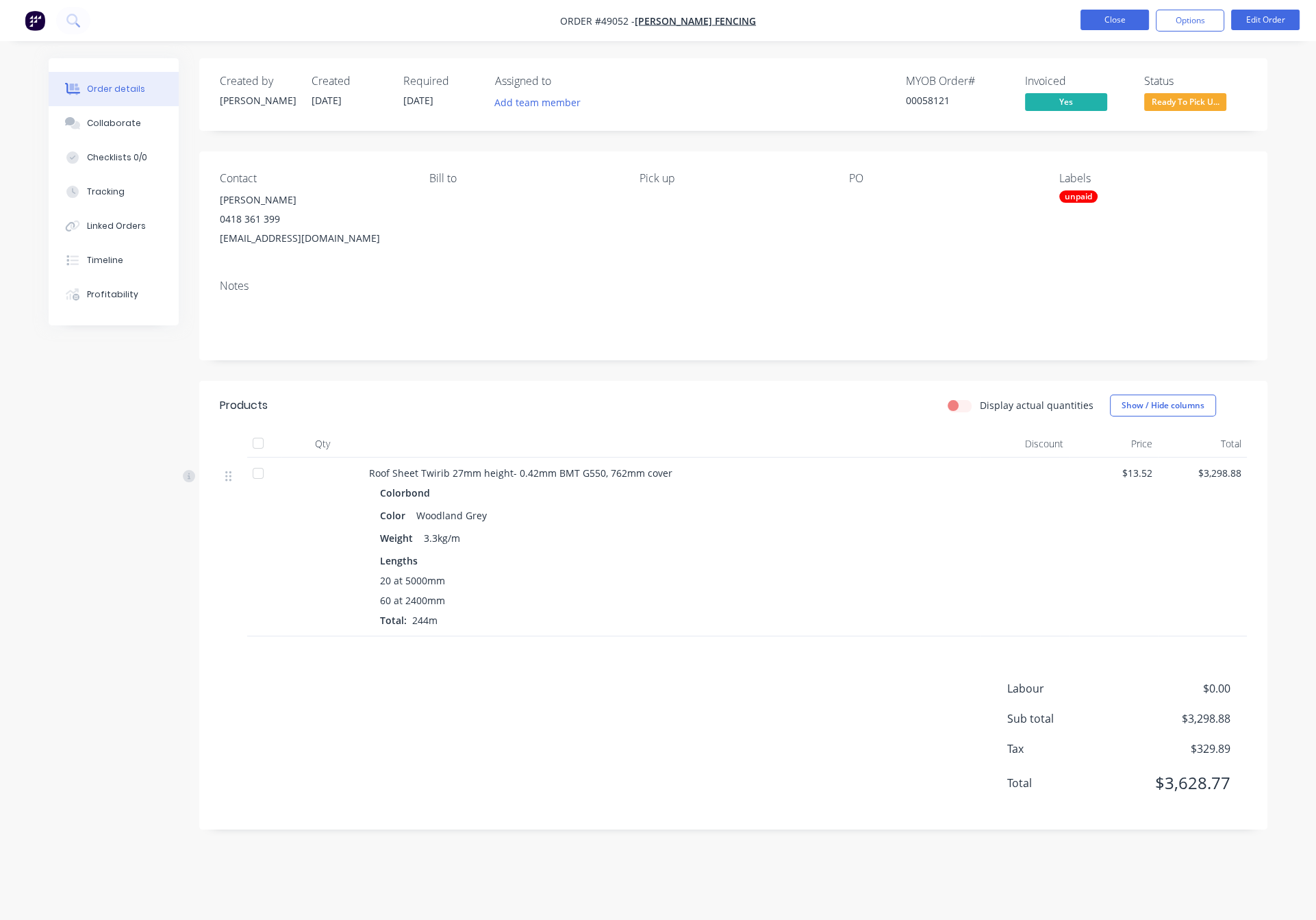
click at [1113, 29] on button "Close" at bounding box center [1114, 19] width 68 height 20
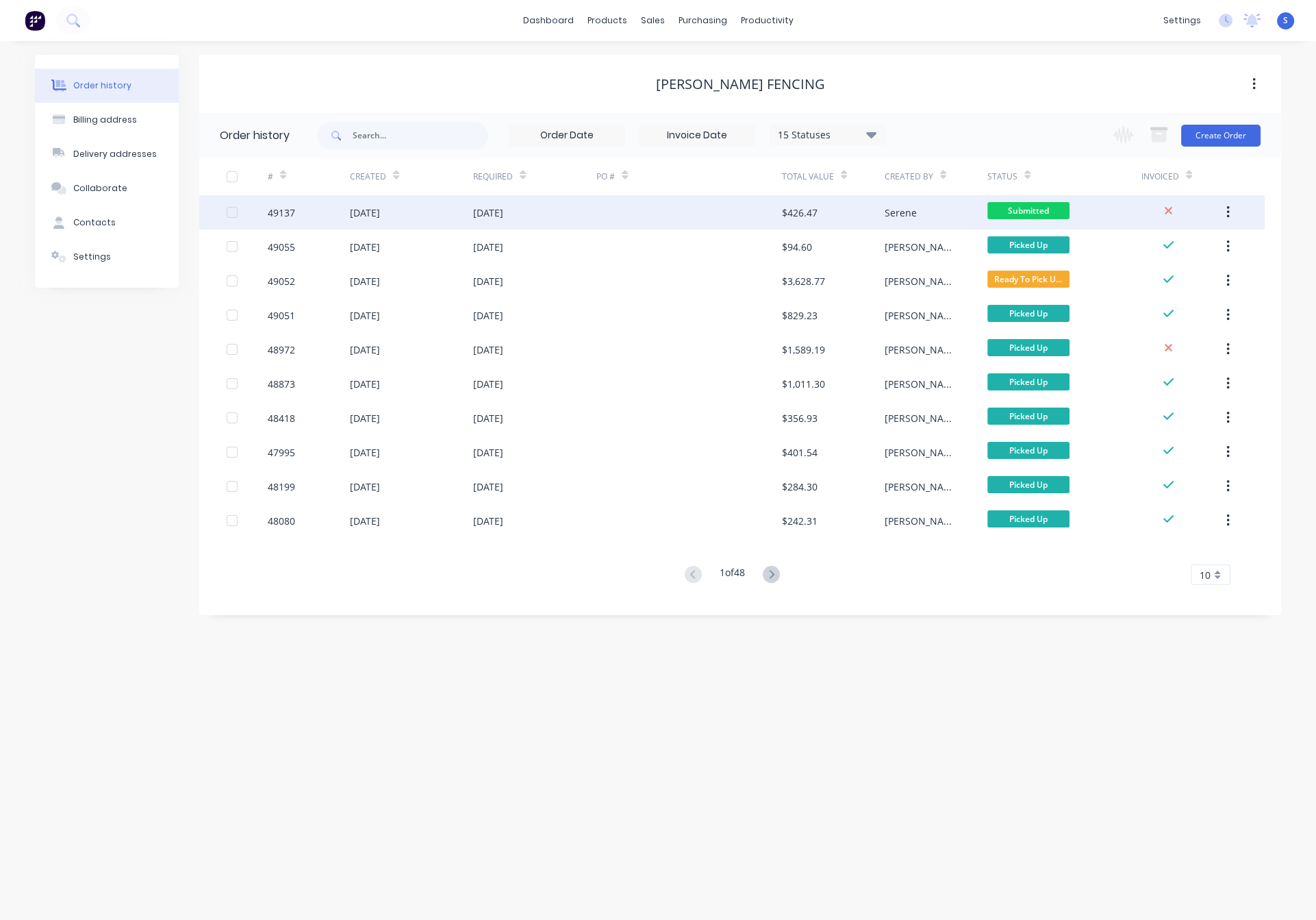
click at [556, 217] on div "[DATE]" at bounding box center [534, 213] width 123 height 34
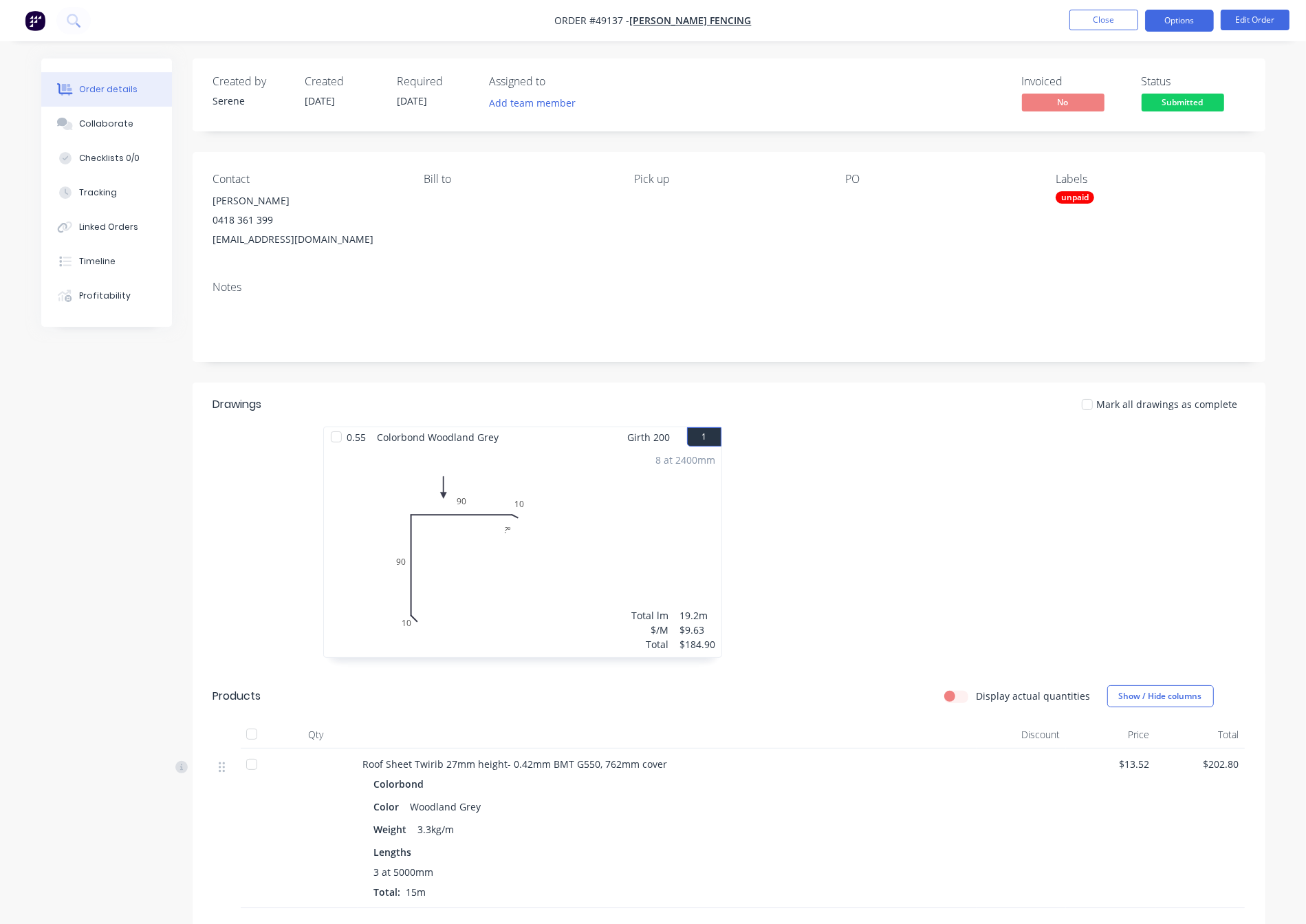
click at [1178, 26] on button "Options" at bounding box center [1180, 20] width 69 height 22
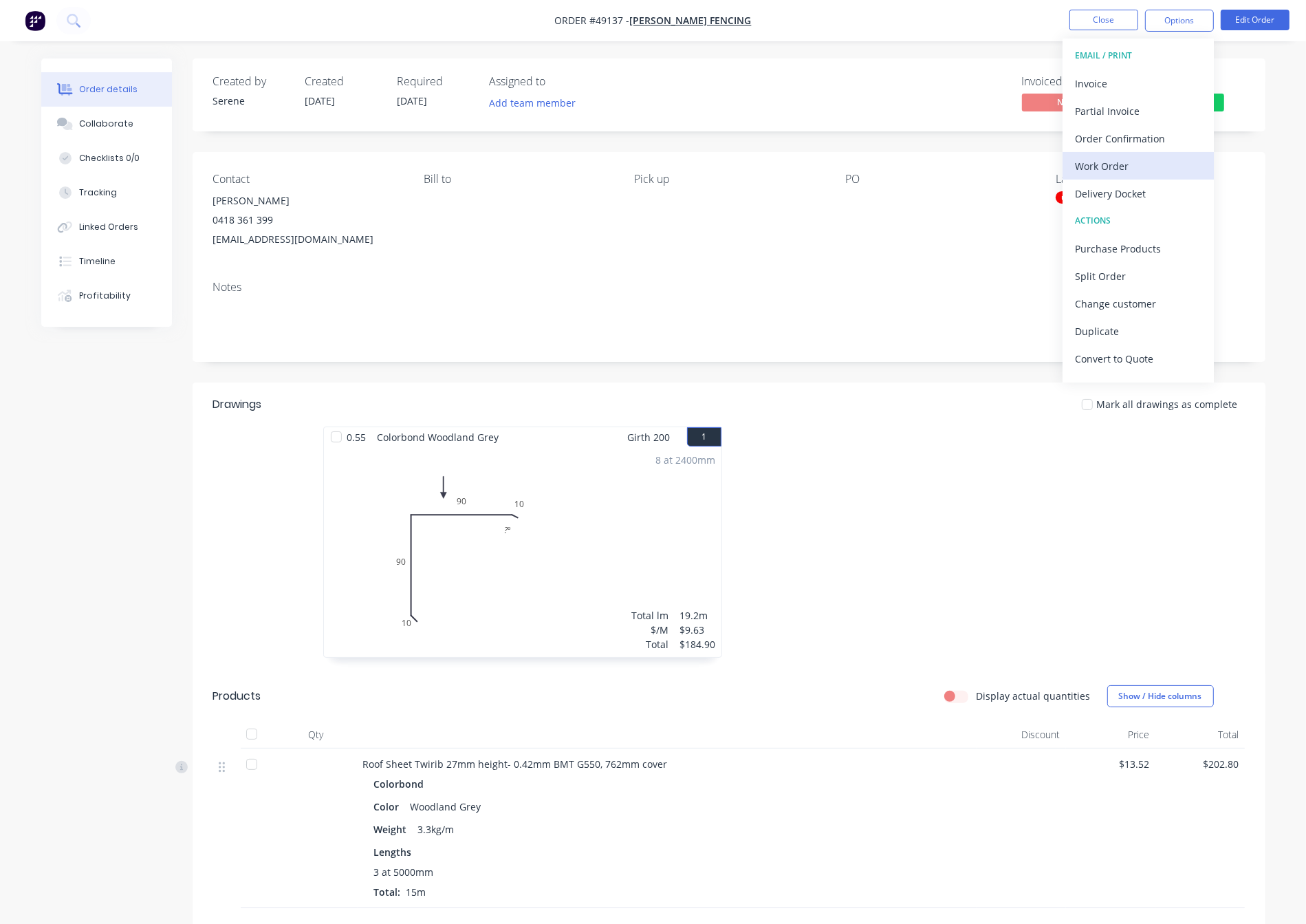
click at [1108, 172] on div "Work Order" at bounding box center [1138, 166] width 126 height 20
click at [1086, 158] on div "Custom" at bounding box center [1138, 166] width 126 height 20
click at [1086, 139] on div "Without pricing" at bounding box center [1138, 139] width 126 height 20
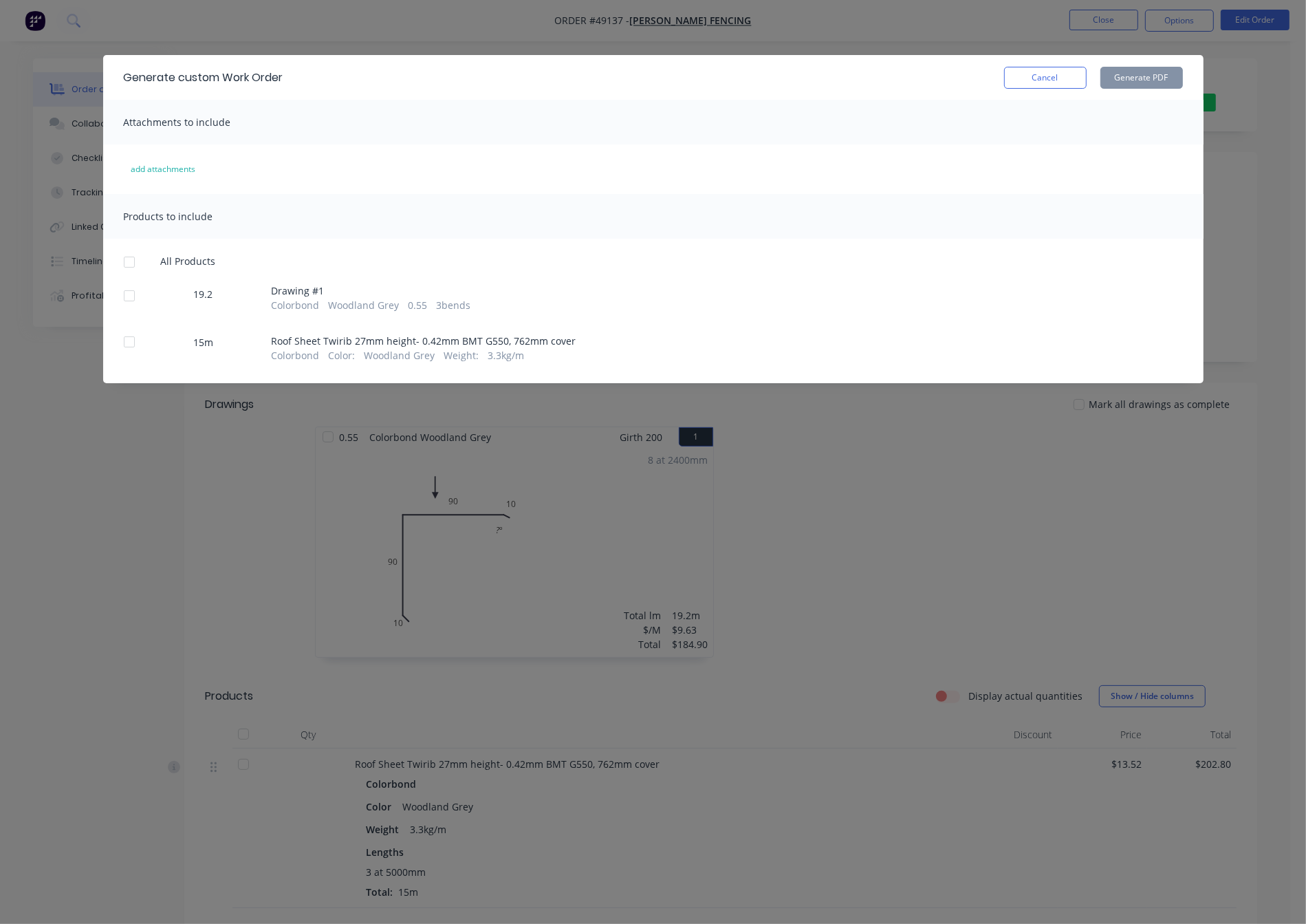
click at [129, 353] on div at bounding box center [129, 341] width 27 height 27
click at [1142, 78] on button "Generate PDF" at bounding box center [1142, 78] width 83 height 22
click at [1032, 77] on button "Cancel" at bounding box center [1046, 78] width 83 height 22
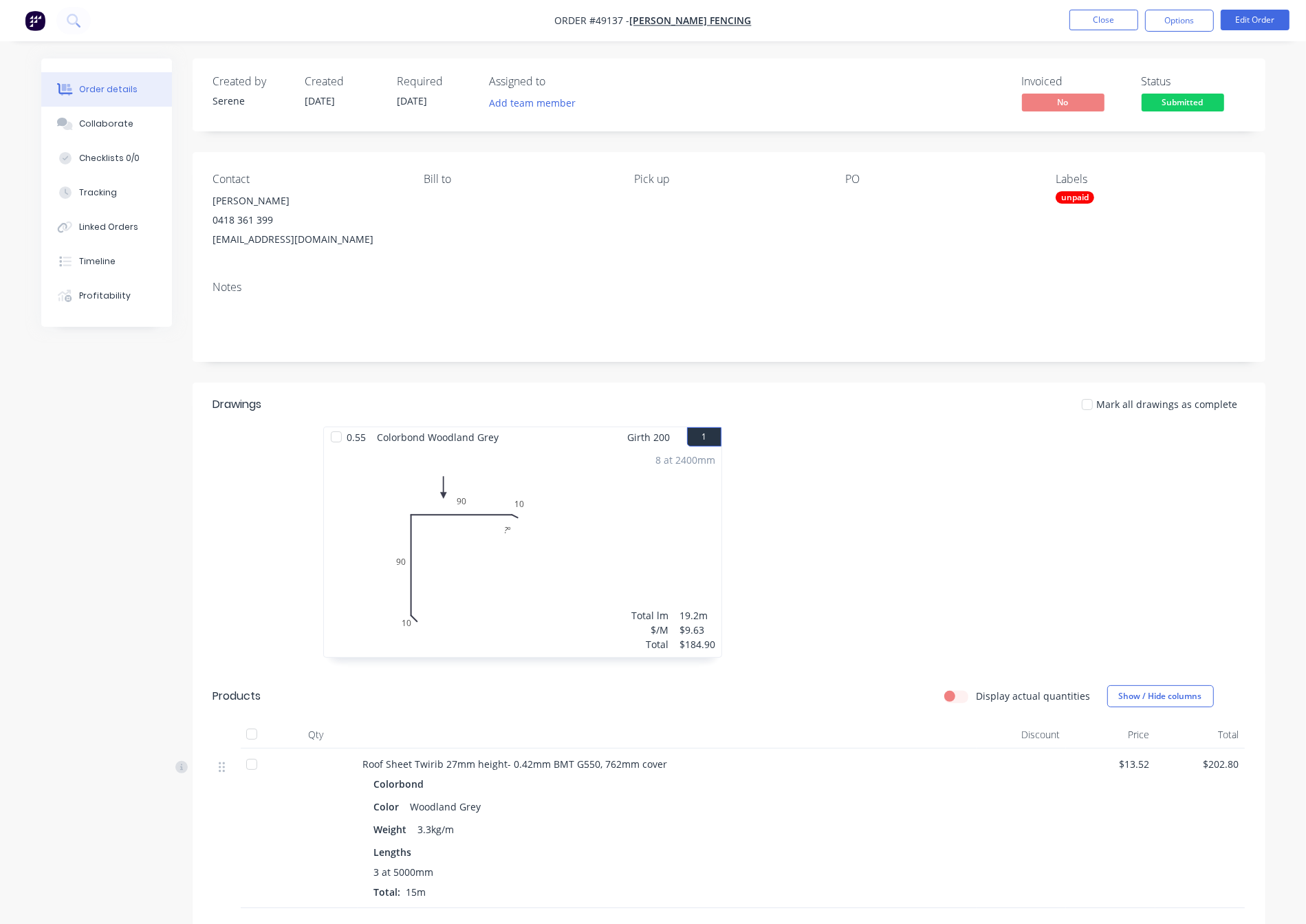
click at [823, 466] on div at bounding box center [936, 548] width 413 height 245
drag, startPoint x: 828, startPoint y: 522, endPoint x: 1017, endPoint y: 543, distance: 190.2
click at [1113, 20] on button "Close" at bounding box center [1104, 19] width 69 height 20
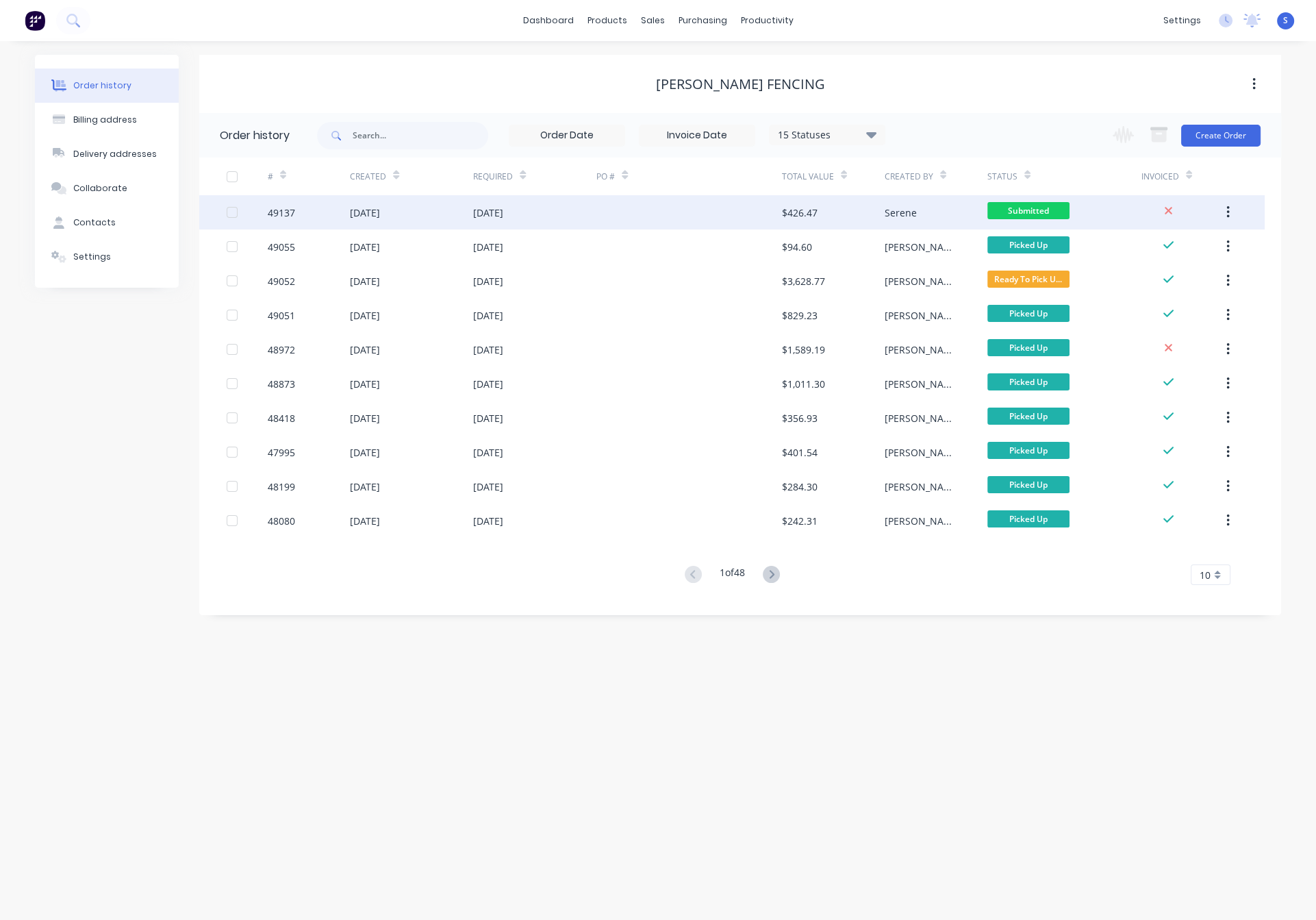
click at [739, 213] on div at bounding box center [689, 213] width 185 height 34
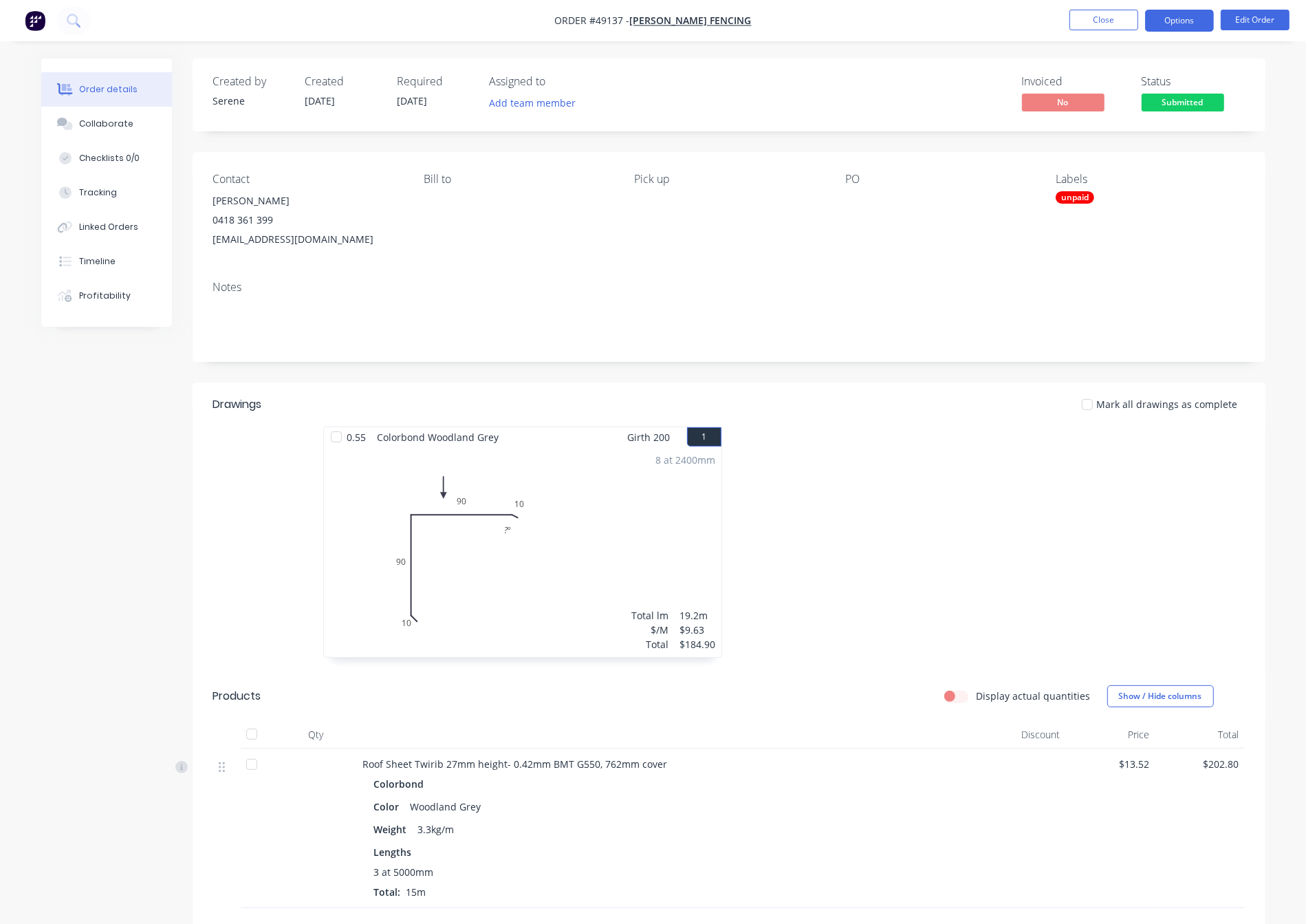
click at [1163, 26] on button "Options" at bounding box center [1180, 20] width 69 height 22
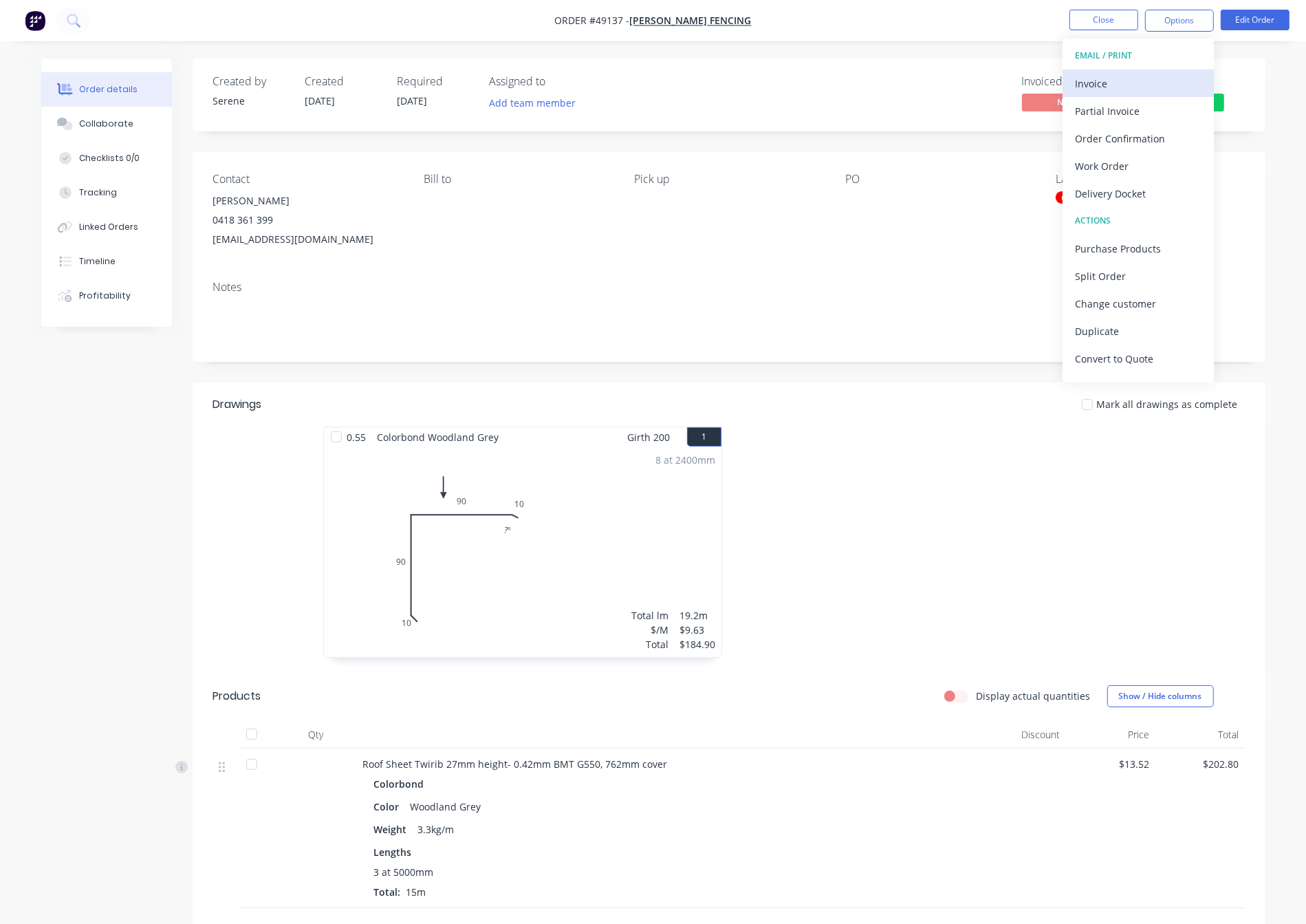
click at [1130, 78] on div "Invoice" at bounding box center [1138, 83] width 126 height 20
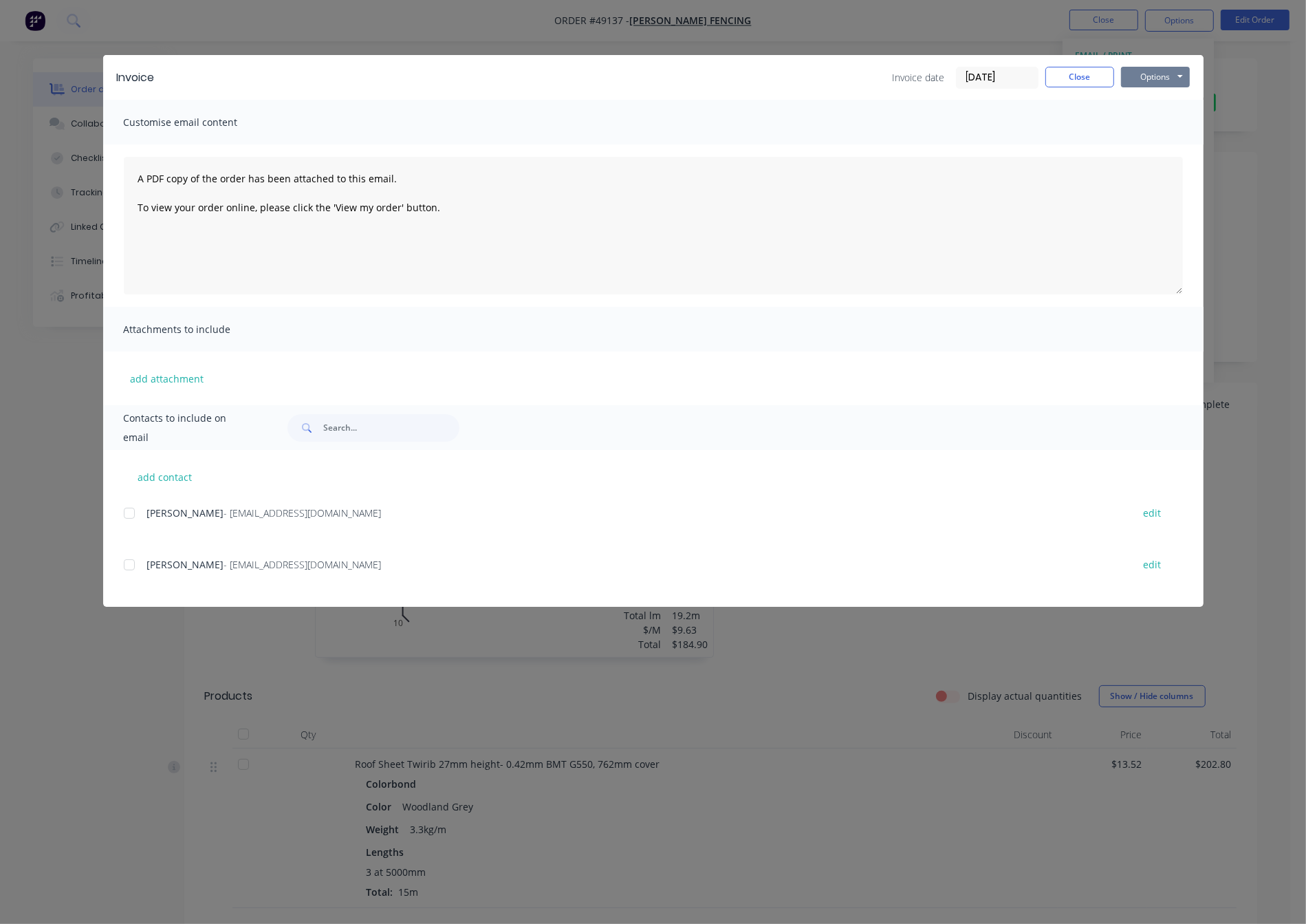
click at [1170, 86] on button "Options" at bounding box center [1156, 77] width 69 height 20
click at [1162, 126] on button "Print" at bounding box center [1165, 123] width 88 height 23
click at [1065, 76] on button "Close" at bounding box center [1080, 77] width 69 height 20
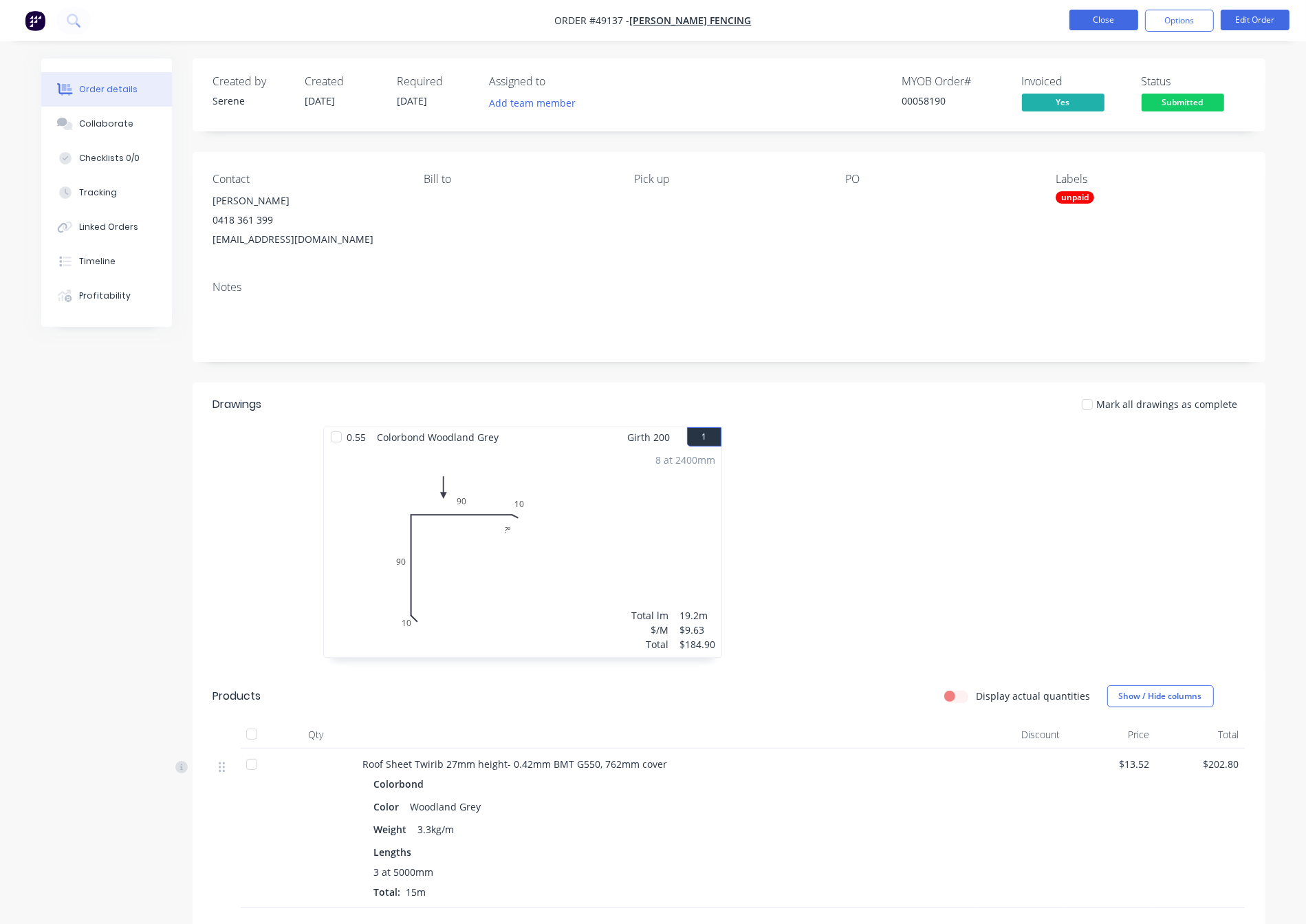
click at [1100, 18] on button "Close" at bounding box center [1104, 19] width 69 height 20
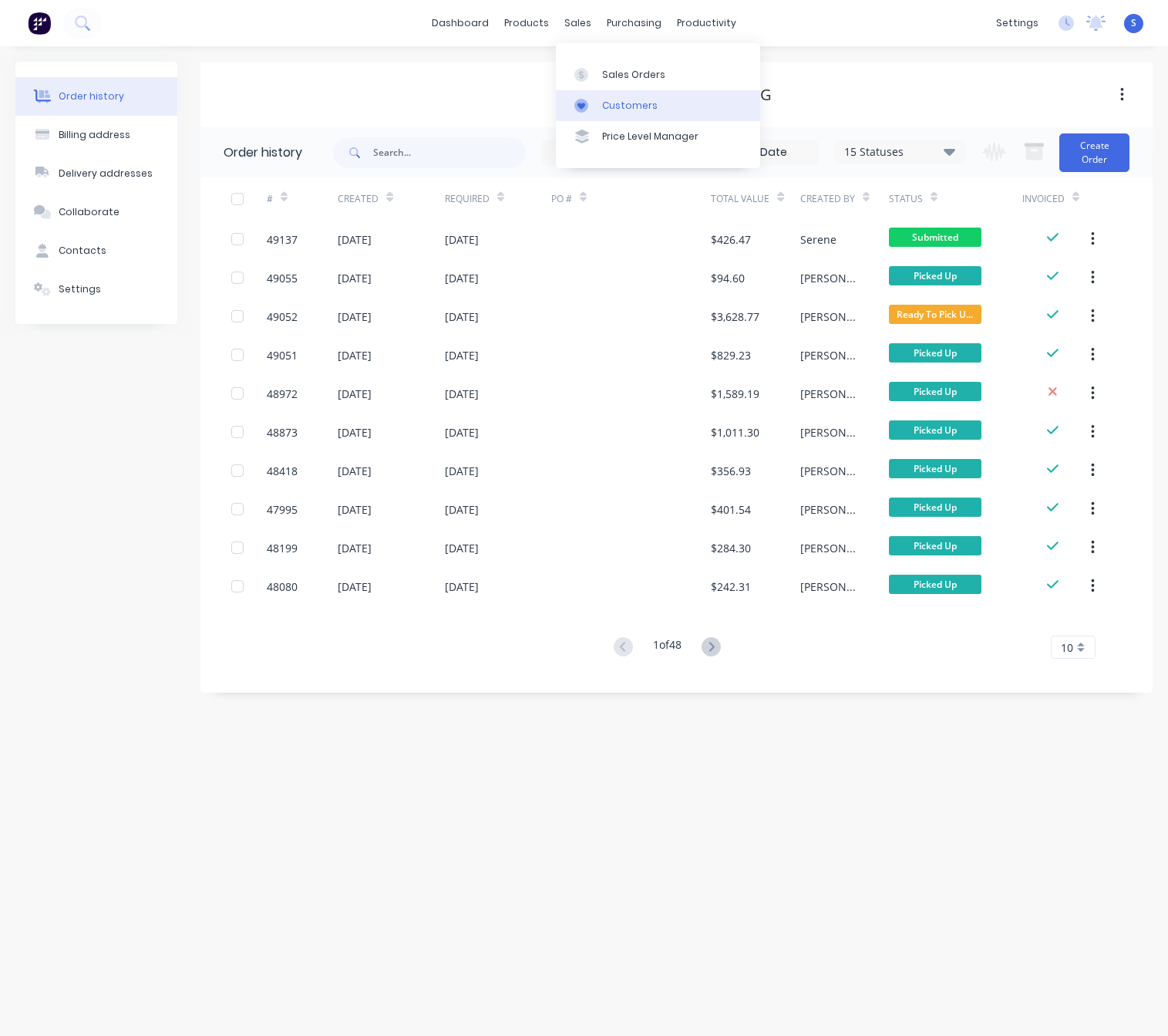
click at [610, 102] on div "Customers" at bounding box center [630, 106] width 56 height 14
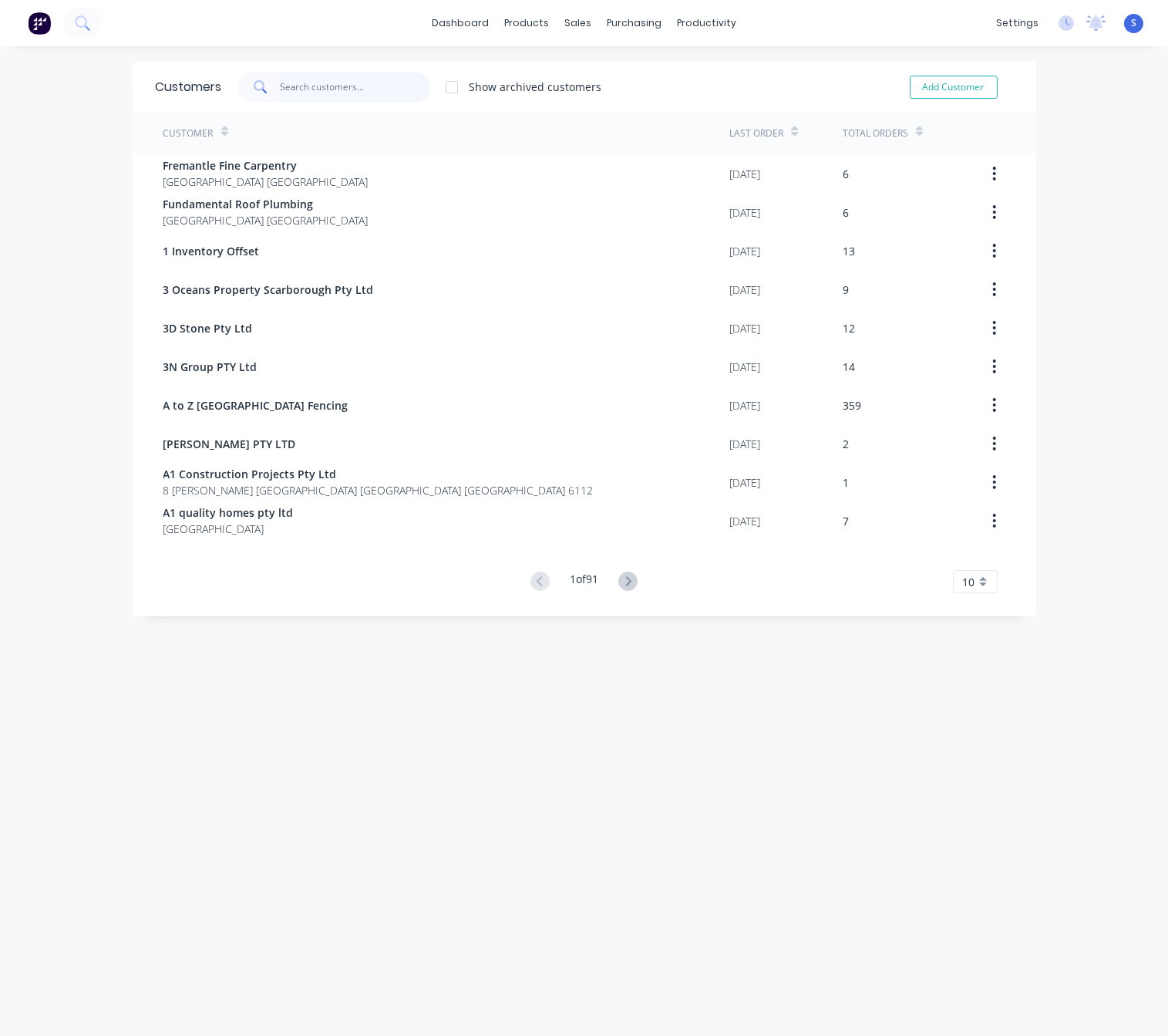
click at [295, 88] on input "text" at bounding box center [355, 86] width 150 height 31
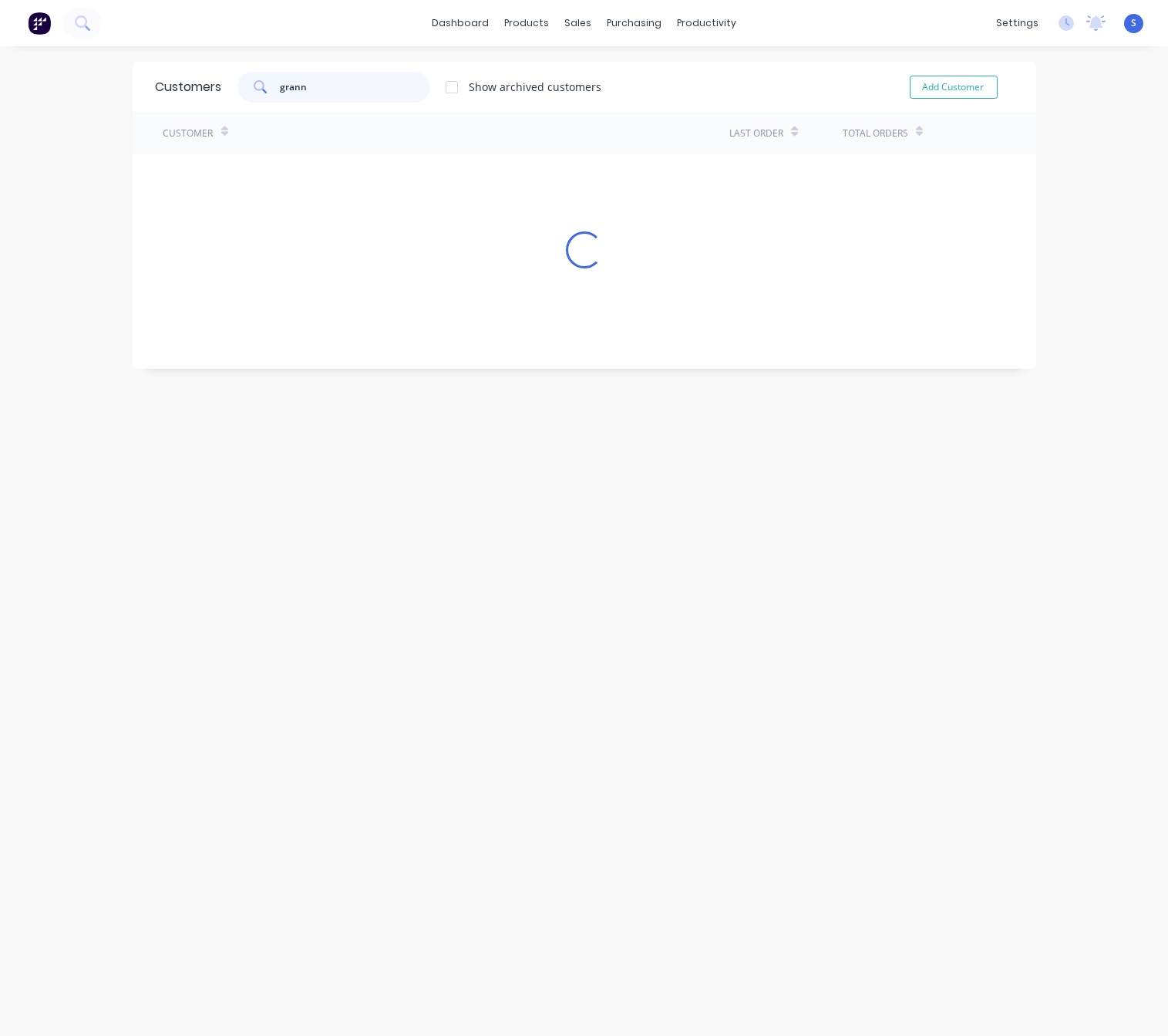
type input "granny"
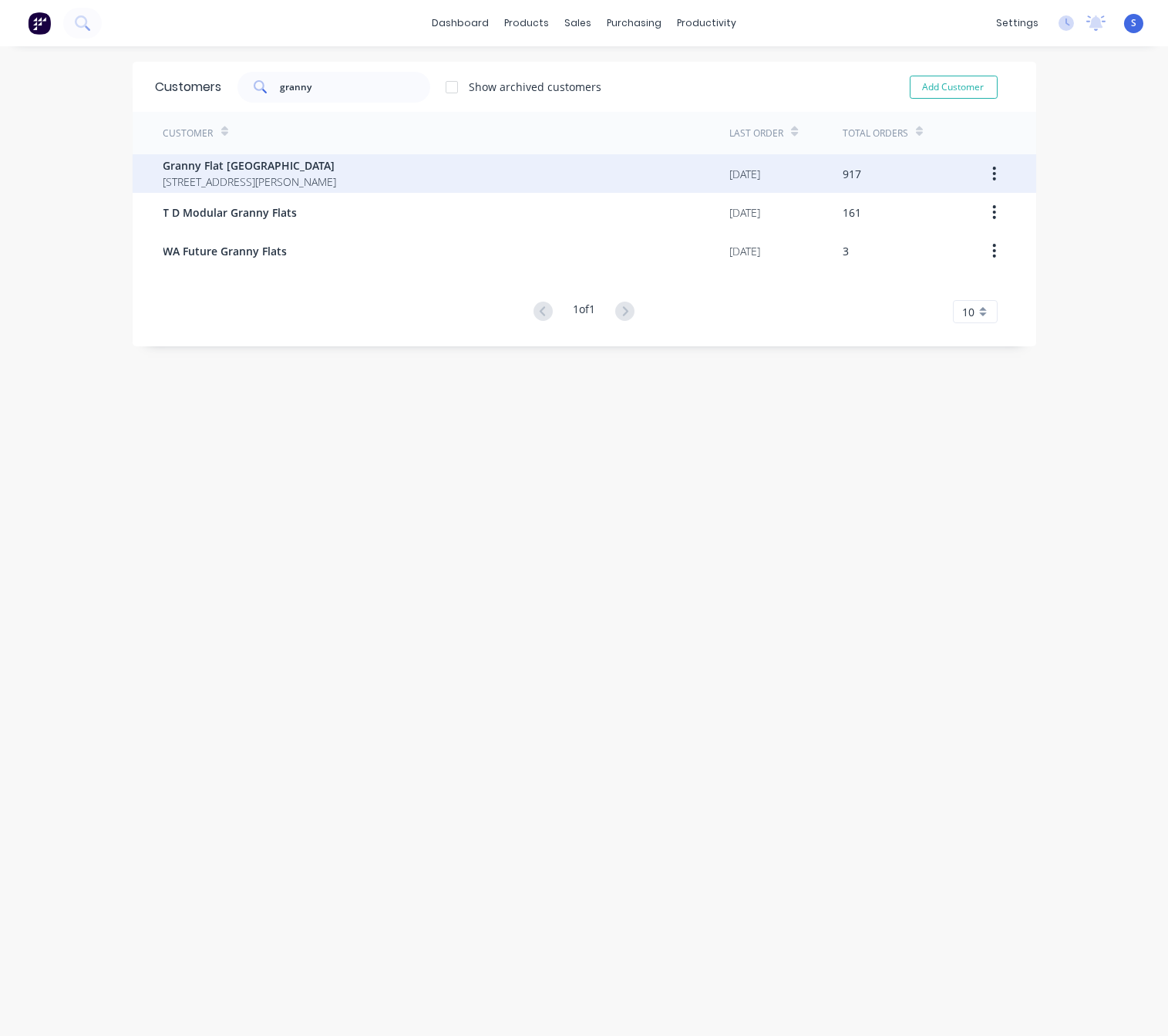
click at [322, 174] on span "[STREET_ADDRESS][PERSON_NAME]" at bounding box center [250, 182] width 174 height 17
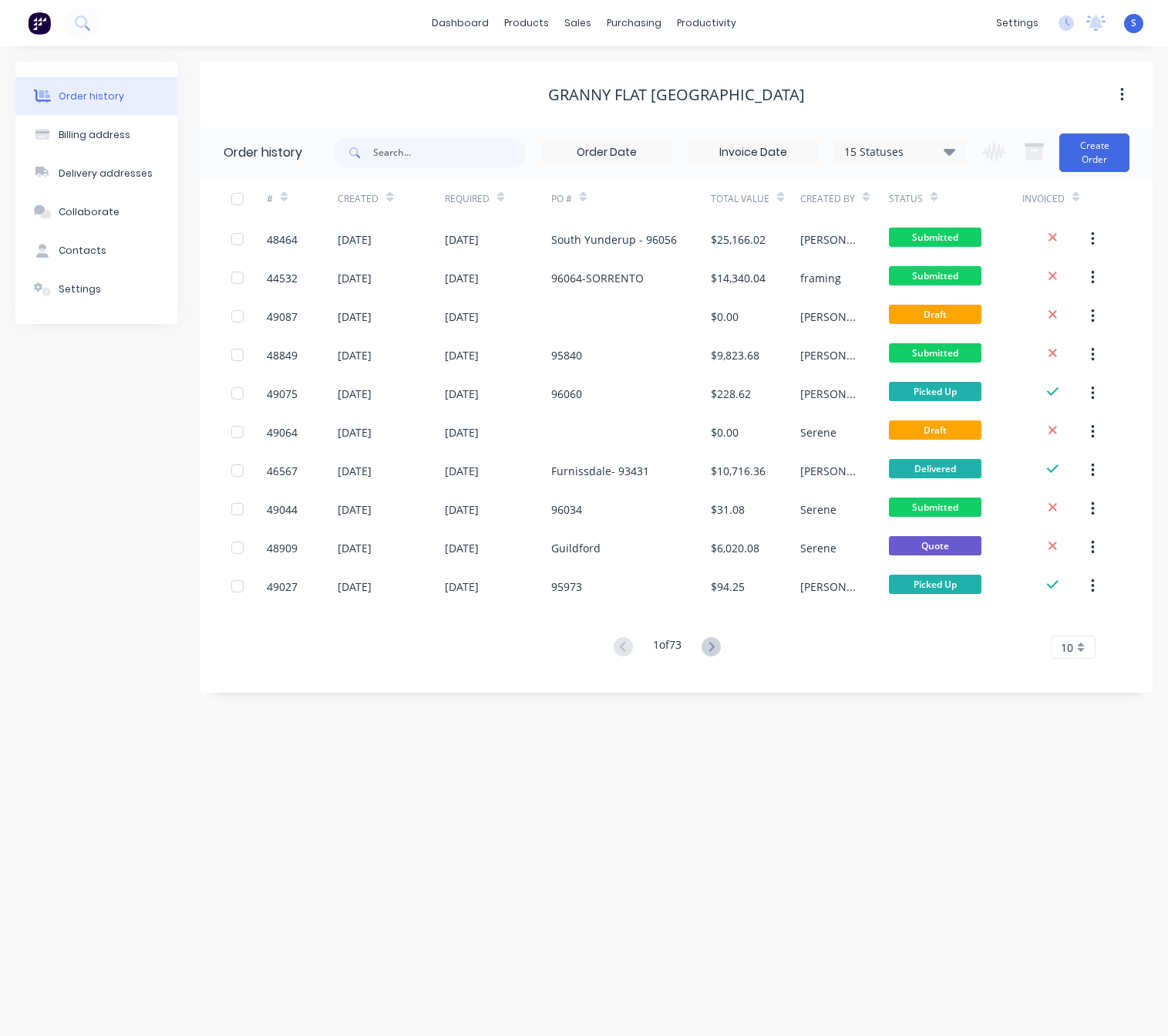
click at [612, 777] on div "Order history Billing address Delivery addresses Collaborate Contacts Settings …" at bounding box center [584, 541] width 1168 height 990
click at [710, 644] on icon at bounding box center [711, 646] width 19 height 19
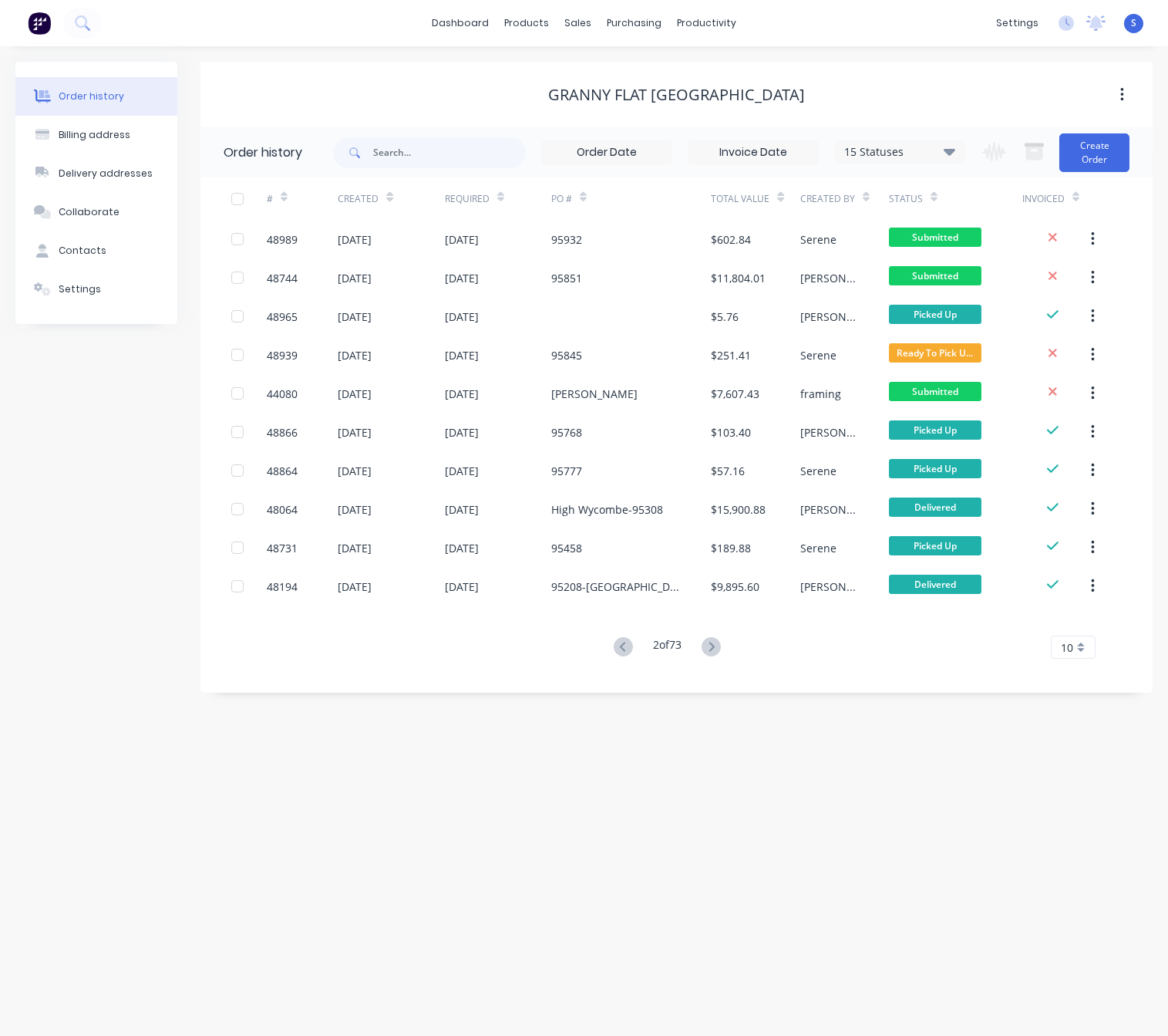
click at [710, 644] on icon at bounding box center [711, 646] width 19 height 19
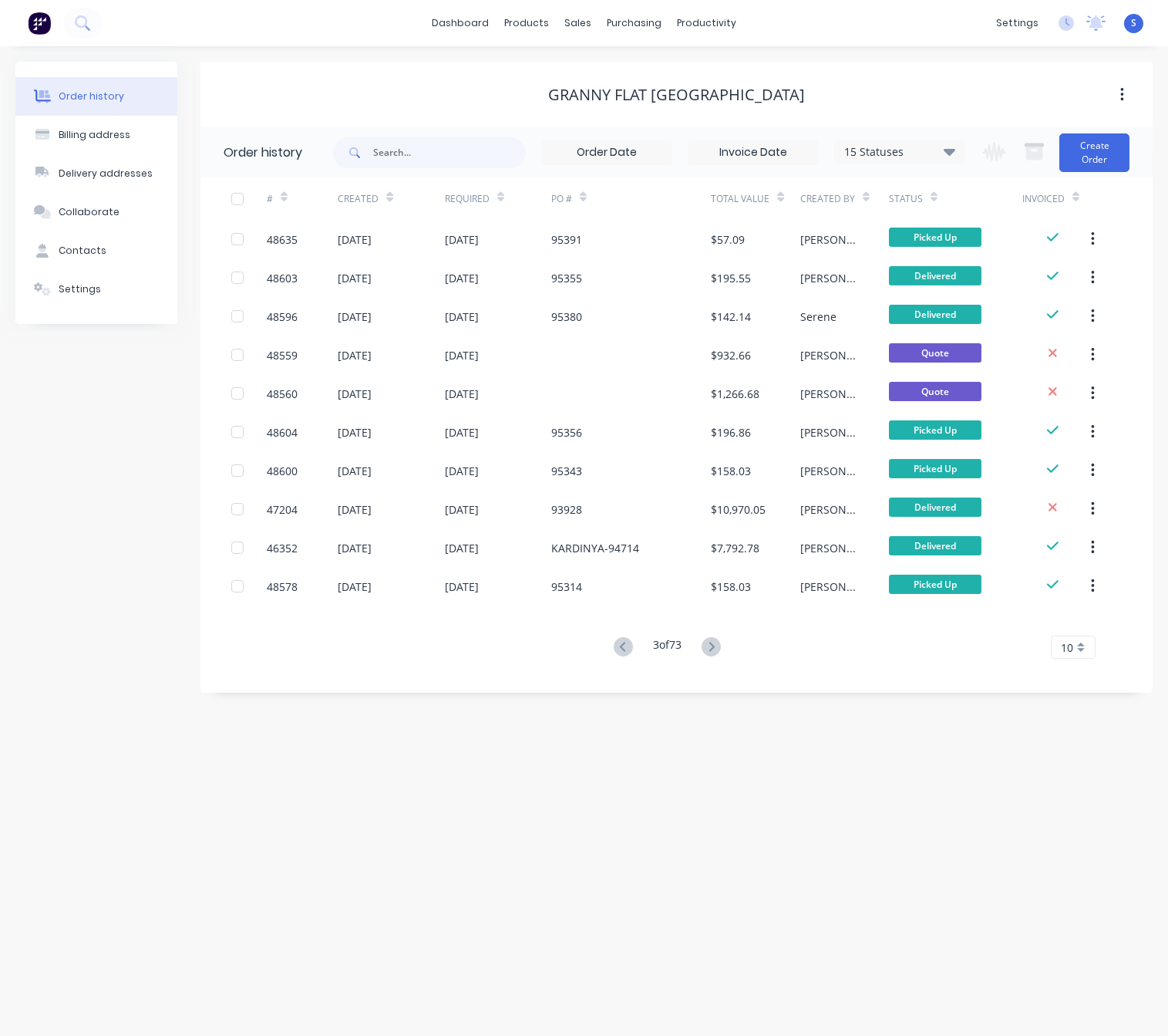
click at [710, 644] on icon at bounding box center [711, 646] width 19 height 19
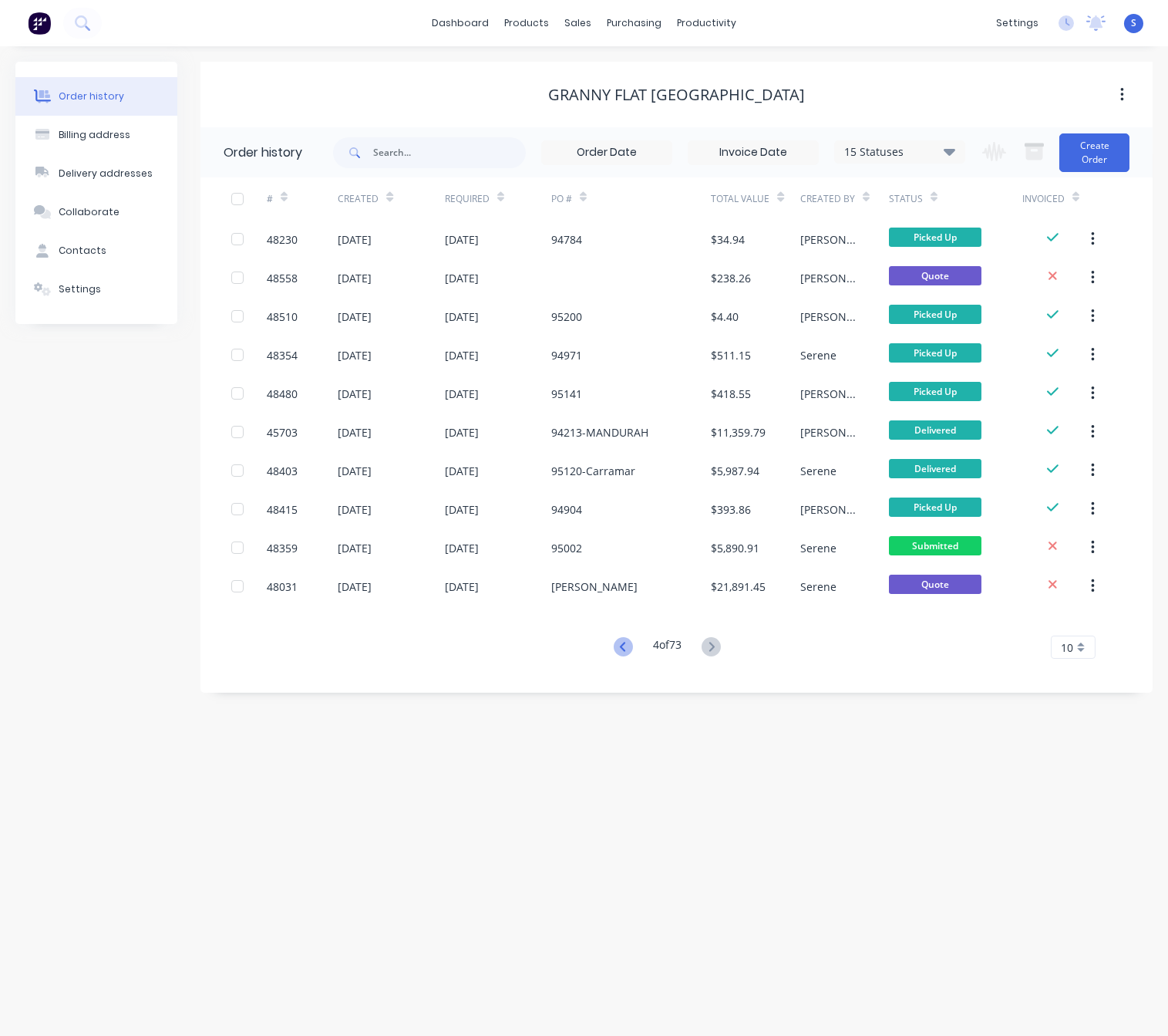
click at [627, 646] on icon at bounding box center [624, 646] width 19 height 19
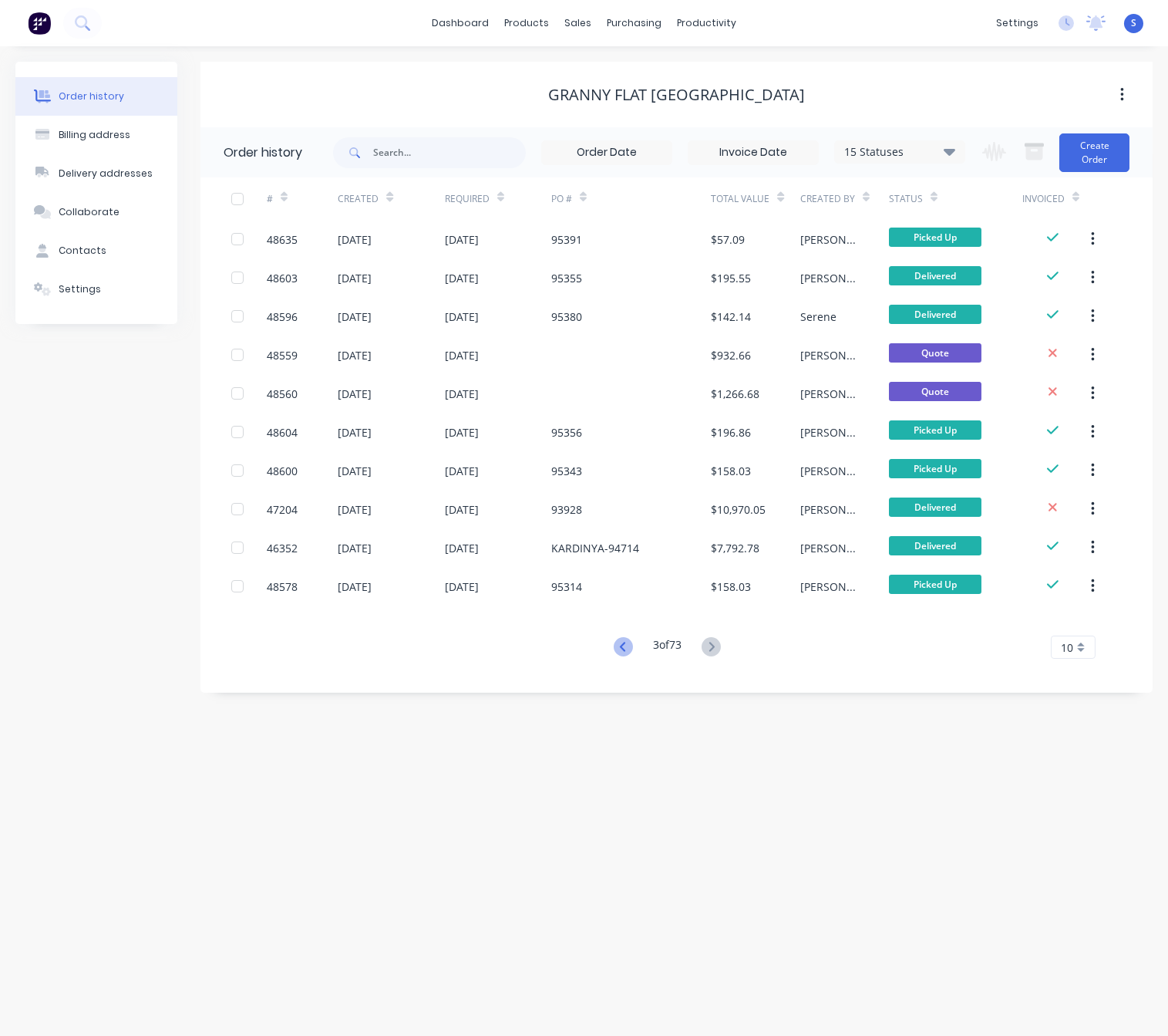
click at [626, 646] on icon at bounding box center [624, 646] width 19 height 19
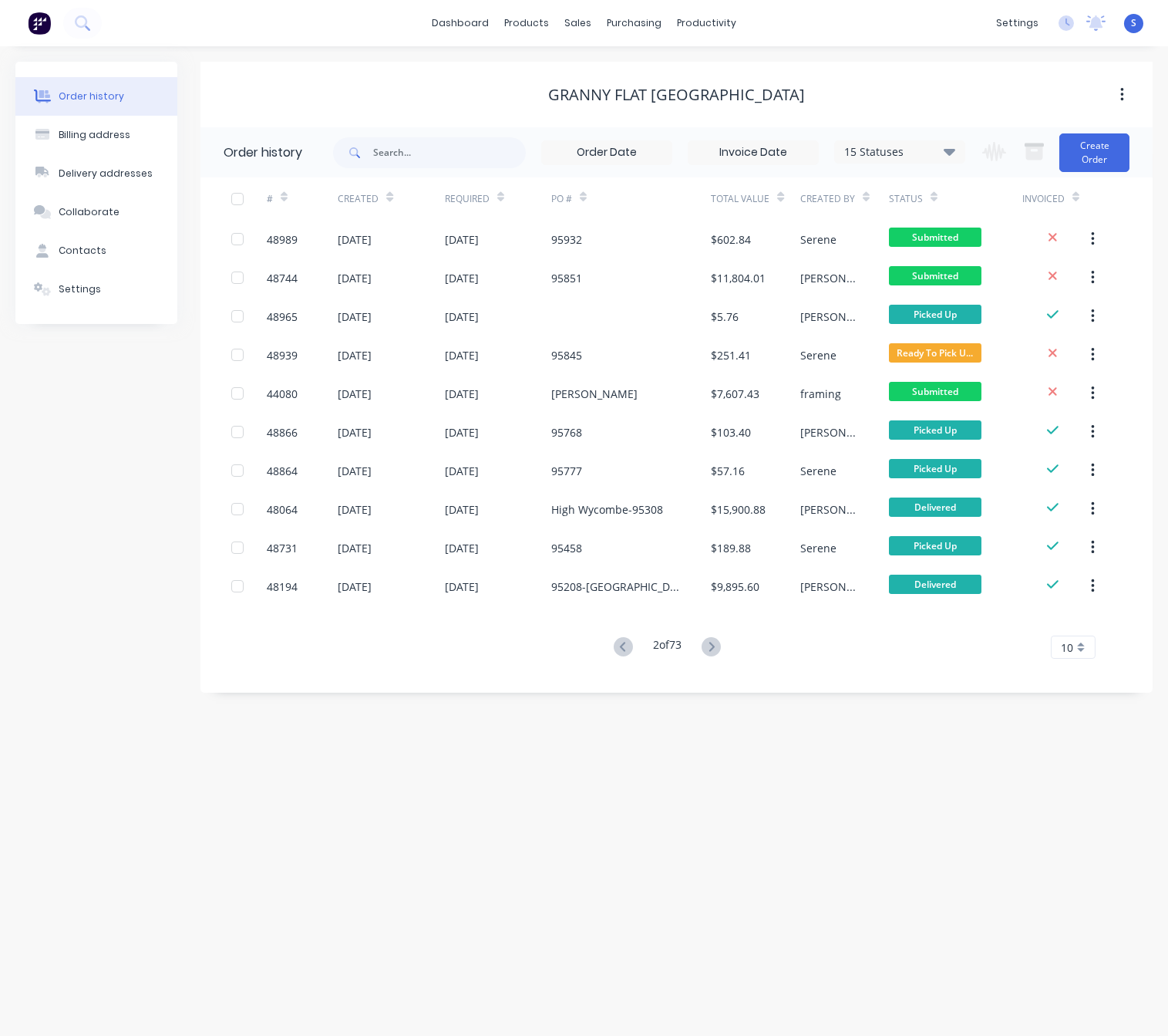
click at [626, 646] on icon at bounding box center [624, 646] width 19 height 19
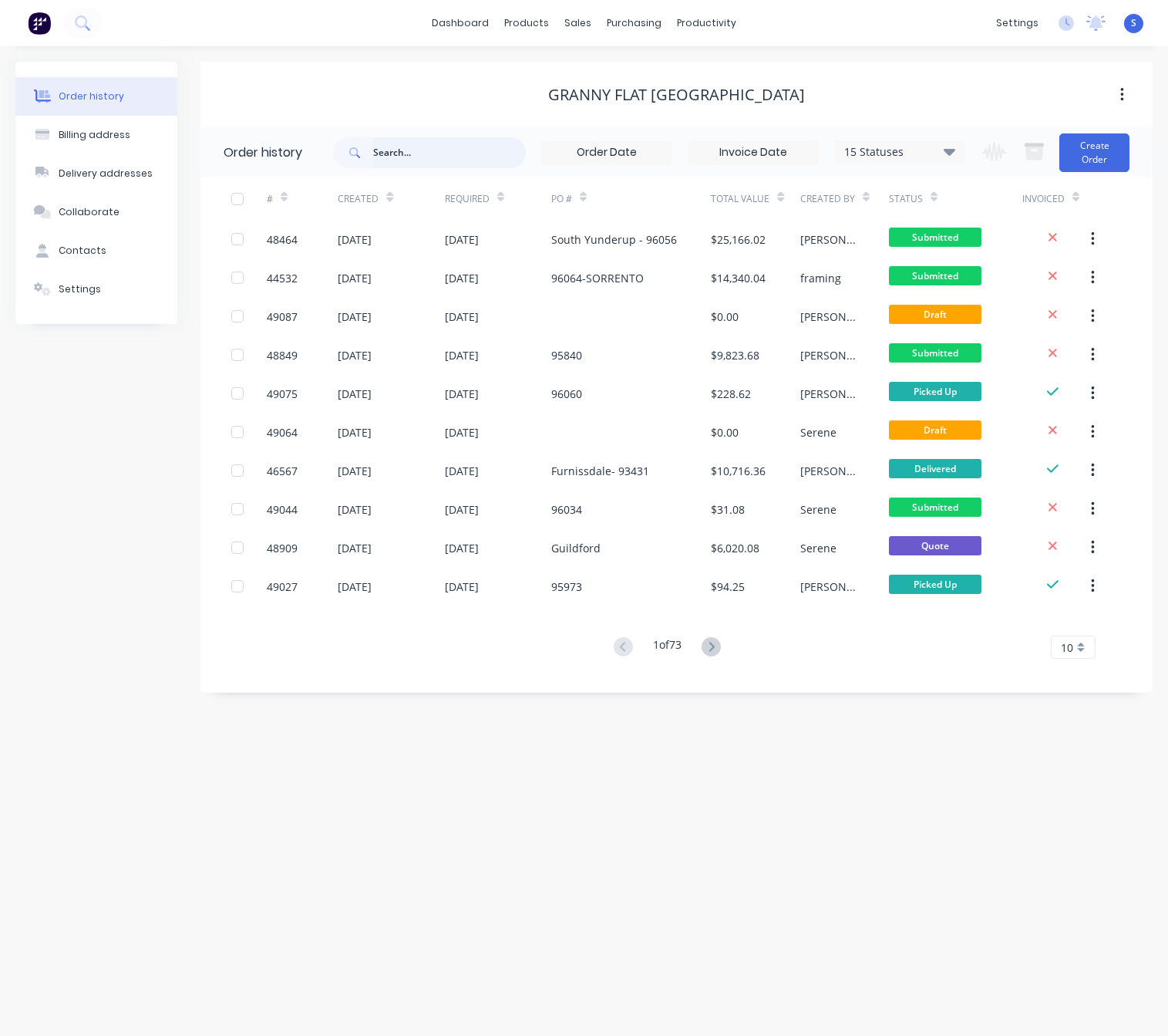
click at [407, 162] on input "text" at bounding box center [449, 152] width 153 height 31
type input "[GEOGRAPHIC_DATA]"
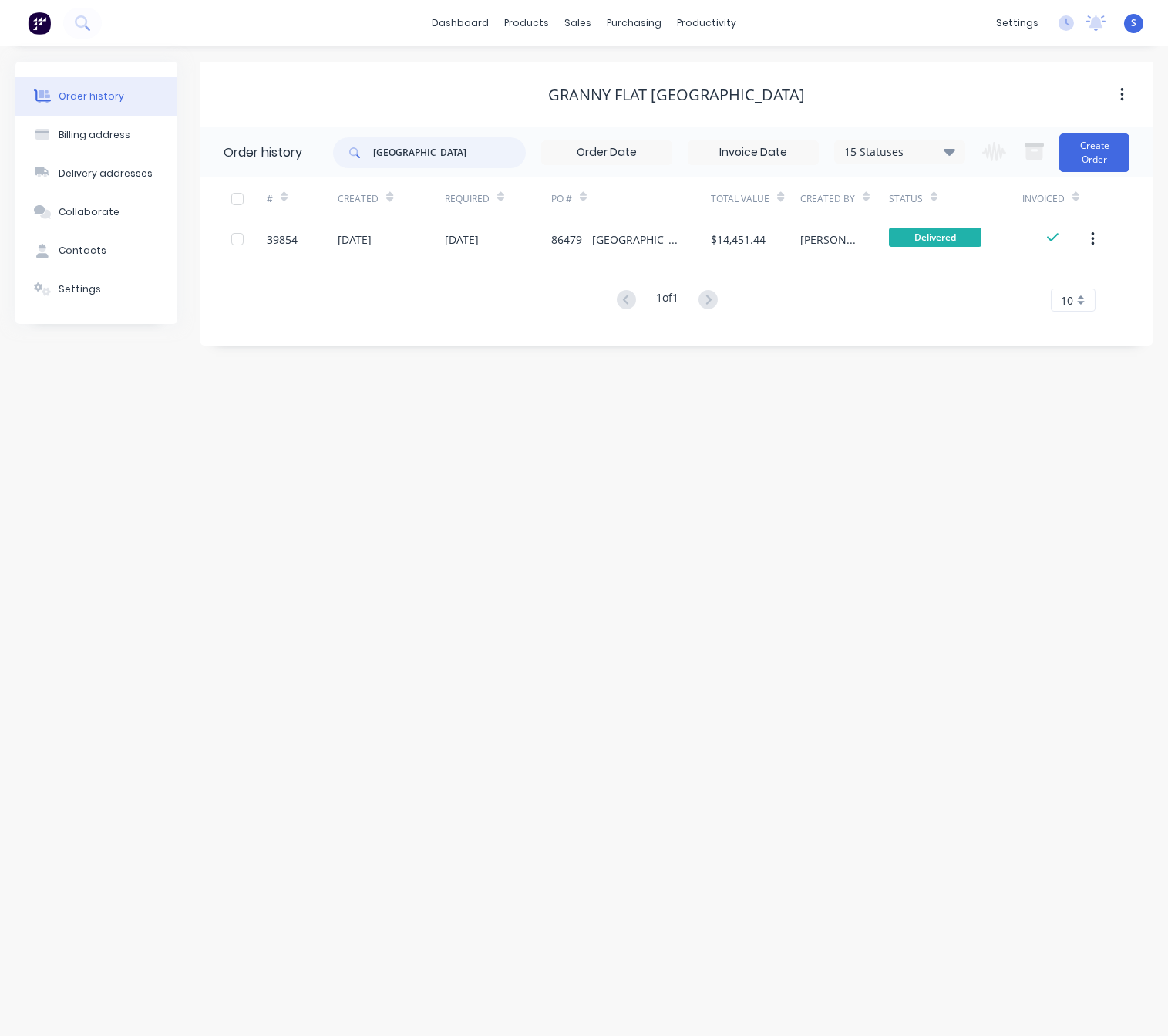
drag, startPoint x: 455, startPoint y: 162, endPoint x: 343, endPoint y: 151, distance: 112.5
click at [350, 153] on div "[GEOGRAPHIC_DATA]" at bounding box center [429, 152] width 193 height 31
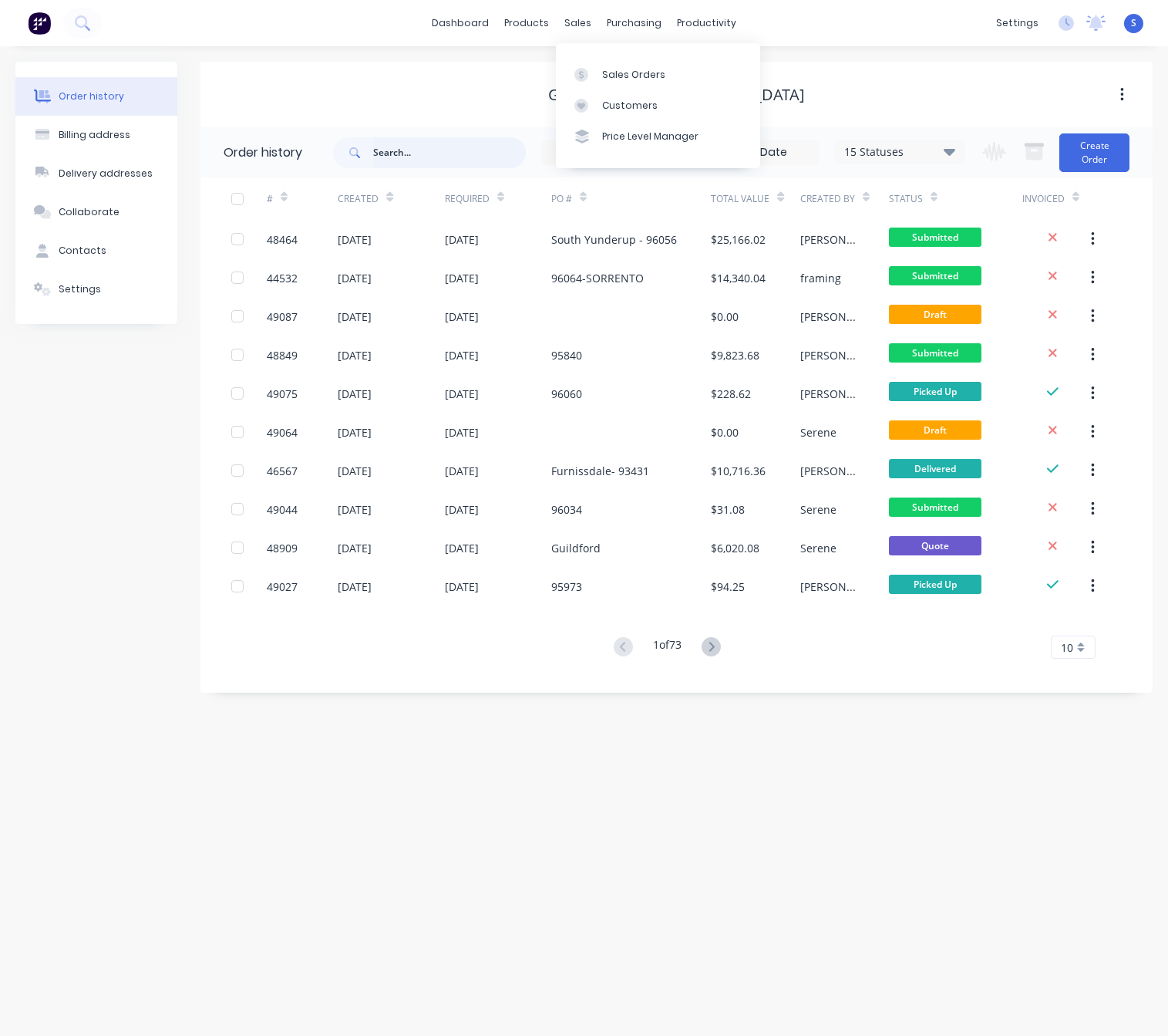
click at [397, 150] on input "text" at bounding box center [449, 152] width 153 height 31
type input "beaconfield"
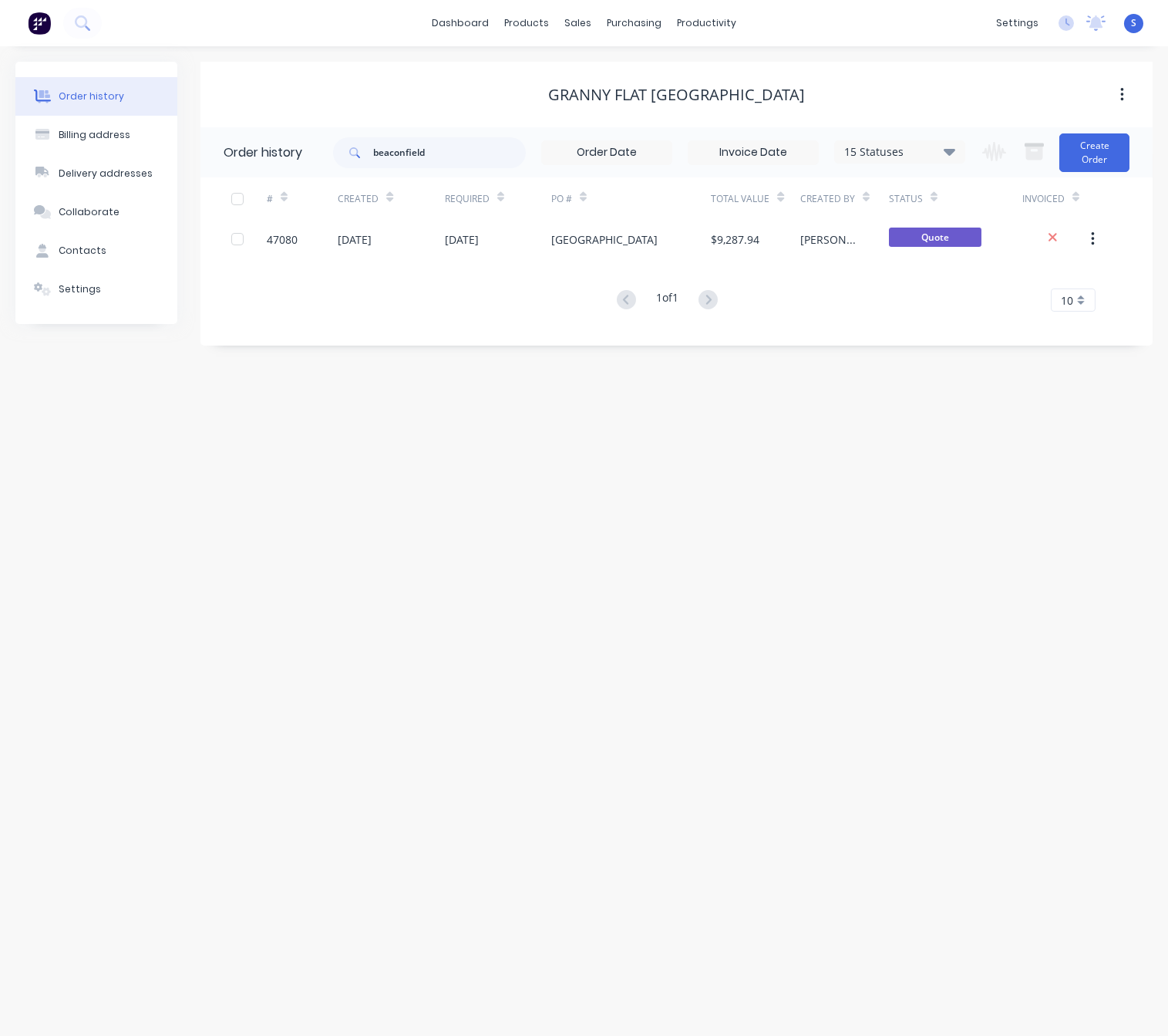
click at [788, 530] on div "Order history Billing address Delivery addresses Collaborate Contacts Settings …" at bounding box center [584, 541] width 1168 height 990
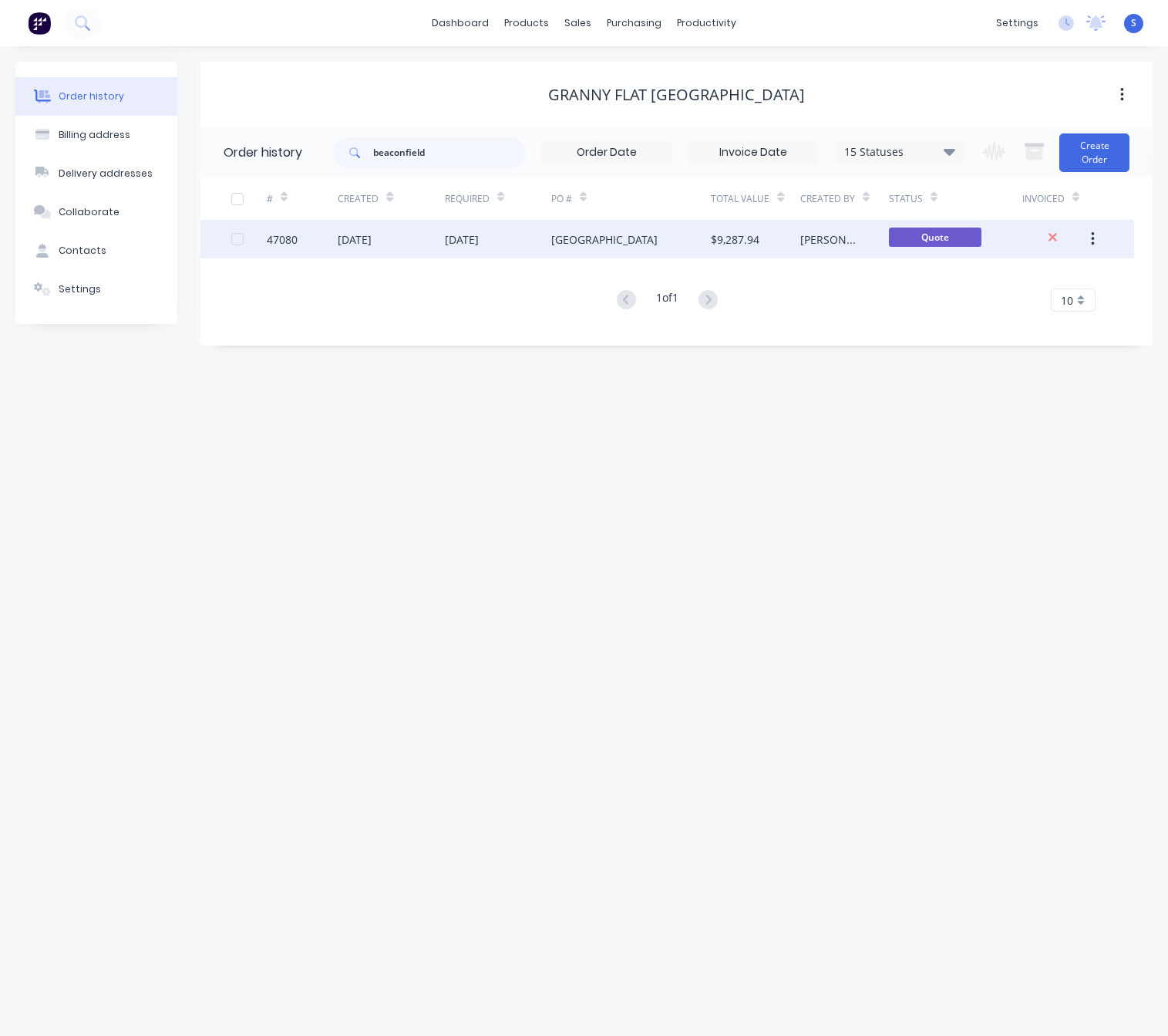
click at [474, 241] on div "[DATE]" at bounding box center [461, 239] width 34 height 17
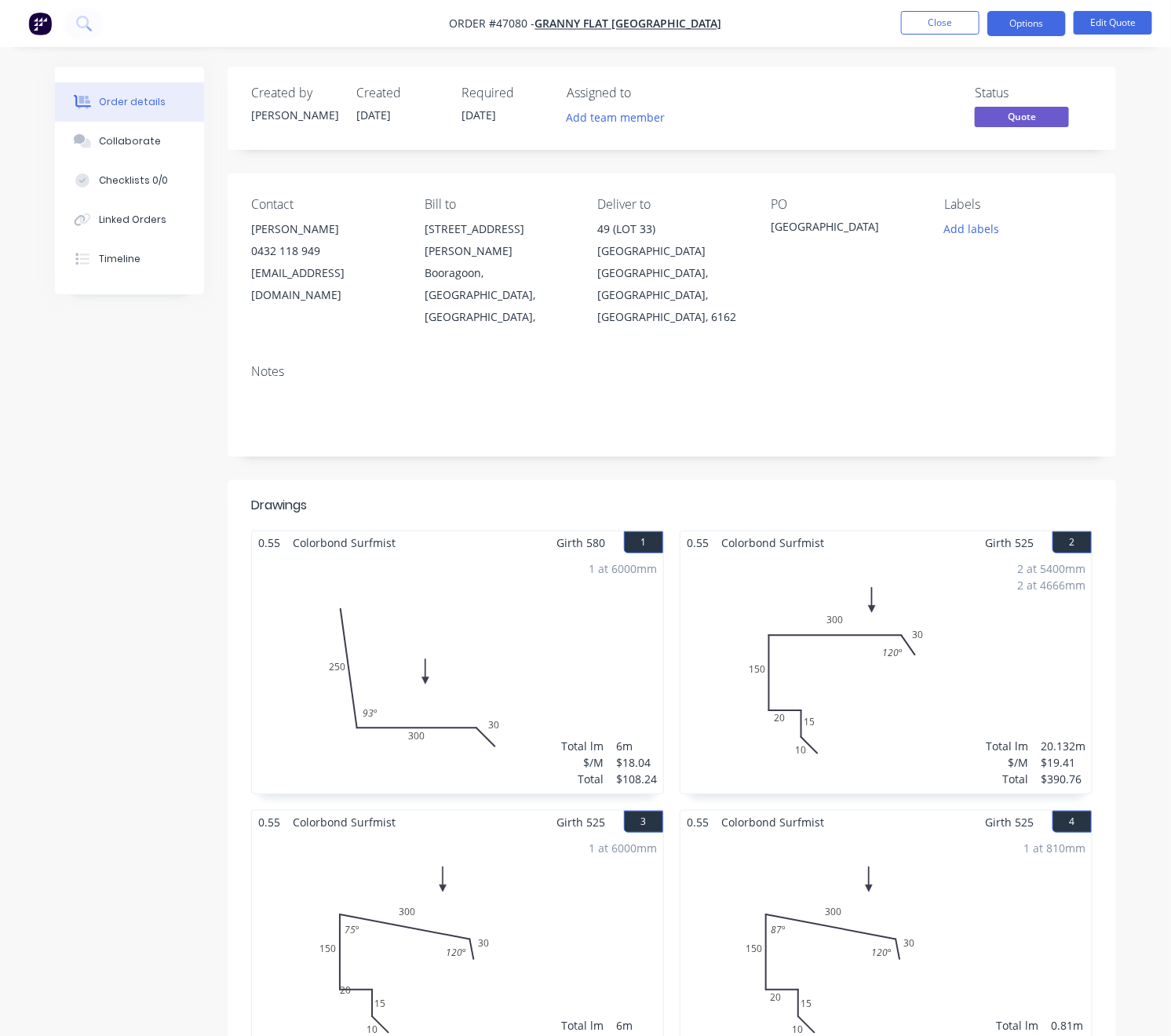
click at [851, 489] on header "Drawings" at bounding box center [671, 505] width 888 height 51
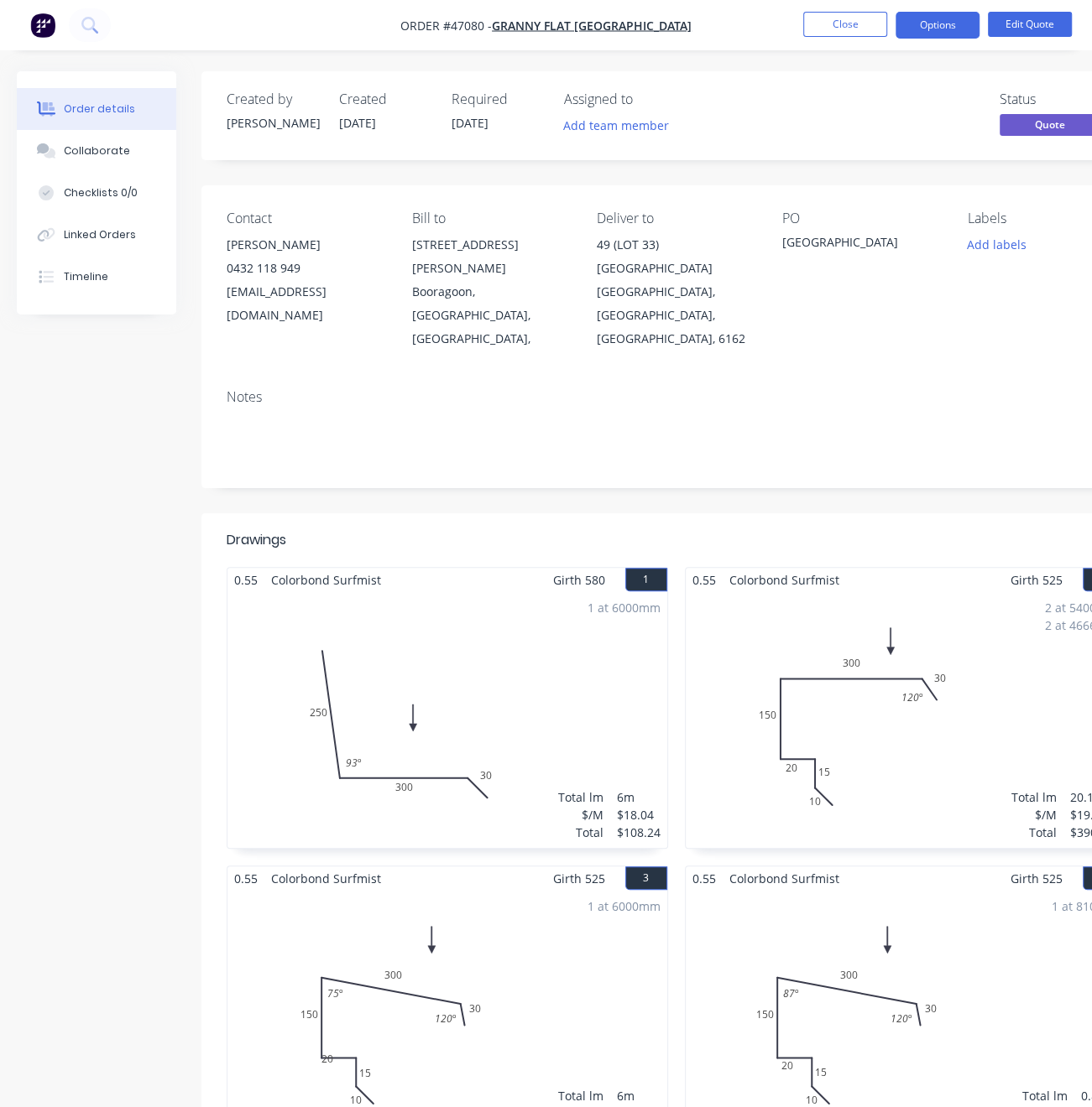
drag, startPoint x: 138, startPoint y: 490, endPoint x: 202, endPoint y: 498, distance: 64.5
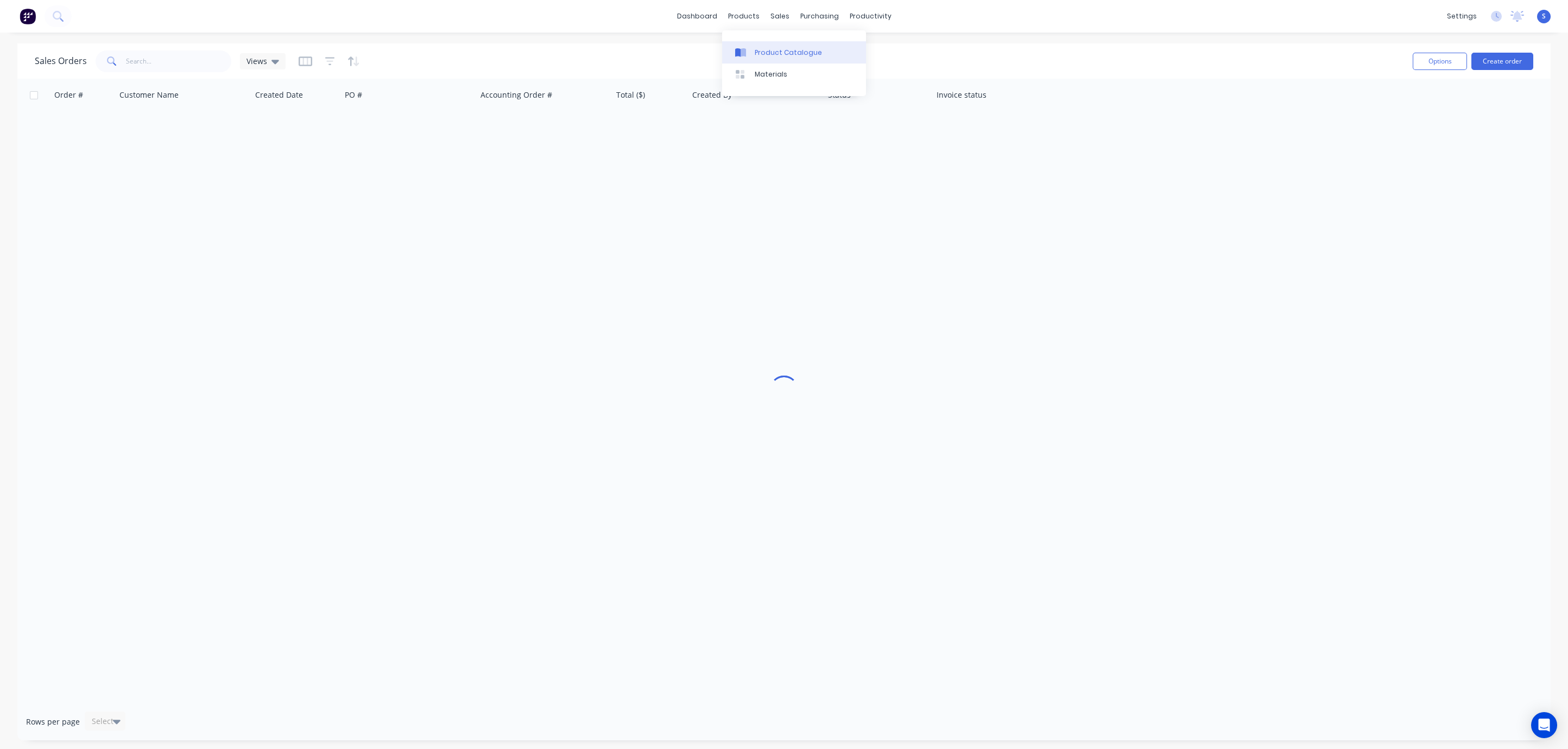
click at [779, 54] on div "Product Catalogue" at bounding box center [788, 53] width 67 height 10
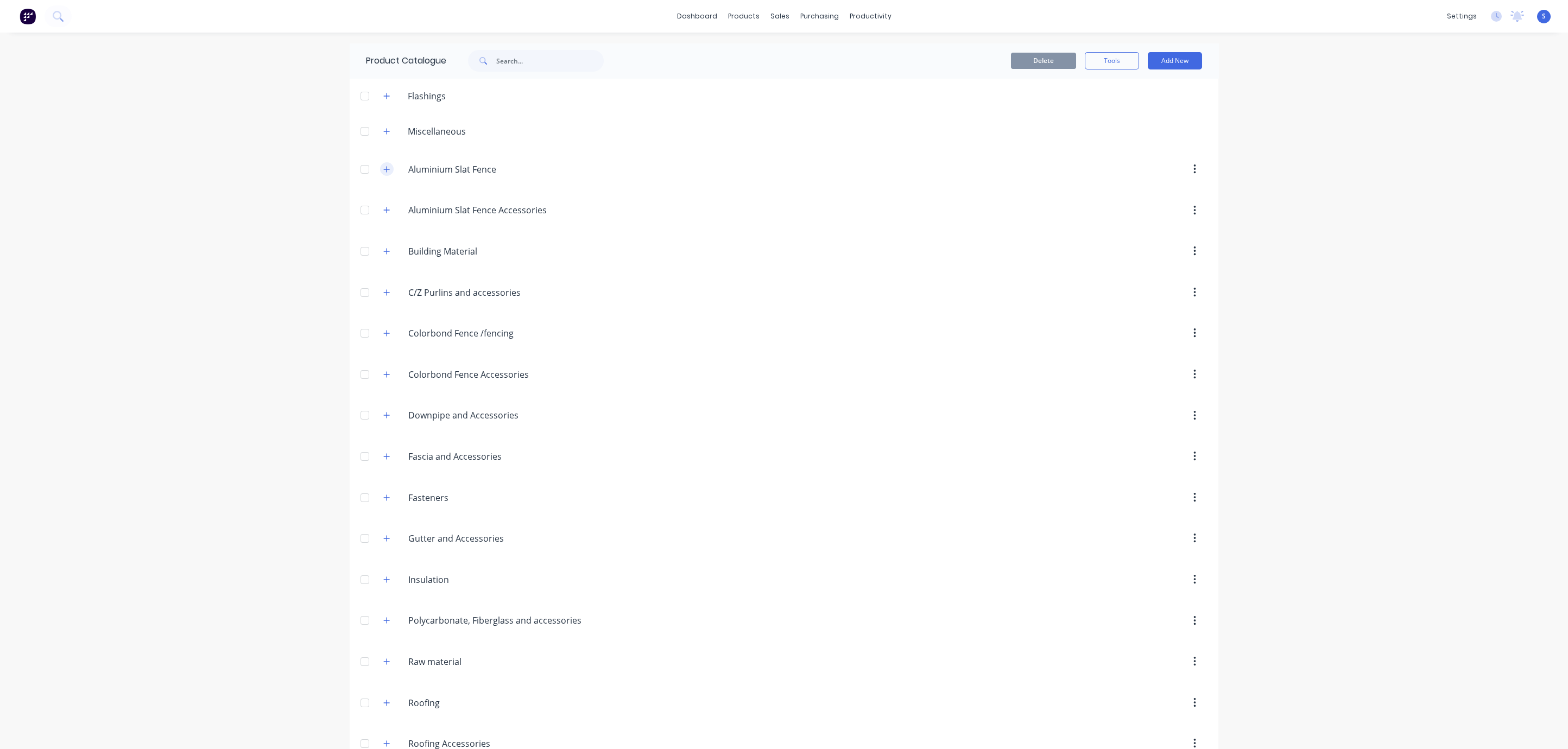
click at [383, 173] on icon "button" at bounding box center [386, 169] width 7 height 7
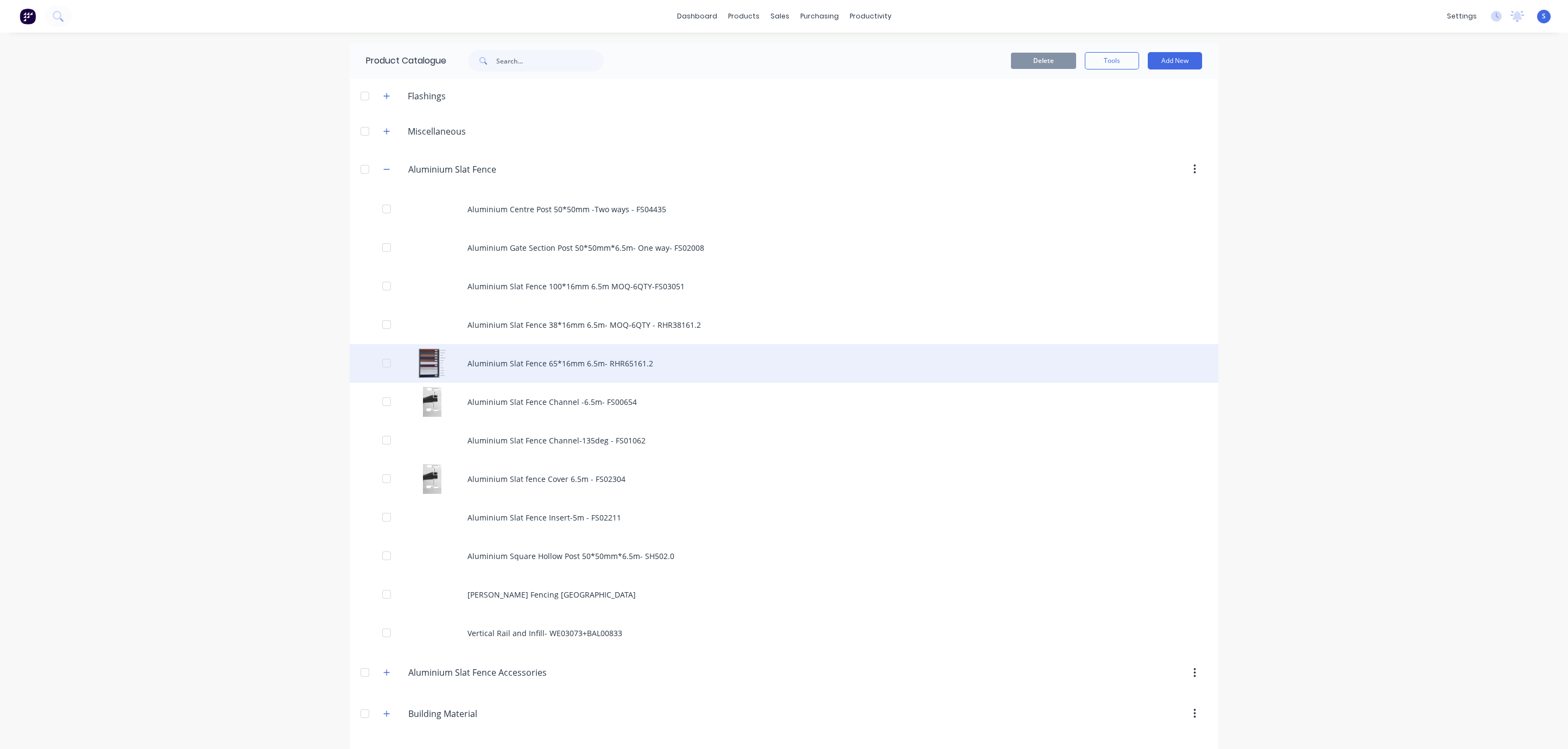
click at [616, 364] on div "Aluminium Slat Fence 65*16mm 6.5m- RHR65161.2" at bounding box center [784, 363] width 869 height 39
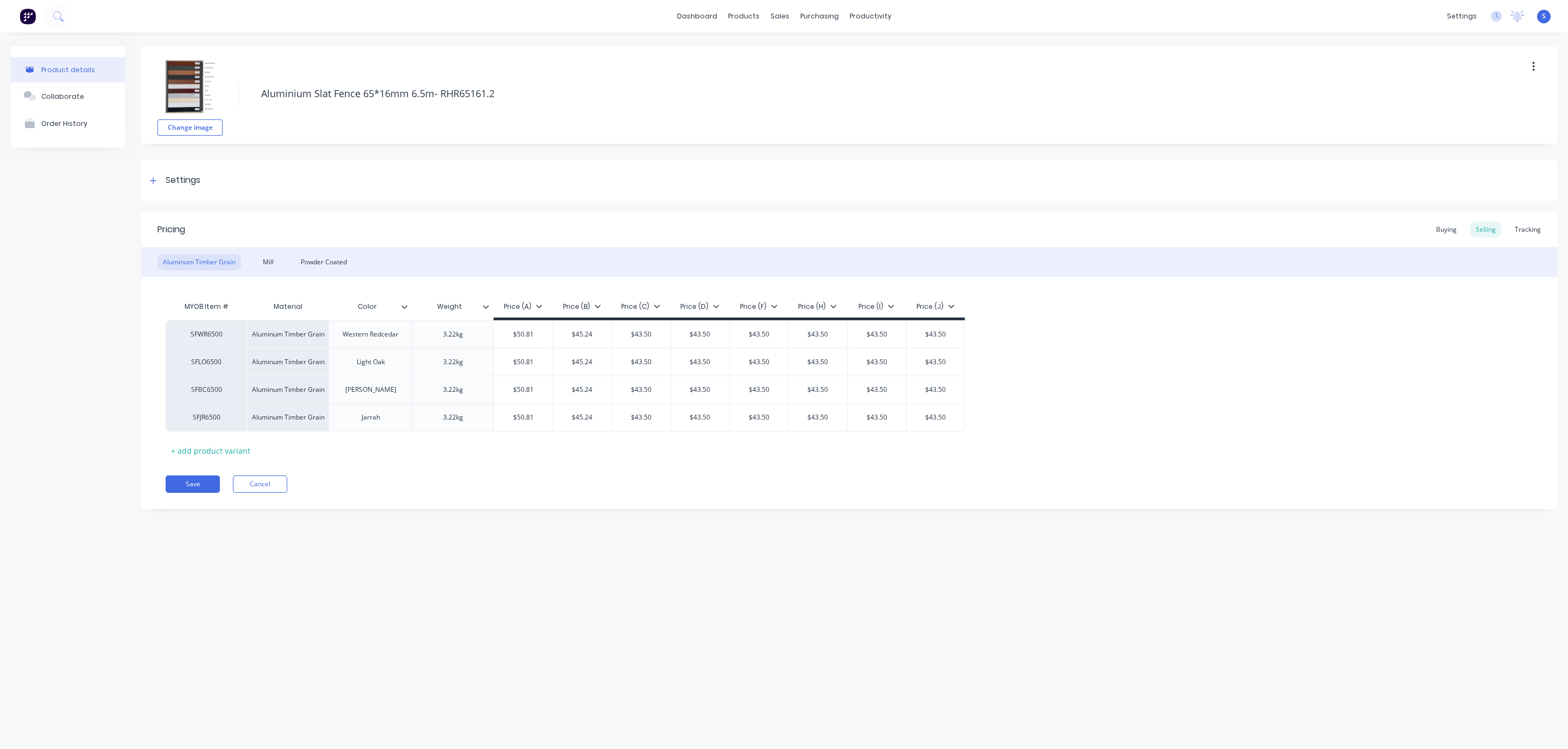
click at [635, 536] on div "Product details Collaborate Order History Change image Aluminium Slat Fence 65*…" at bounding box center [784, 380] width 1568 height 695
click at [634, 536] on div "Product details Collaborate Order History Change image Aluminium Slat Fence 65*…" at bounding box center [784, 380] width 1568 height 695
click at [655, 573] on div "Product details Collaborate Order History Change image Aluminium Slat Fence 65*…" at bounding box center [784, 380] width 1568 height 695
click at [812, 79] on div "Customers" at bounding box center [816, 74] width 39 height 10
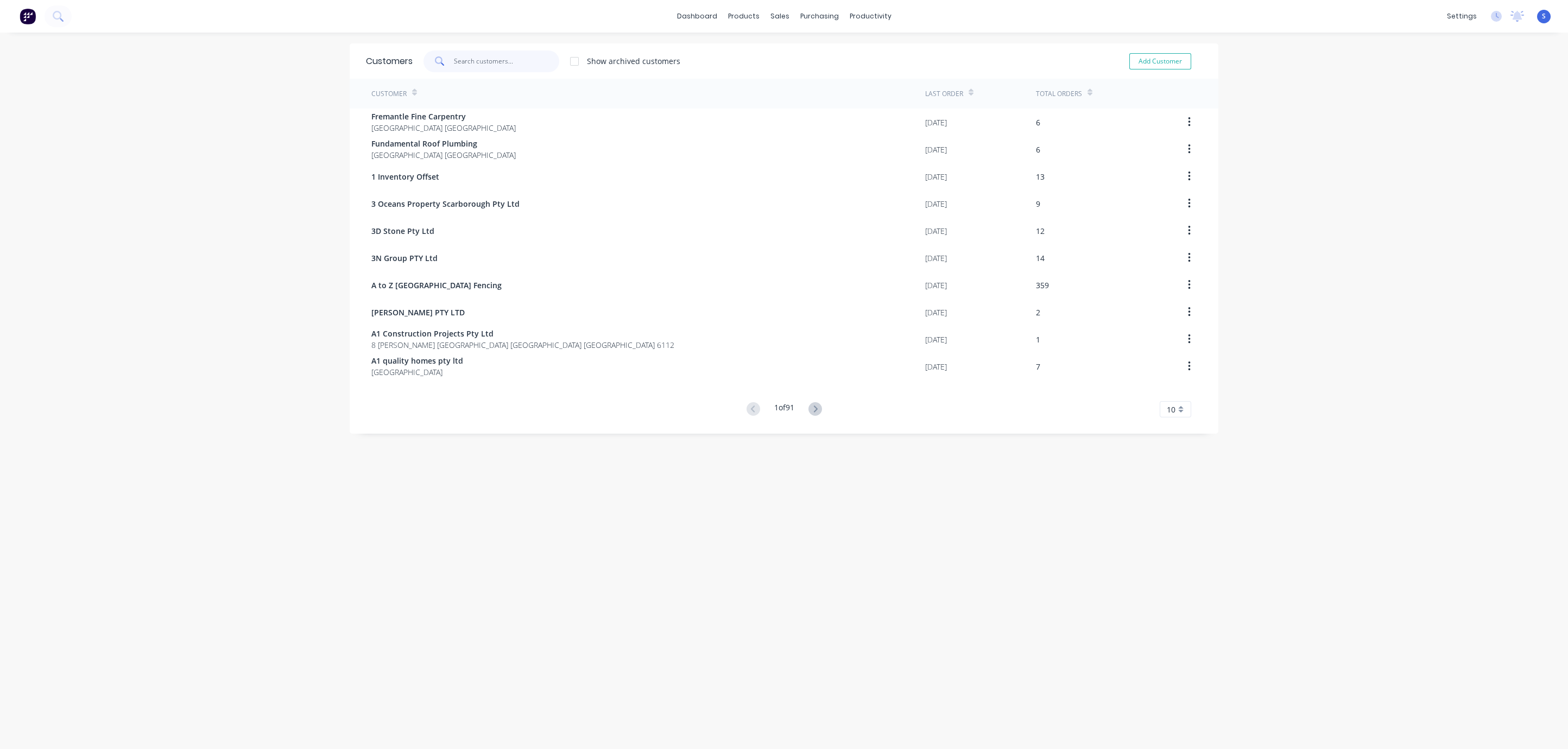
click at [488, 63] on input "text" at bounding box center [507, 61] width 106 height 22
click at [762, 52] on div "Product Catalogue" at bounding box center [782, 53] width 67 height 10
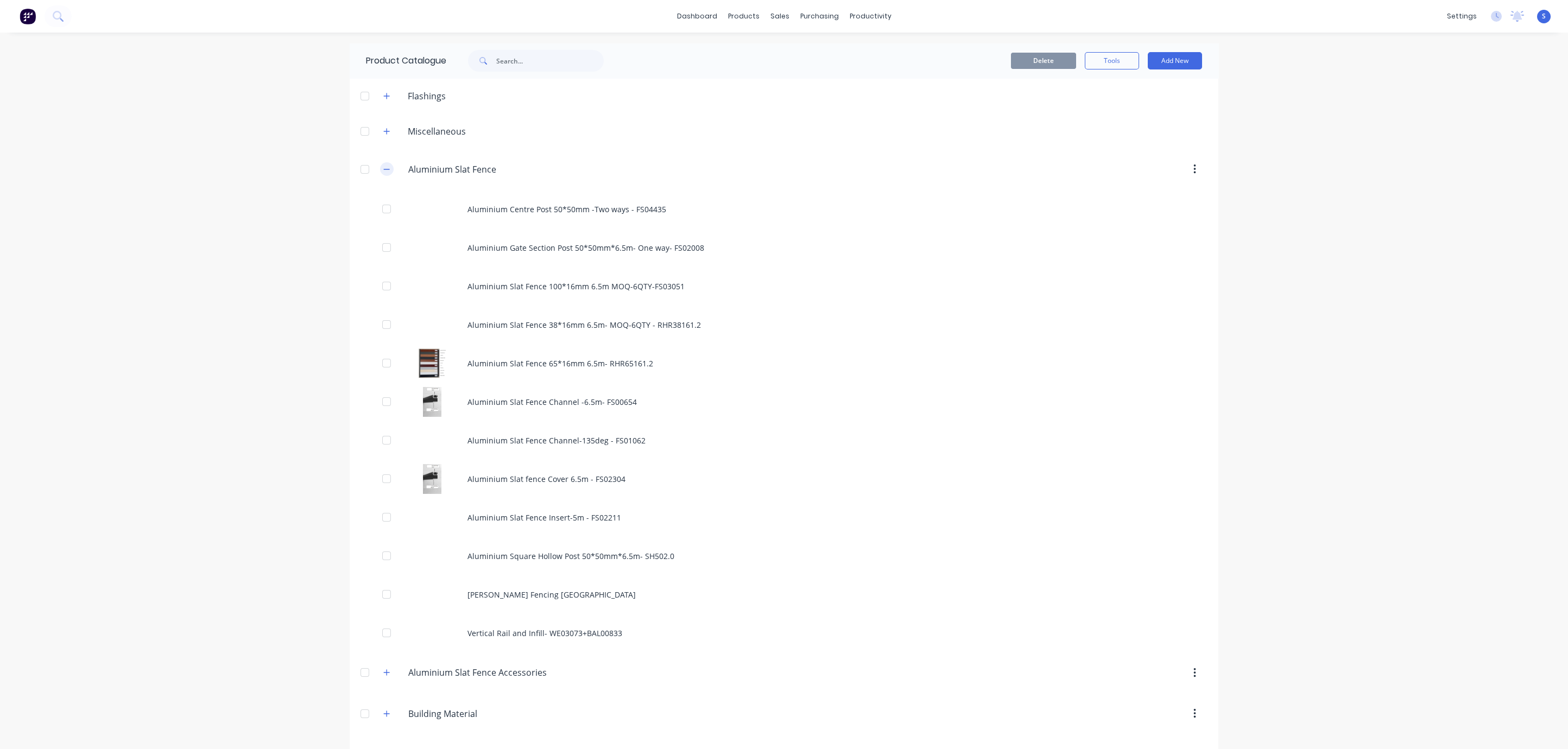
click at [383, 173] on icon "button" at bounding box center [386, 169] width 7 height 7
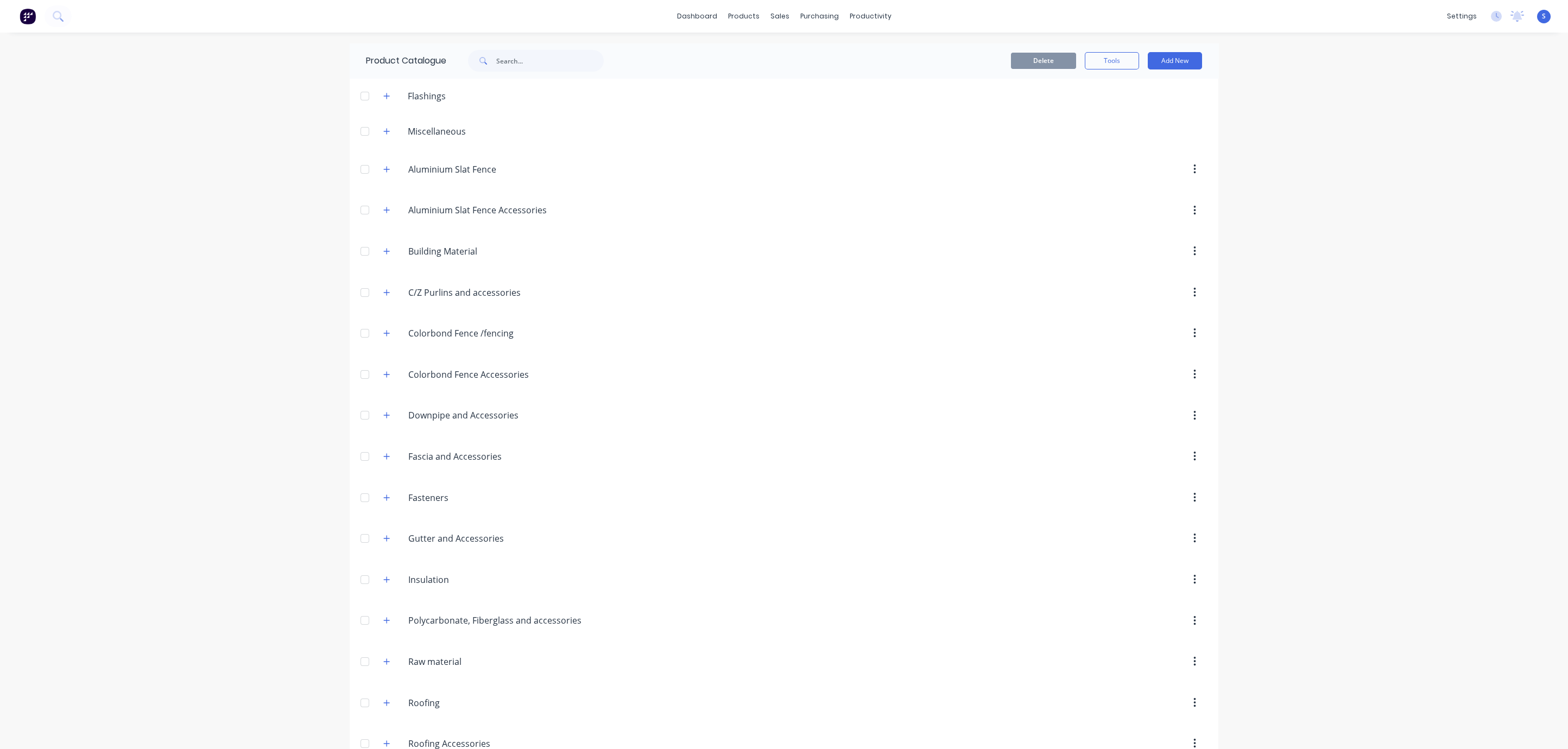
click at [259, 244] on div "dashboard products sales purchasing productivity dashboard products Product Cat…" at bounding box center [784, 374] width 1568 height 749
click at [384, 172] on icon "button" at bounding box center [387, 169] width 6 height 6
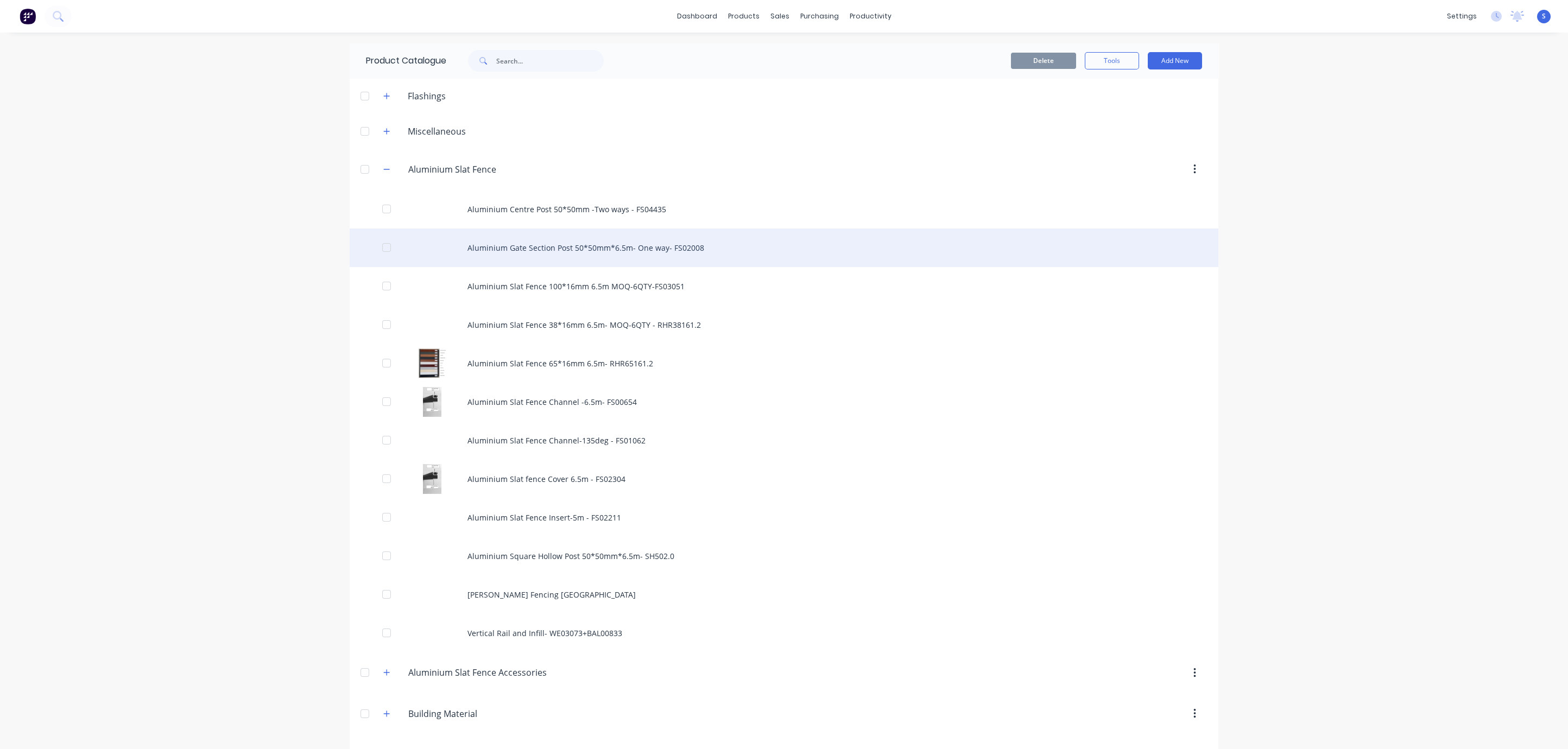
click at [686, 248] on div "Aluminium Gate Section Post 50*50mm*6.5m- One way- FS02008" at bounding box center [784, 248] width 869 height 39
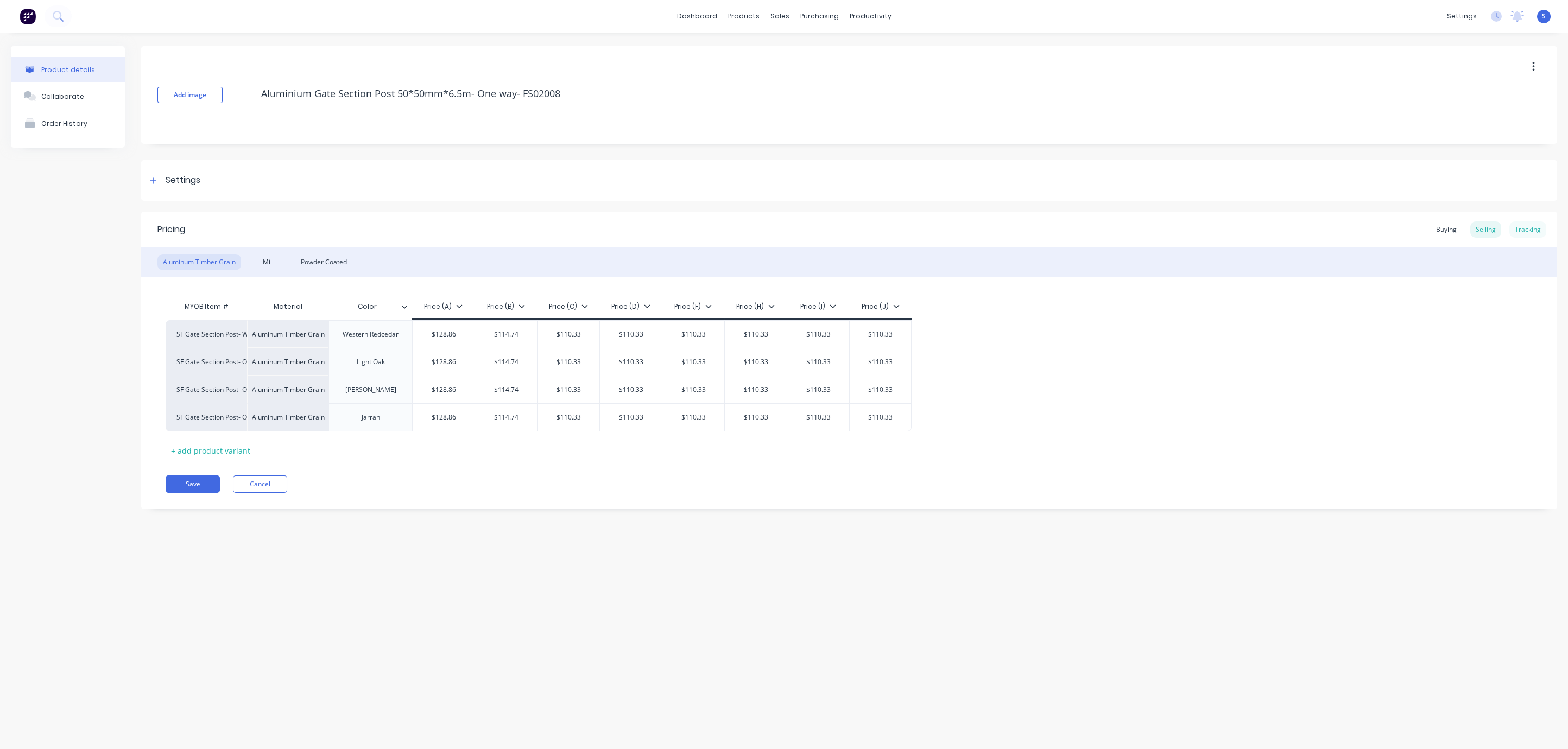
click at [1529, 226] on div "Tracking" at bounding box center [1527, 229] width 37 height 16
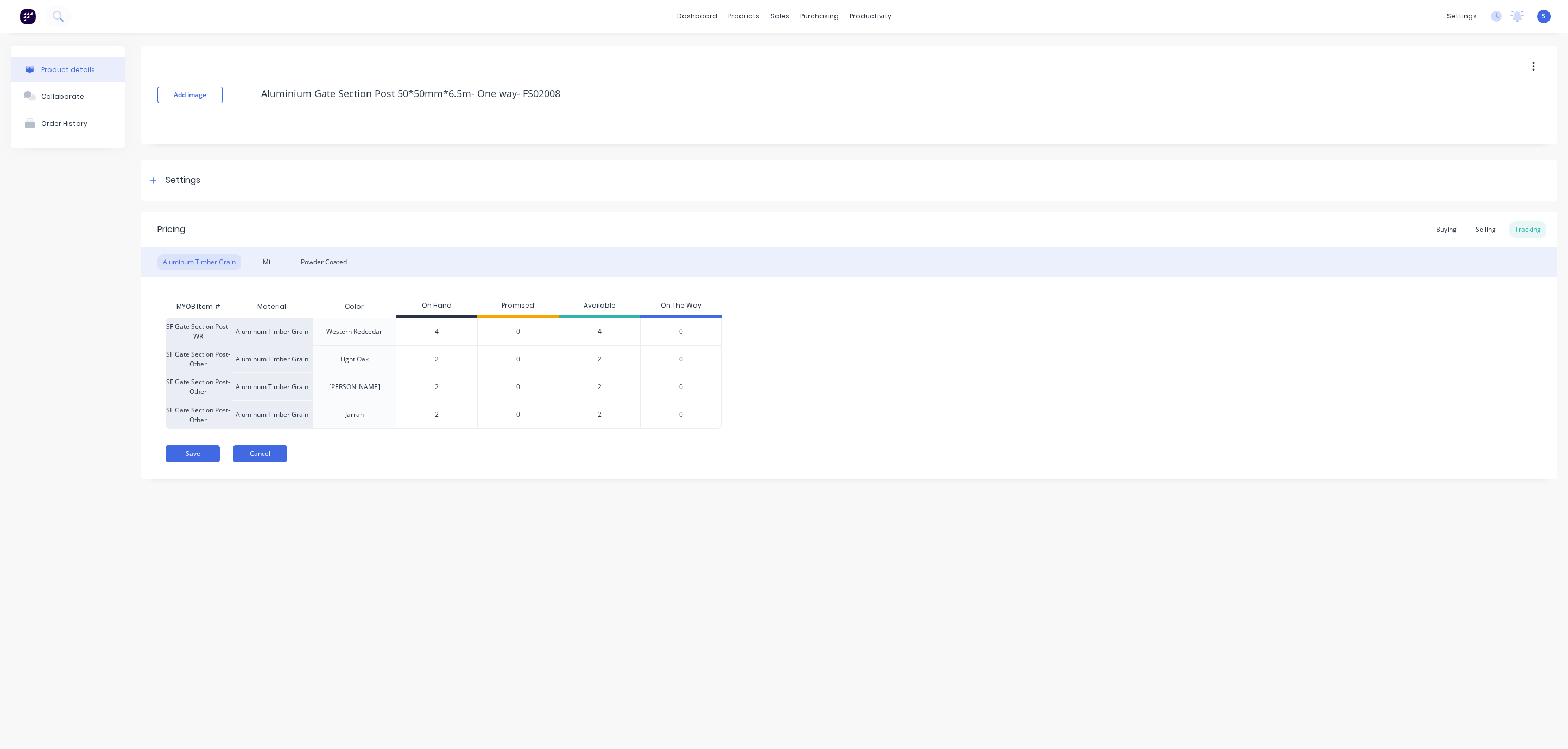
click at [267, 461] on button "Cancel" at bounding box center [260, 454] width 54 height 17
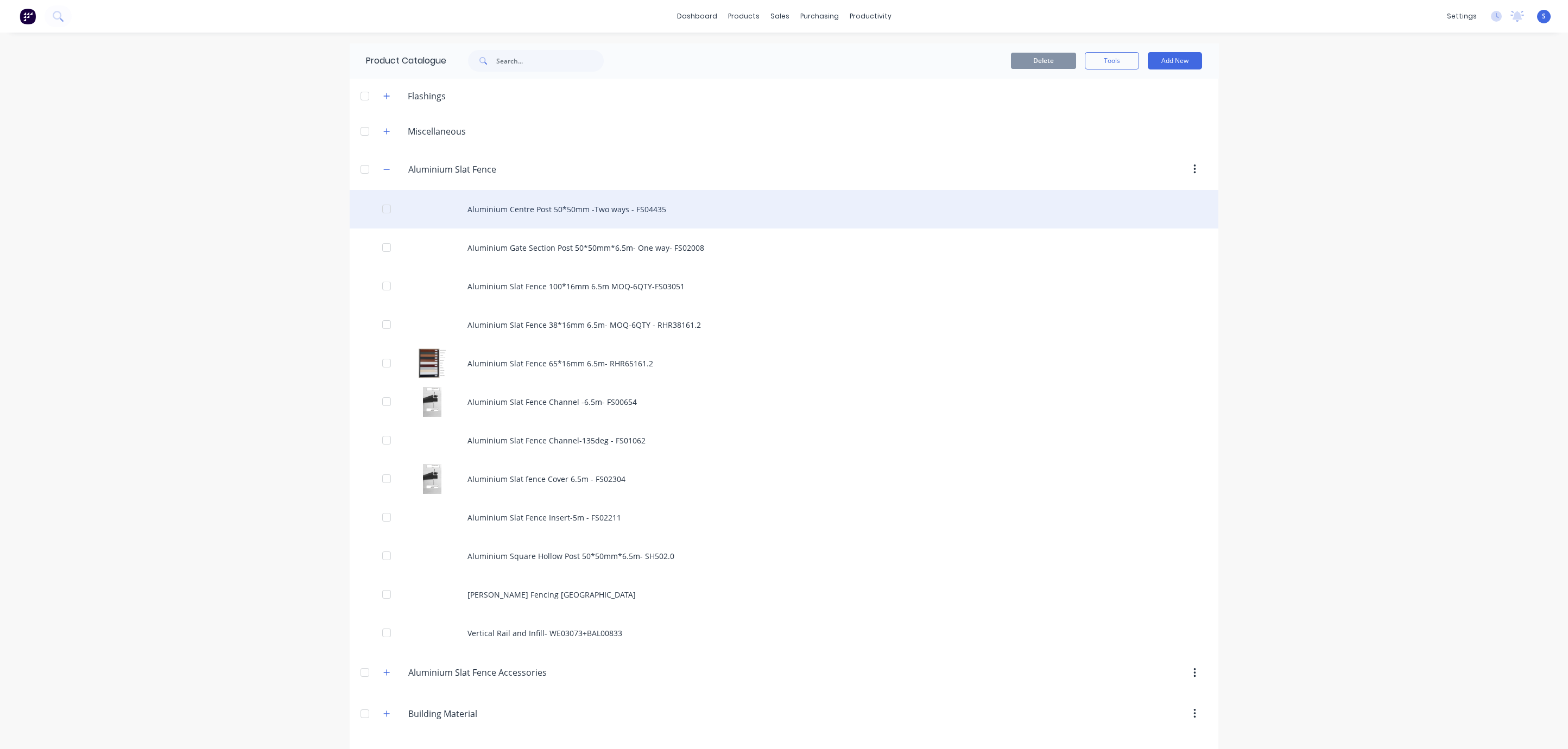
click at [615, 216] on div "Aluminium Centre Post 50*50mm -Two ways - FS04435" at bounding box center [784, 209] width 869 height 39
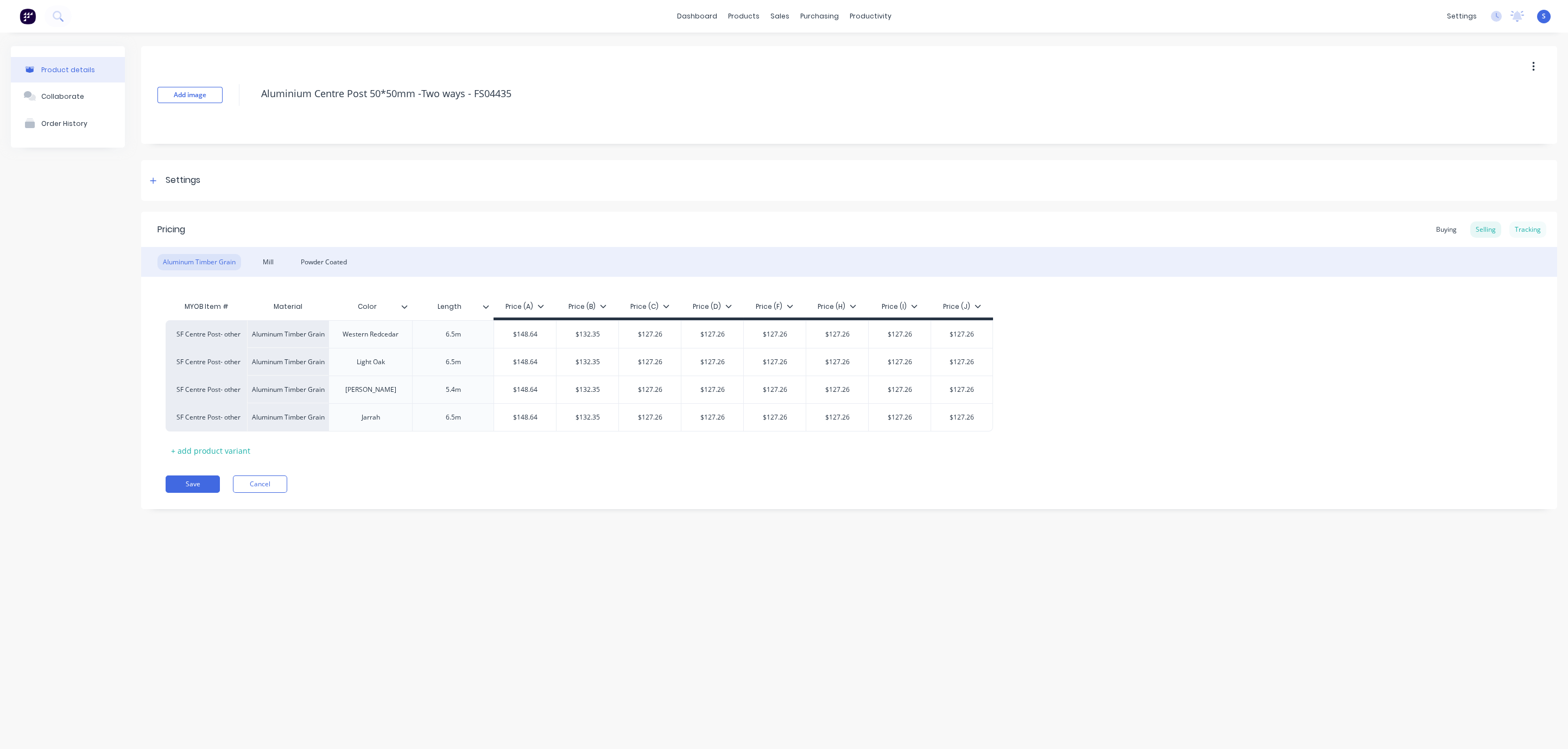
click at [1535, 229] on div "Tracking" at bounding box center [1527, 229] width 37 height 16
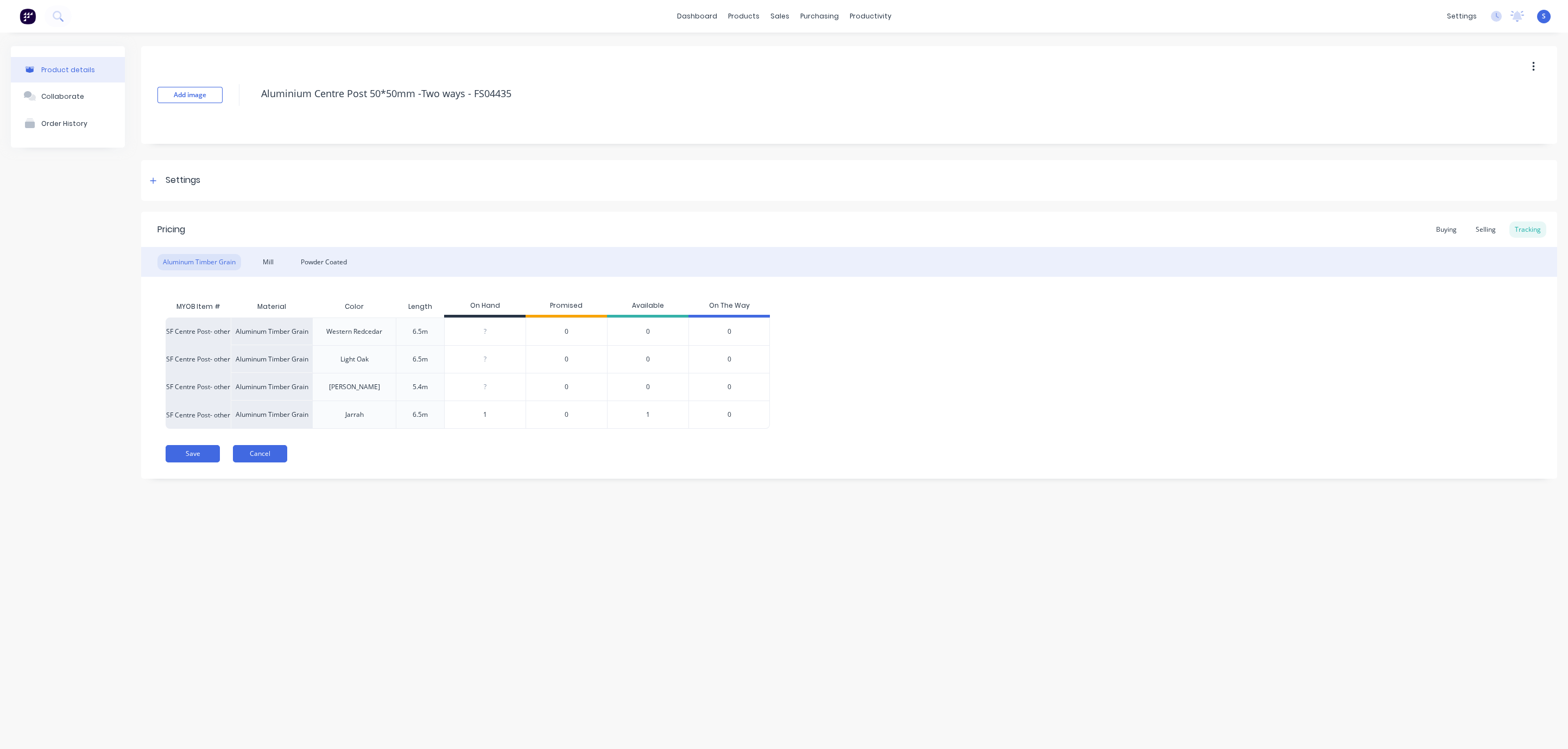
click at [258, 452] on button "Cancel" at bounding box center [260, 454] width 54 height 17
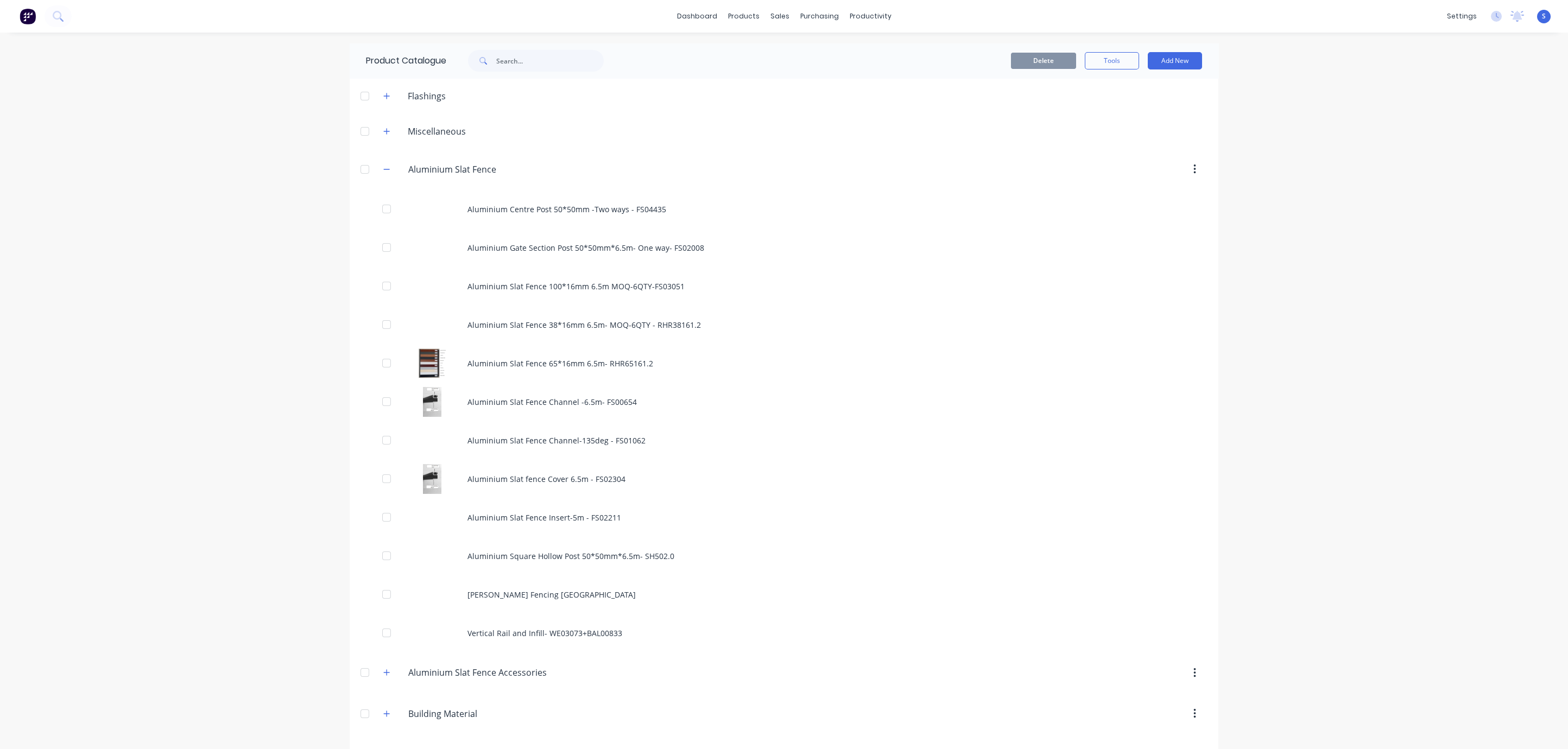
click at [1371, 345] on div "dashboard products sales purchasing productivity dashboard products Product Cat…" at bounding box center [784, 374] width 1568 height 749
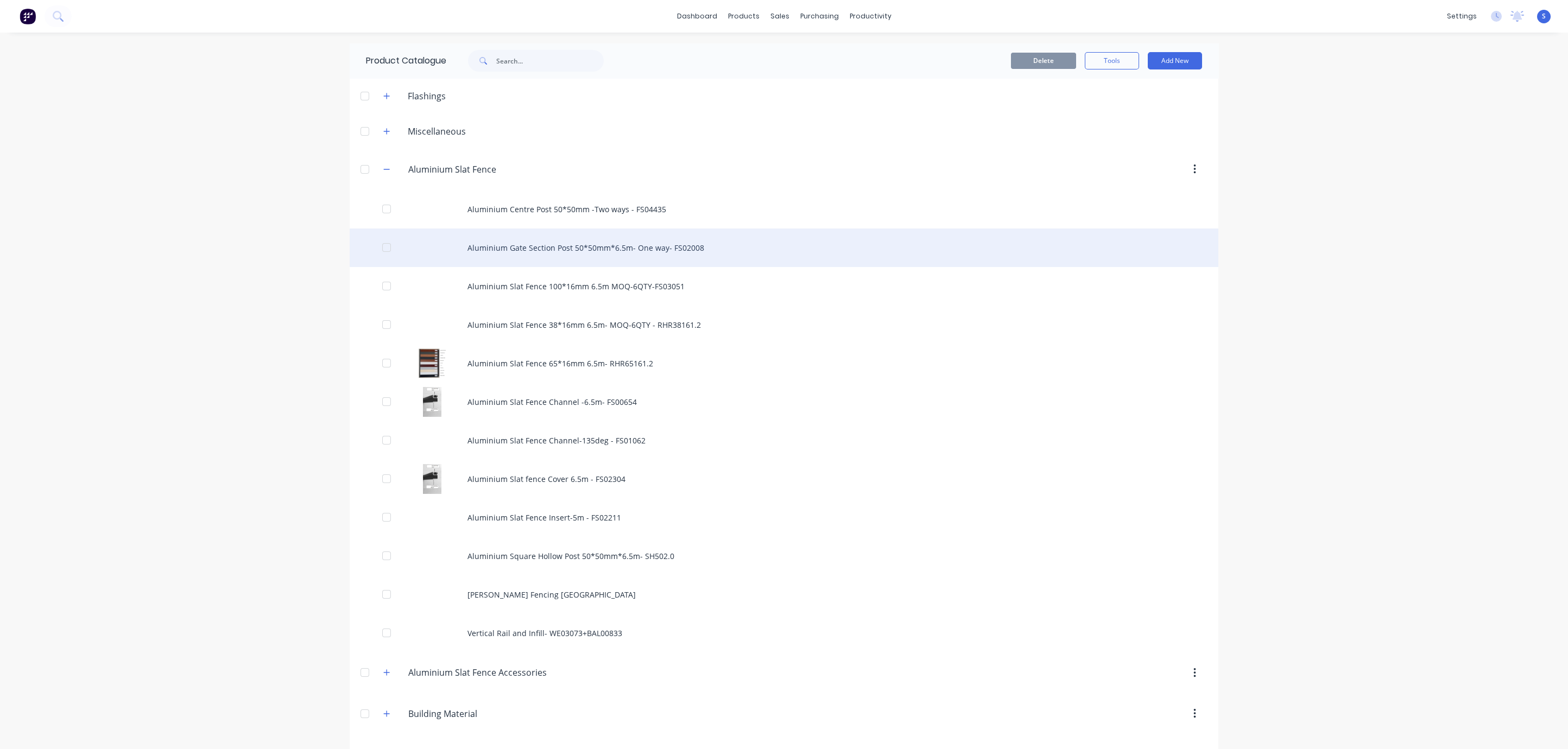
click at [584, 257] on div "Aluminium Gate Section Post 50*50mm*6.5m- One way- FS02008" at bounding box center [784, 248] width 869 height 39
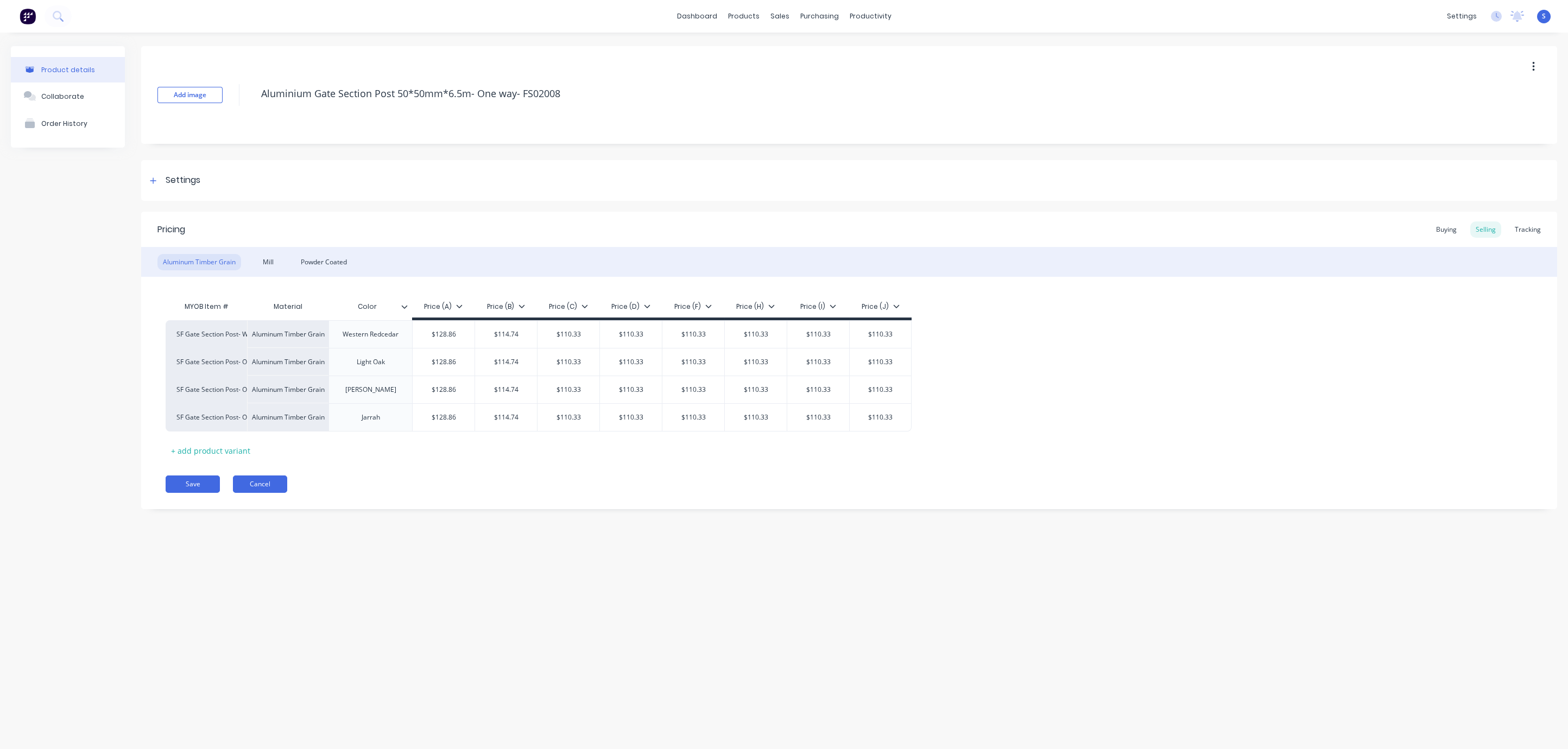
click at [261, 487] on button "Cancel" at bounding box center [260, 484] width 54 height 17
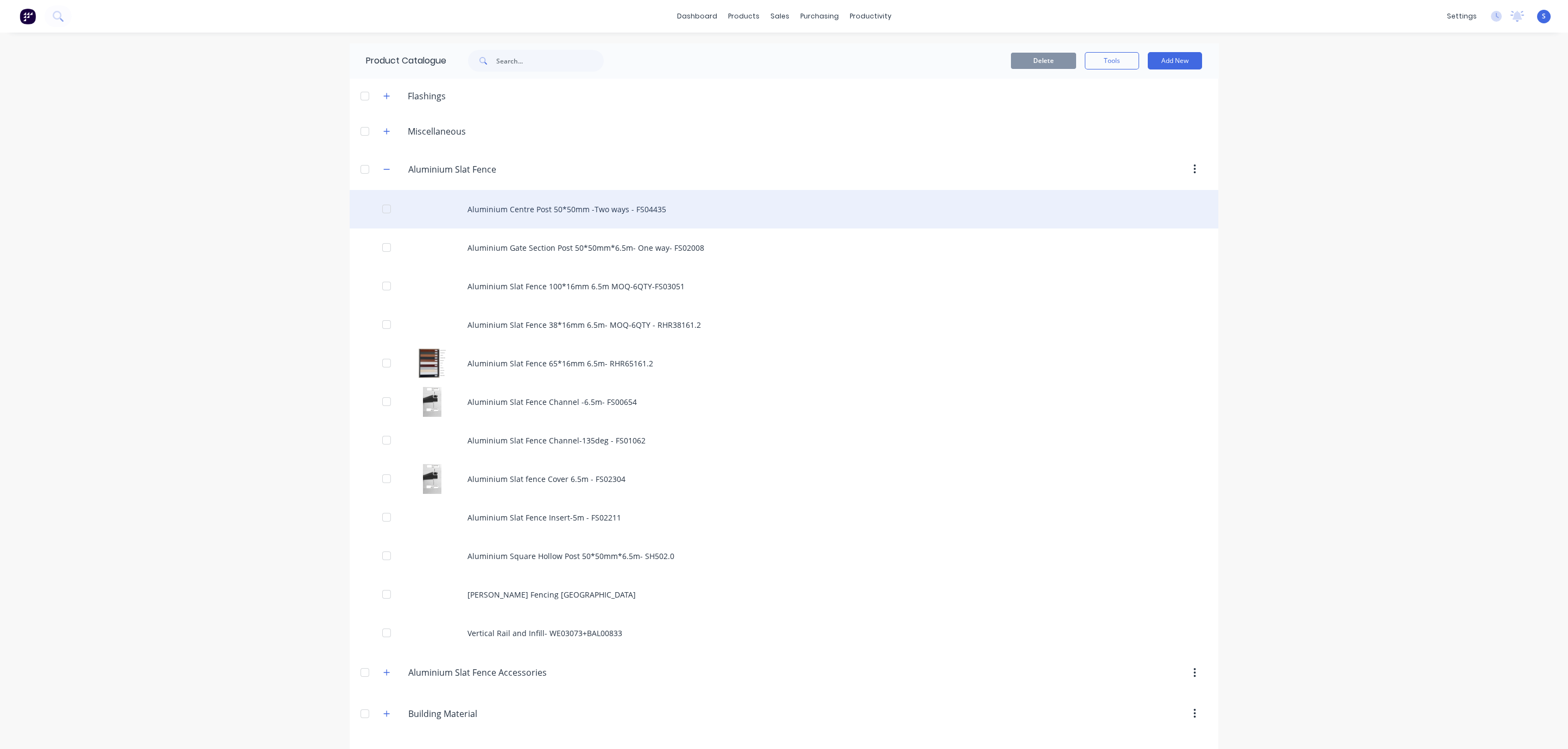
click at [592, 220] on div "Aluminium Centre Post 50*50mm -Two ways - FS04435" at bounding box center [784, 209] width 869 height 39
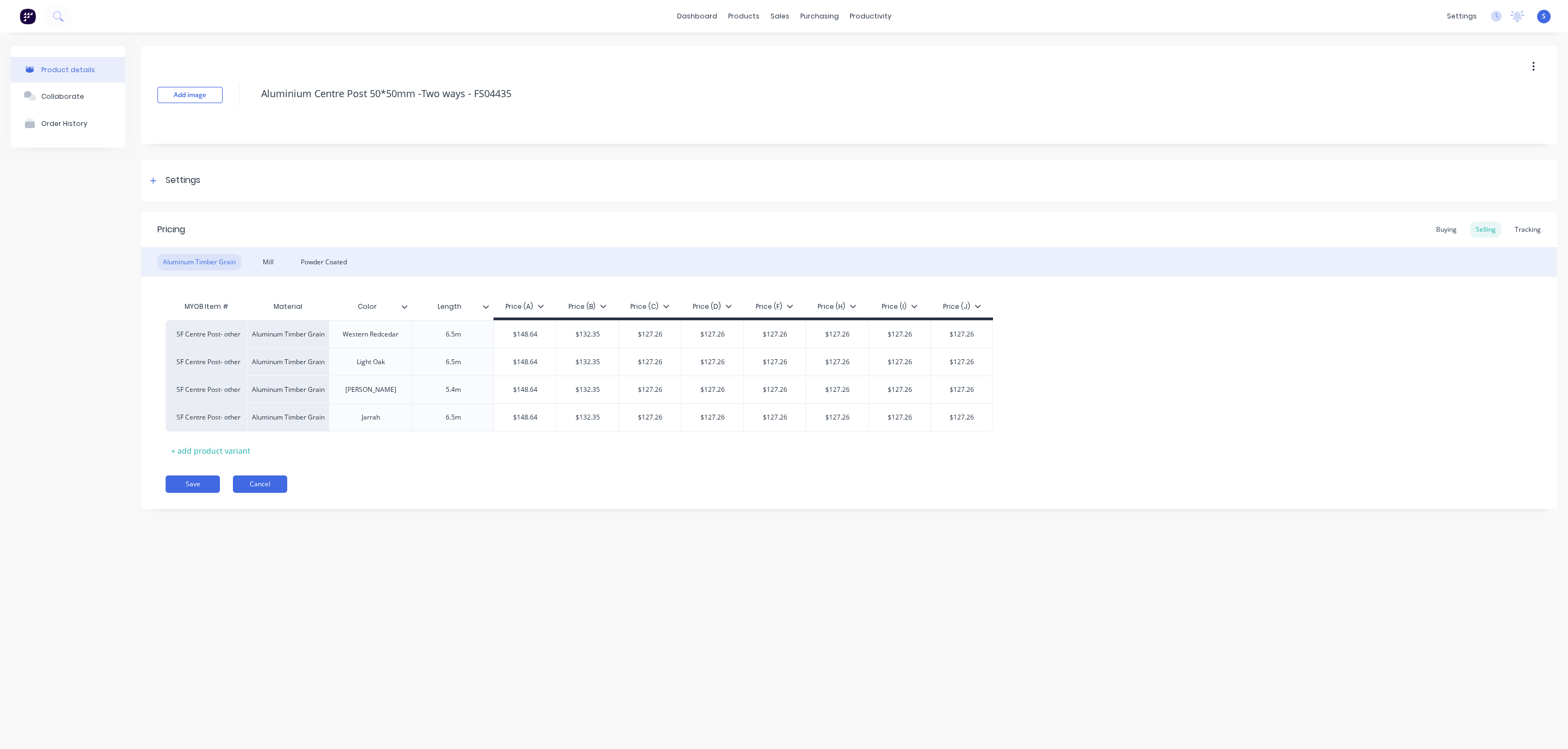
click at [269, 488] on button "Cancel" at bounding box center [260, 484] width 54 height 17
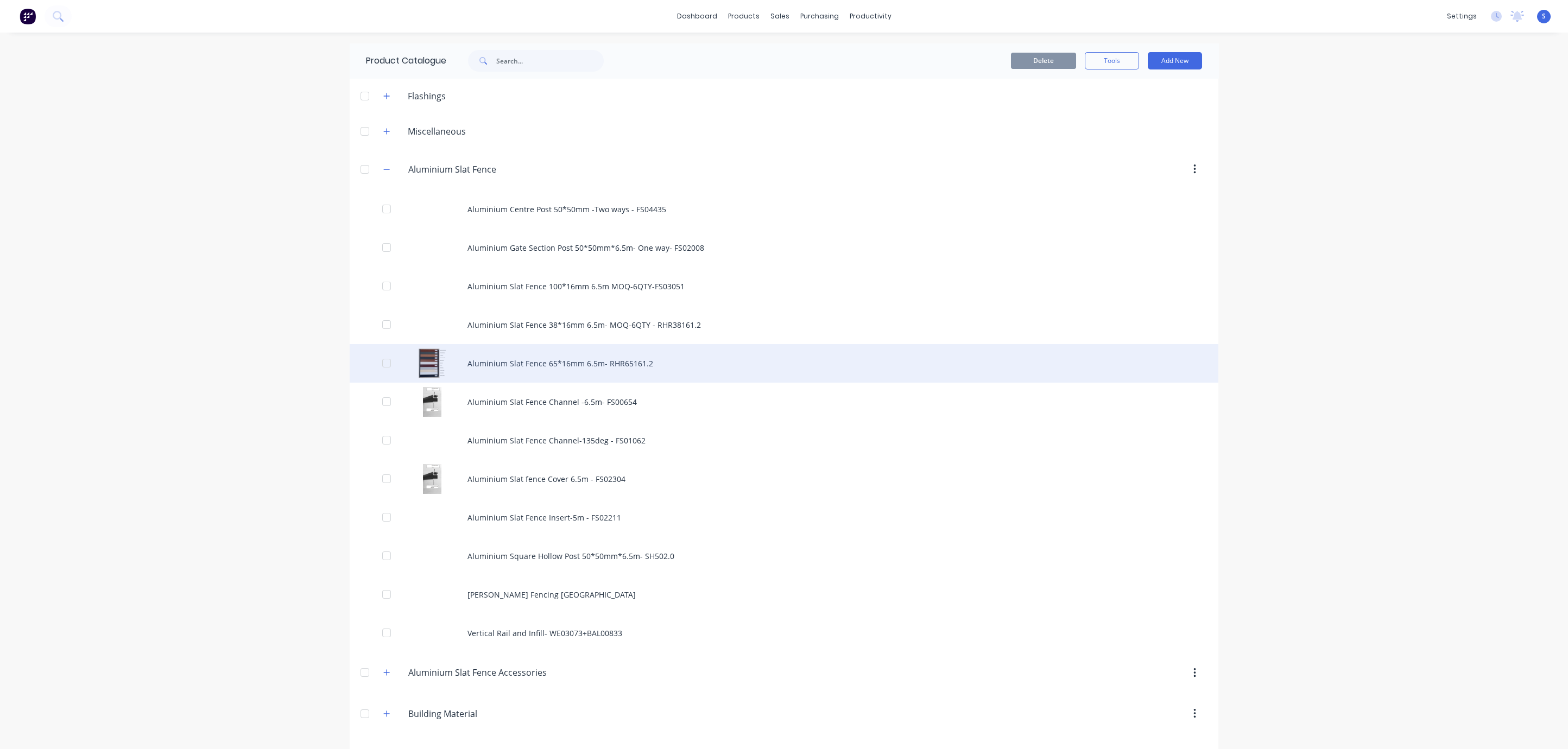
click at [638, 366] on div "Aluminium Slat Fence 65*16mm 6.5m- RHR65161.2" at bounding box center [784, 363] width 869 height 39
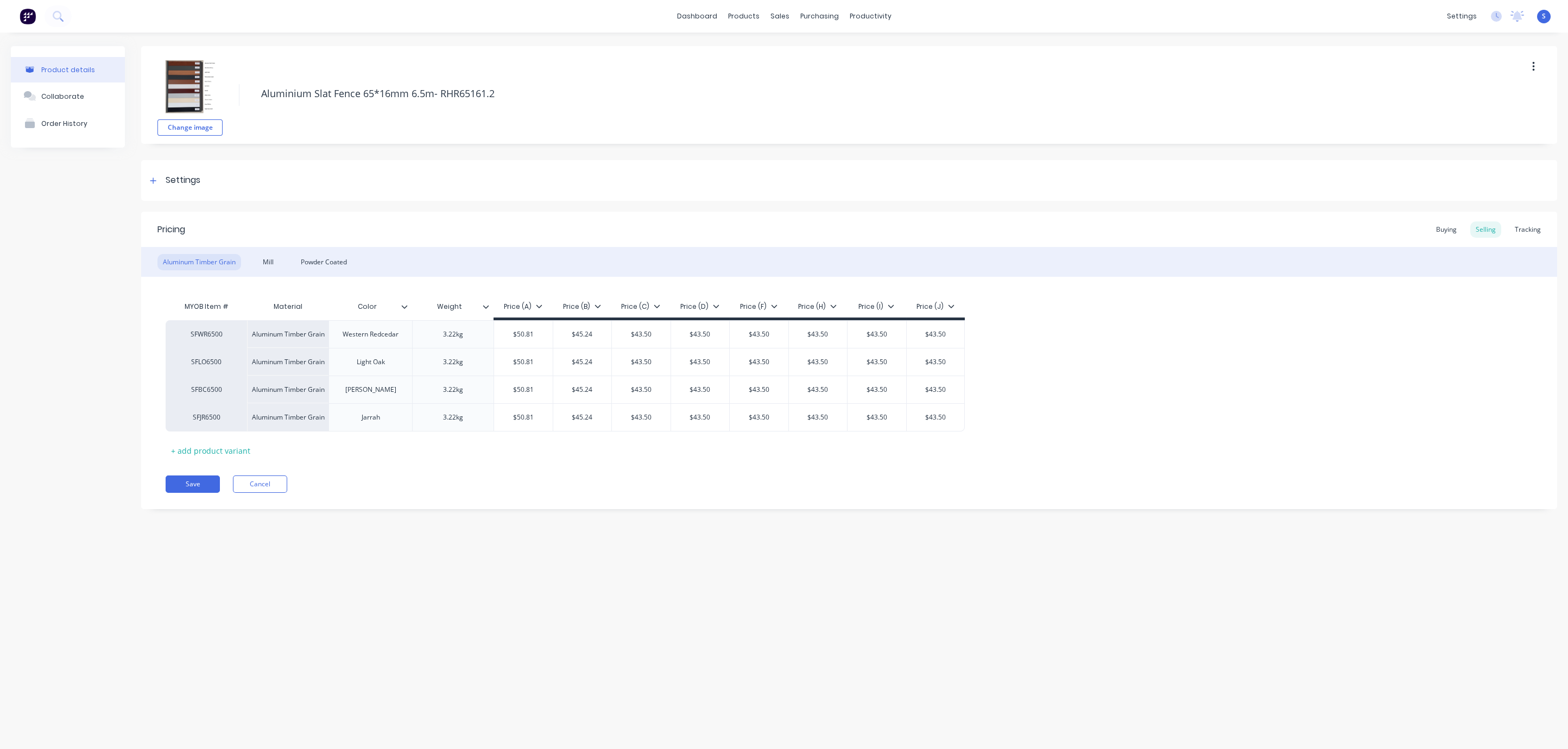
type textarea "x"
click at [816, 79] on div "Customers" at bounding box center [816, 74] width 39 height 10
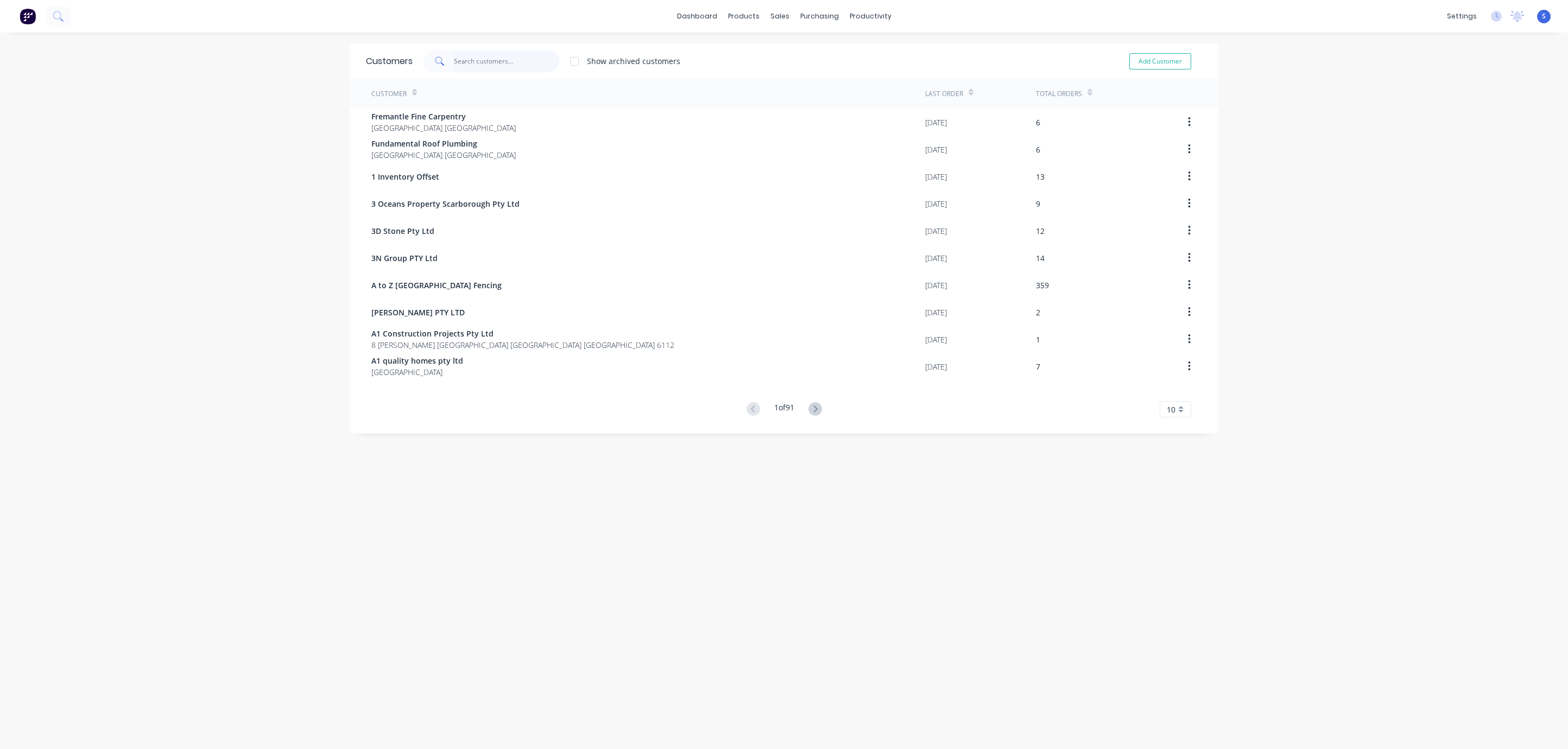
click at [508, 65] on input "text" at bounding box center [507, 61] width 106 height 22
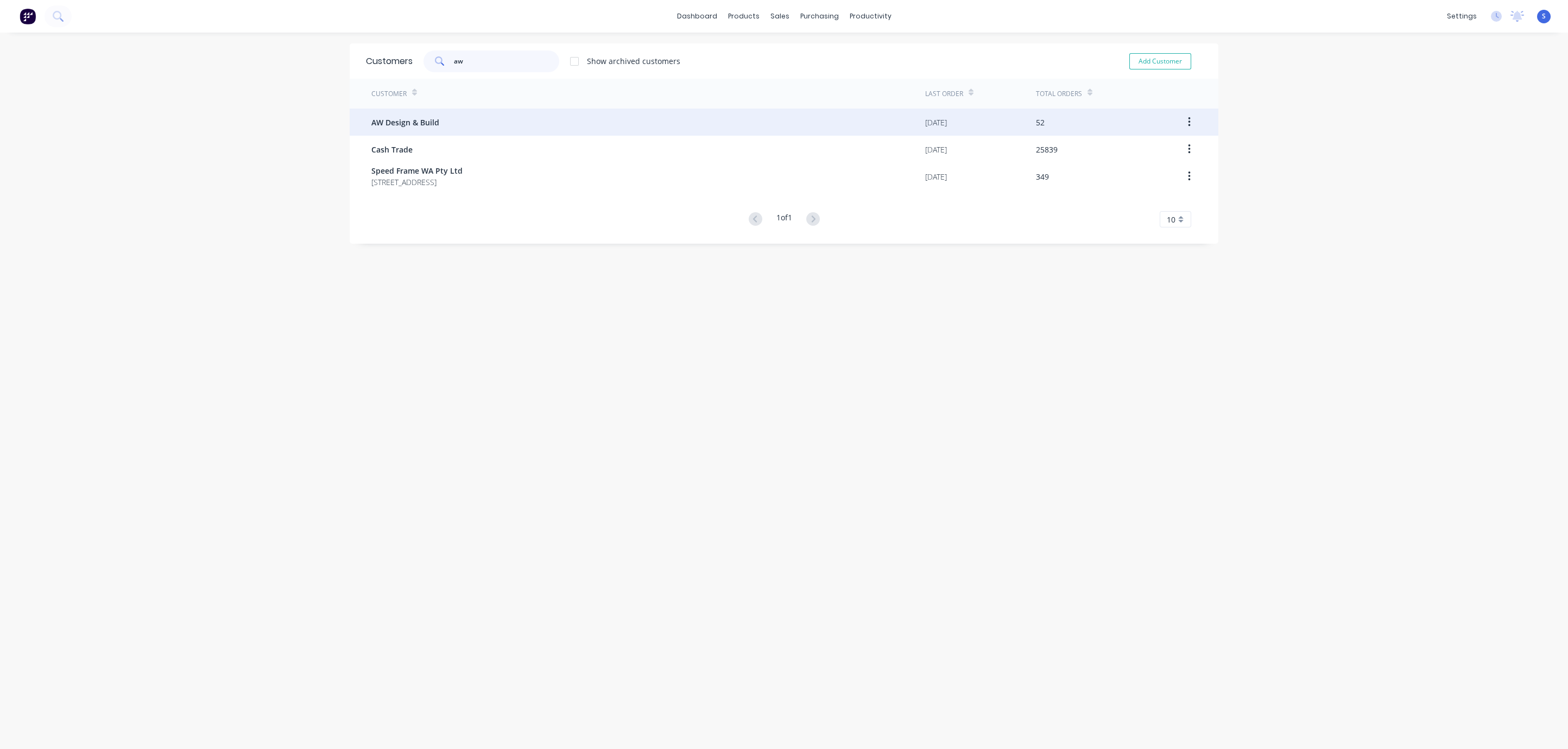
type input "aw"
click at [436, 111] on div "AW Design & Build" at bounding box center [648, 122] width 553 height 27
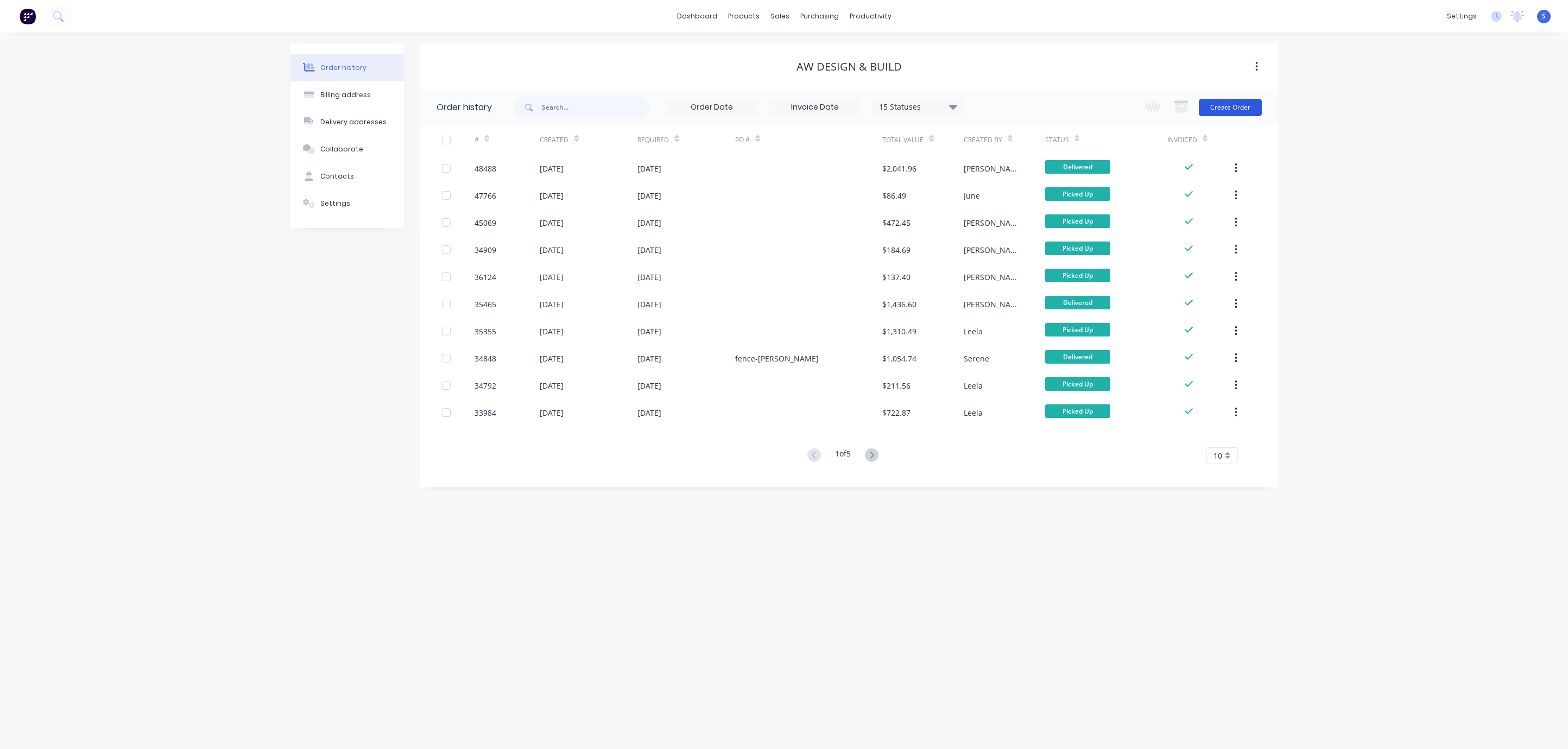
click at [1240, 109] on button "Create Order" at bounding box center [1230, 108] width 63 height 17
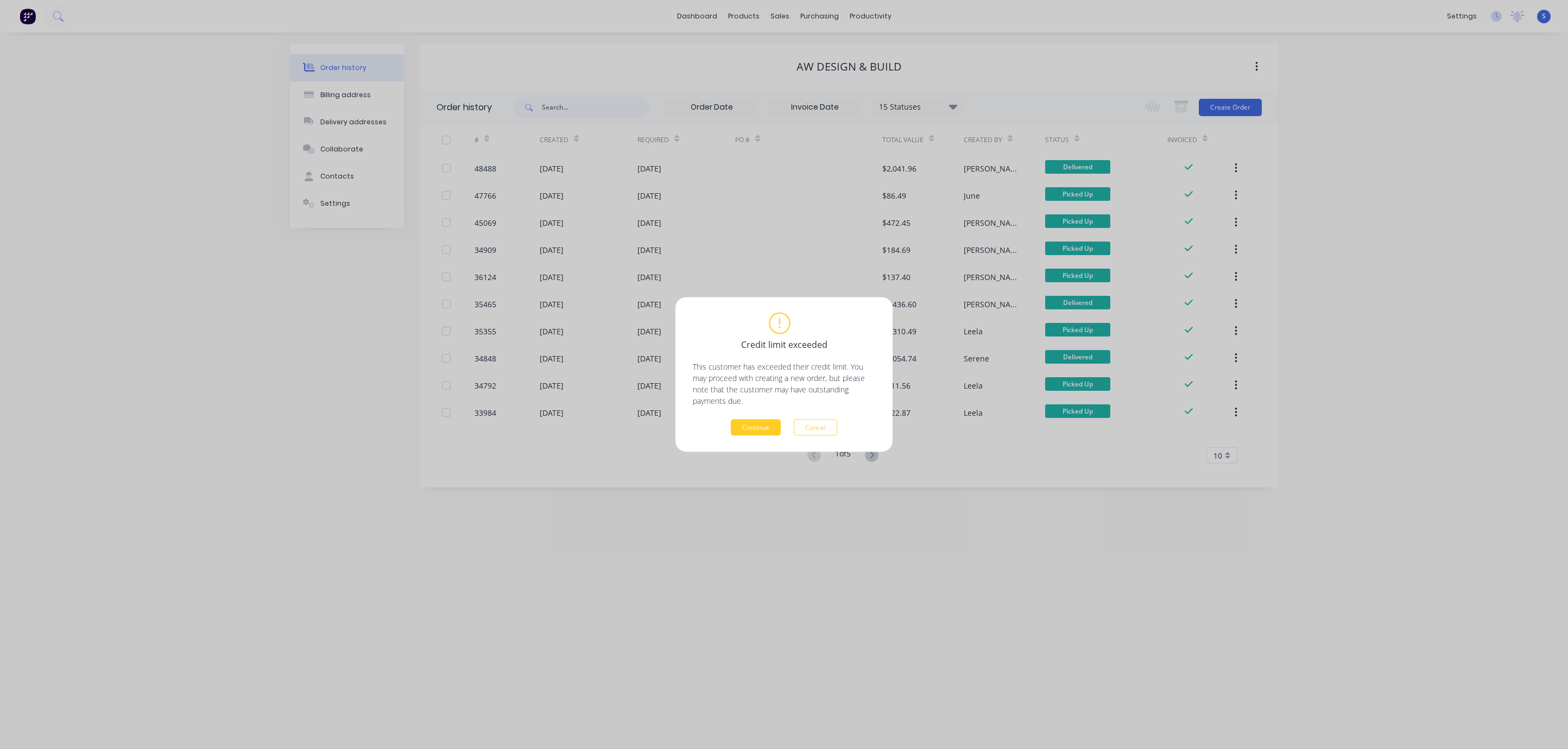
click at [751, 432] on button "Continue" at bounding box center [755, 427] width 50 height 16
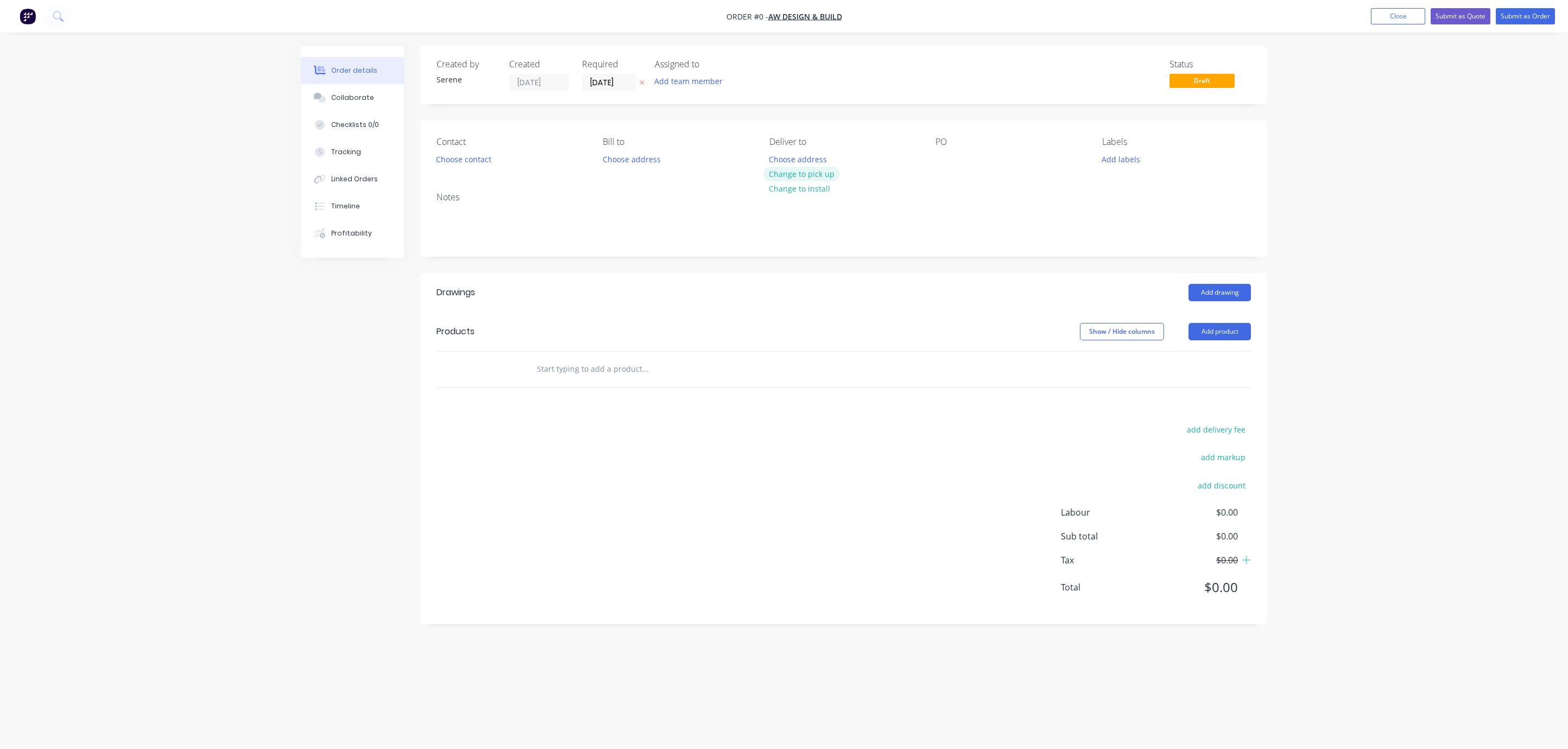
click at [798, 181] on button "Change to pick up" at bounding box center [801, 174] width 77 height 15
click at [1230, 341] on button "Add product" at bounding box center [1220, 331] width 63 height 17
click at [1200, 367] on div "Product catalogue" at bounding box center [1199, 359] width 84 height 16
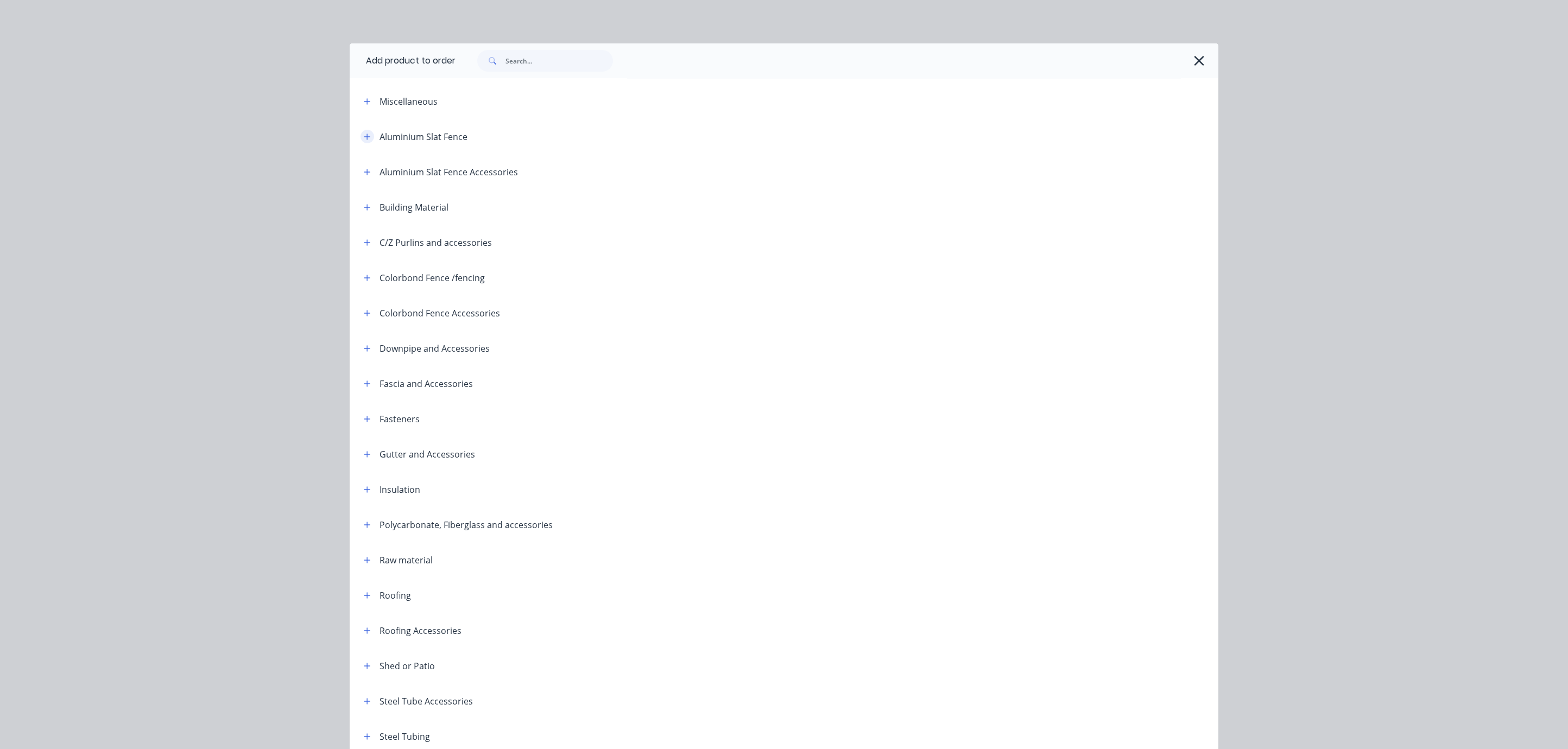
click at [363, 141] on icon "button" at bounding box center [366, 137] width 7 height 7
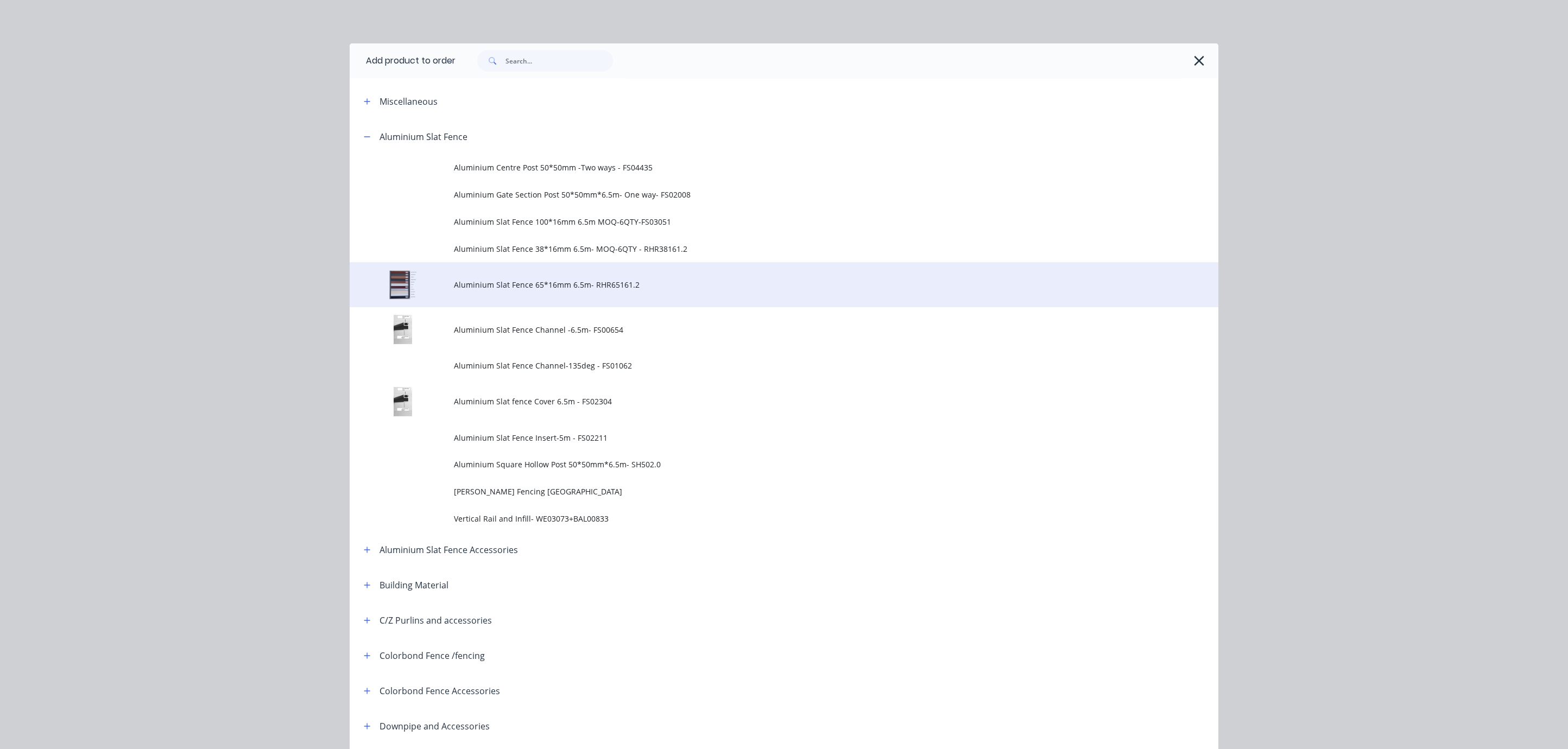
click at [610, 307] on td "Aluminium Slat Fence 65*16mm 6.5m- RHR65161.2" at bounding box center [836, 284] width 764 height 45
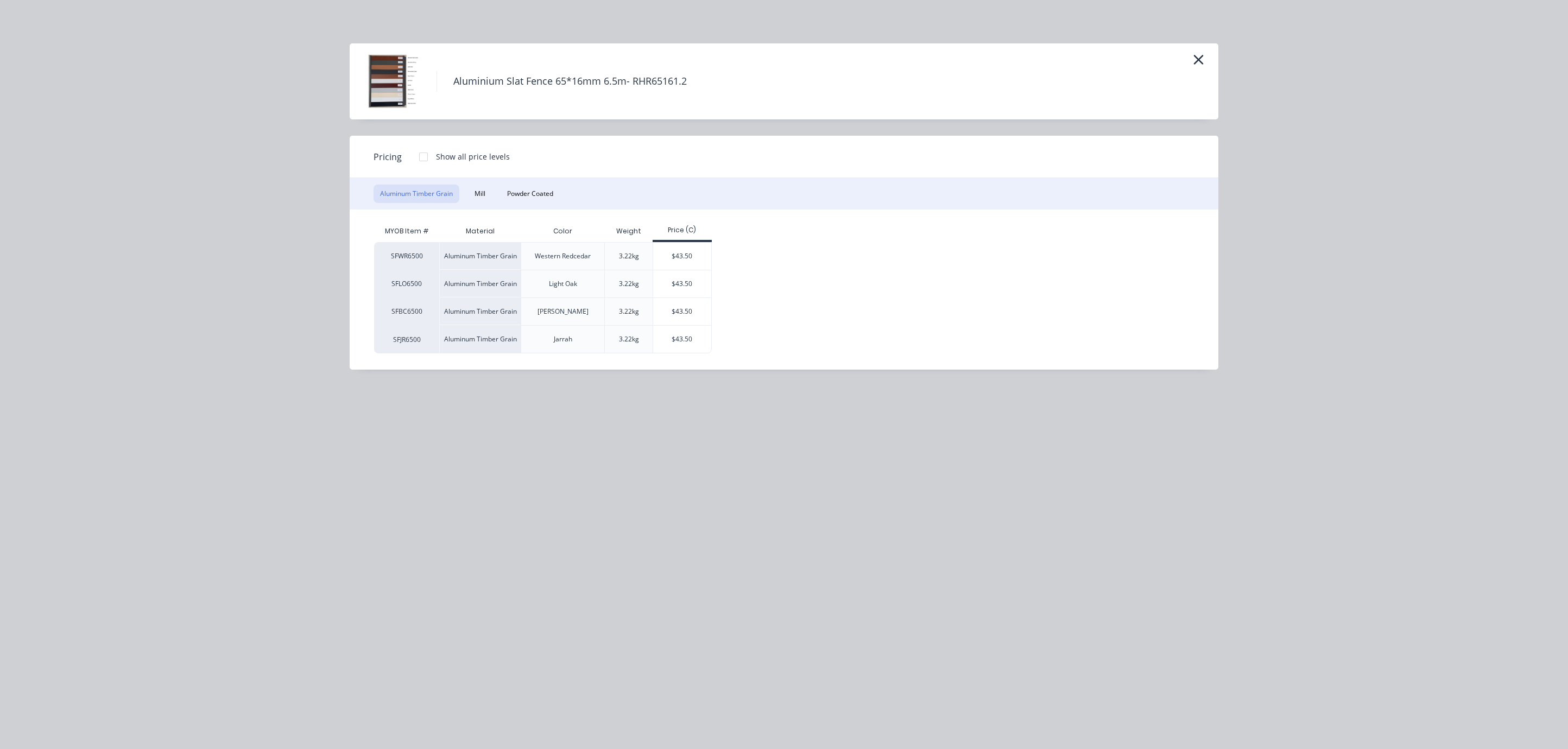
click at [426, 160] on div at bounding box center [423, 156] width 22 height 22
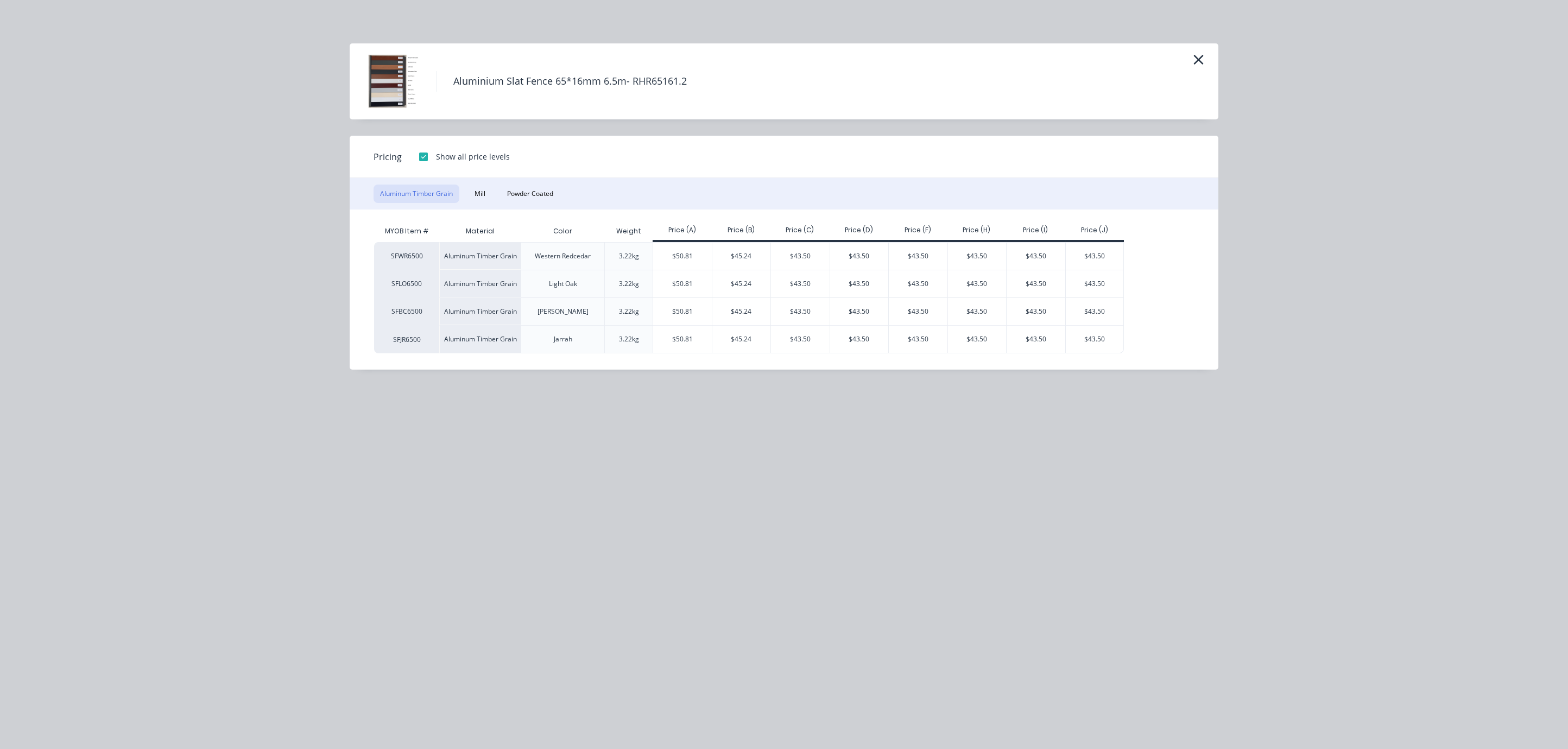
click at [426, 160] on div at bounding box center [423, 156] width 22 height 22
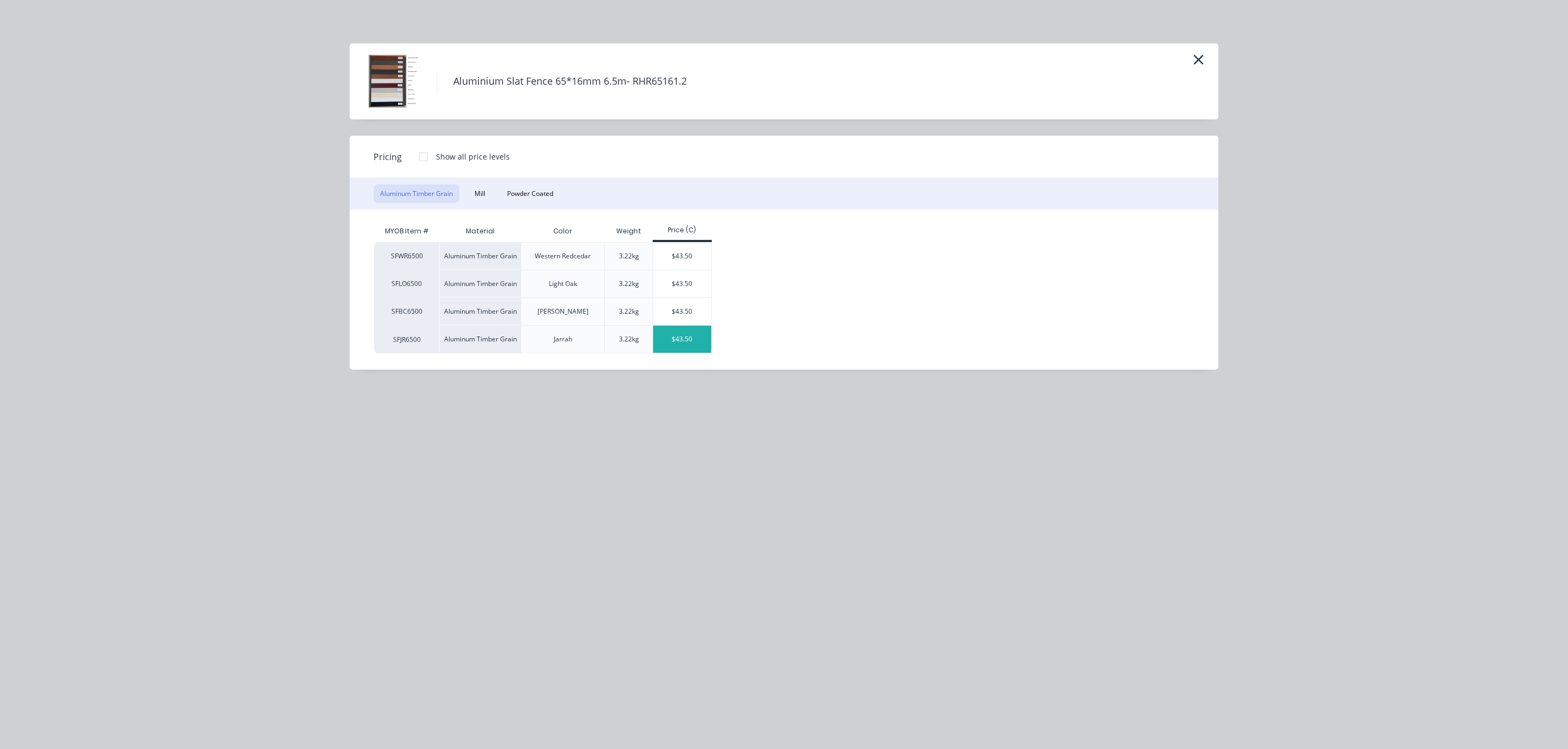
click at [683, 353] on div "$43.50" at bounding box center [682, 339] width 58 height 27
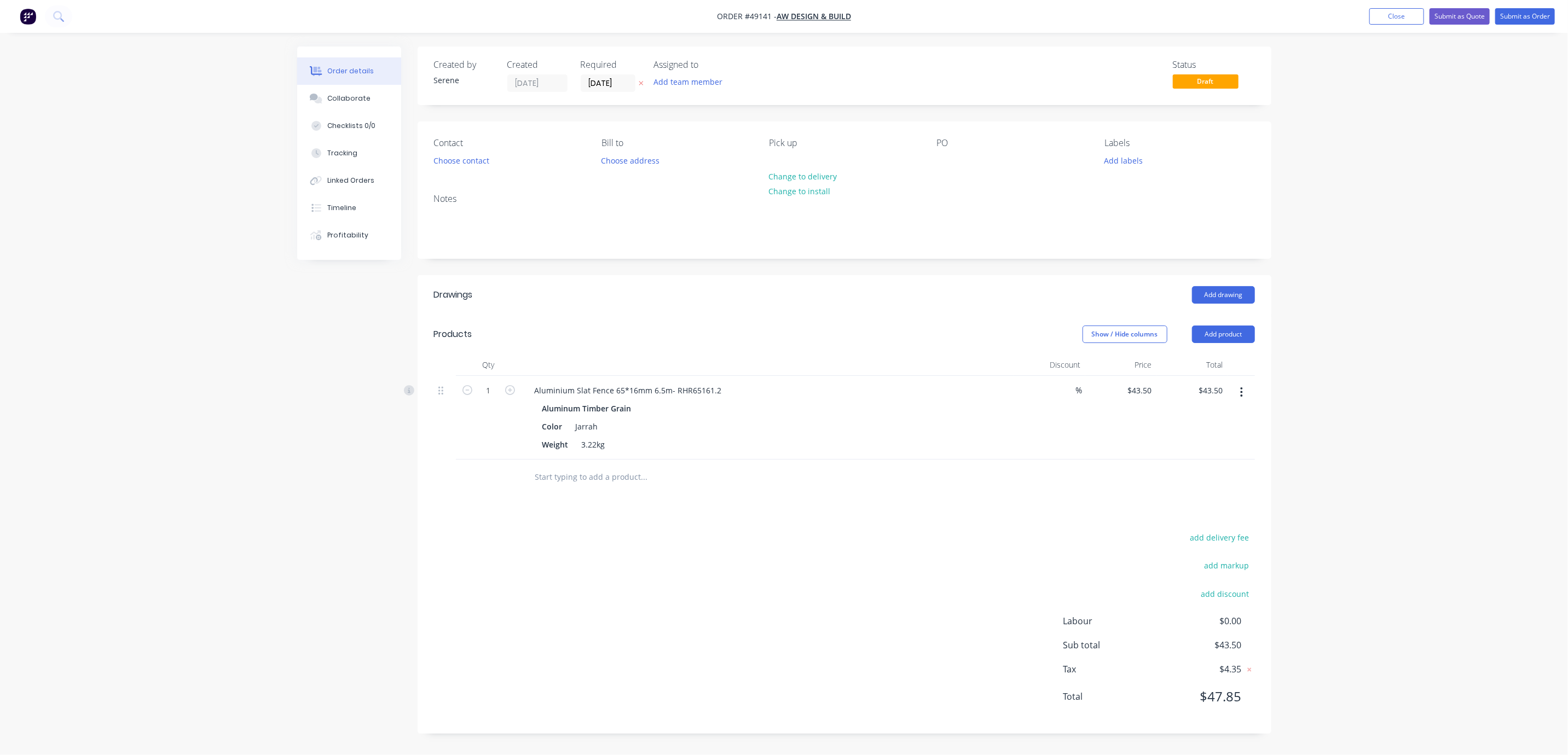
drag, startPoint x: 680, startPoint y: 557, endPoint x: 792, endPoint y: 560, distance: 112.0
click at [471, 167] on button "Choose contact" at bounding box center [461, 160] width 68 height 15
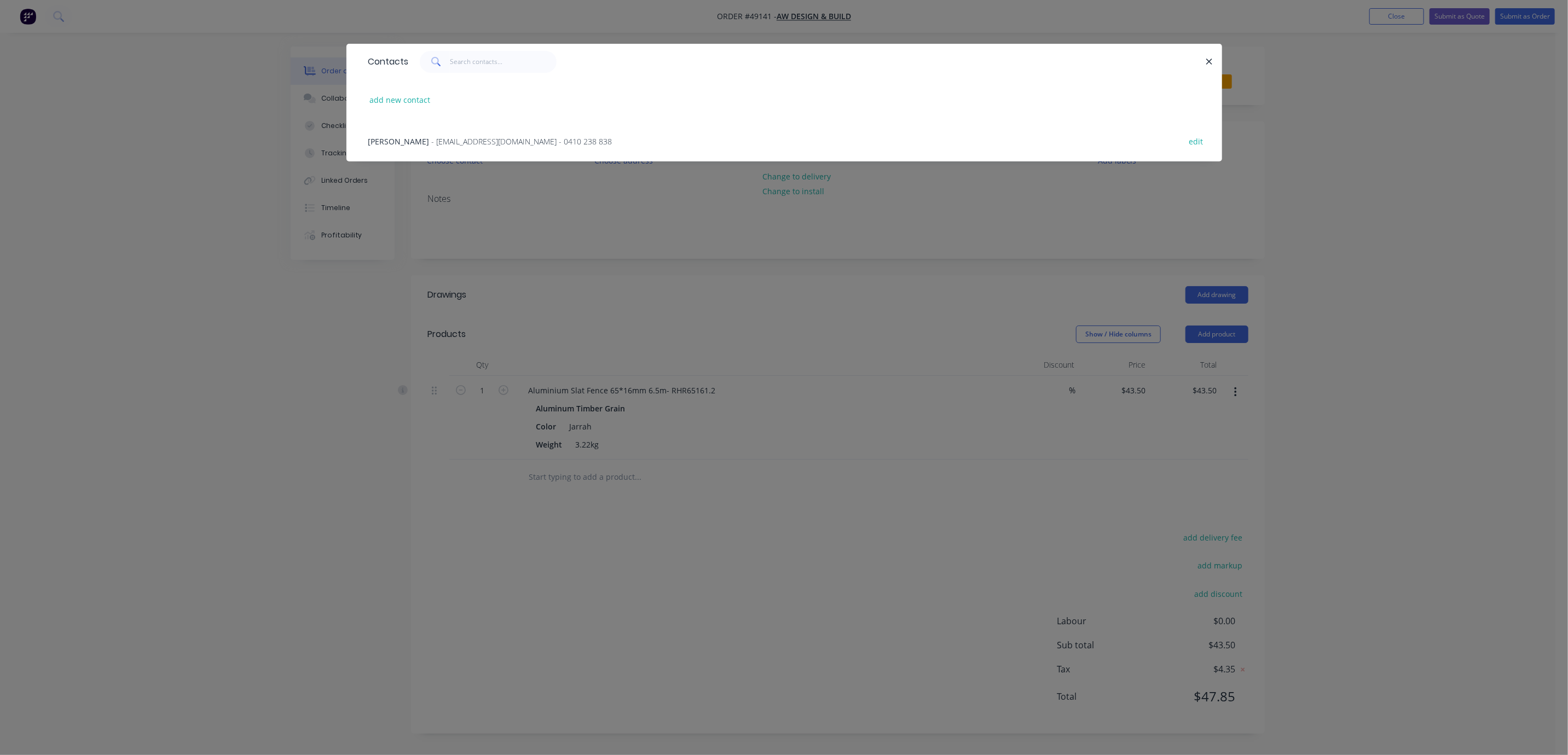
click at [431, 147] on div "Eric - jongeric@gmail.com - 0410 238 838" at bounding box center [490, 141] width 244 height 12
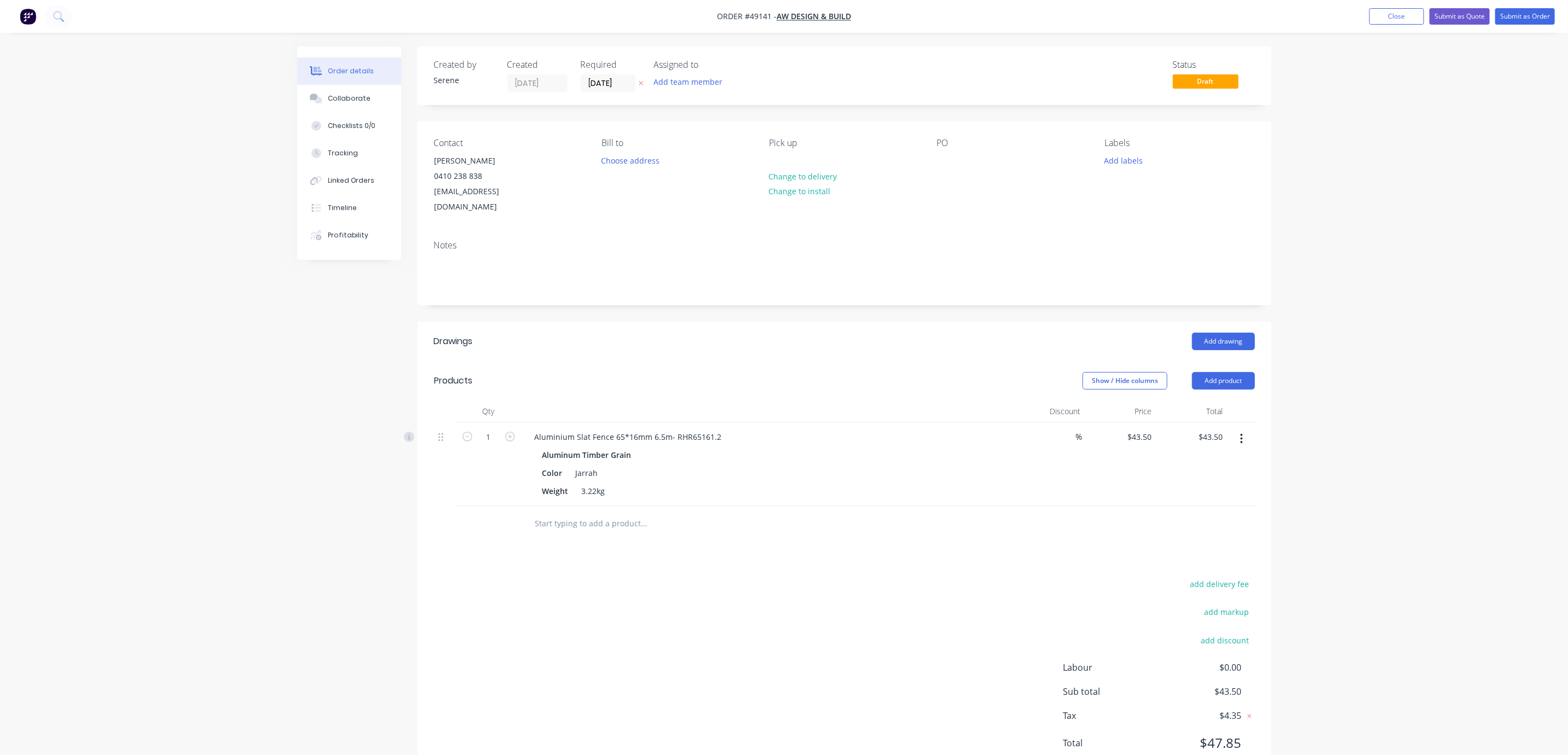
drag, startPoint x: 720, startPoint y: 353, endPoint x: 897, endPoint y: 404, distance: 184.2
drag, startPoint x: 942, startPoint y: 596, endPoint x: 1012, endPoint y: 588, distance: 70.5
click at [899, 627] on div "add delivery fee add markup add discount Labour $0.00 Sub total $43.50 Tax $4.3…" at bounding box center [844, 670] width 821 height 187
click at [490, 443] on input "1" at bounding box center [489, 437] width 29 height 16
type input "5"
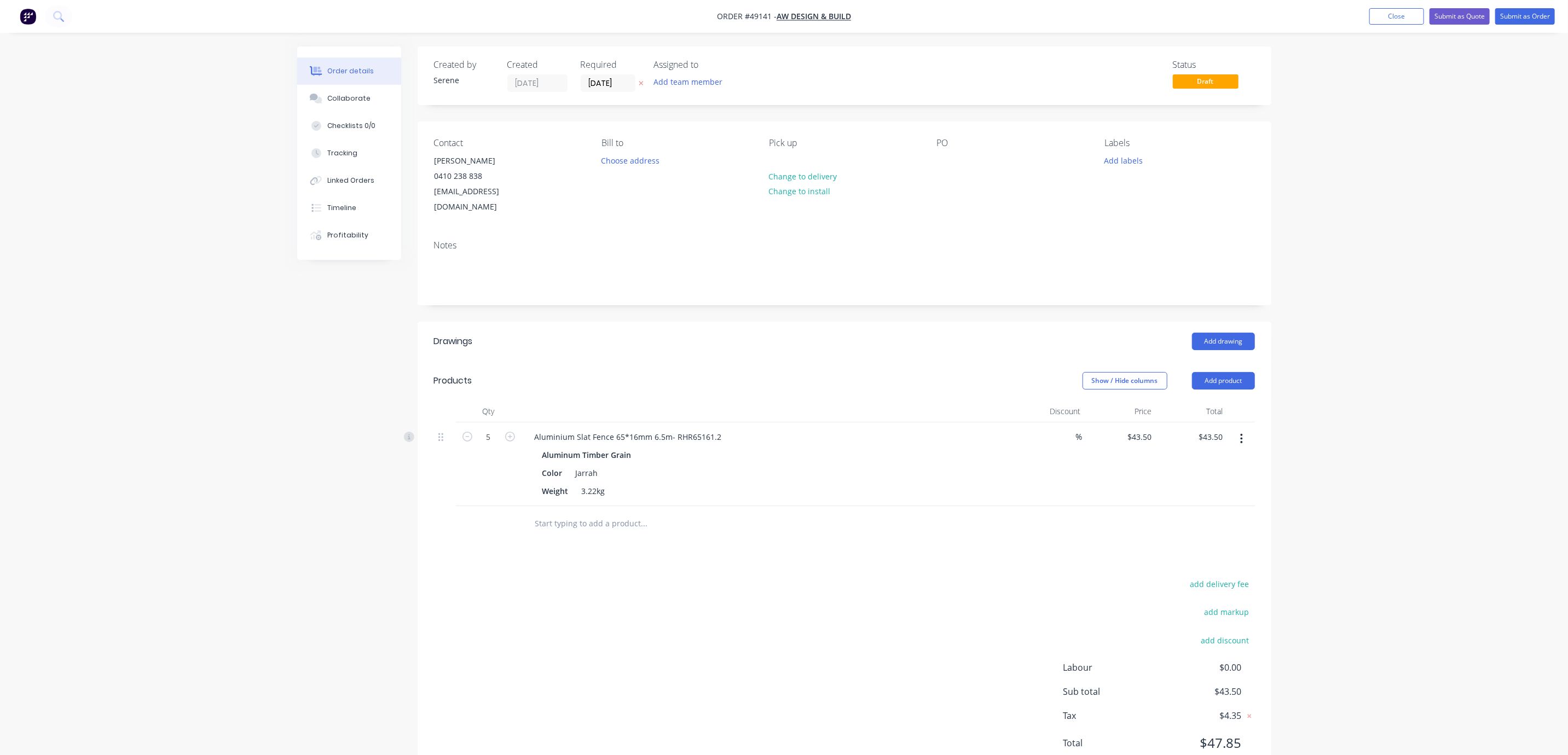
type input "$217.50"
click at [718, 367] on header "Products Show / Hide columns Add product" at bounding box center [844, 381] width 854 height 40
click at [755, 376] on div "Show / Hide columns Add product" at bounding box center [931, 381] width 647 height 17
drag, startPoint x: 792, startPoint y: 371, endPoint x: 905, endPoint y: 372, distance: 113.0
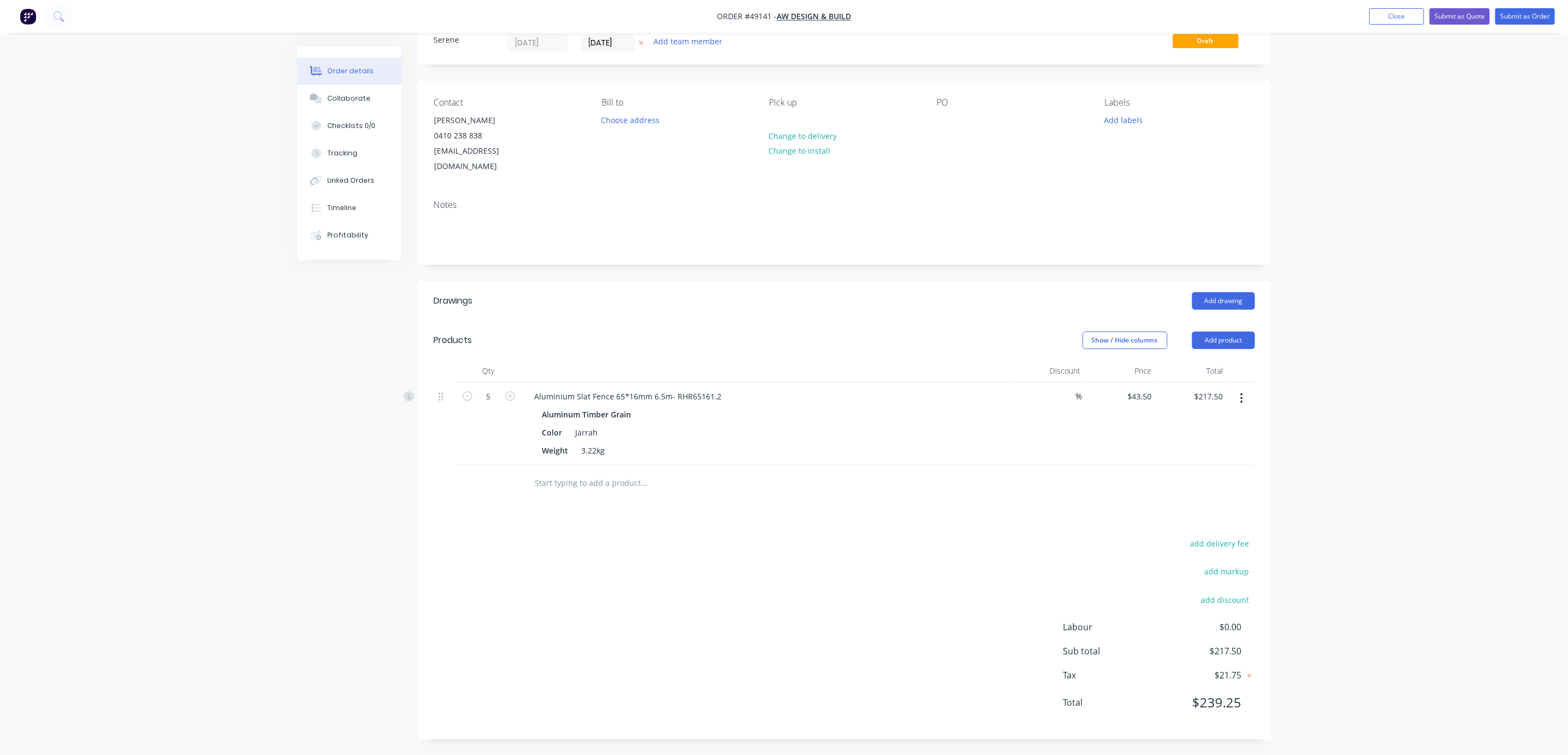
scroll to position [60, 0]
click at [1228, 330] on button "Add product" at bounding box center [1224, 339] width 63 height 17
click at [1219, 359] on div "Product catalogue" at bounding box center [1203, 367] width 84 height 16
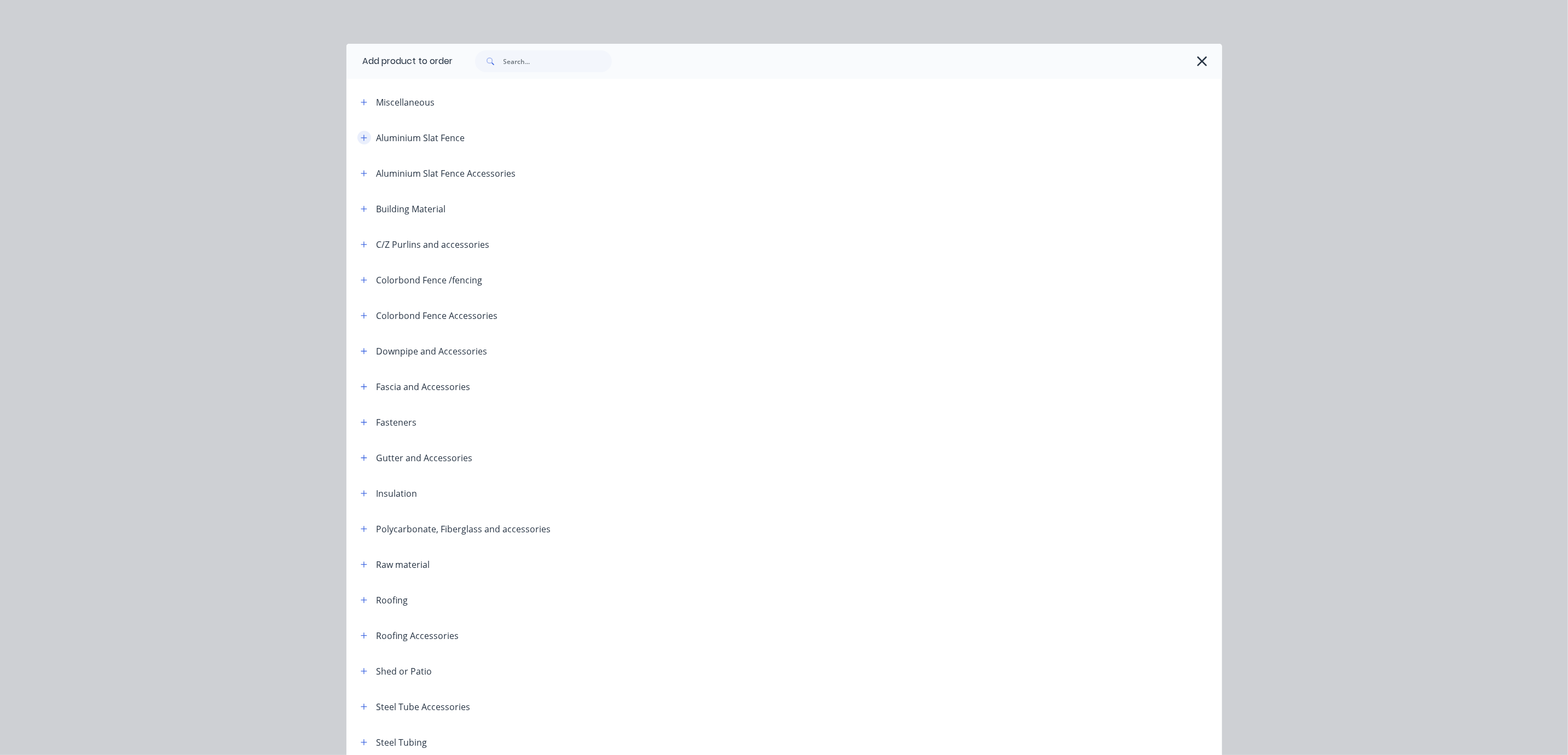
click at [361, 142] on icon "button" at bounding box center [364, 138] width 7 height 7
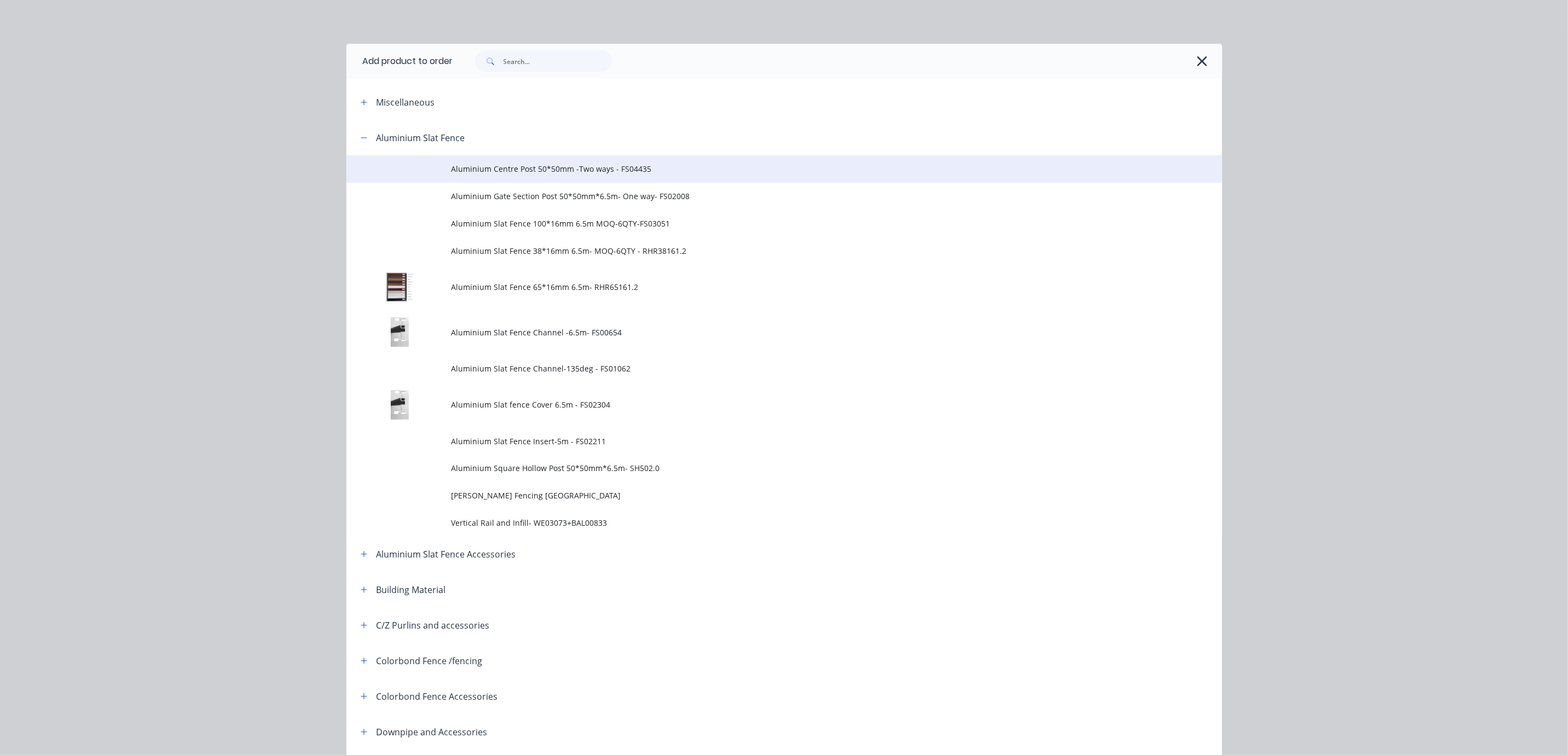
click at [658, 175] on span "Aluminium Centre Post 50*50mm -Two ways - FS04435" at bounding box center [760, 169] width 616 height 12
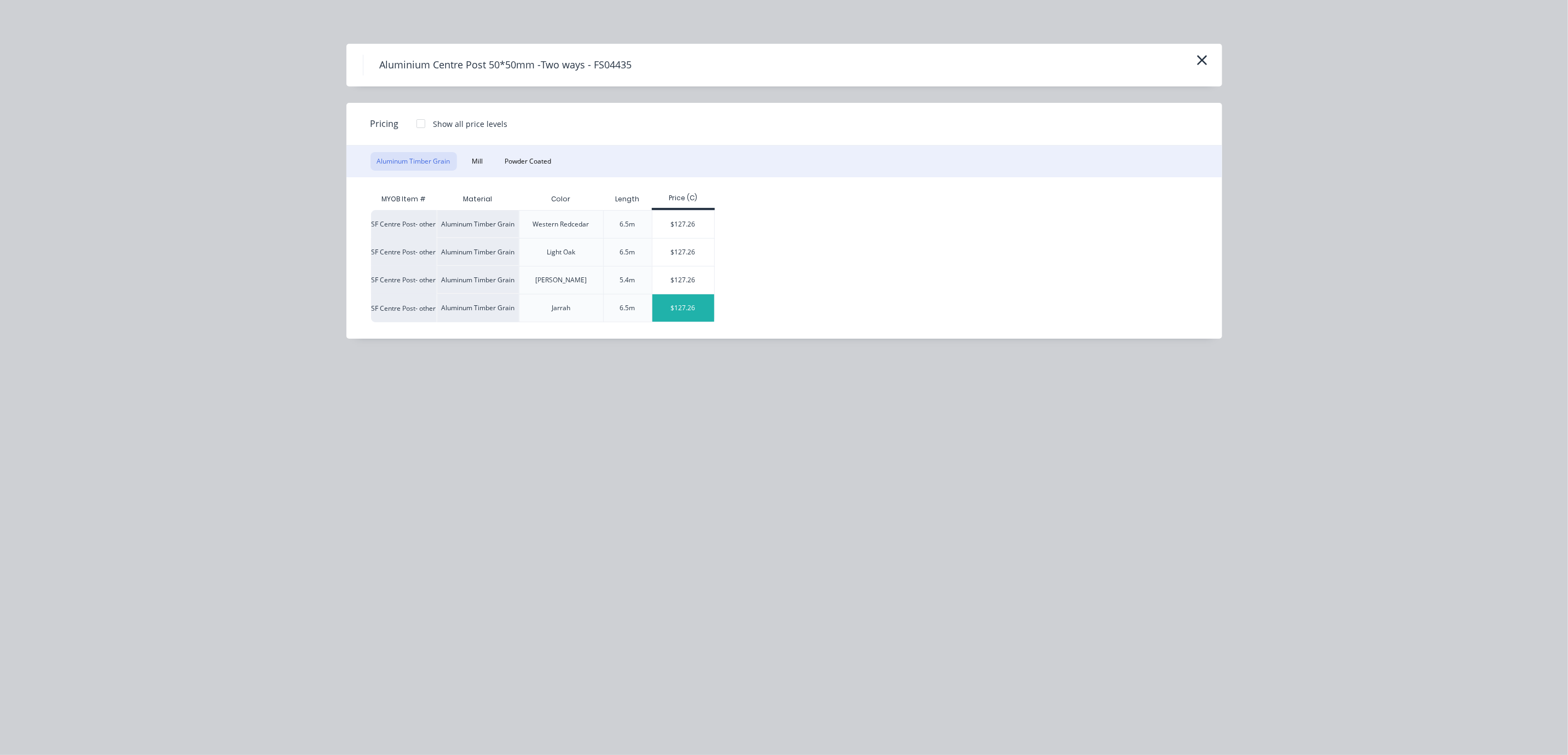
click at [703, 322] on div "$127.26" at bounding box center [683, 308] width 62 height 27
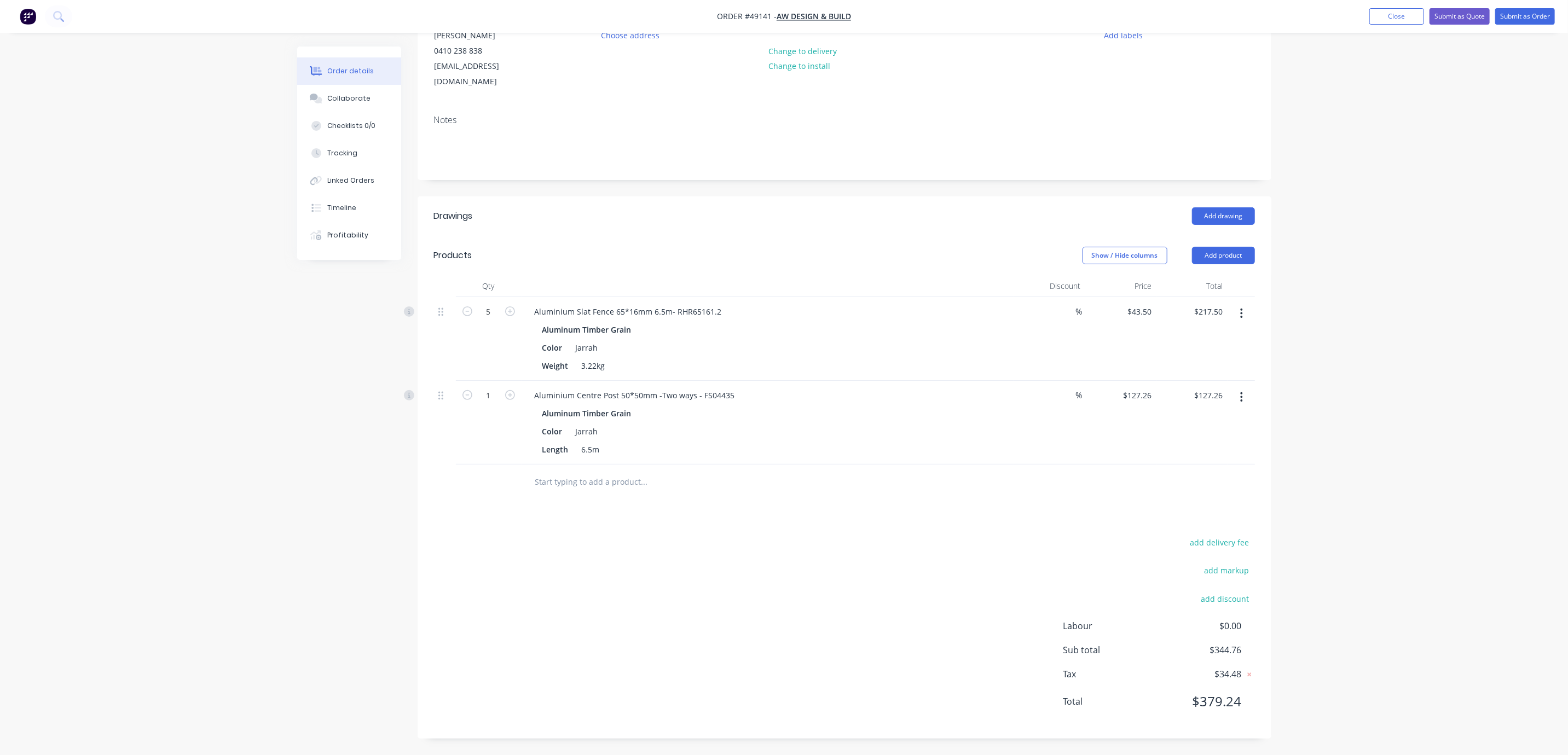
scroll to position [148, 0]
click at [880, 559] on div "add delivery fee add markup add discount Labour $0.00 Sub total $344.76 Tax $34…" at bounding box center [844, 629] width 821 height 187
click at [846, 539] on div "add delivery fee add markup add discount Labour $0.00 Sub total $344.76 Tax $34…" at bounding box center [844, 629] width 821 height 187
click at [1231, 247] on button "Add product" at bounding box center [1224, 255] width 63 height 17
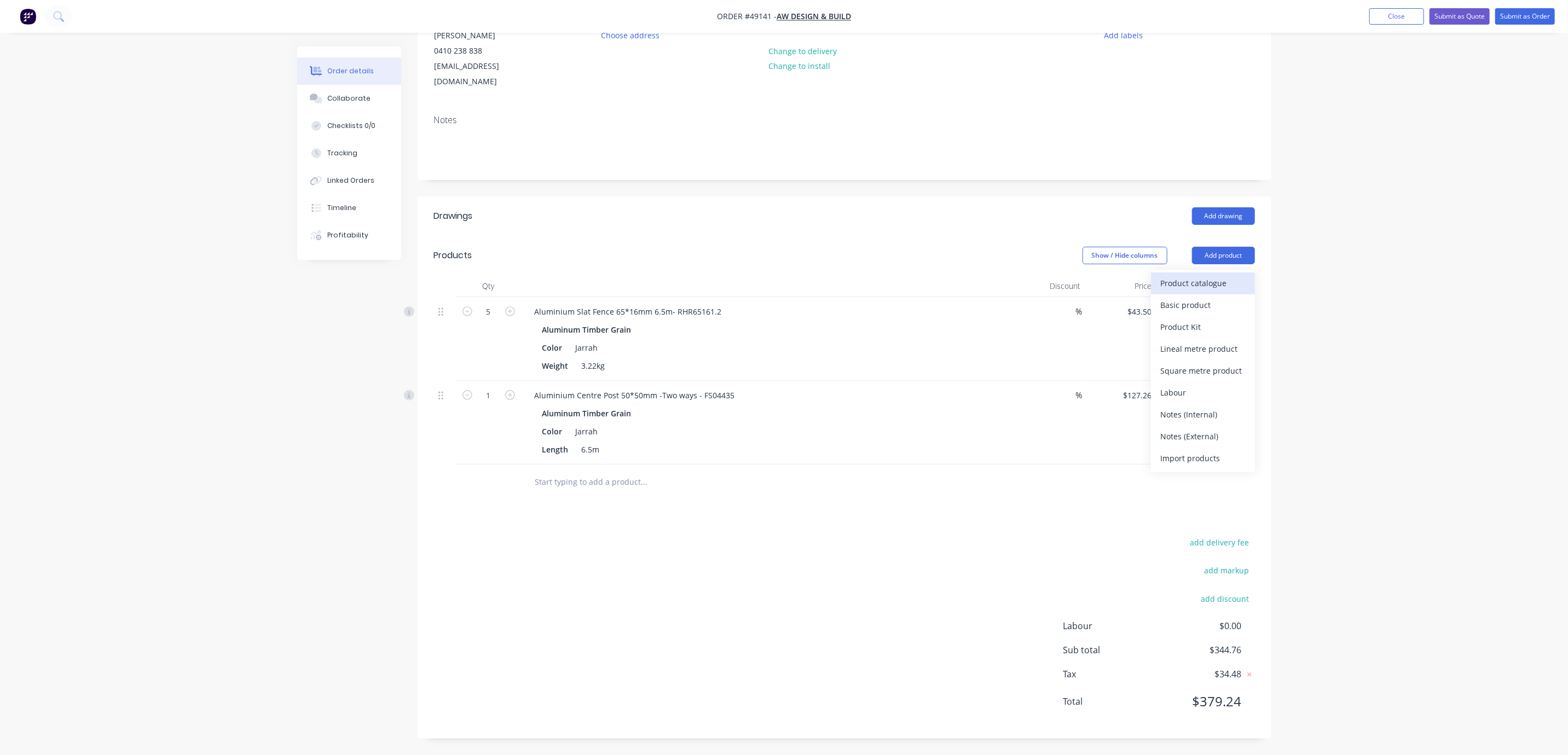
click at [1213, 275] on div "Product catalogue" at bounding box center [1203, 283] width 84 height 16
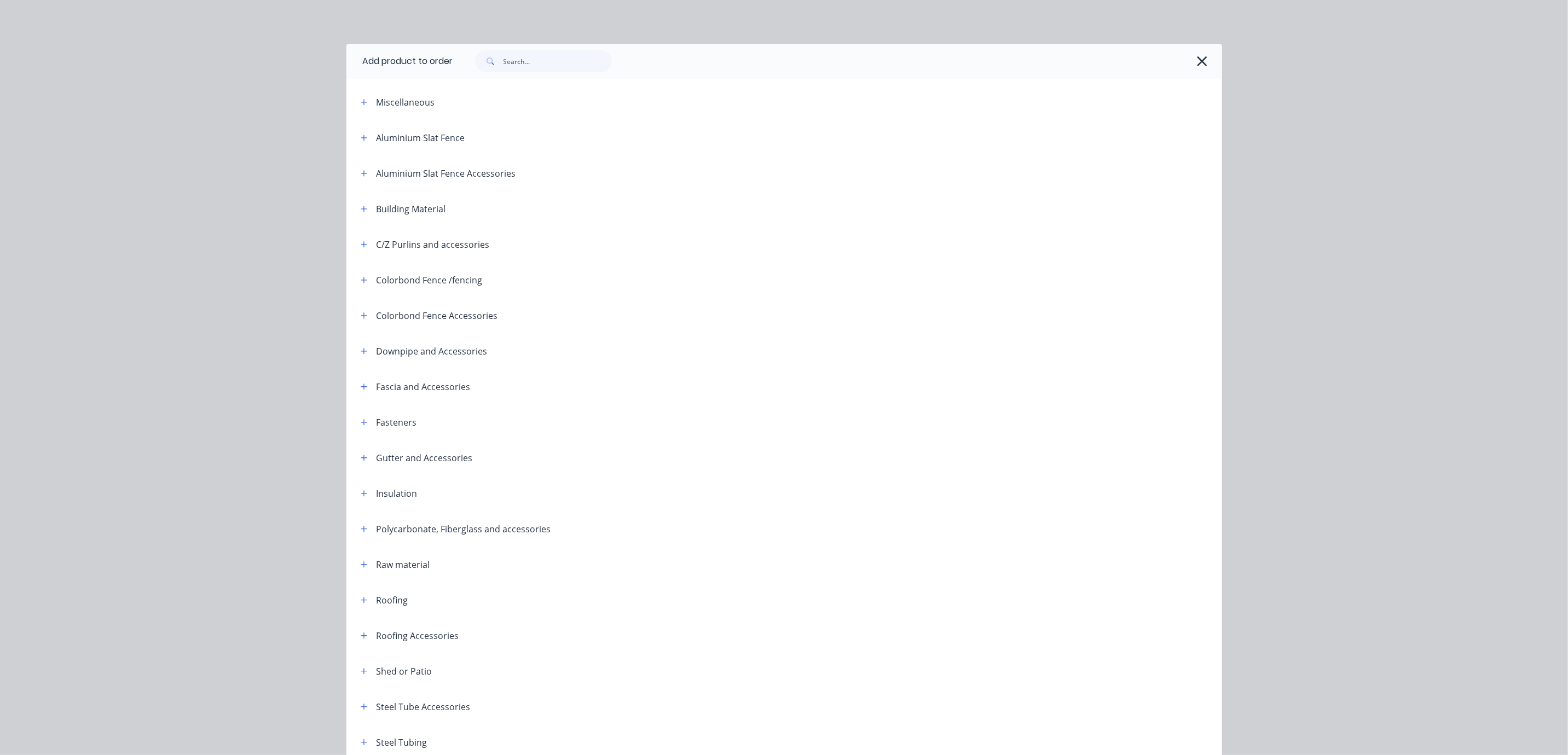
click at [363, 144] on button "button" at bounding box center [364, 138] width 14 height 14
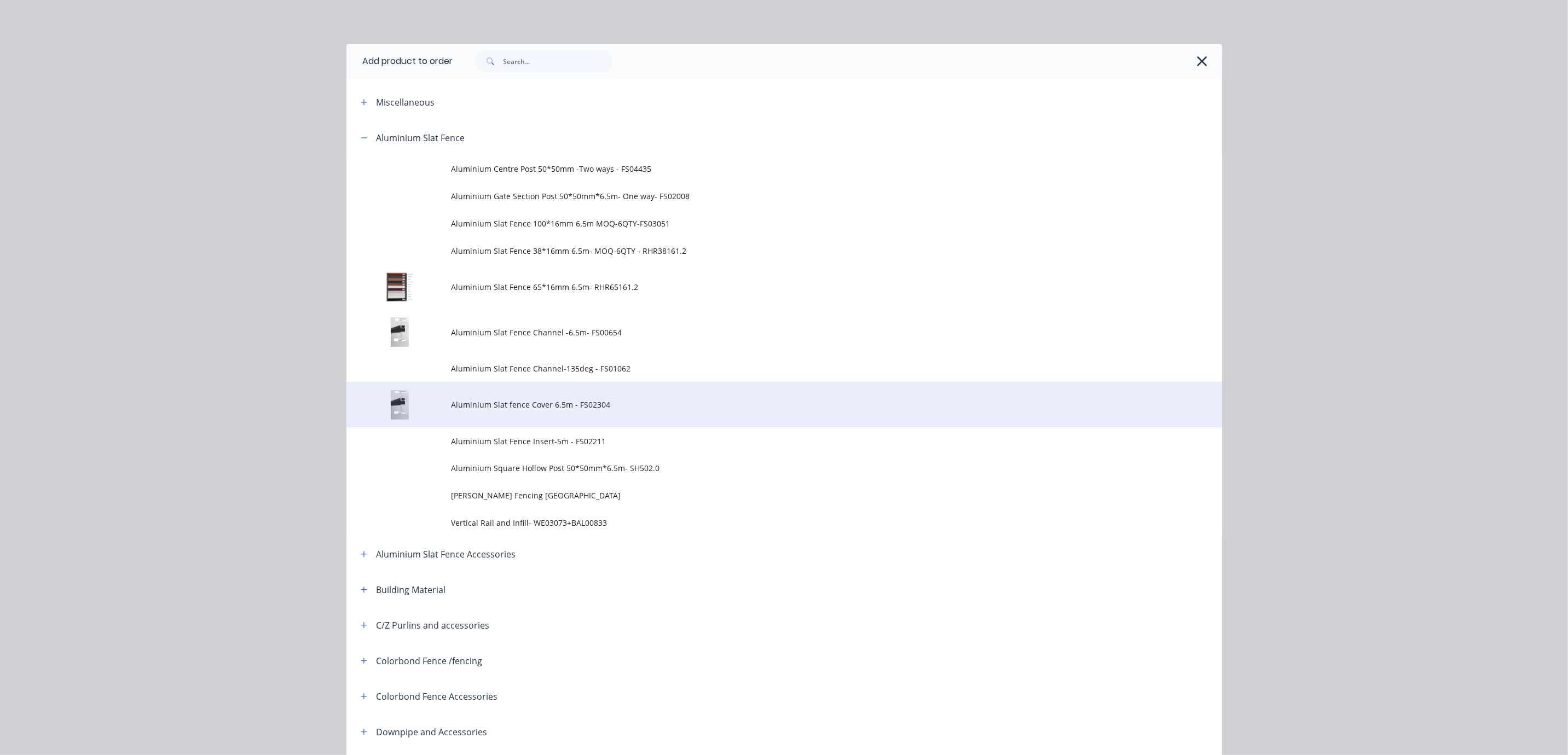
click at [626, 410] on span "Aluminium Slat fence Cover 6.5m - FS02304" at bounding box center [760, 405] width 616 height 12
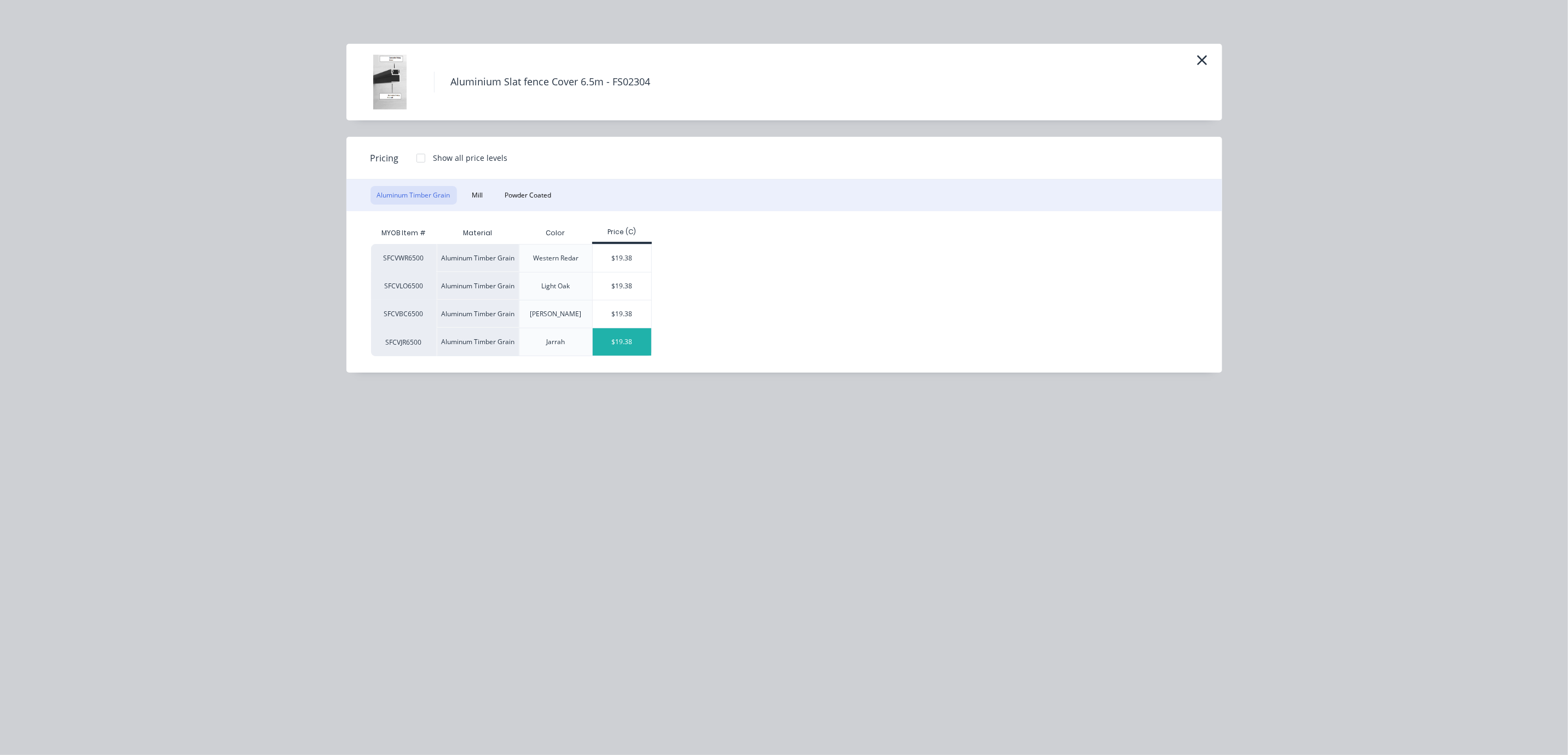
click at [616, 345] on div "$19.38" at bounding box center [622, 342] width 58 height 27
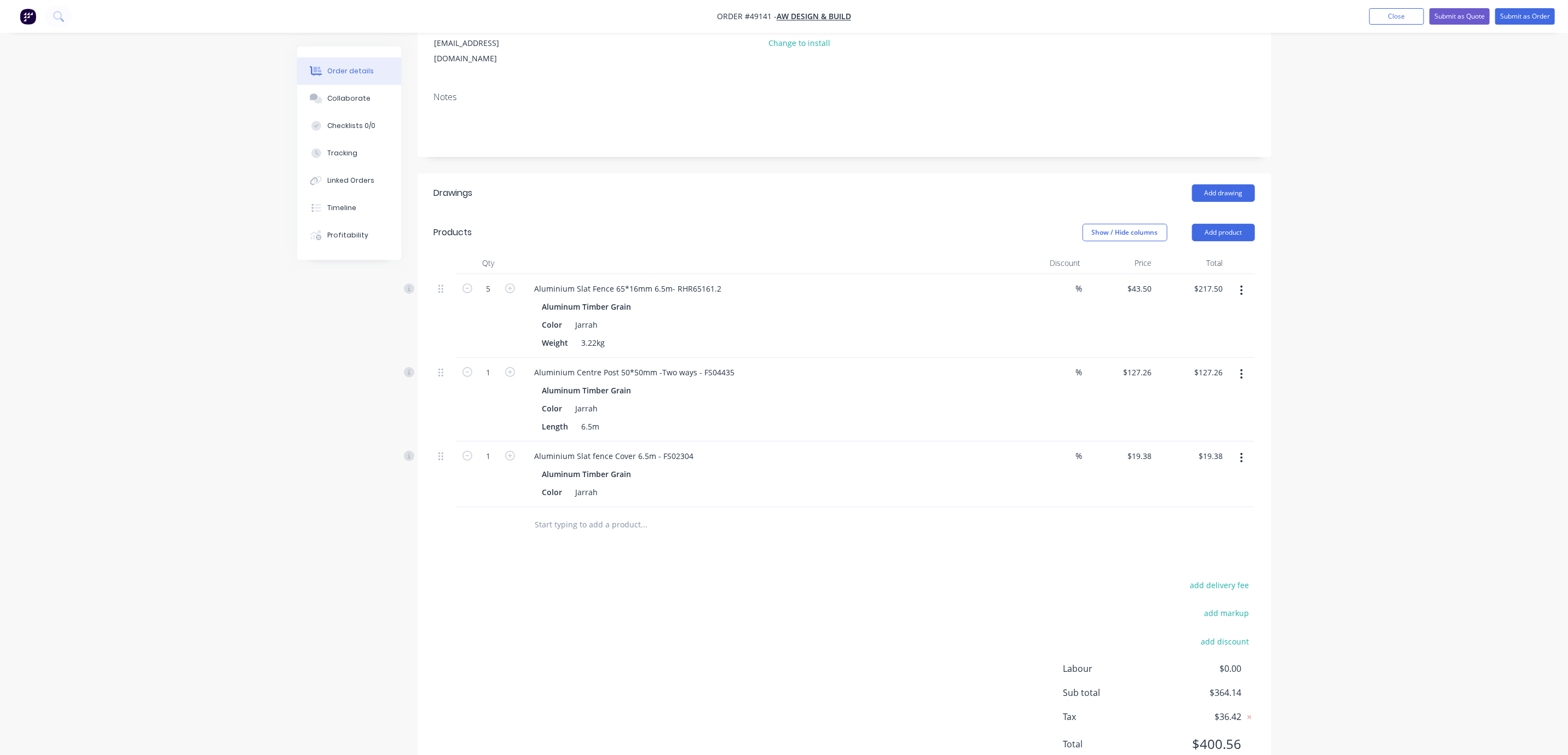
click at [880, 628] on div "add delivery fee add markup add discount Labour $0.00 Sub total $364.14 Tax $36…" at bounding box center [844, 671] width 821 height 187
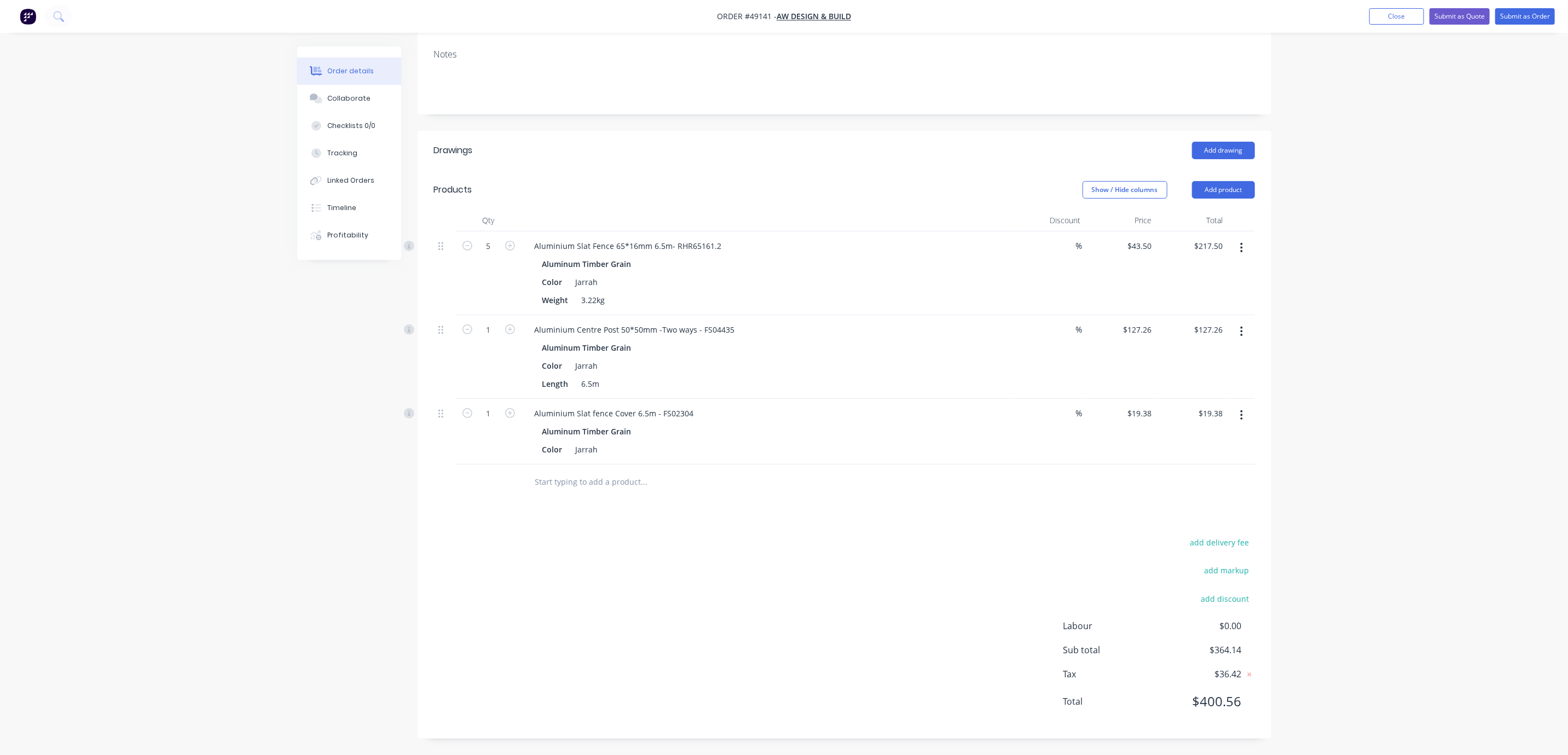
scroll to position [218, 0]
click at [1239, 181] on button "Add product" at bounding box center [1224, 190] width 63 height 17
click at [1218, 210] on div "Product catalogue" at bounding box center [1203, 218] width 84 height 16
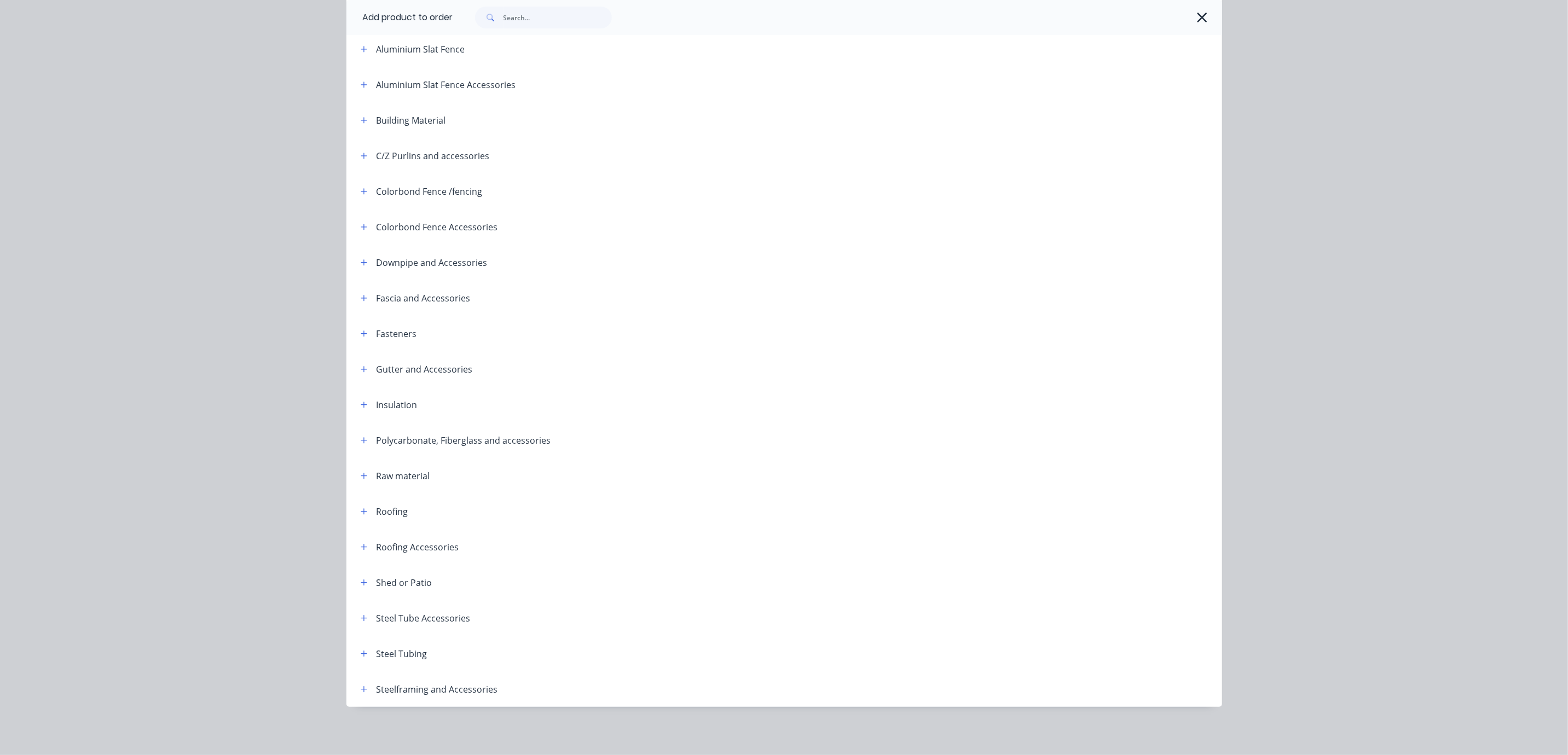
scroll to position [235, 0]
click at [361, 614] on icon "button" at bounding box center [364, 618] width 7 height 7
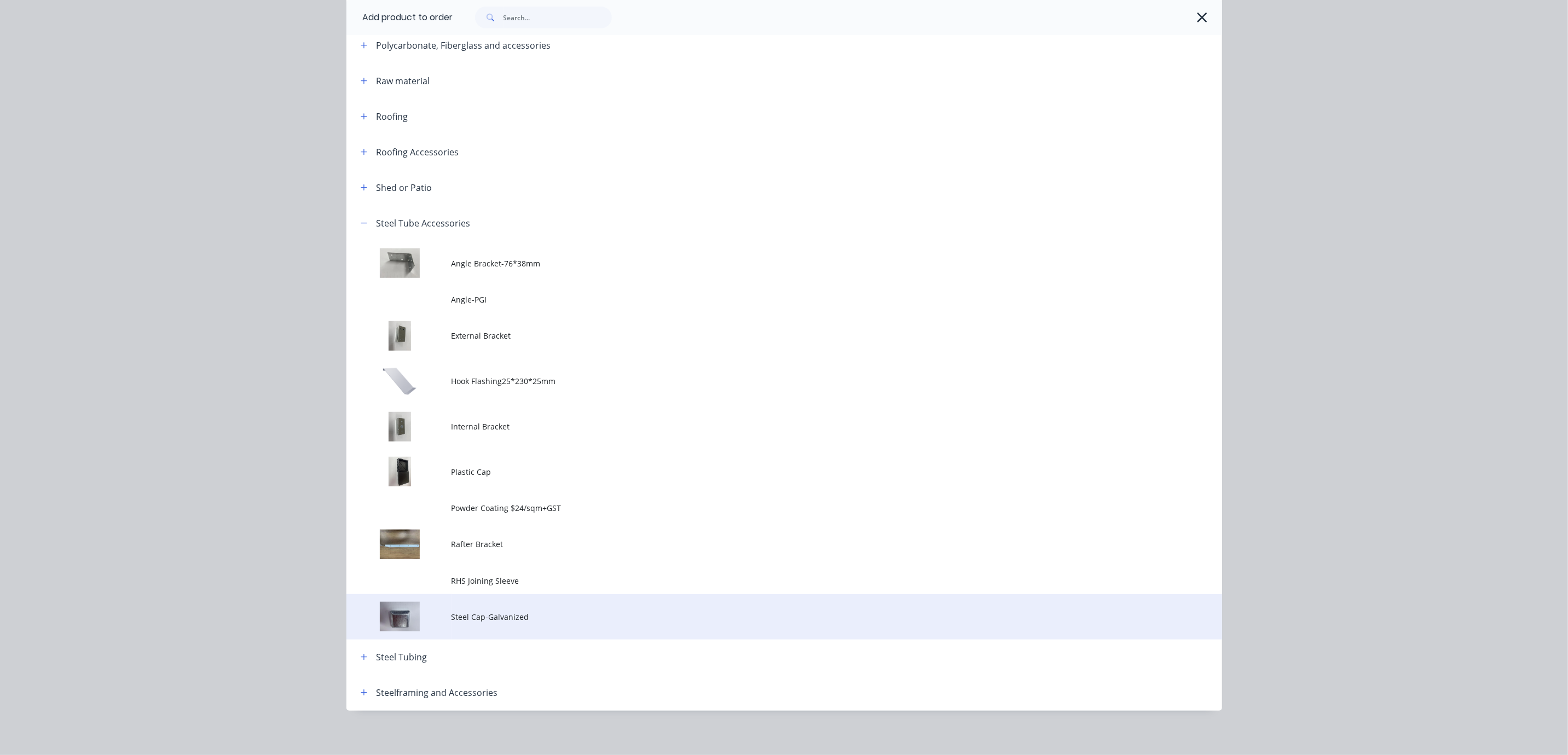
scroll to position [552, 0]
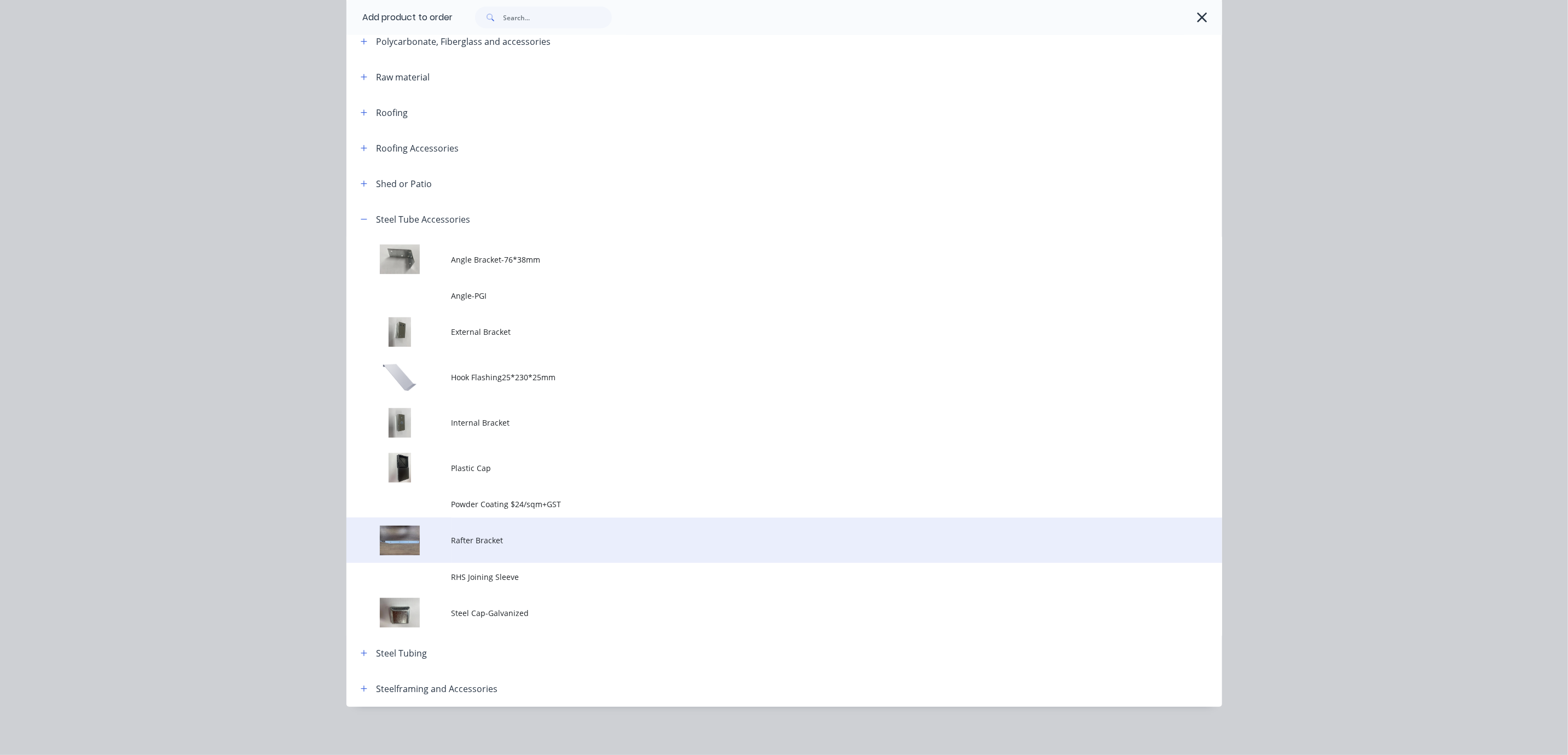
click at [526, 535] on span "Rafter Bracket" at bounding box center [760, 541] width 616 height 12
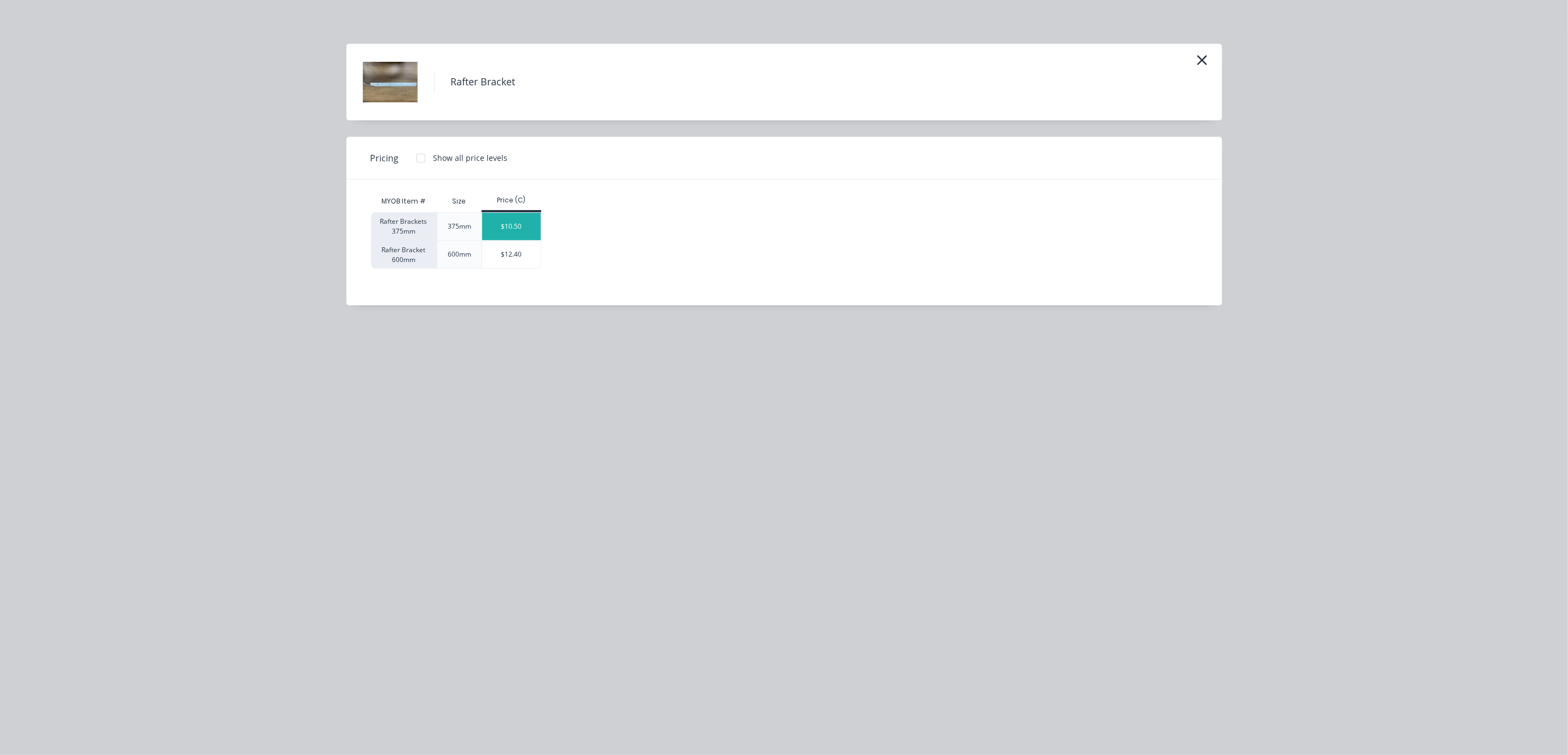
click at [520, 241] on div "$10.50" at bounding box center [512, 226] width 58 height 27
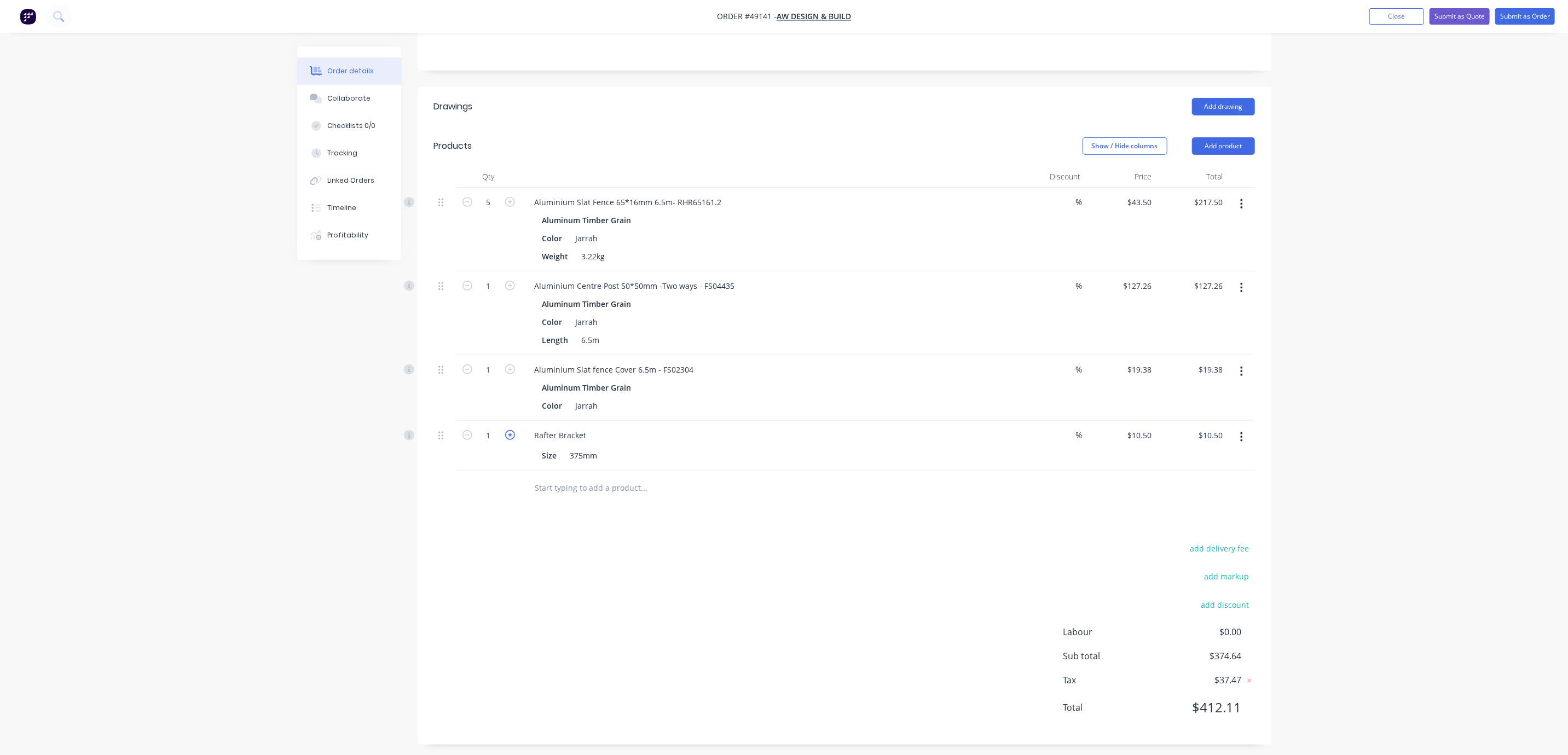
click at [513, 440] on icon "button" at bounding box center [510, 435] width 10 height 10
type input "2"
type input "$21.00"
click at [513, 440] on icon "button" at bounding box center [510, 435] width 10 height 10
type input "3"
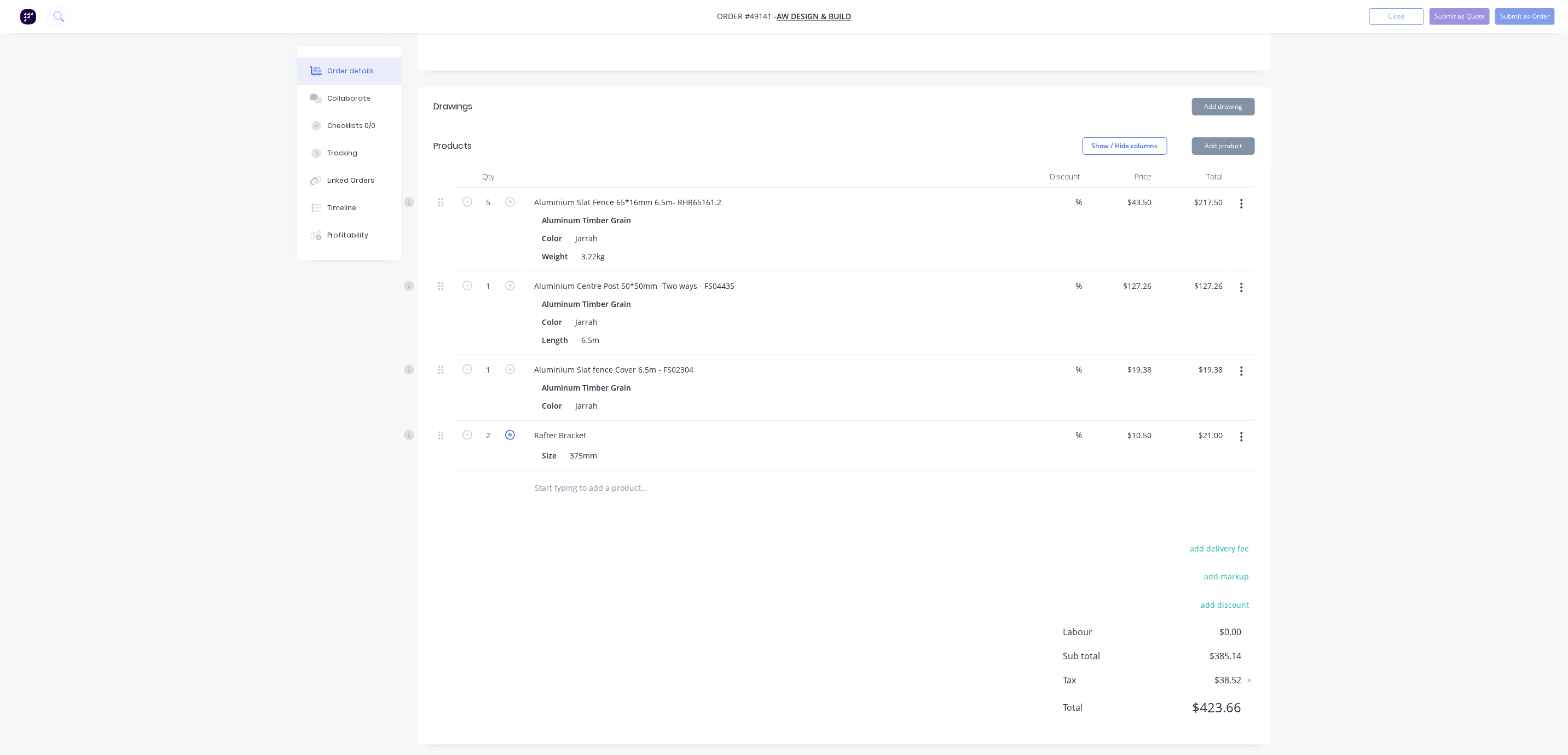
type input "$31.50"
click at [511, 440] on icon "button" at bounding box center [510, 435] width 10 height 10
type input "4"
type input "$42.00"
click at [864, 653] on div "add delivery fee add markup add discount Labour $0.00 Sub total $406.14 Tax $40…" at bounding box center [844, 635] width 821 height 187
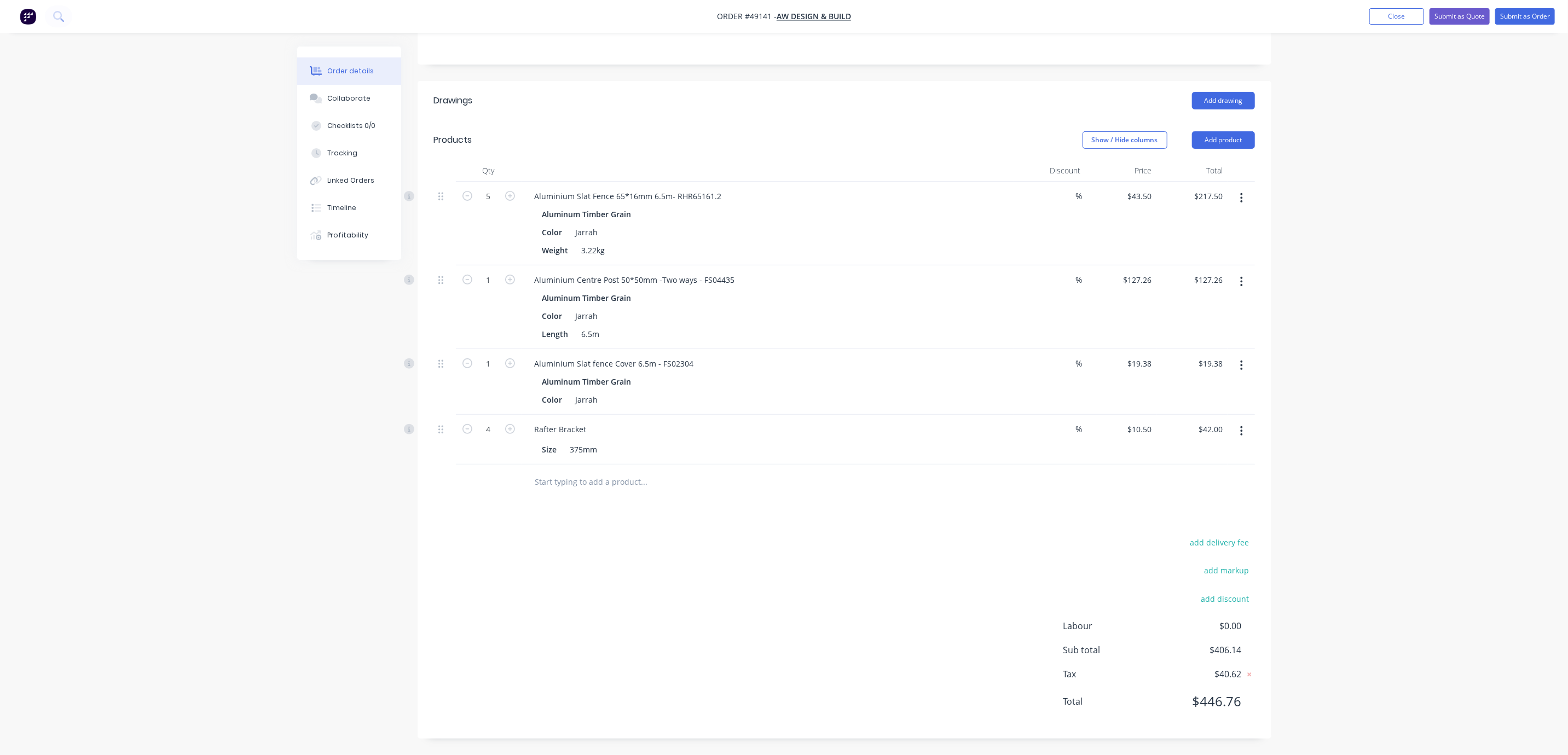
scroll to position [270, 0]
click at [1230, 131] on button "Add product" at bounding box center [1224, 140] width 63 height 17
click at [1210, 160] on div "Product catalogue" at bounding box center [1203, 168] width 84 height 16
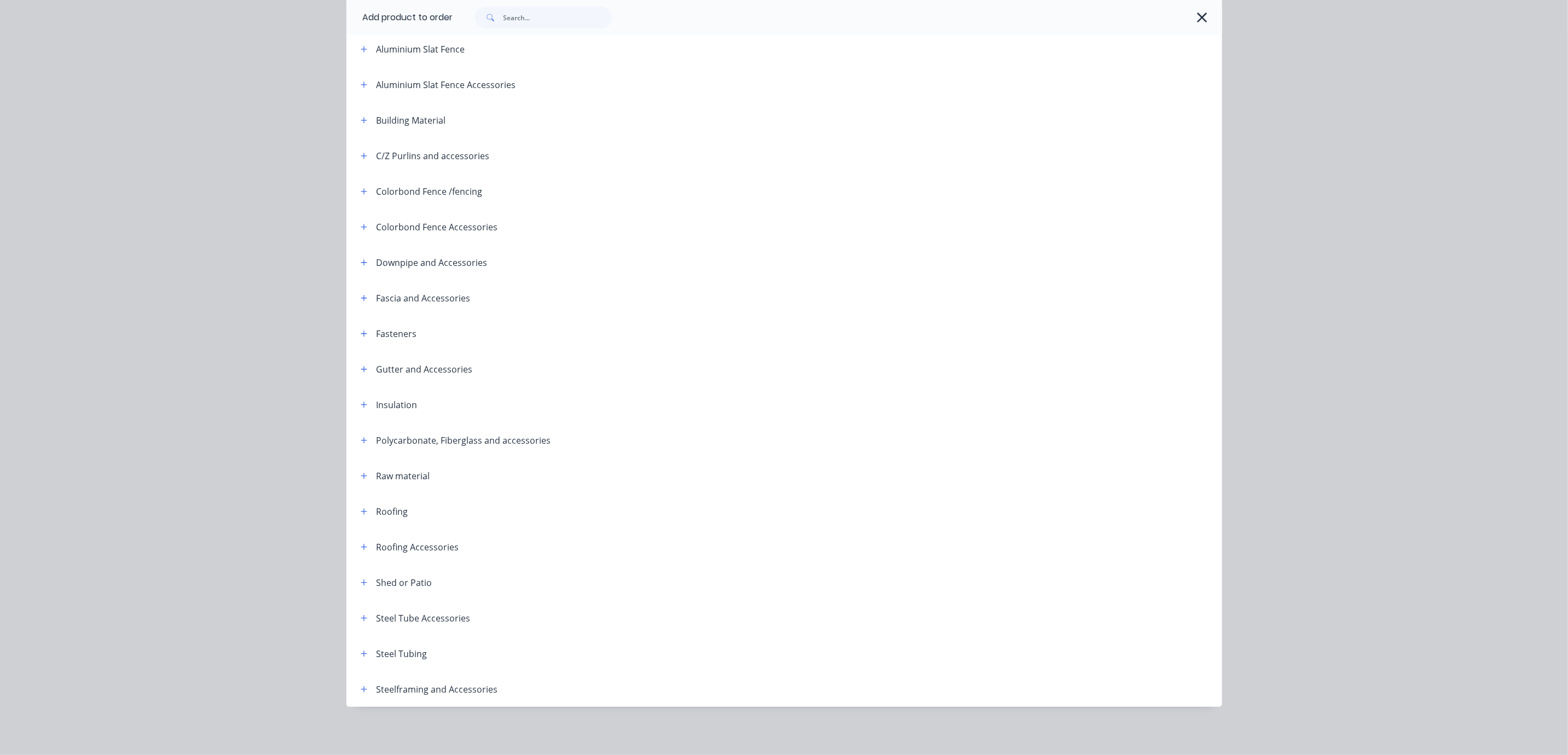
scroll to position [141, 0]
click at [358, 621] on header "Steel Tube Accessories" at bounding box center [784, 617] width 876 height 35
click at [361, 614] on icon "button" at bounding box center [364, 618] width 7 height 7
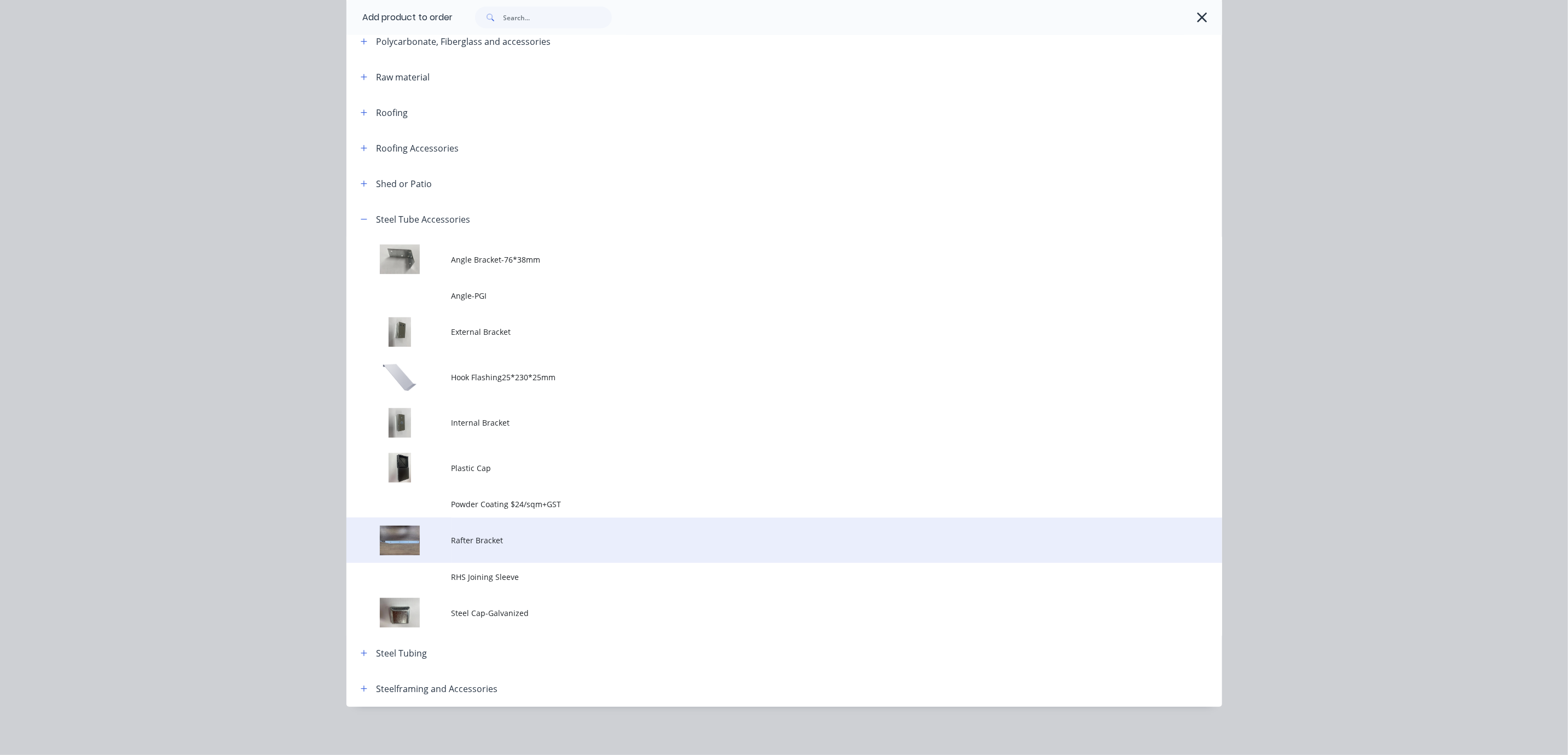
scroll to position [552, 0]
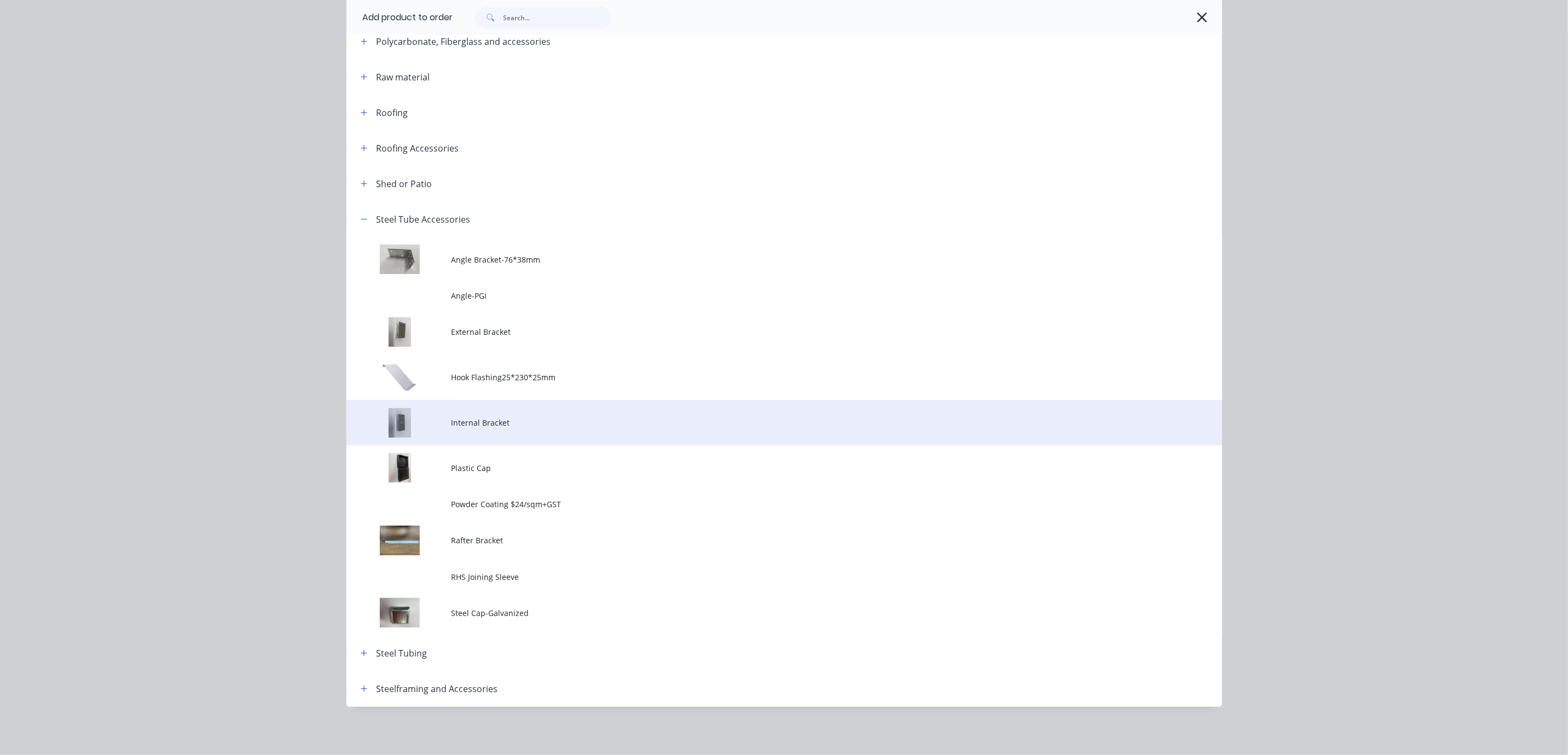
click at [557, 417] on span "Internal Bracket" at bounding box center [760, 423] width 616 height 12
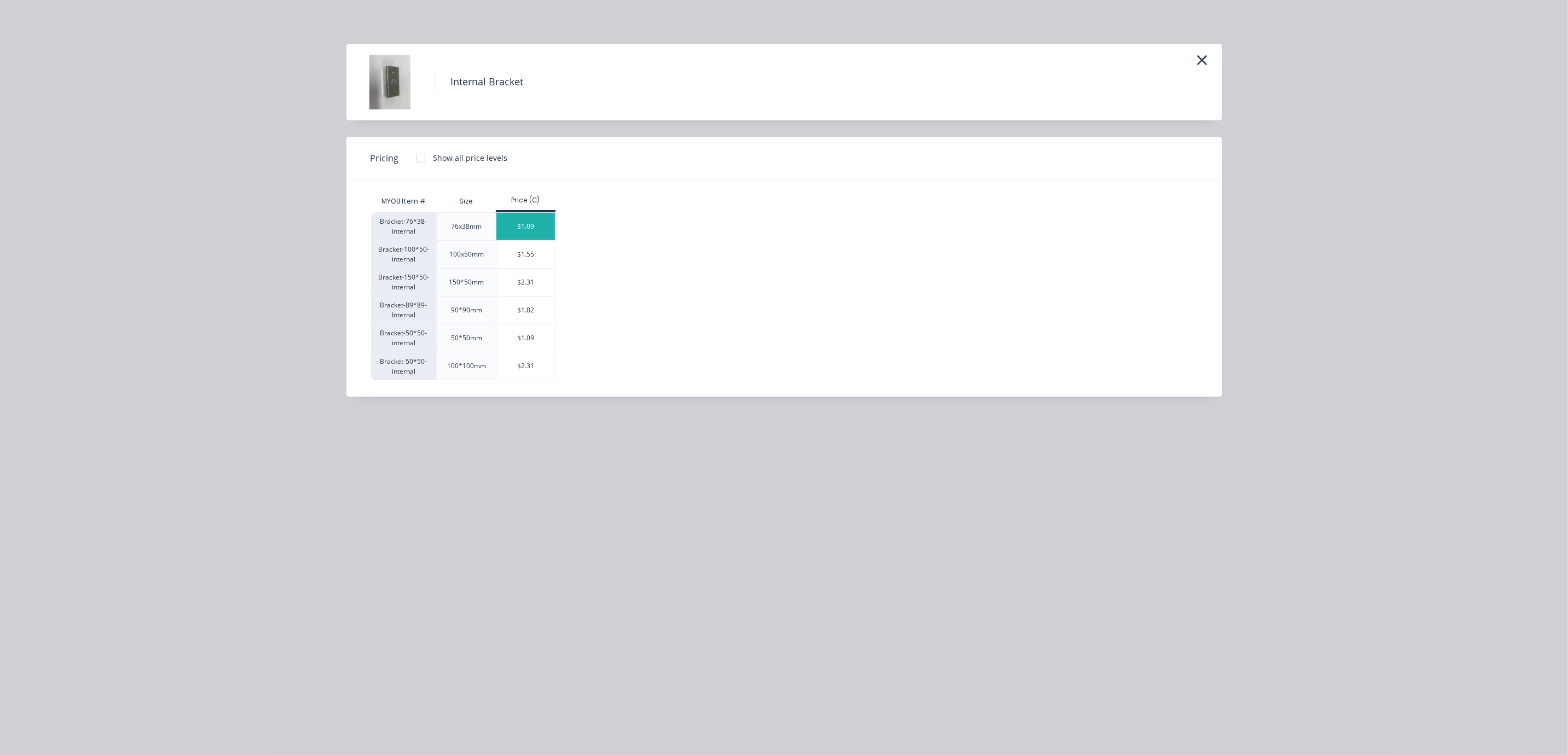
click at [526, 236] on div "$1.09" at bounding box center [526, 226] width 58 height 27
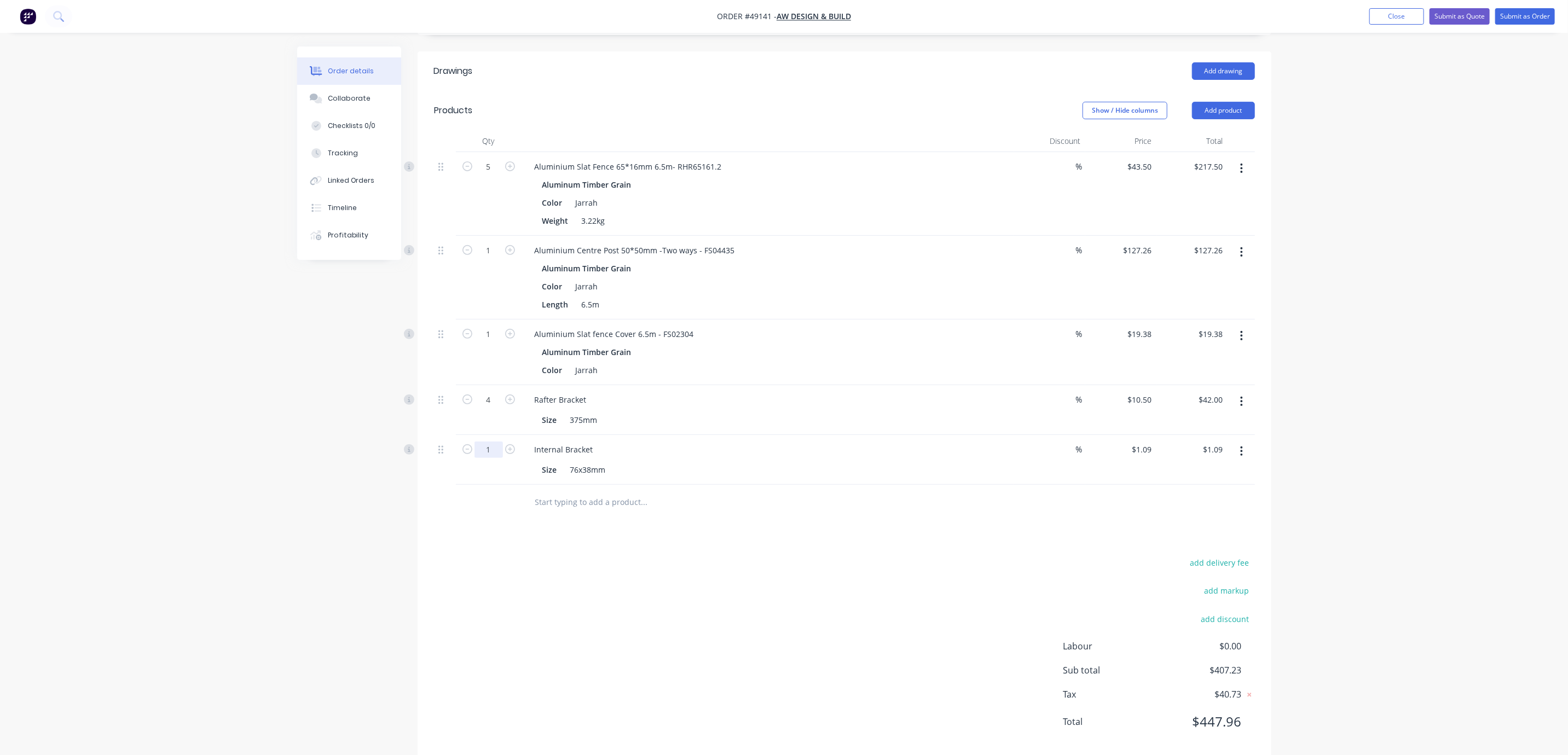
click at [485, 458] on input "1" at bounding box center [489, 449] width 29 height 16
type input "18"
type input "$19.62"
click at [680, 594] on div "add delivery fee add markup add discount Labour $0.00 Sub total $407.23 Tax $40…" at bounding box center [844, 649] width 821 height 187
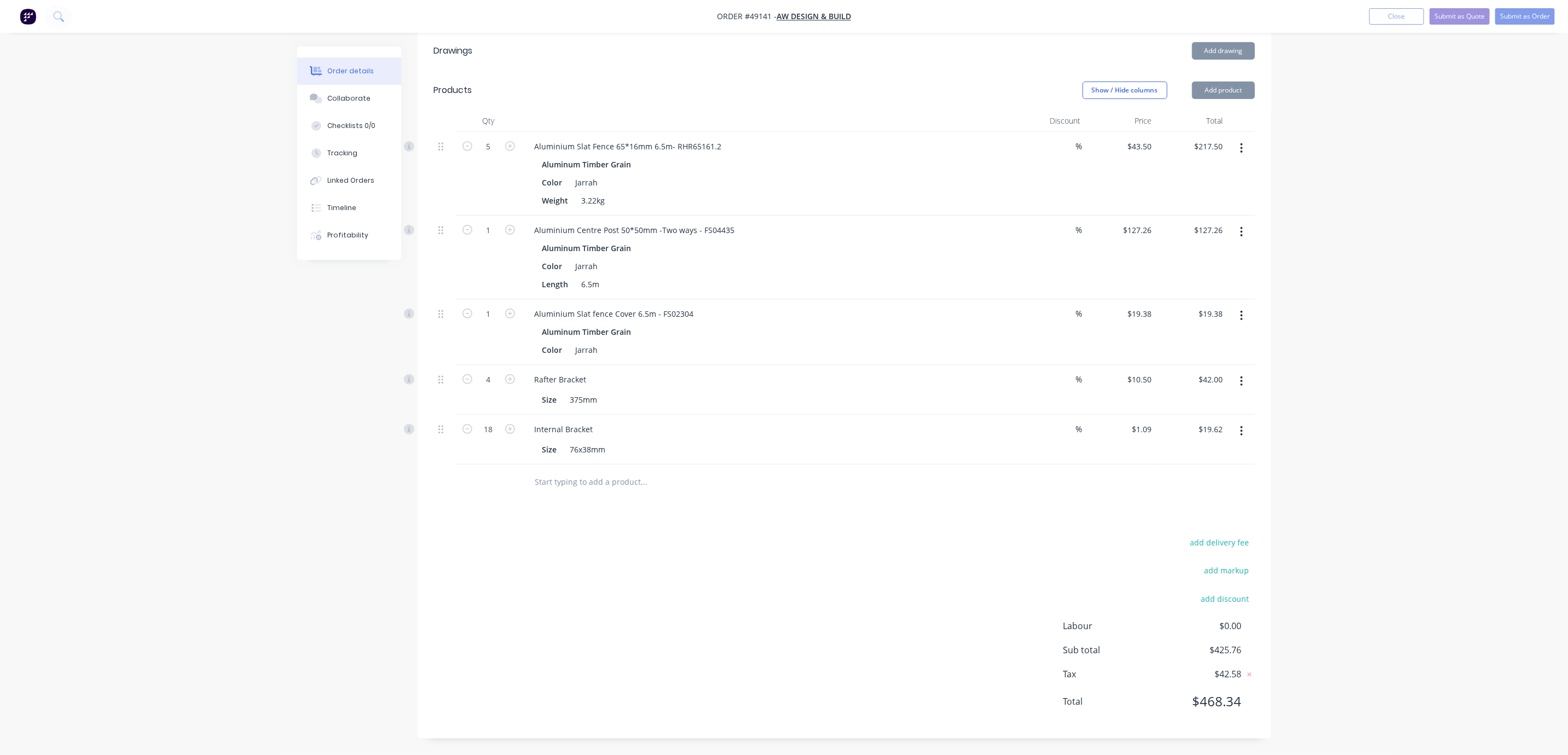
scroll to position [323, 0]
click at [1230, 82] on button "Add product" at bounding box center [1224, 91] width 63 height 17
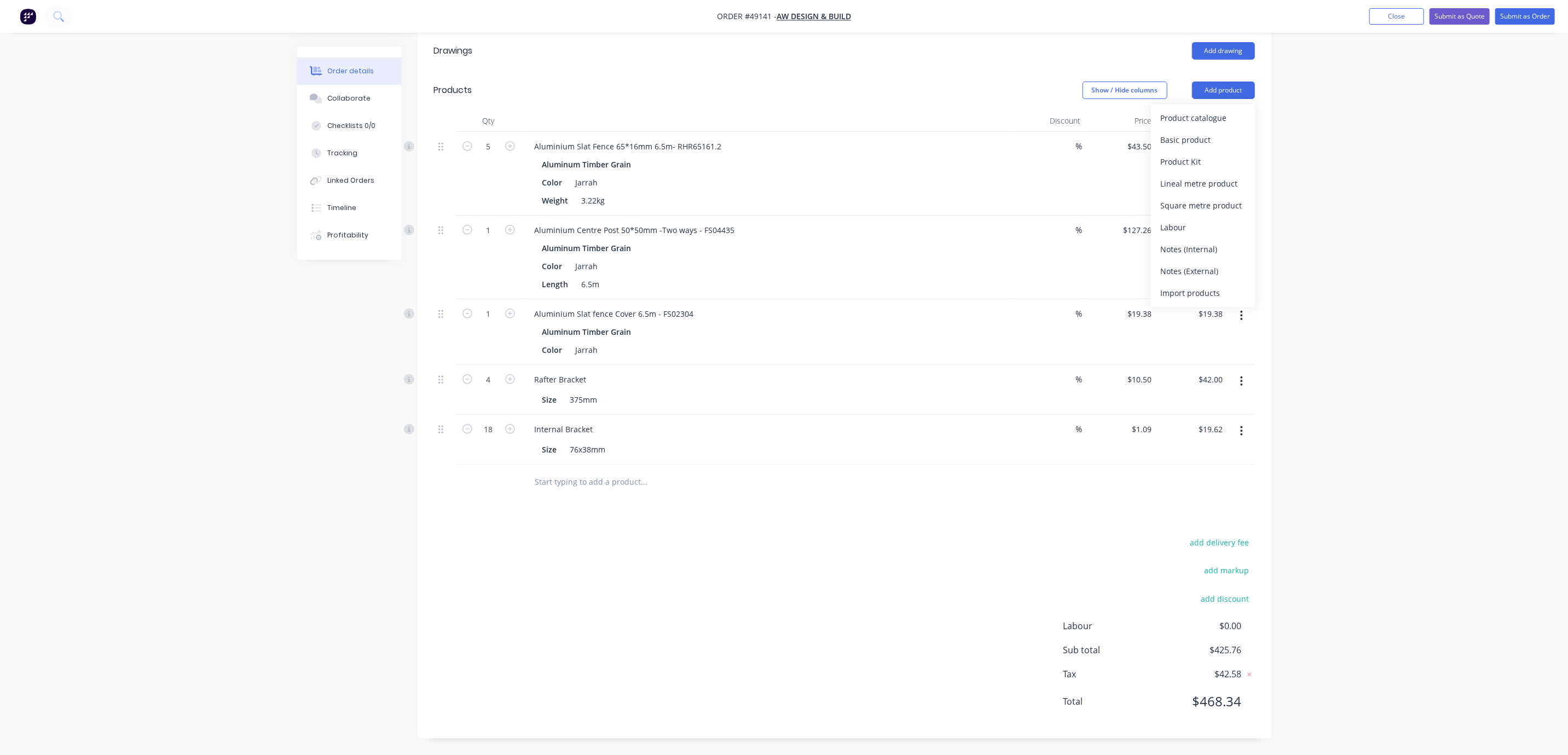
click at [1380, 187] on div "Order details Collaborate Checklists 0/0 Tracking Linked Orders Timeline Profit…" at bounding box center [784, 232] width 1568 height 1046
click at [1307, 172] on div "Order details Collaborate Checklists 0/0 Tracking Linked Orders Timeline Profit…" at bounding box center [784, 232] width 1568 height 1046
click at [1221, 82] on button "Add product" at bounding box center [1224, 91] width 63 height 17
click at [1211, 110] on div "Product catalogue" at bounding box center [1203, 118] width 84 height 16
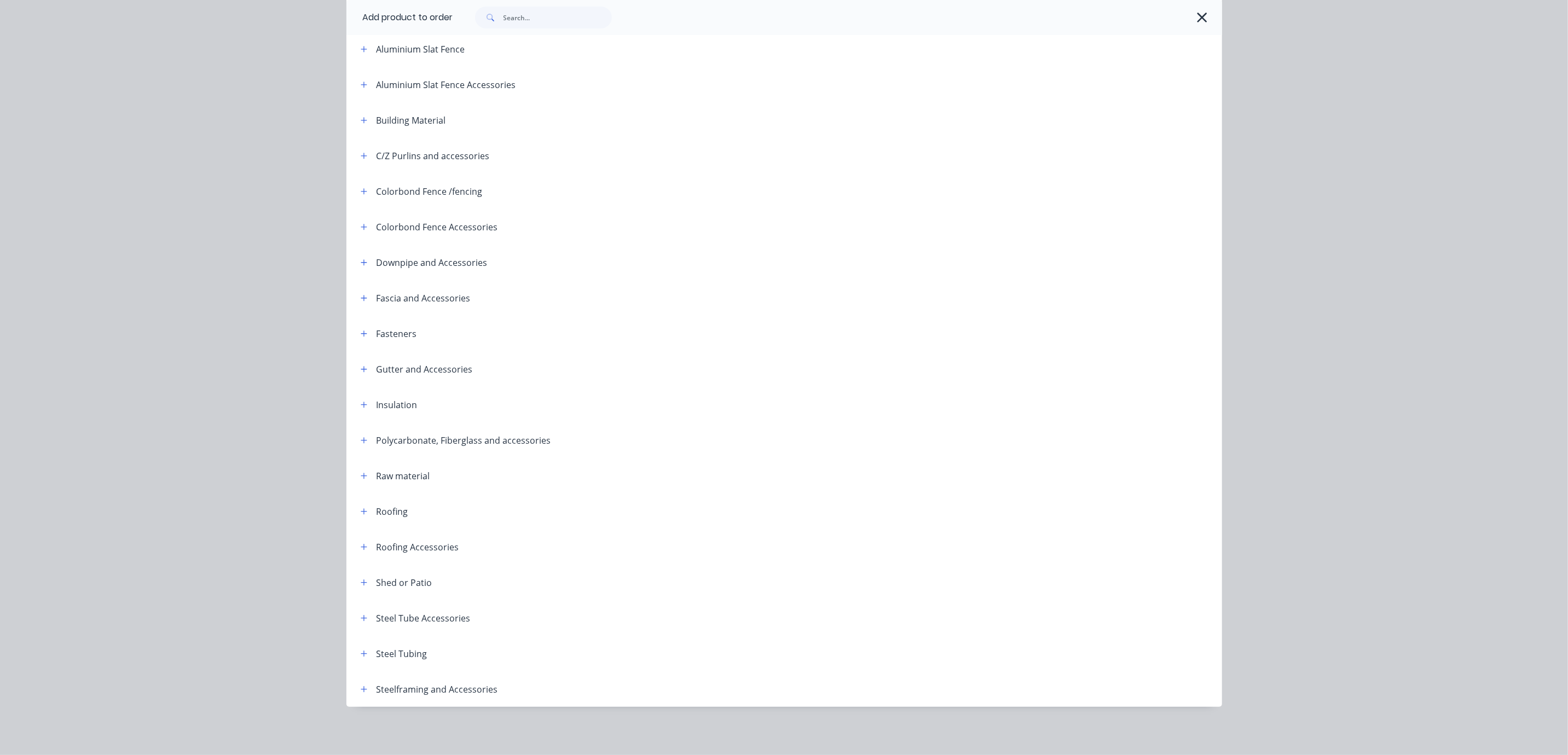
scroll to position [141, 0]
click at [361, 650] on icon "button" at bounding box center [364, 654] width 7 height 7
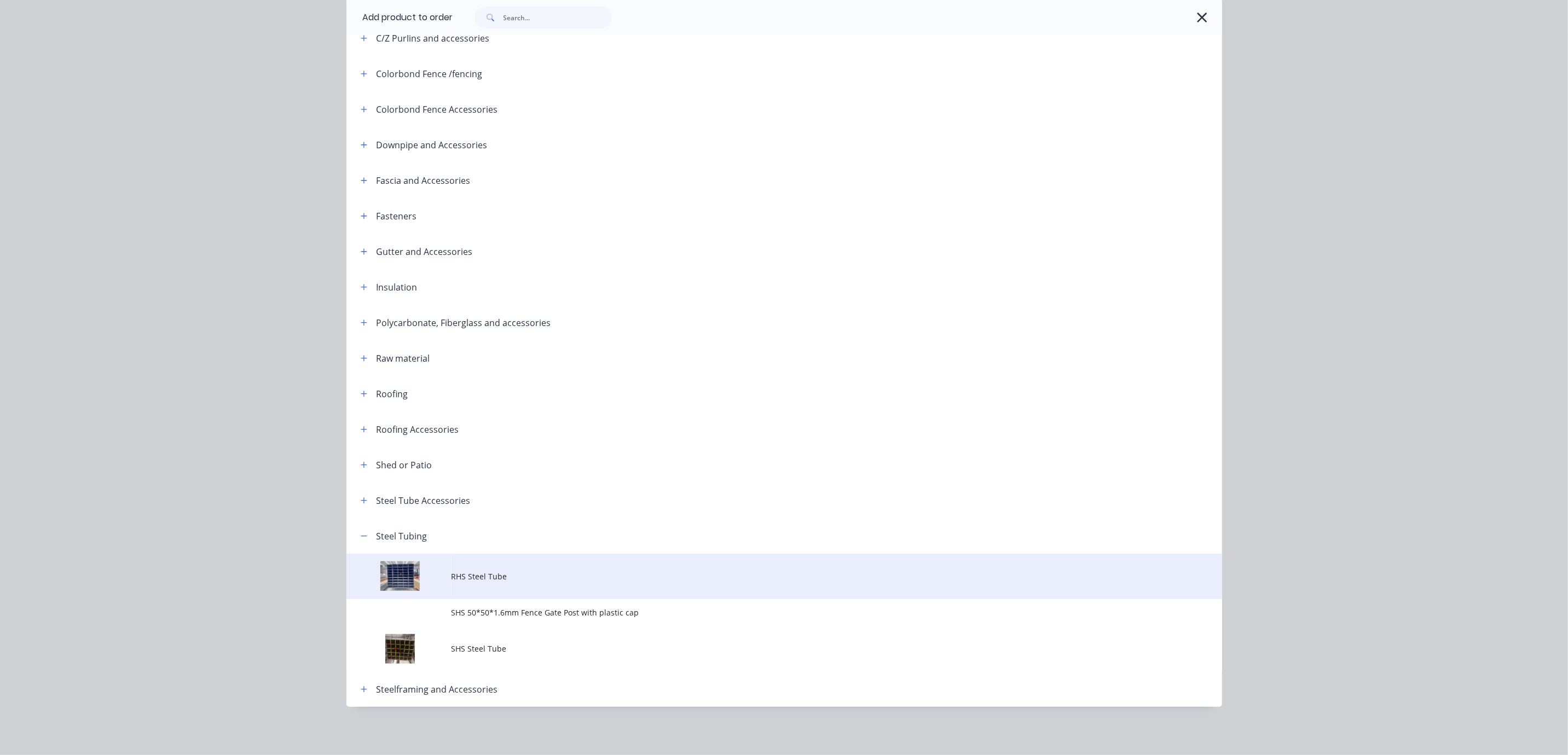
scroll to position [262, 0]
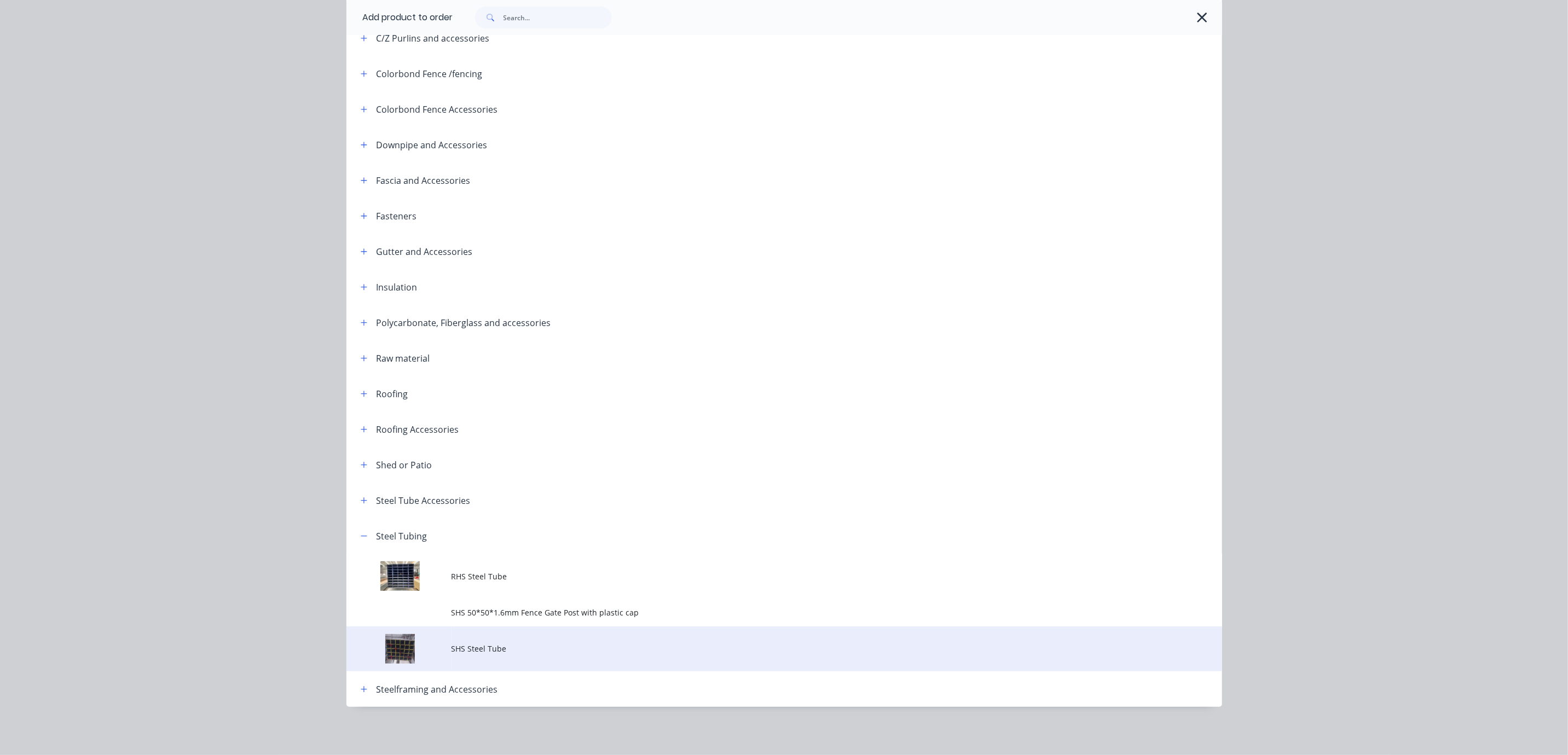
click at [552, 634] on td "SHS Steel Tube" at bounding box center [836, 649] width 771 height 45
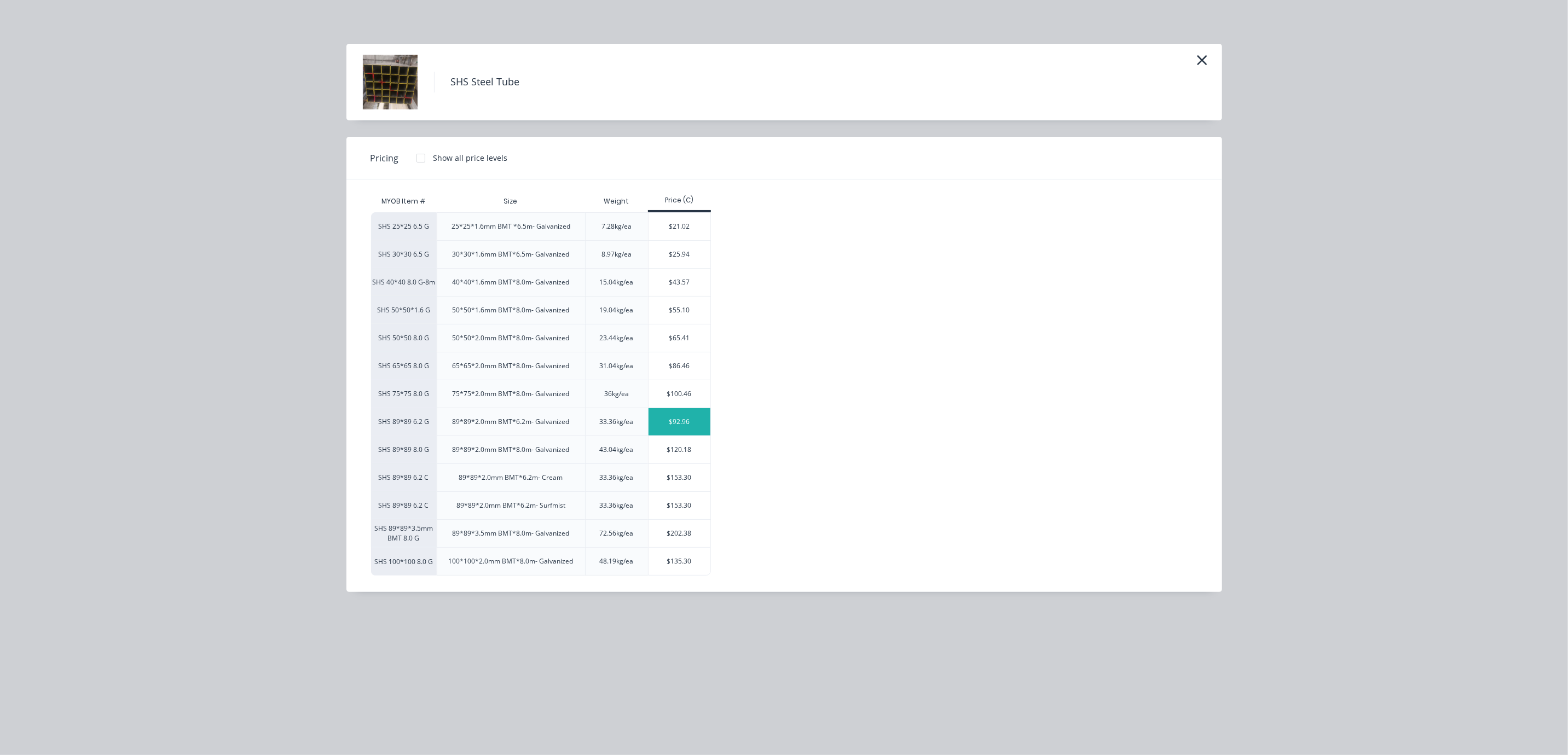
click at [691, 436] on div "$92.96" at bounding box center [680, 422] width 62 height 27
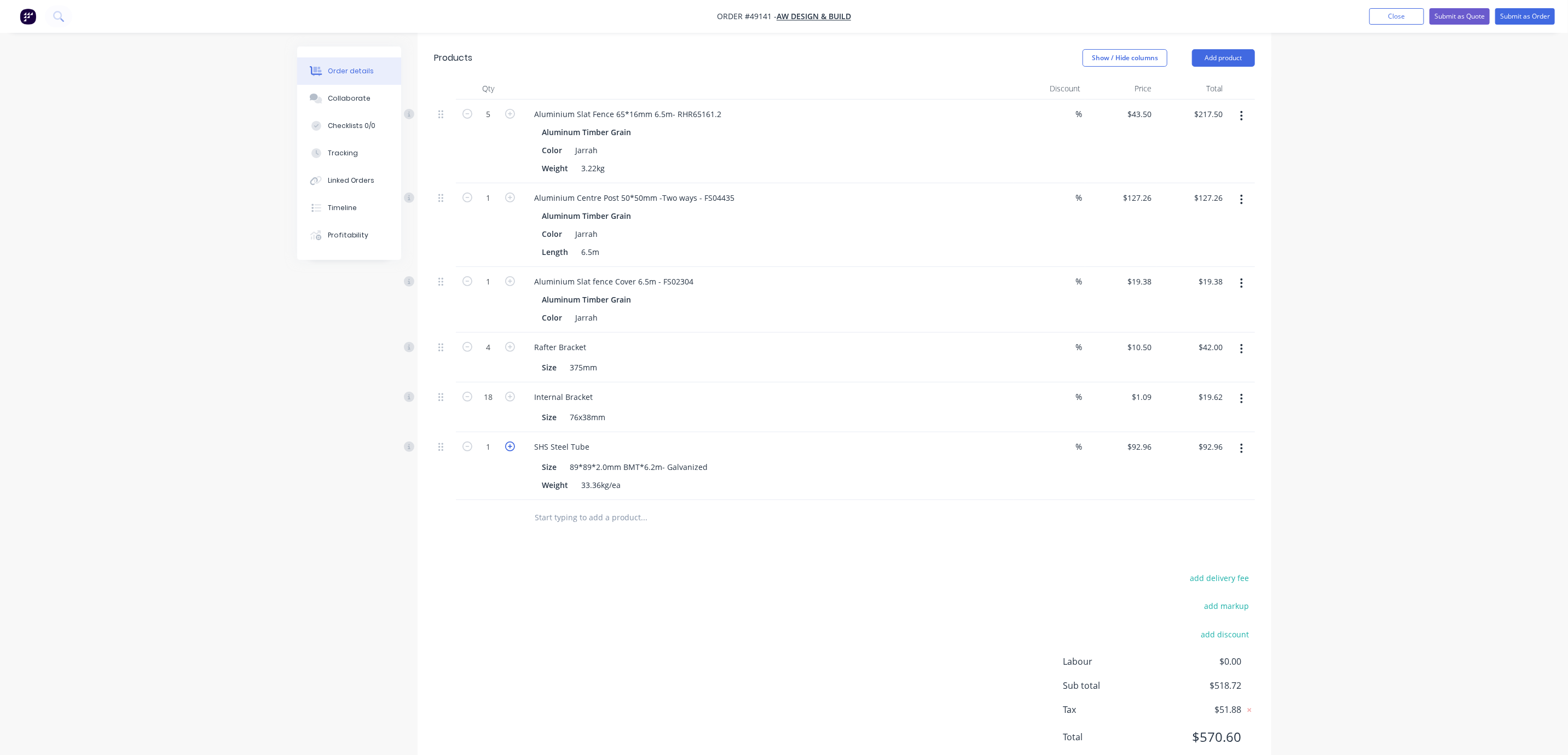
click at [508, 451] on icon "button" at bounding box center [510, 446] width 10 height 10
type input "2"
type input "$185.92"
click at [703, 612] on div "add delivery fee add markup add discount Labour $0.00 Sub total $611.68 Tax $61…" at bounding box center [844, 664] width 821 height 187
click at [1240, 67] on header "Products Show / Hide columns Add product" at bounding box center [844, 58] width 854 height 40
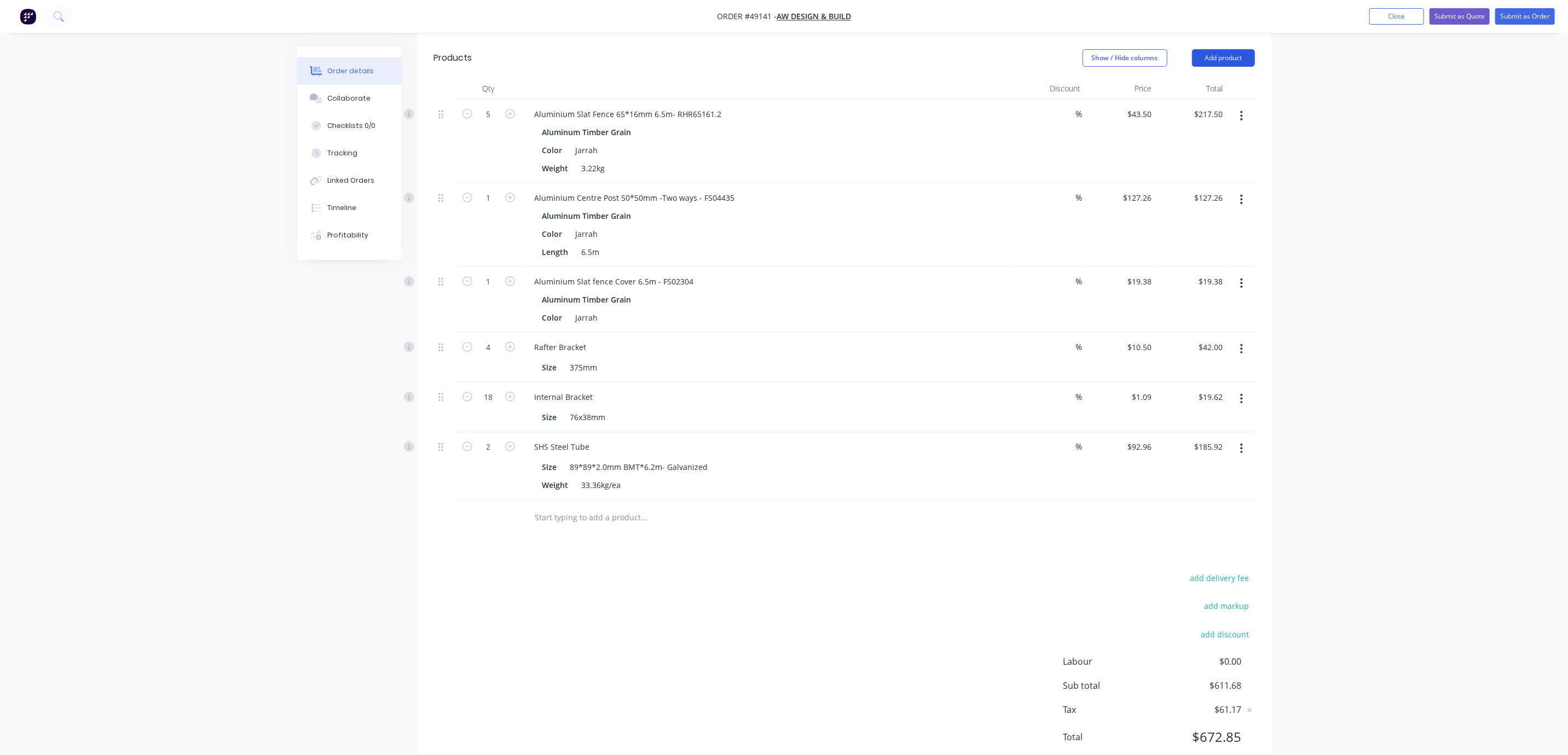
click at [1229, 57] on button "Add product" at bounding box center [1224, 58] width 63 height 17
click at [1212, 89] on div "Product catalogue" at bounding box center [1203, 86] width 84 height 16
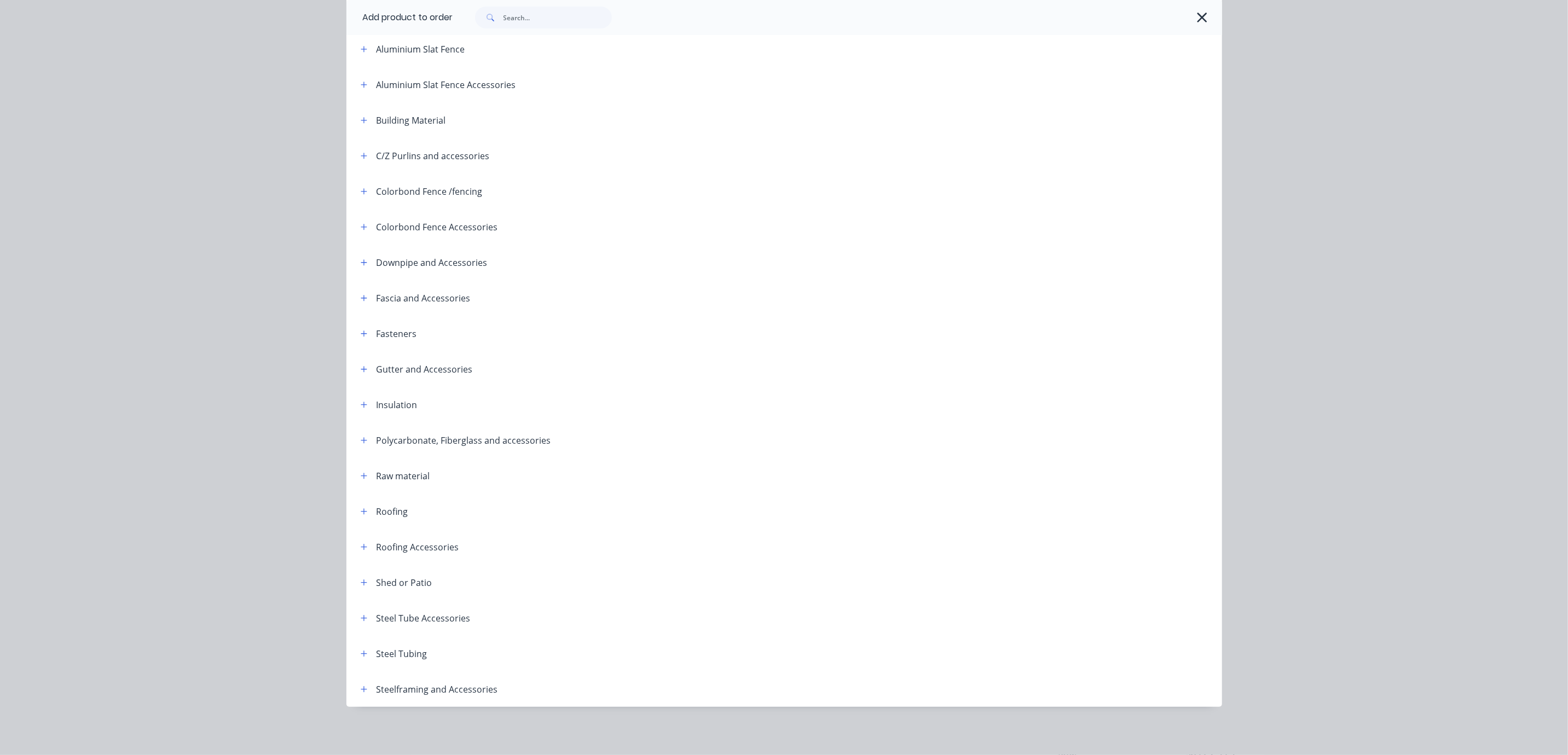
scroll to position [141, 0]
click at [362, 651] on icon "button" at bounding box center [364, 654] width 7 height 7
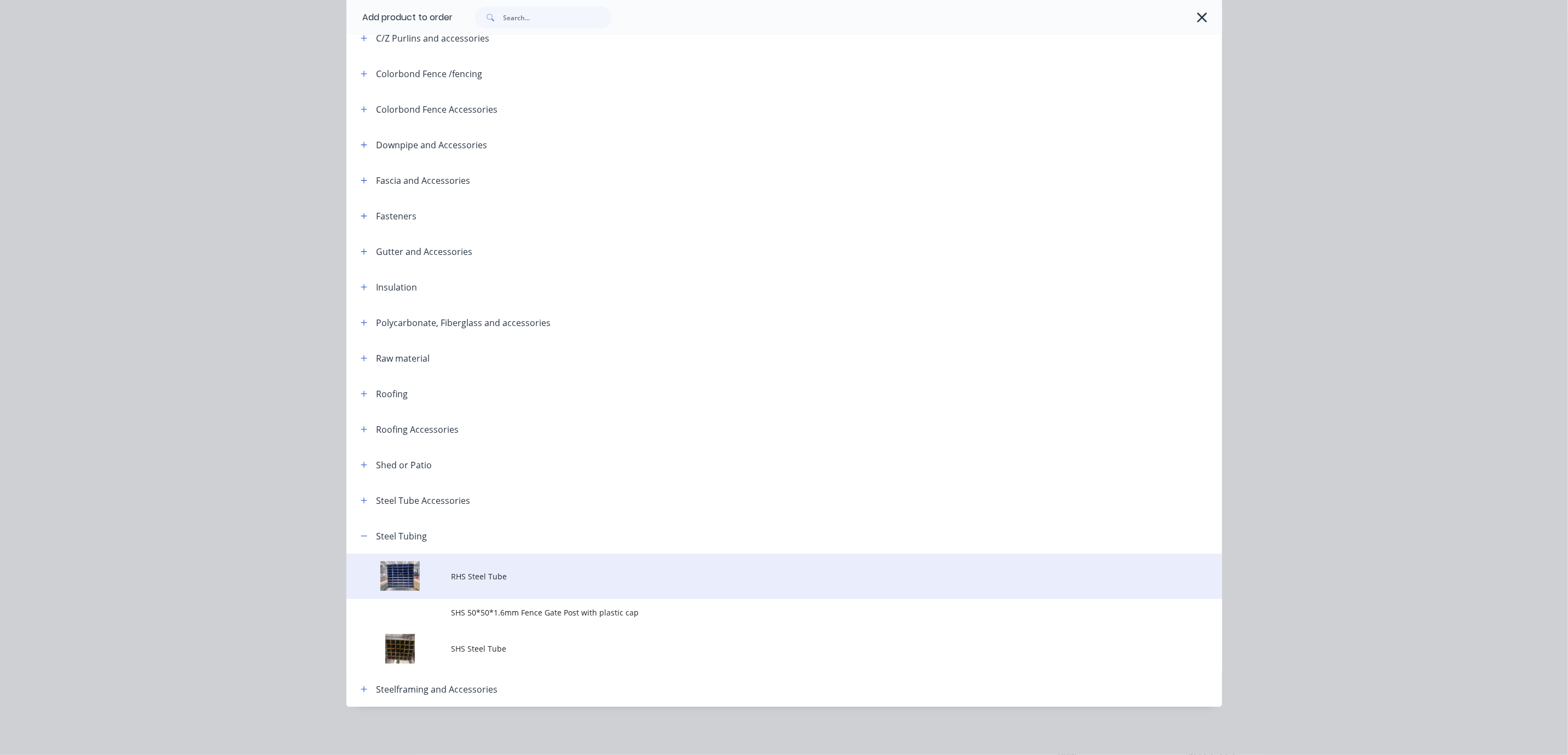
scroll to position [262, 0]
click at [564, 571] on span "RHS Steel Tube" at bounding box center [760, 576] width 616 height 12
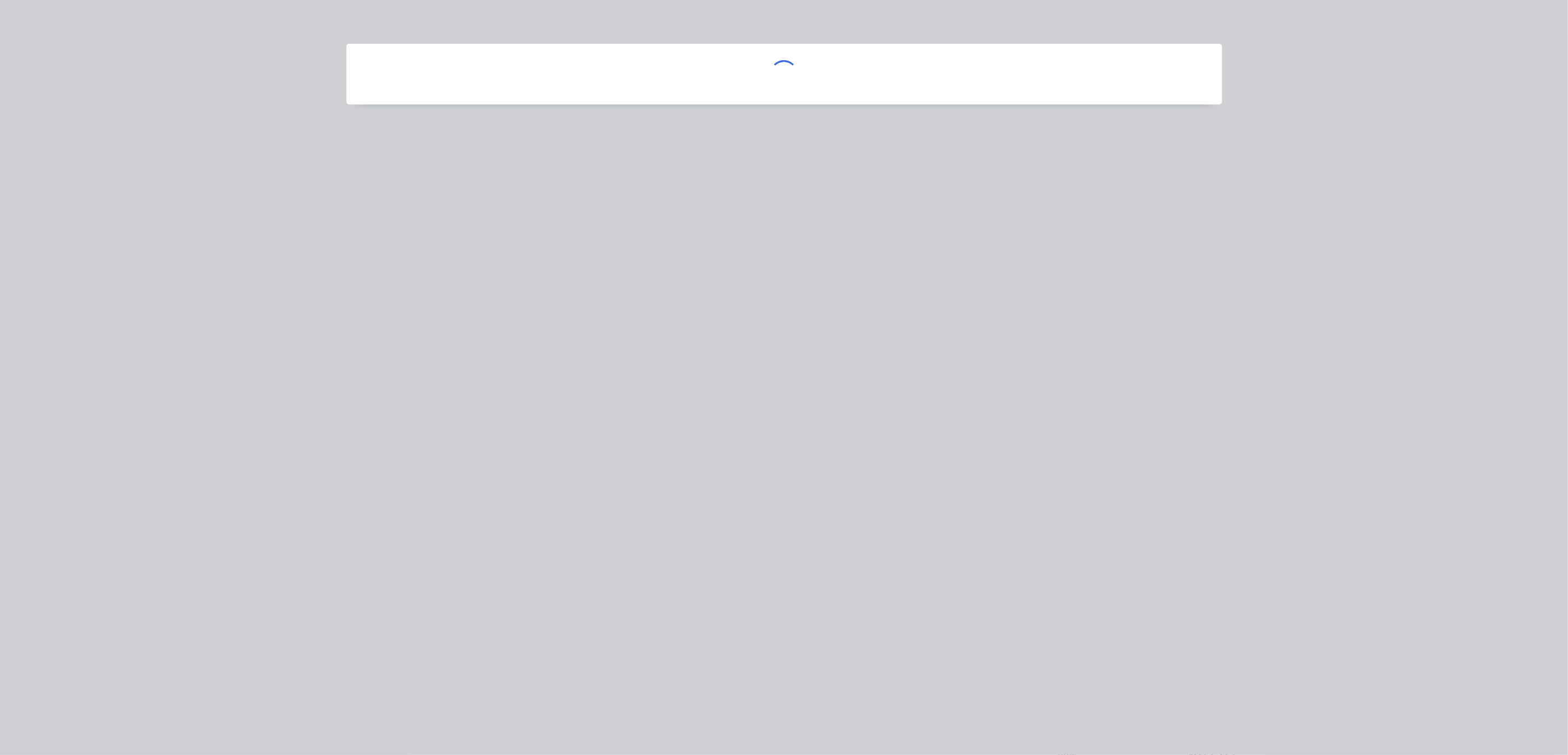
scroll to position [0, 0]
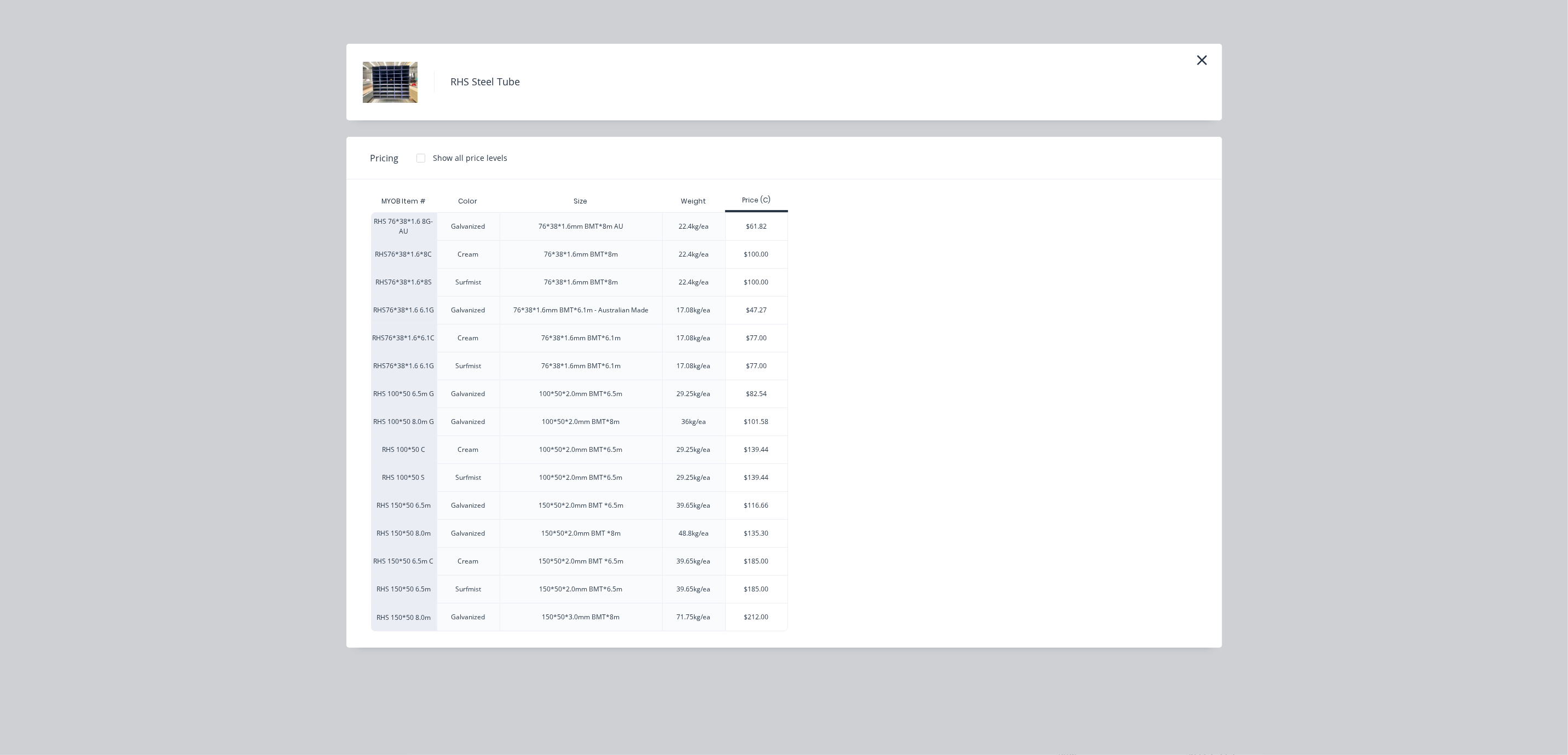
click at [1205, 54] on div "RHS Steel Tube" at bounding box center [784, 82] width 876 height 77
click at [1208, 60] on button "button" at bounding box center [1202, 61] width 18 height 17
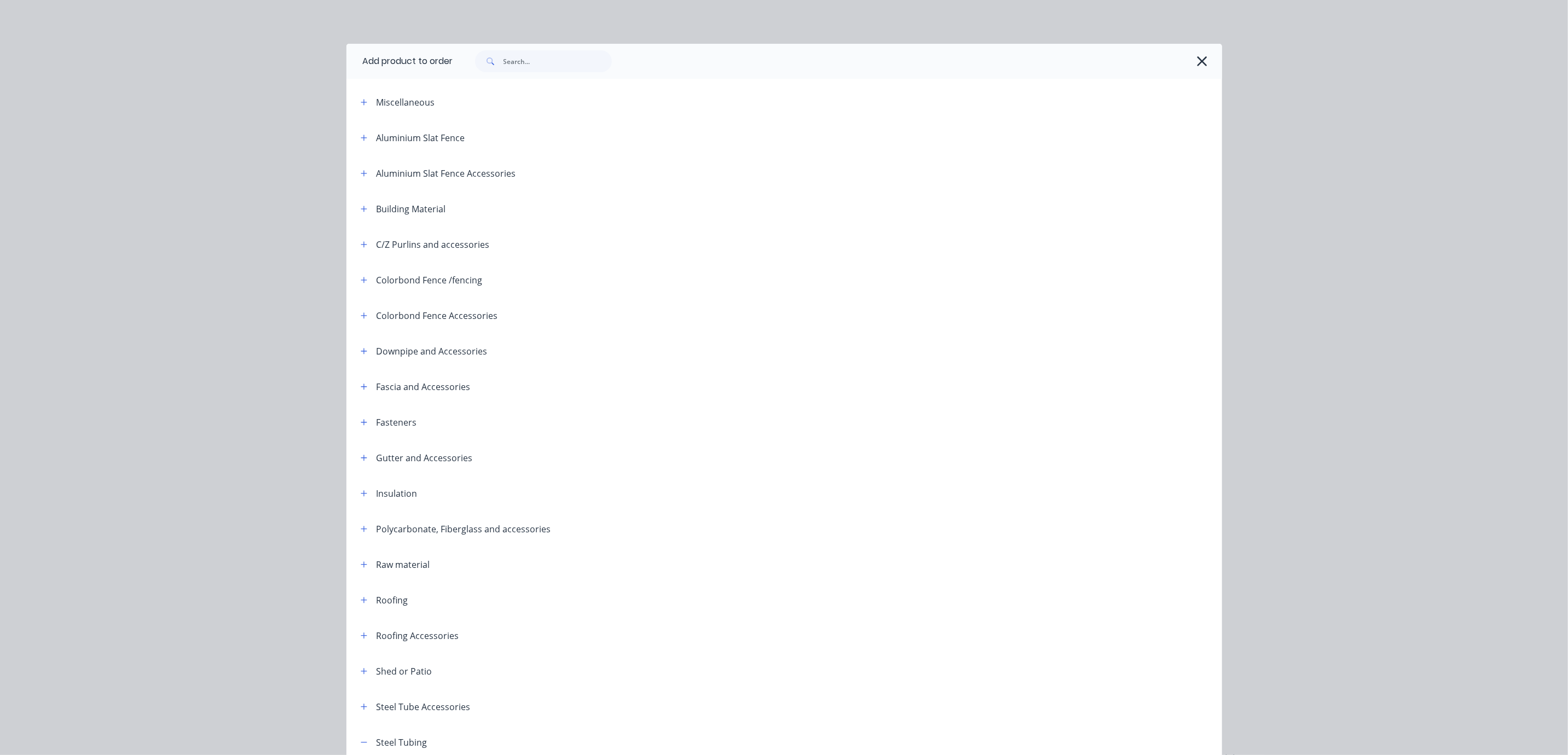
scroll to position [262, 0]
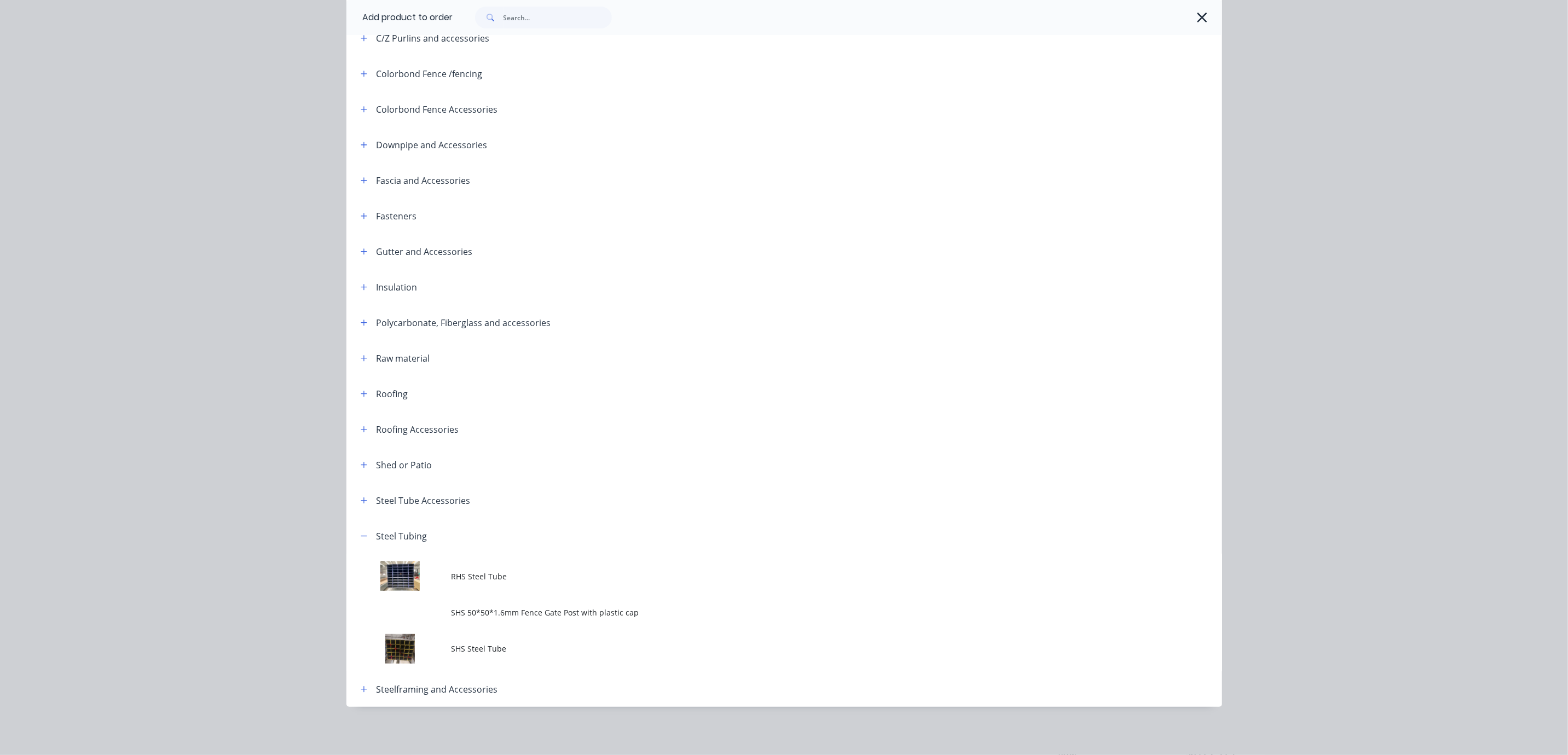
drag, startPoint x: 1187, startPoint y: 14, endPoint x: 1182, endPoint y: 30, distance: 16.8
click at [1194, 14] on button "button" at bounding box center [1202, 17] width 17 height 17
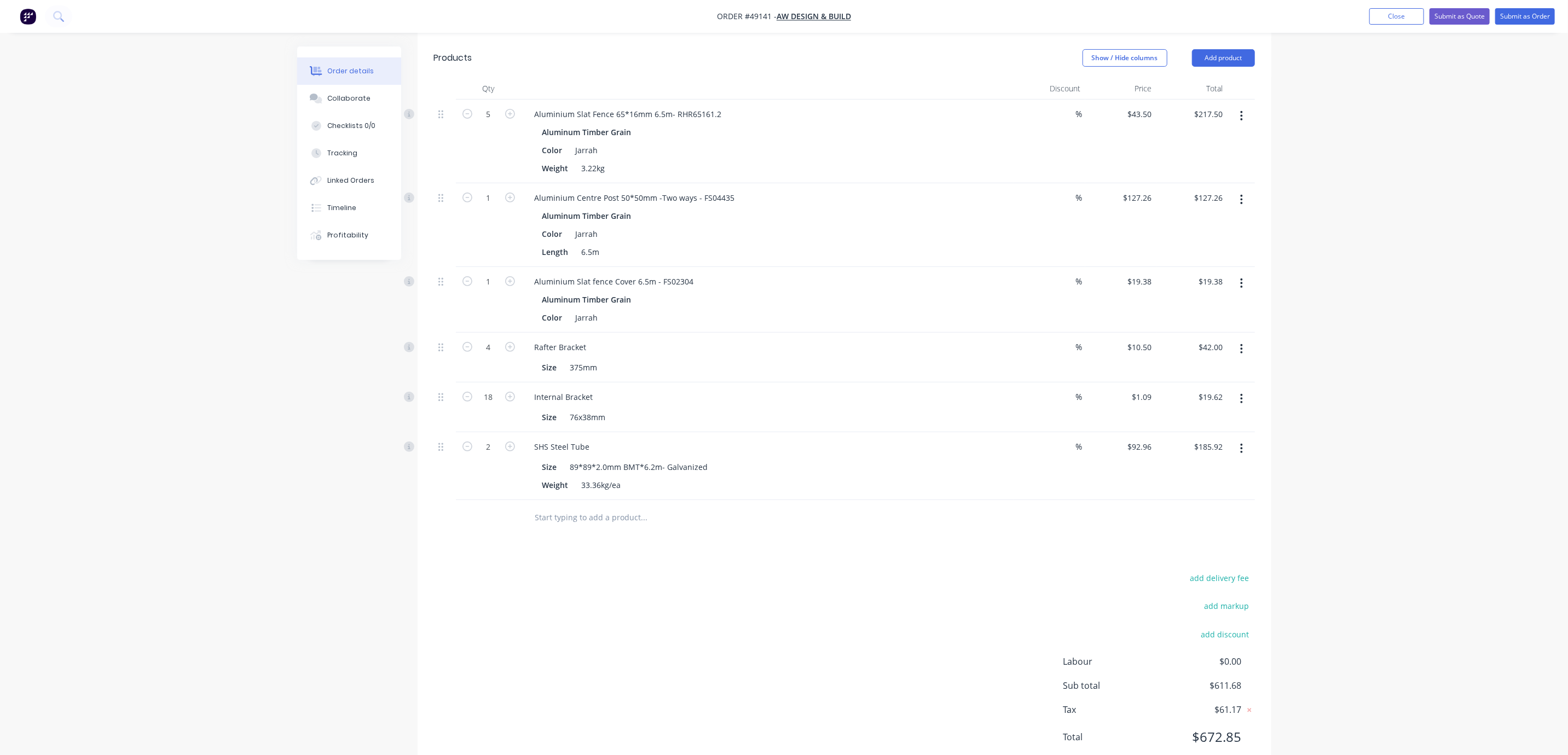
drag, startPoint x: 702, startPoint y: 607, endPoint x: 846, endPoint y: 611, distance: 144.1
click at [826, 633] on div "add delivery fee add markup add discount Labour $0.00 Sub total $611.68 Tax $61…" at bounding box center [844, 664] width 821 height 187
drag, startPoint x: 936, startPoint y: 581, endPoint x: 972, endPoint y: 583, distance: 36.1
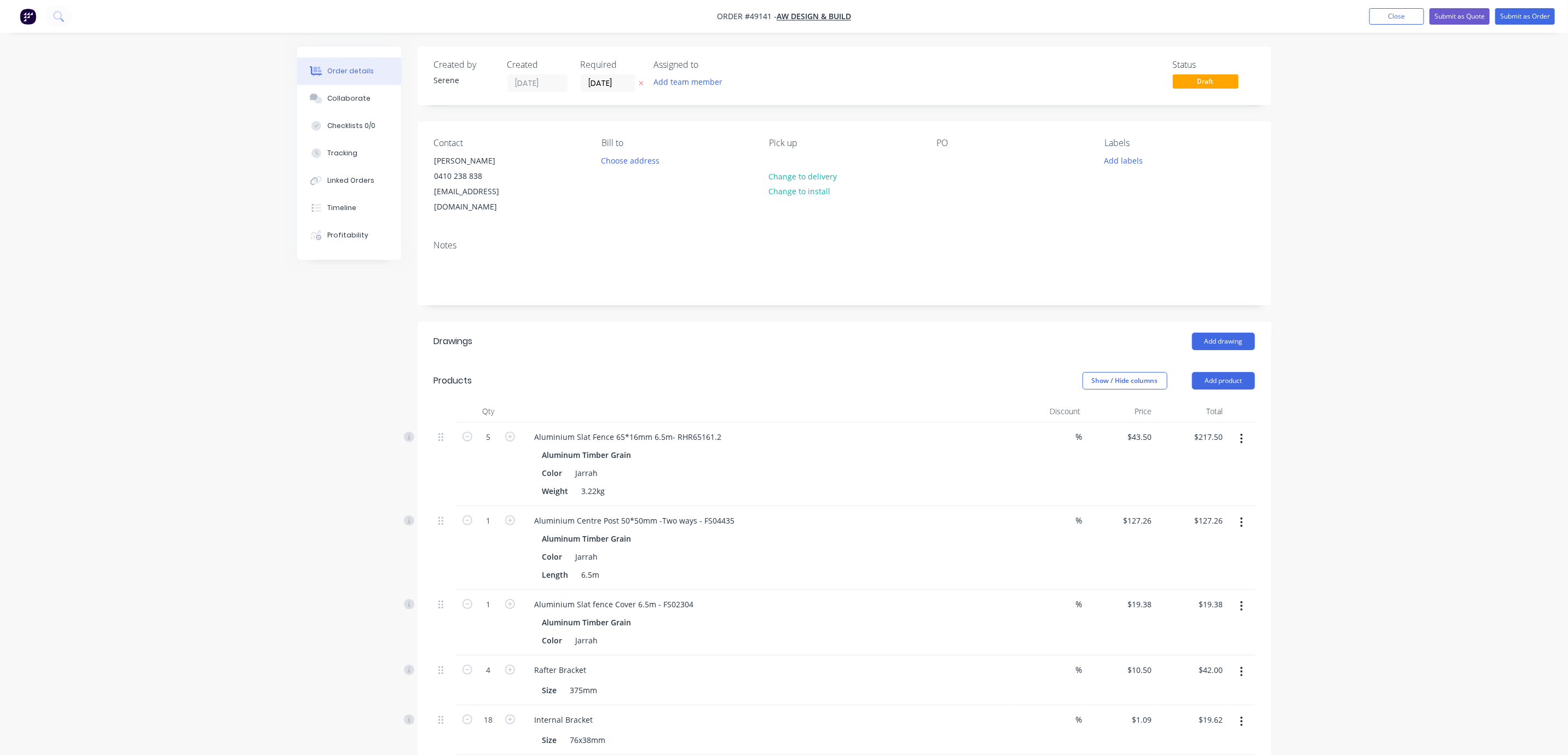
scroll to position [395, 0]
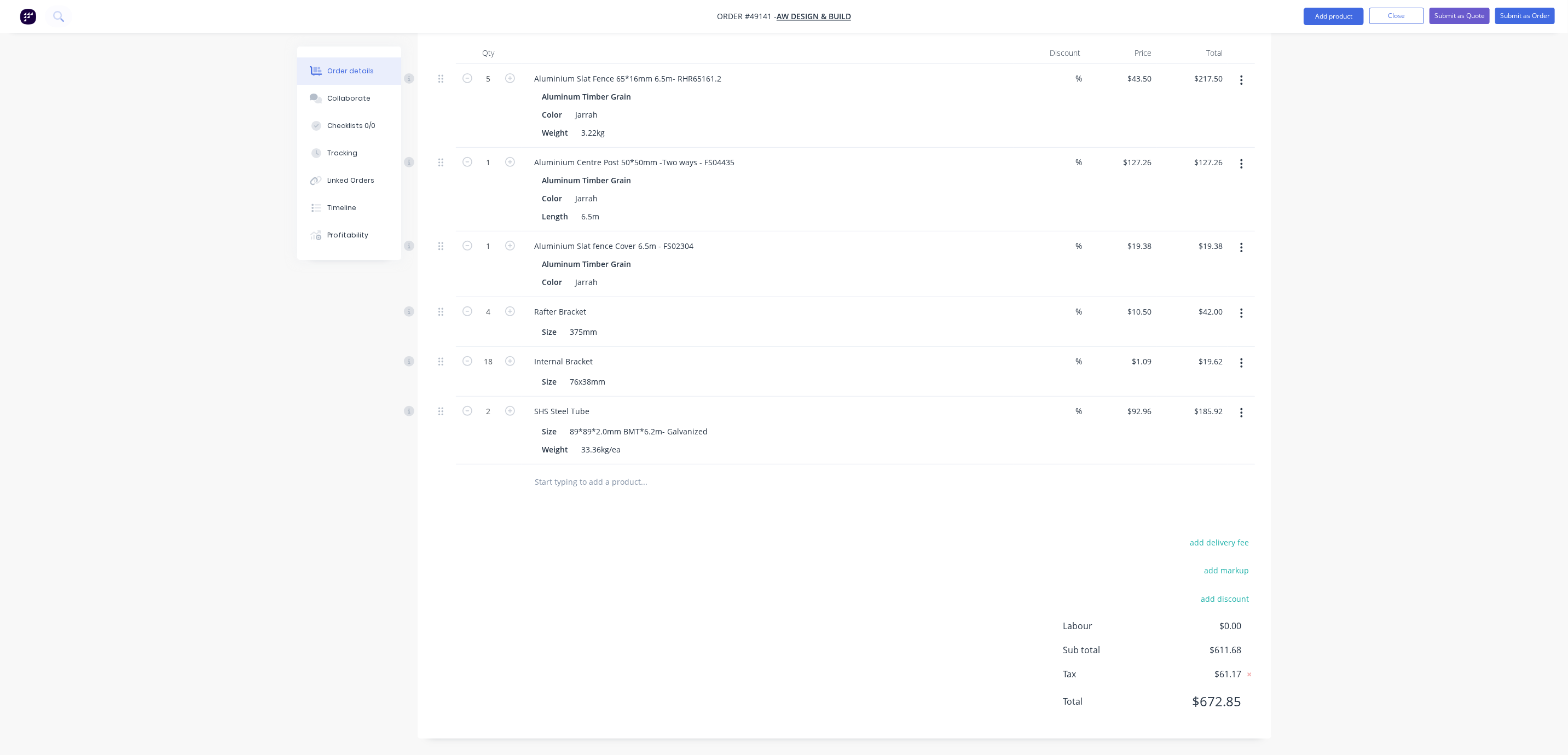
click at [1271, 412] on div "Order details Collaborate Checklists 0/0 Tracking Linked Orders Timeline Profit…" at bounding box center [784, 222] width 996 height 1067
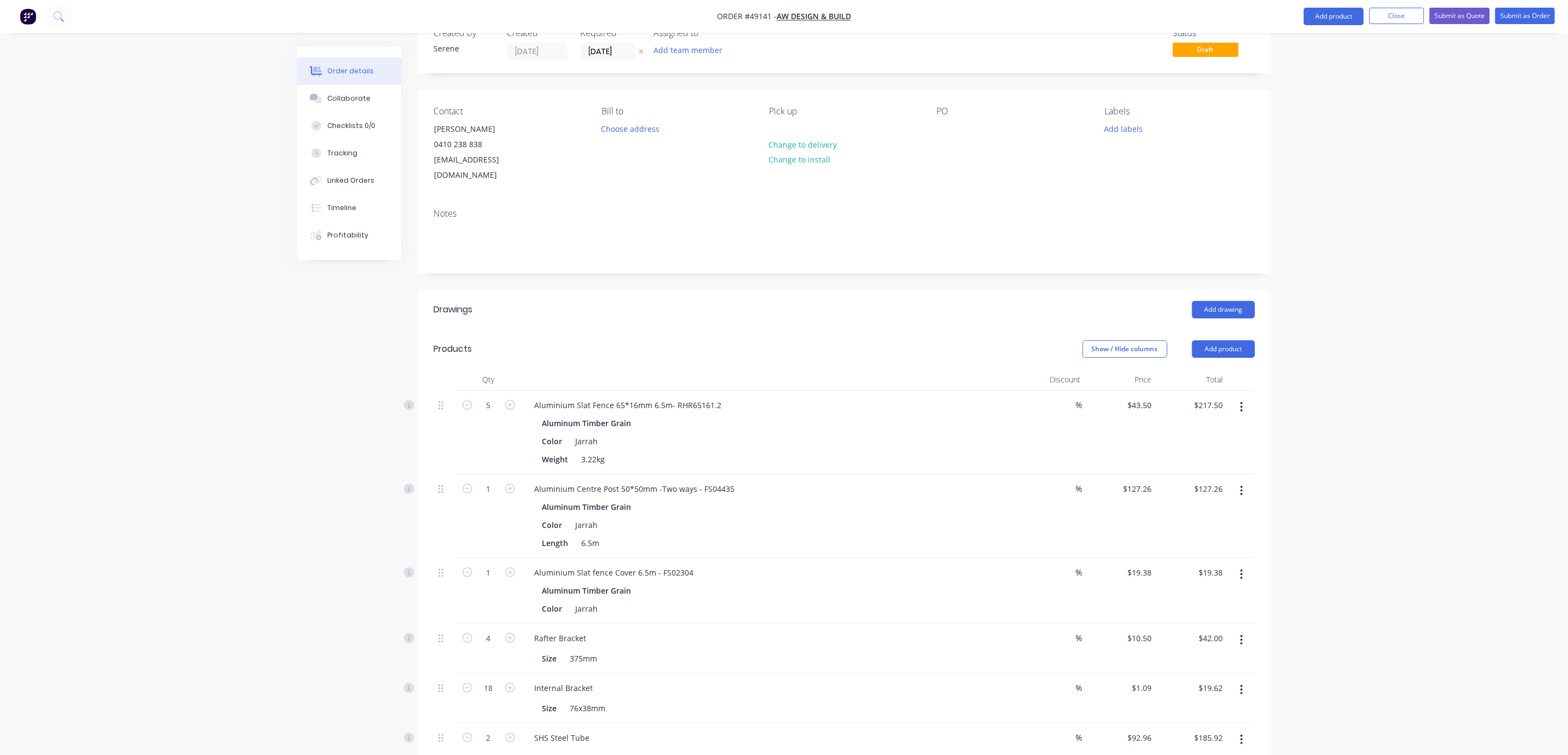
scroll to position [0, 0]
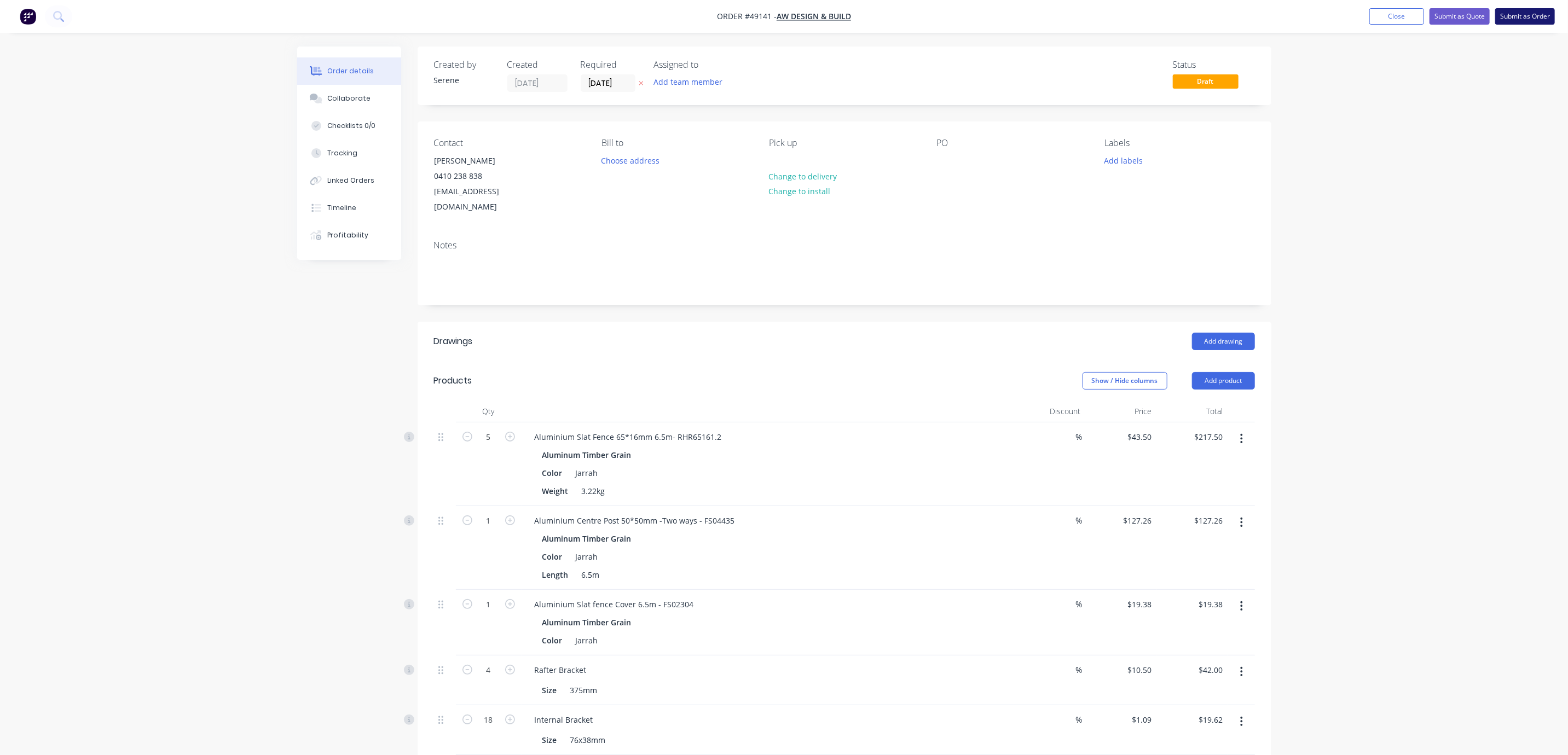
click at [1535, 16] on button "Submit as Order" at bounding box center [1525, 16] width 60 height 16
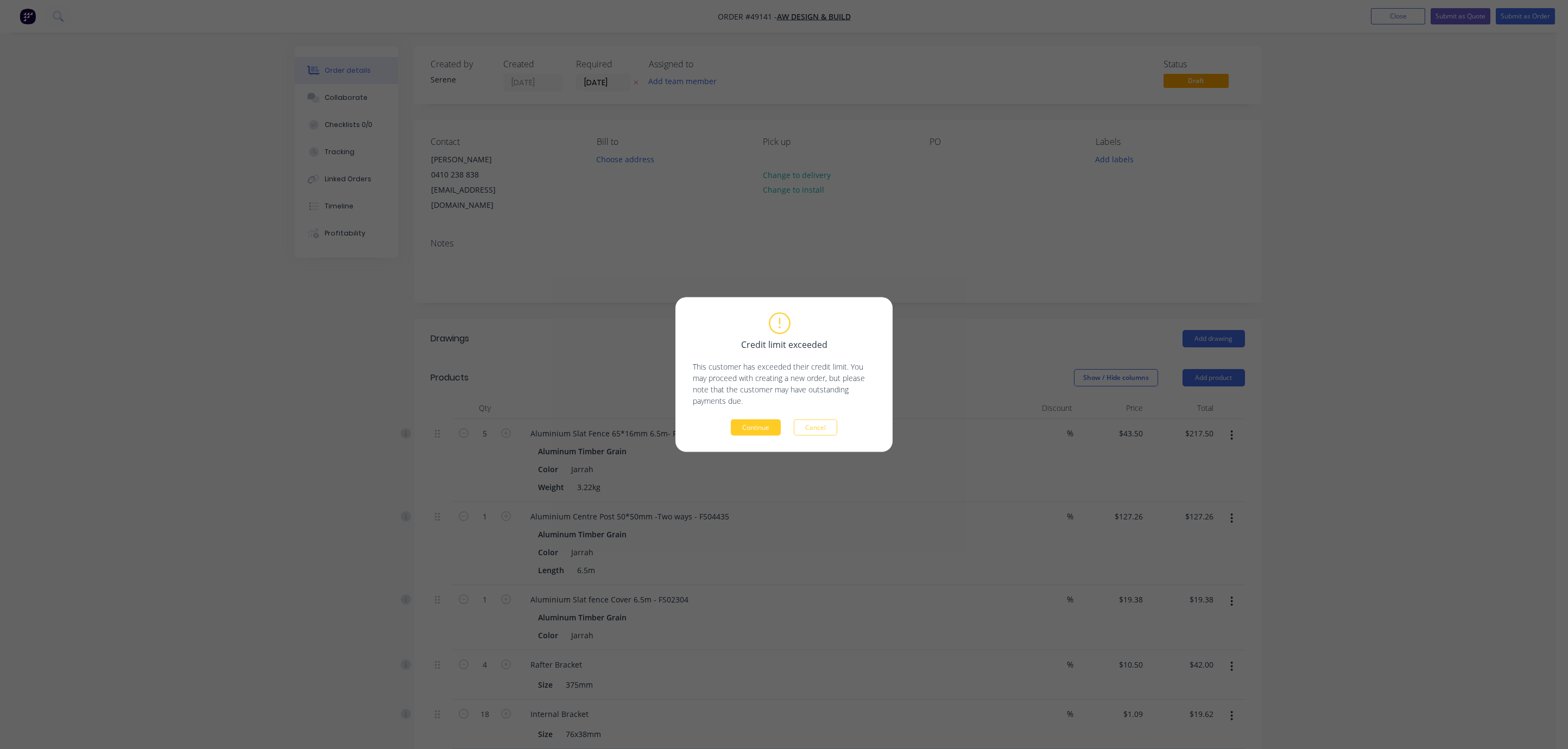
click at [739, 433] on button "Continue" at bounding box center [755, 427] width 50 height 16
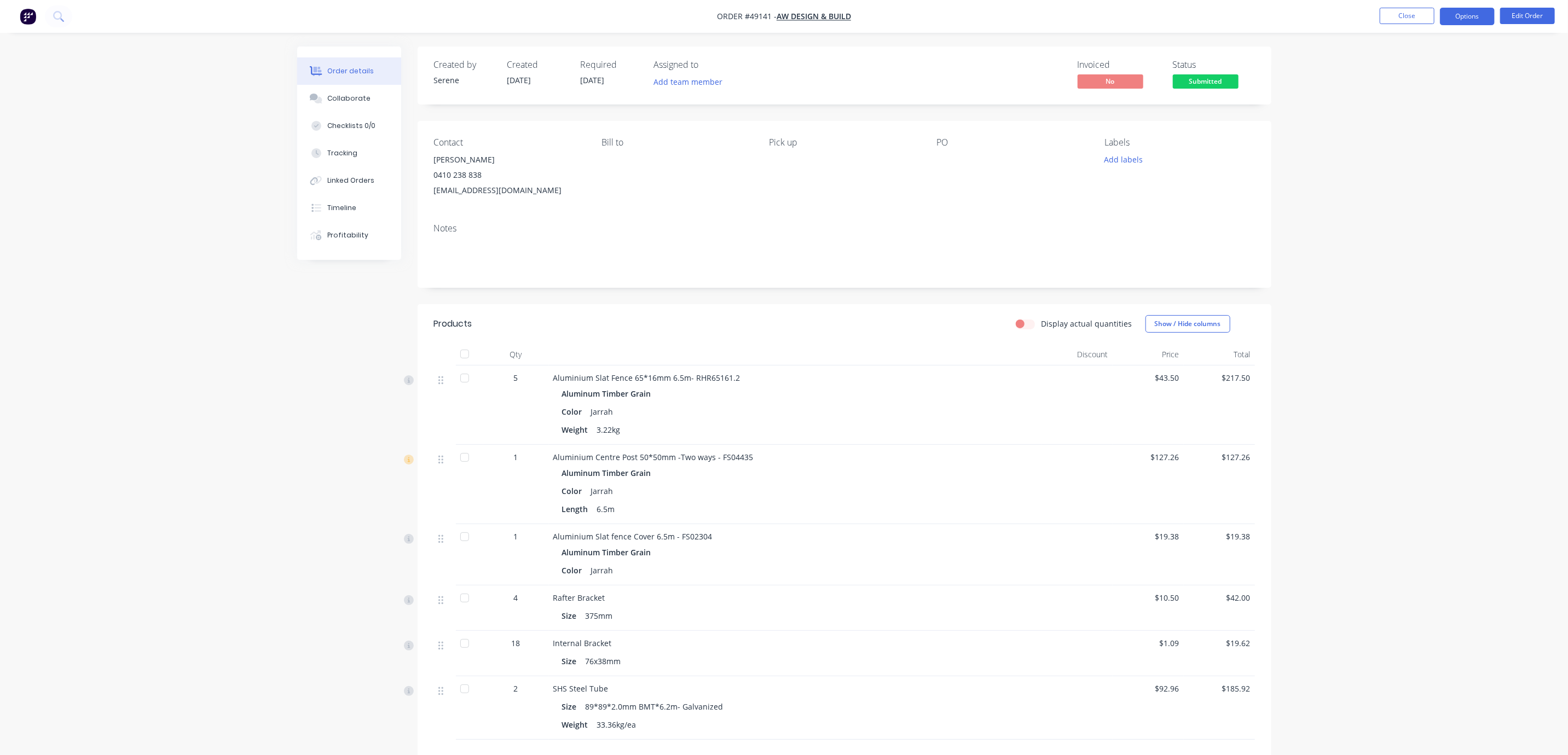
click at [1463, 22] on button "Options" at bounding box center [1468, 16] width 55 height 17
click at [1422, 68] on div "Invoice" at bounding box center [1435, 66] width 100 height 16
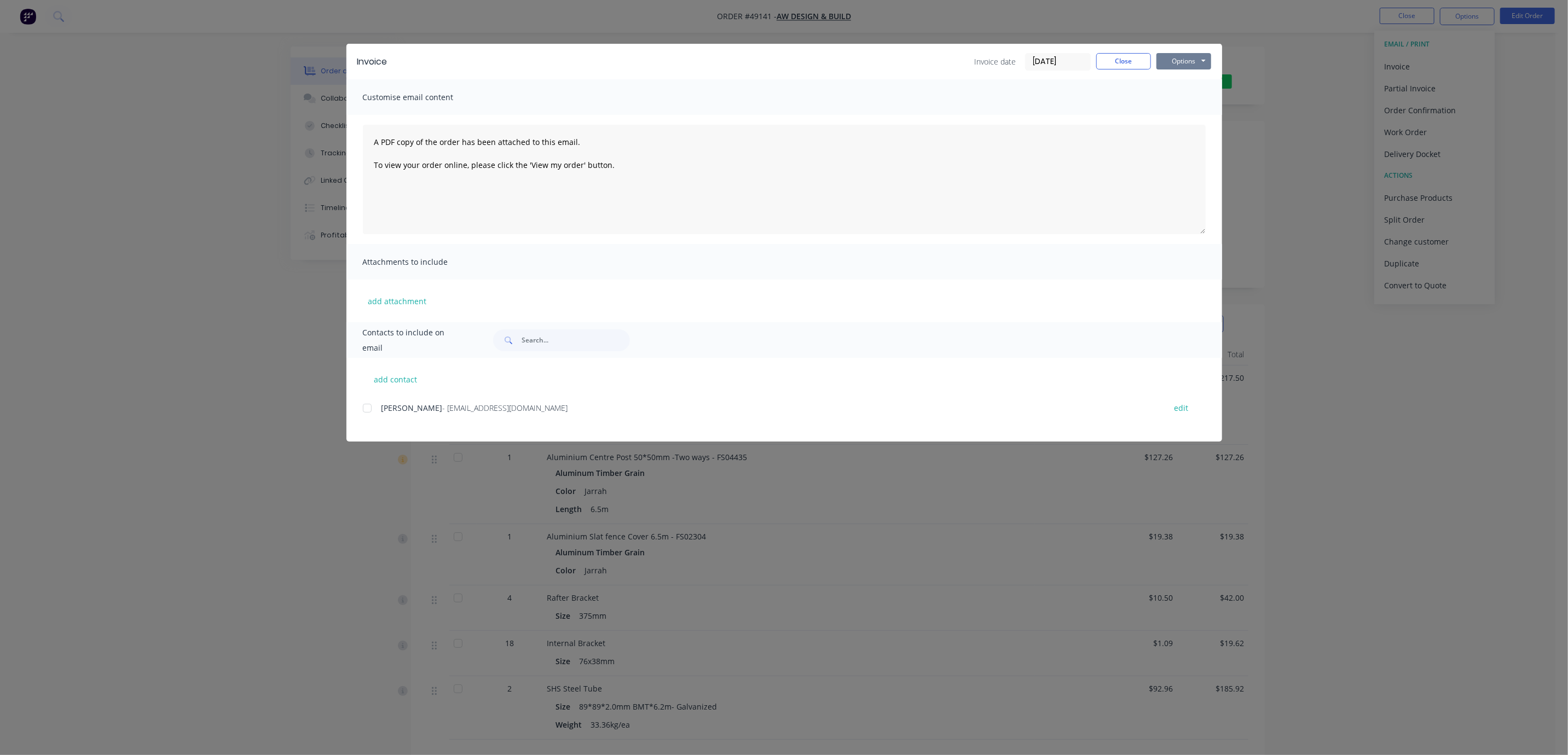
click at [1185, 66] on button "Options" at bounding box center [1184, 61] width 55 height 16
click at [1187, 99] on button "Print" at bounding box center [1191, 98] width 70 height 18
click at [1137, 58] on button "Close" at bounding box center [1123, 61] width 55 height 16
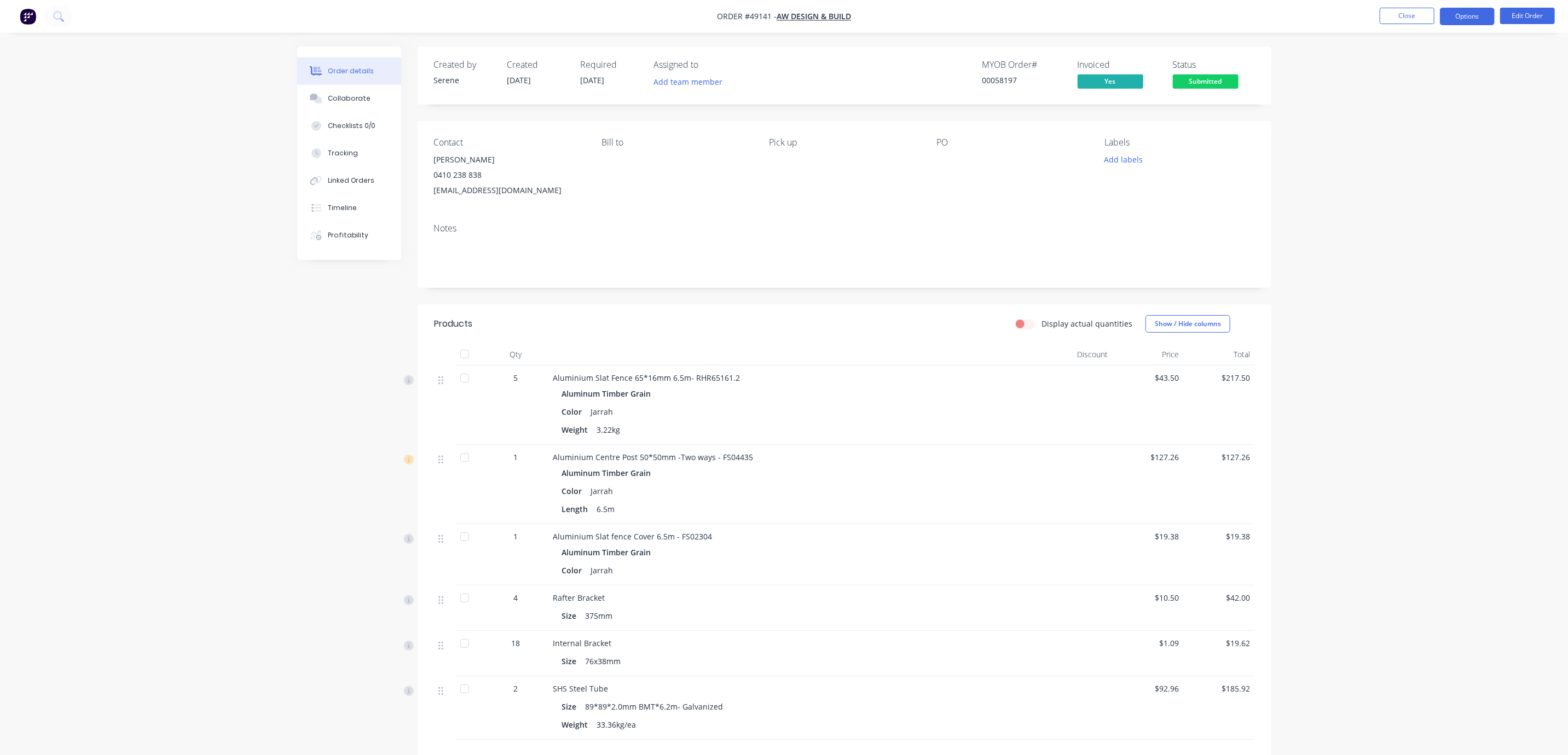
click at [1466, 16] on button "Options" at bounding box center [1468, 16] width 55 height 17
click at [1432, 153] on div "Delivery Docket" at bounding box center [1435, 154] width 100 height 16
click at [1425, 104] on div "Without pricing" at bounding box center [1435, 110] width 100 height 16
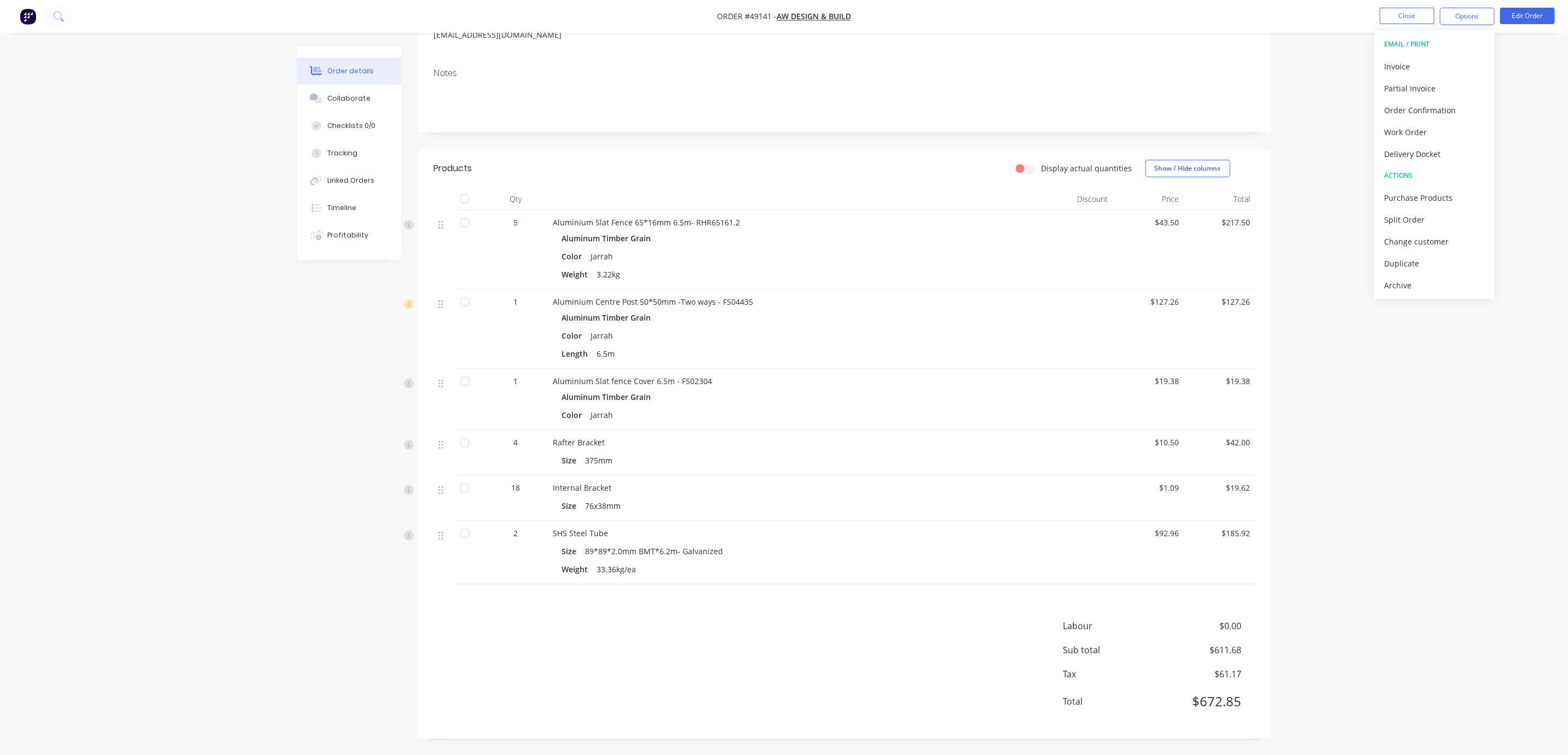
click at [1357, 420] on div "Order details Collaborate Checklists 0/0 Tracking Linked Orders Timeline Profit…" at bounding box center [784, 299] width 1568 height 911
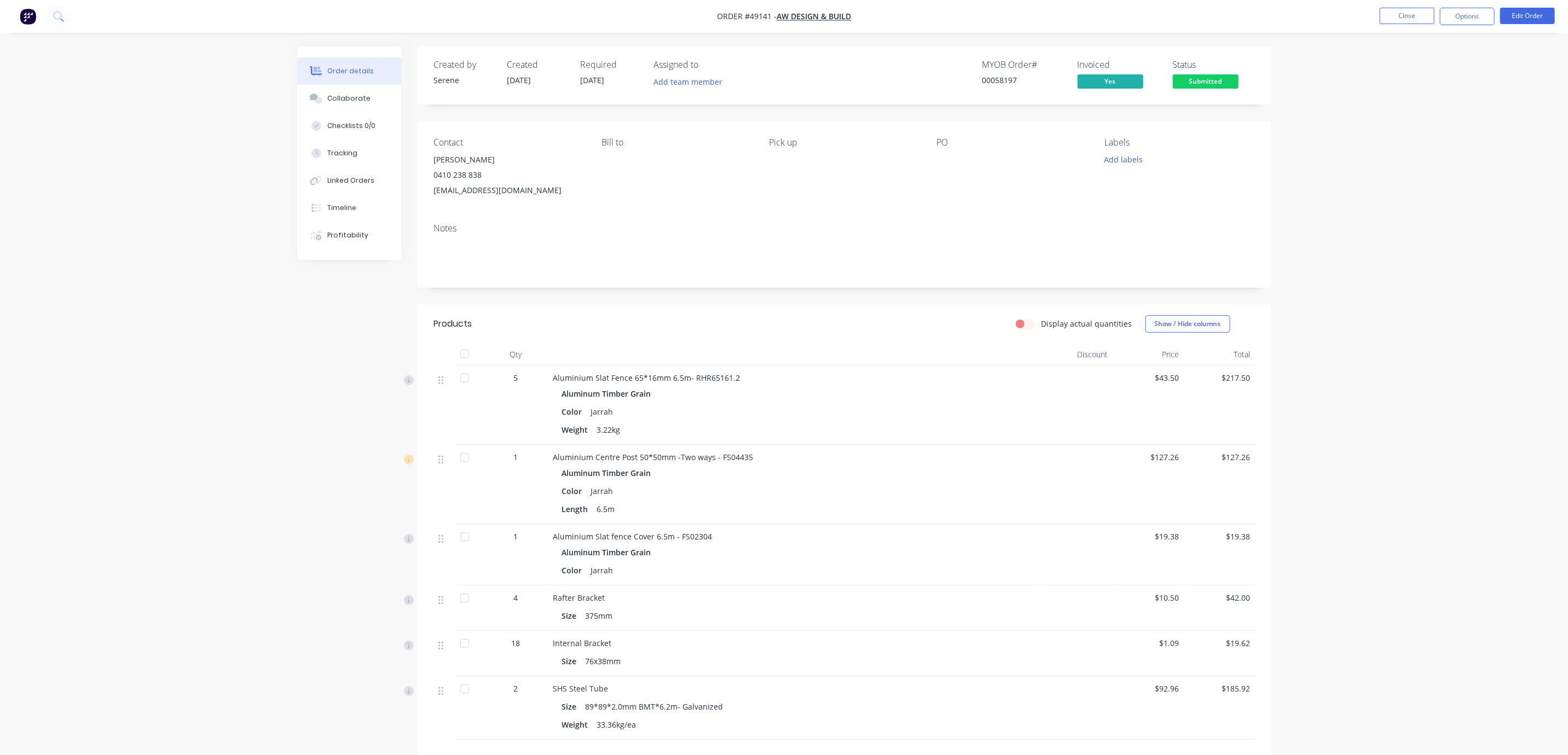
click at [1204, 77] on span "Submitted" at bounding box center [1206, 81] width 66 height 14
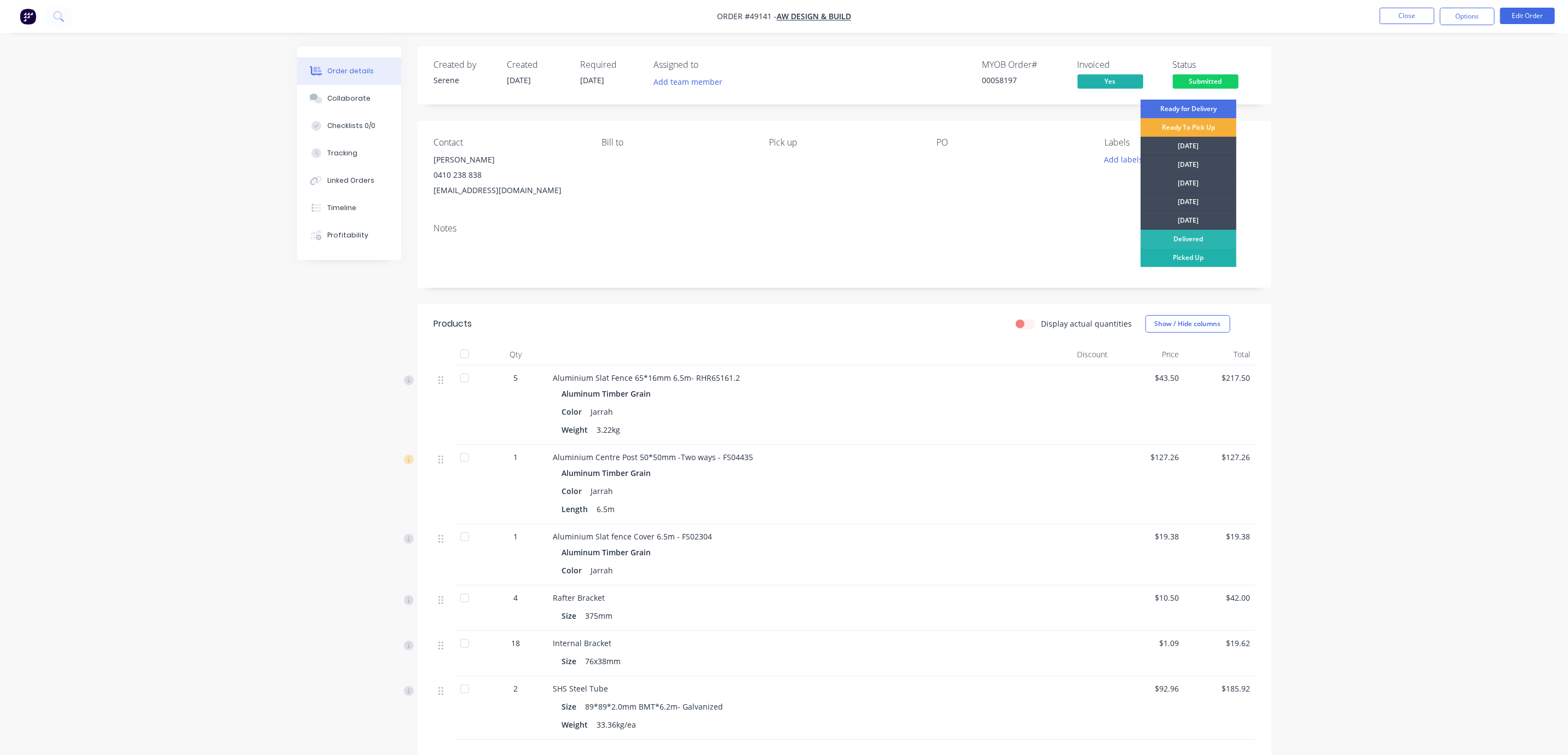
click at [1208, 257] on div "Picked Up" at bounding box center [1189, 258] width 95 height 19
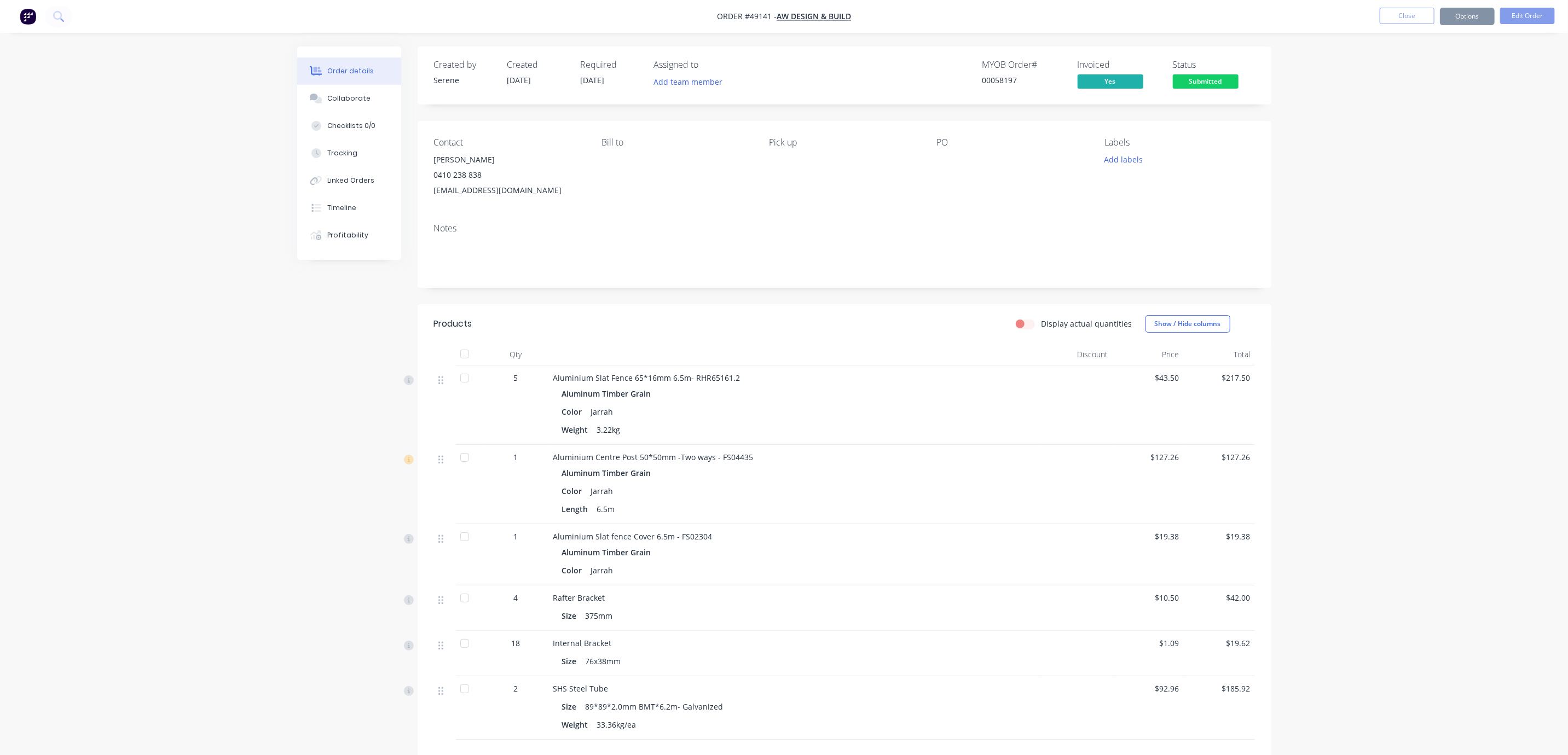
click at [1411, 358] on div "Order details Collaborate Checklists 0/0 Tracking Linked Orders Timeline Profit…" at bounding box center [784, 455] width 1568 height 911
click at [1402, 262] on div "Order details Collaborate Checklists 0/0 Tracking Linked Orders Timeline Profit…" at bounding box center [784, 455] width 1568 height 911
